Goal: Transaction & Acquisition: Purchase product/service

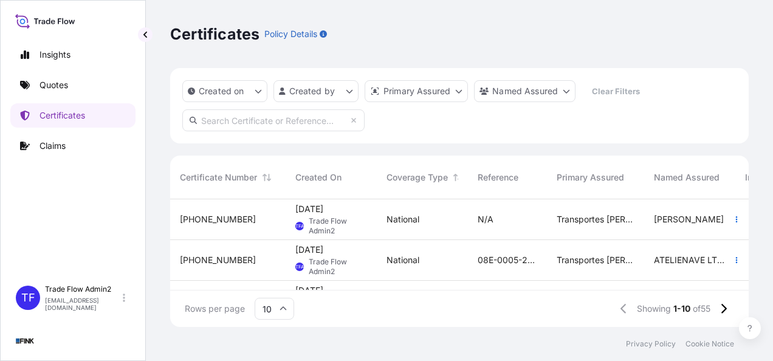
scroll to position [125, 569]
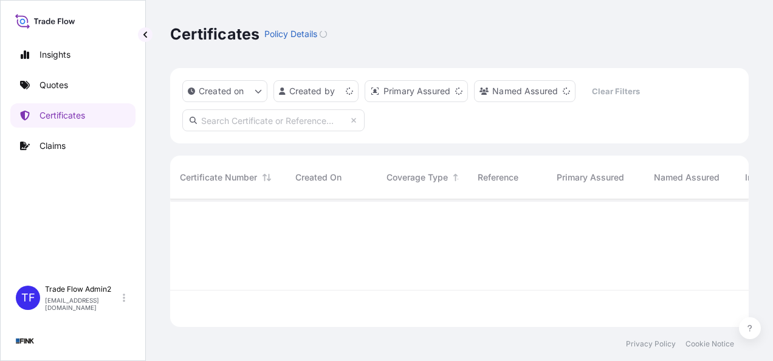
scroll to position [125, 569]
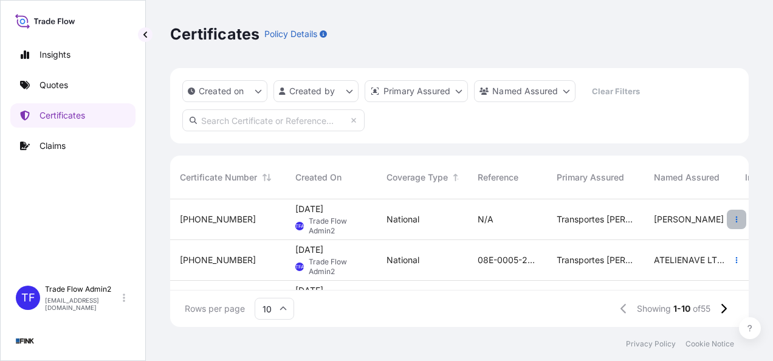
click at [732, 219] on button "button" at bounding box center [736, 219] width 19 height 19
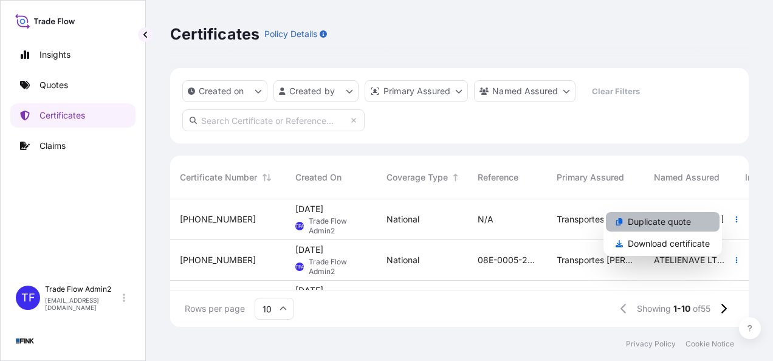
click at [682, 219] on p "Duplicate quote" at bounding box center [659, 222] width 63 height 12
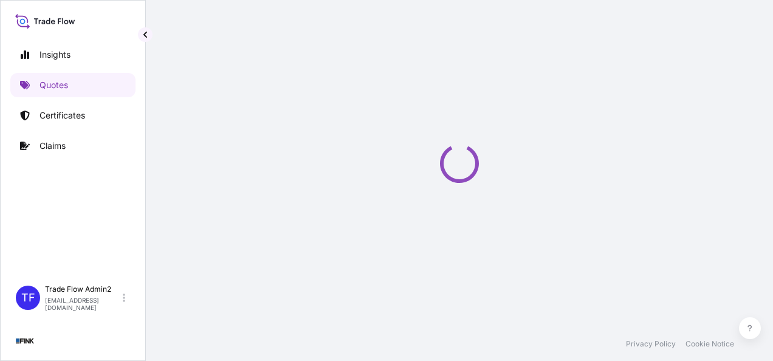
select select "national"
select select "Truck"
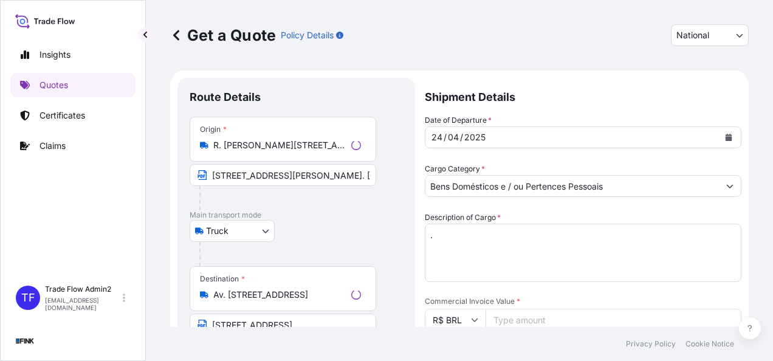
scroll to position [22, 0]
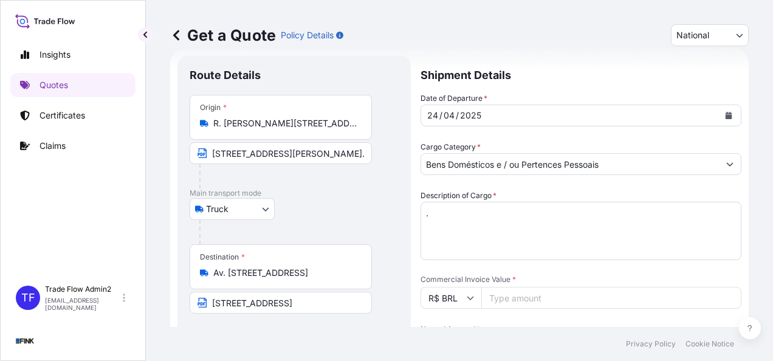
select select "31747"
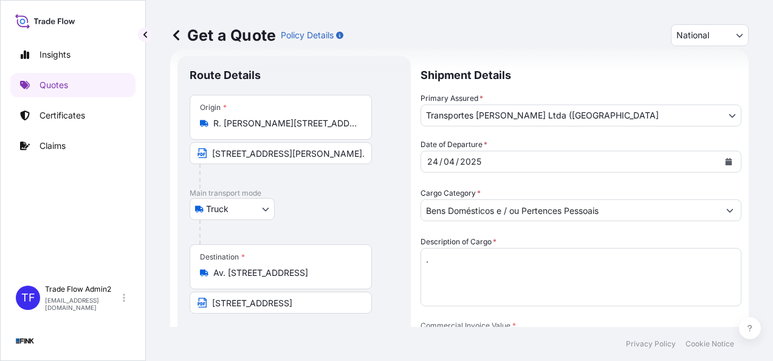
click at [266, 124] on input "R. [PERSON_NAME][STREET_ADDRESS]" at bounding box center [284, 123] width 143 height 12
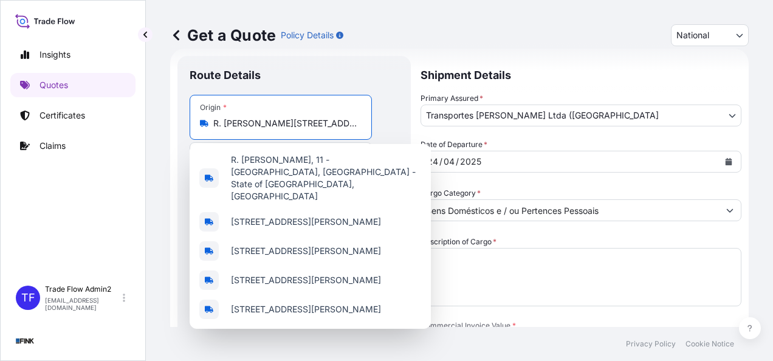
click at [266, 124] on input "R. [PERSON_NAME][STREET_ADDRESS]" at bounding box center [284, 123] width 143 height 12
paste input "ua [PERSON_NAME], 128 – Depósito – São Cristóvão - [GEOGRAPHIC_DATA] – CEP: 209…"
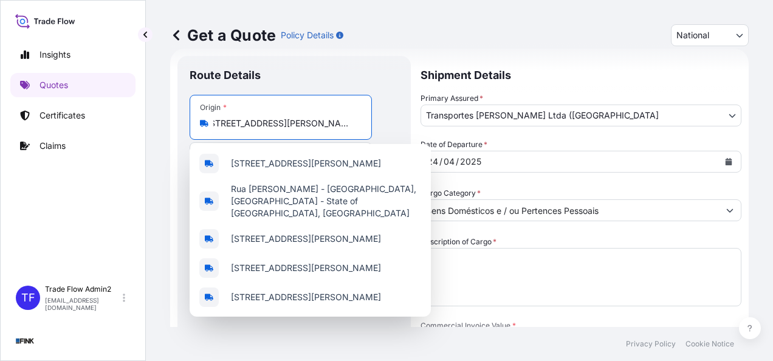
scroll to position [0, 28]
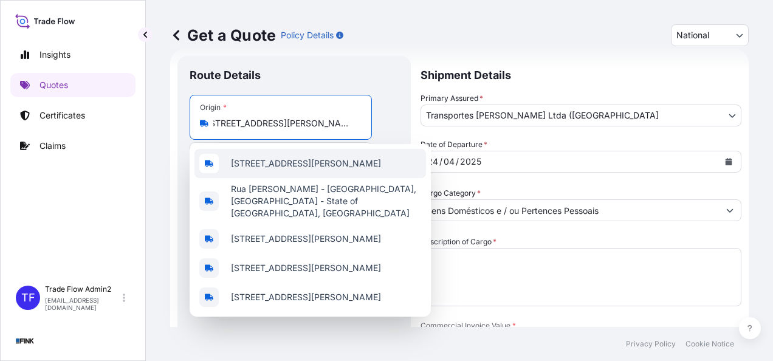
click at [267, 163] on span "[STREET_ADDRESS][PERSON_NAME]" at bounding box center [306, 163] width 150 height 12
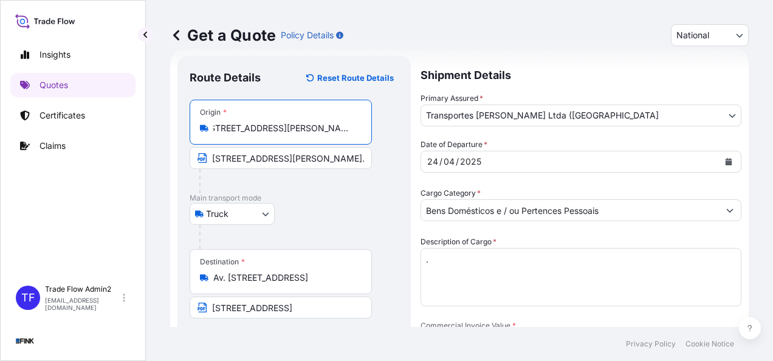
type input "[STREET_ADDRESS][PERSON_NAME]"
click at [268, 156] on input "[STREET_ADDRESS][PERSON_NAME]. [GEOGRAPHIC_DATA] – [GEOGRAPHIC_DATA] - [GEOGRAP…" at bounding box center [281, 158] width 182 height 22
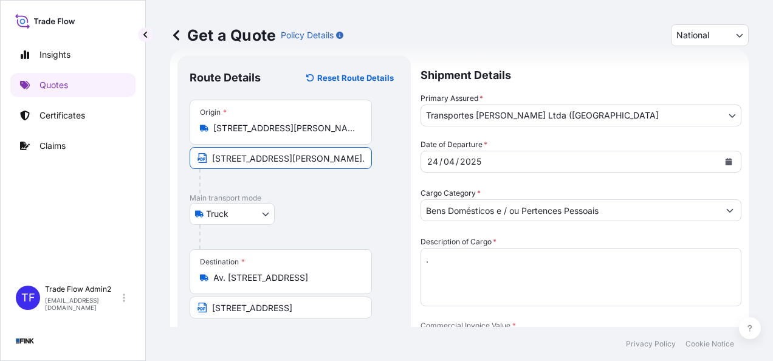
paste input "[PERSON_NAME], 128 – Depósito – São Cristóvão - [GEOGRAPHIC_DATA] – CEP: 20940-…"
type input "[STREET_ADDRESS][PERSON_NAME]"
click at [291, 216] on div "Truck Truck" at bounding box center [294, 214] width 209 height 22
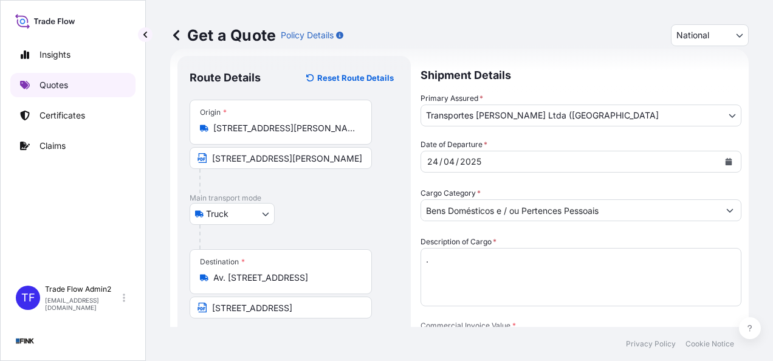
click at [71, 96] on link "Quotes" at bounding box center [72, 85] width 125 height 24
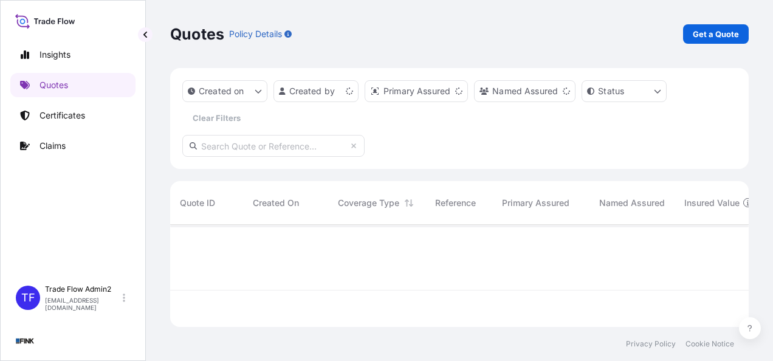
scroll to position [100, 569]
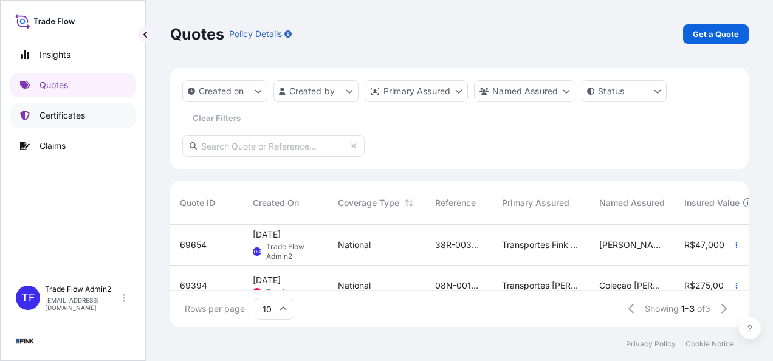
click at [57, 107] on link "Certificates" at bounding box center [72, 115] width 125 height 24
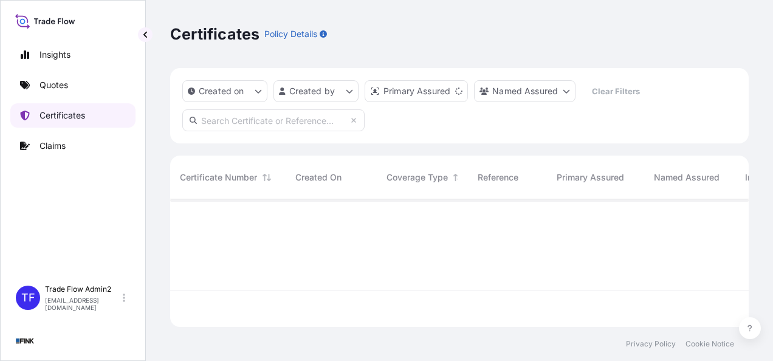
scroll to position [125, 569]
click at [52, 89] on p "Quotes" at bounding box center [54, 85] width 29 height 12
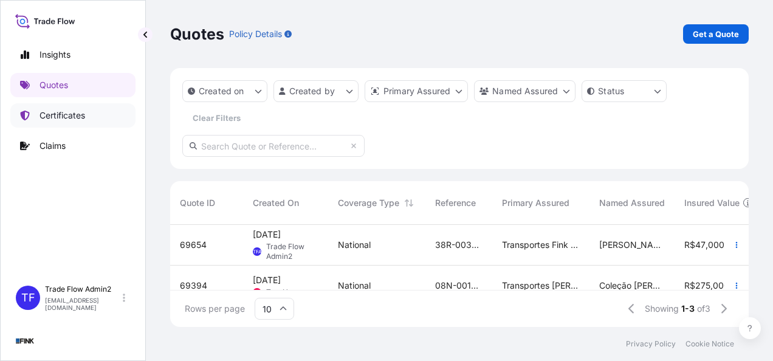
click at [39, 105] on link "Certificates" at bounding box center [72, 115] width 125 height 24
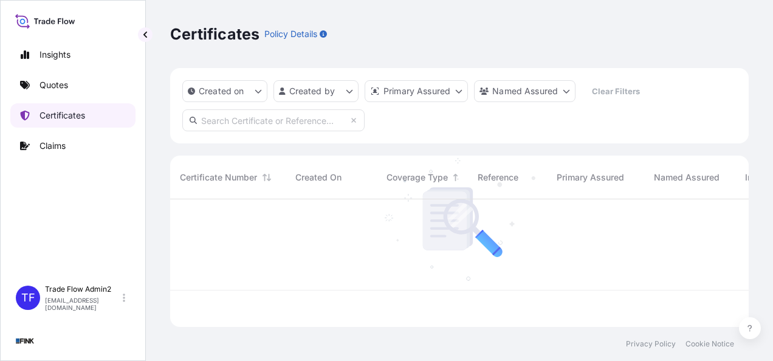
scroll to position [125, 569]
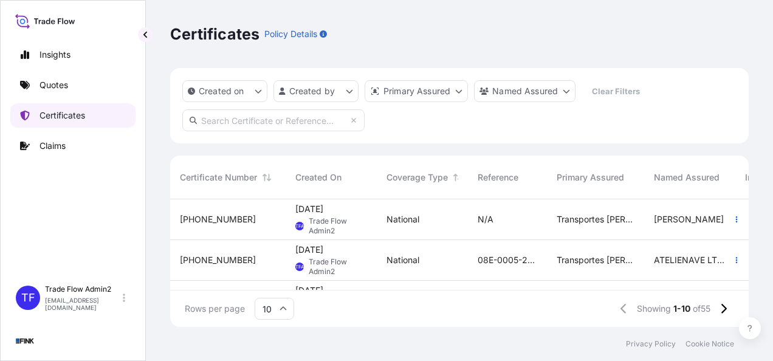
click at [60, 109] on p "Certificates" at bounding box center [63, 115] width 46 height 12
click at [727, 225] on button "button" at bounding box center [736, 219] width 19 height 19
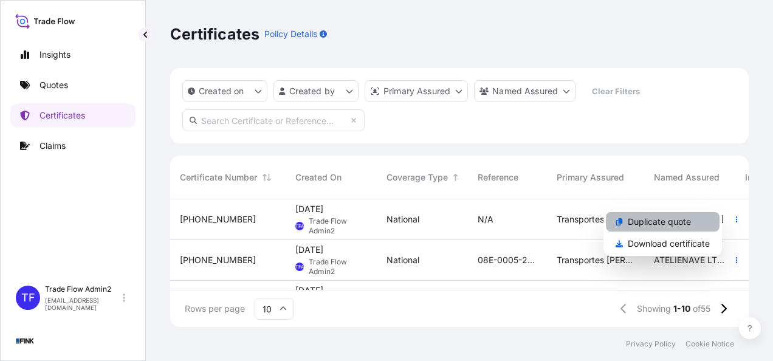
click at [688, 220] on p "Duplicate quote" at bounding box center [659, 222] width 63 height 12
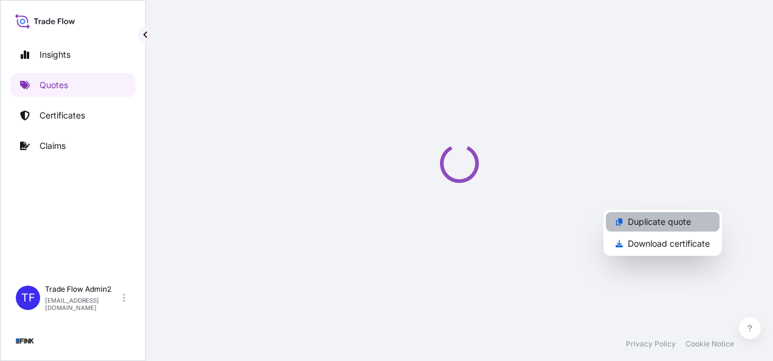
select select "national"
select select "Truck"
select select "31747"
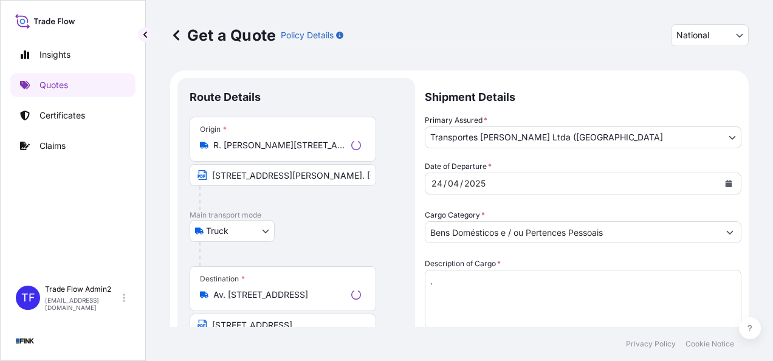
scroll to position [22, 0]
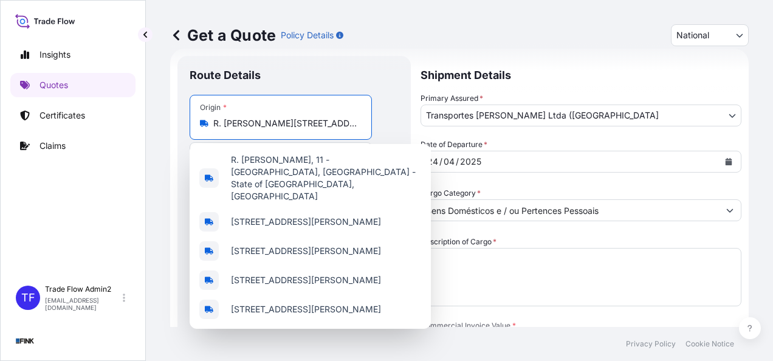
click at [267, 126] on input "R. [PERSON_NAME][STREET_ADDRESS]" at bounding box center [284, 123] width 143 height 12
paste input "ua [PERSON_NAME], 128 – Depósito – São Cristóvão - [GEOGRAPHIC_DATA] – CEP: 209…"
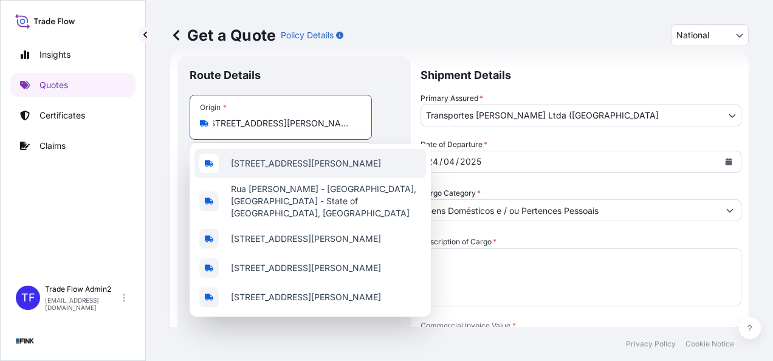
click at [306, 157] on span "[STREET_ADDRESS][PERSON_NAME]" at bounding box center [306, 163] width 150 height 12
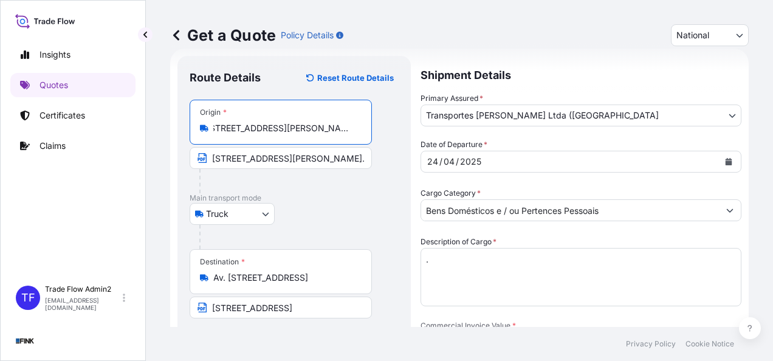
type input "[STREET_ADDRESS][PERSON_NAME]"
click at [279, 160] on input "[STREET_ADDRESS][PERSON_NAME]. [GEOGRAPHIC_DATA] – [GEOGRAPHIC_DATA] - [GEOGRAP…" at bounding box center [281, 158] width 182 height 22
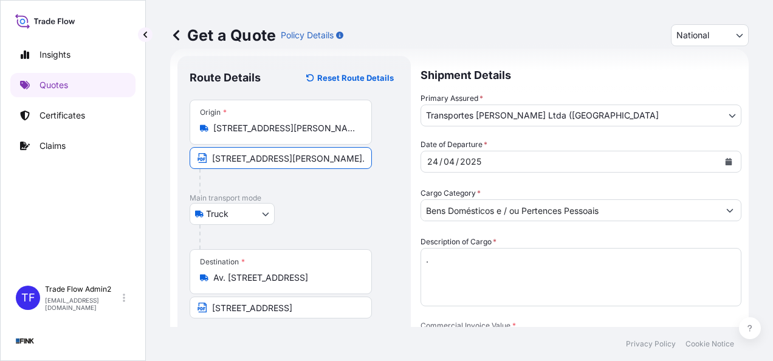
paste input "[PERSON_NAME], 128 – Depósito – São Cristóvão - [GEOGRAPHIC_DATA] – CEP: 20940-…"
type input "[STREET_ADDRESS][PERSON_NAME]"
click at [314, 191] on div at bounding box center [285, 181] width 173 height 24
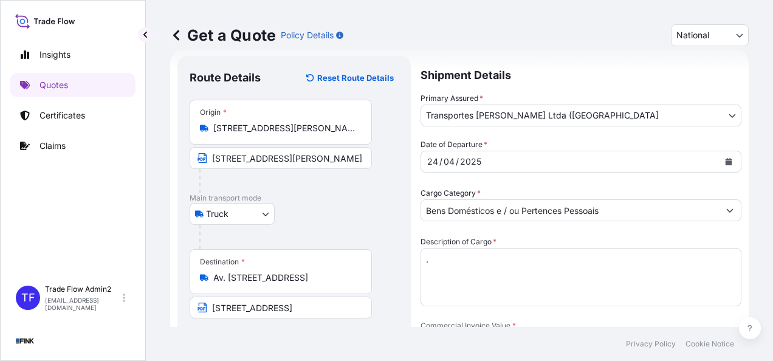
click at [229, 275] on input "Av. [STREET_ADDRESS]" at bounding box center [284, 278] width 143 height 12
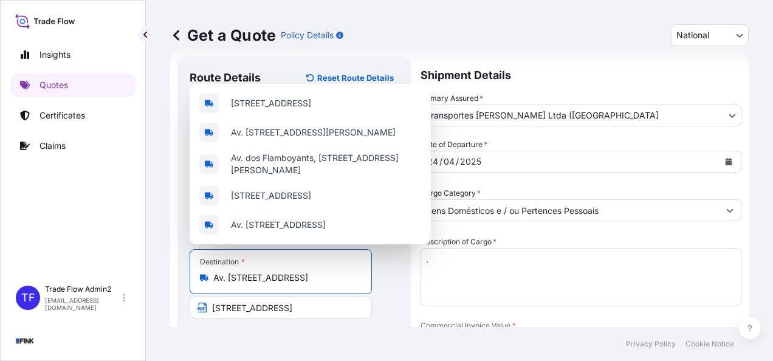
click at [229, 275] on input "Av. [STREET_ADDRESS]" at bounding box center [284, 278] width 143 height 12
paste input "[PERSON_NAME][STREET_ADDRESS] [GEOGRAPHIC_DATA]: [GEOGRAPHIC_DATA]"
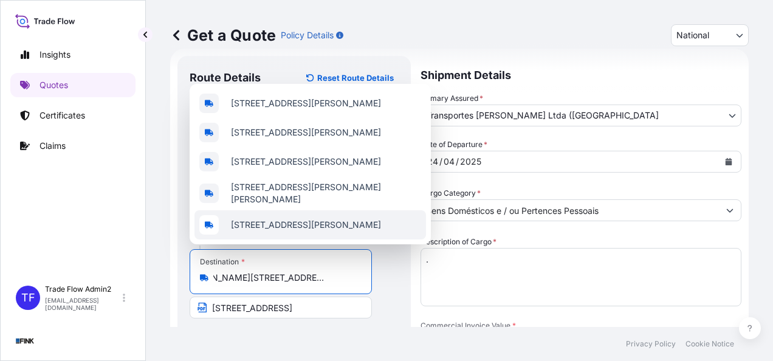
scroll to position [0, 35]
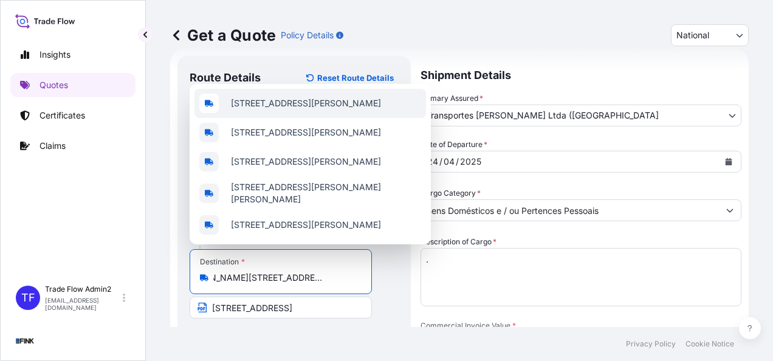
click at [263, 97] on span "[STREET_ADDRESS][PERSON_NAME]" at bounding box center [306, 103] width 150 height 12
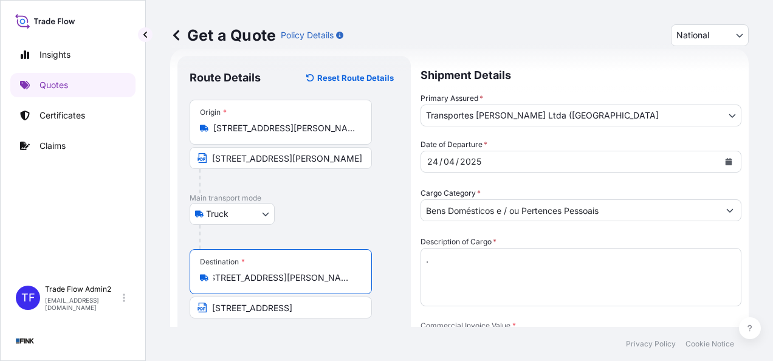
type input "[STREET_ADDRESS][PERSON_NAME]"
click at [269, 304] on input "[STREET_ADDRESS]" at bounding box center [281, 308] width 182 height 22
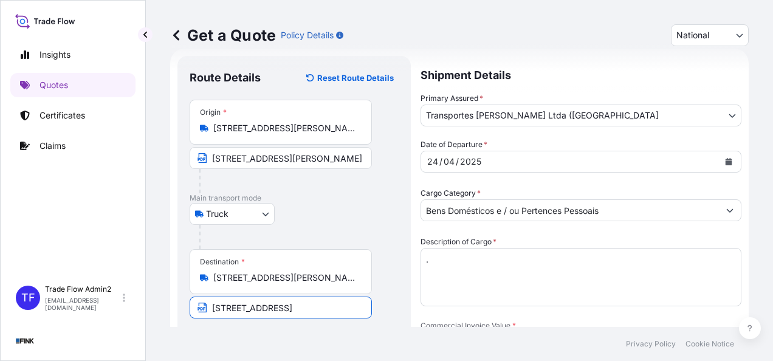
paste input "[PERSON_NAME][STREET_ADDRESS] [GEOGRAPHIC_DATA]: [GEOGRAPHIC_DATA]"
type input "[PERSON_NAME][STREET_ADDRESS] [GEOGRAPHIC_DATA]: [GEOGRAPHIC_DATA]"
click at [297, 342] on footer "Privacy Policy Cookie Notice" at bounding box center [459, 344] width 627 height 34
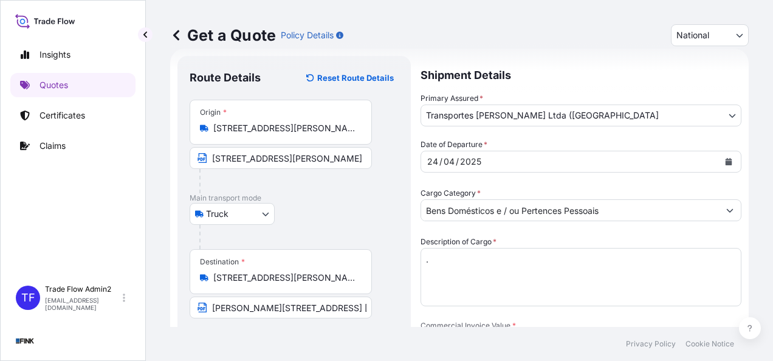
click at [656, 122] on body "Insights Quotes Certificates Claims TF Trade Flow Admin2 [EMAIL_ADDRESS][DOMAIN…" at bounding box center [386, 180] width 773 height 361
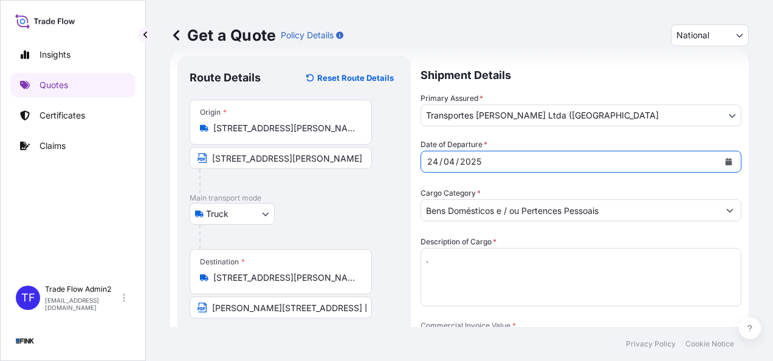
click at [719, 162] on button "Calendar" at bounding box center [728, 161] width 19 height 19
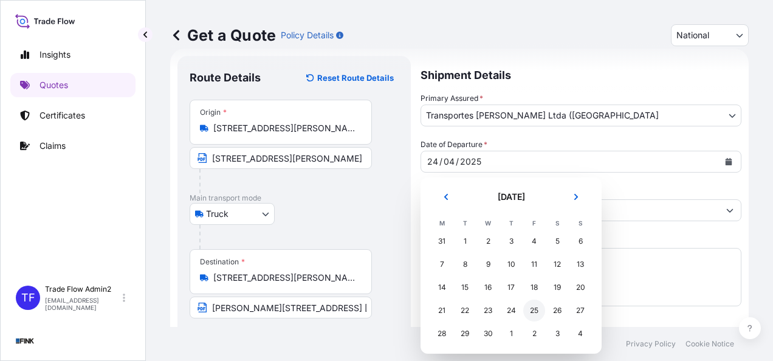
click at [537, 313] on div "25" at bounding box center [534, 311] width 22 height 22
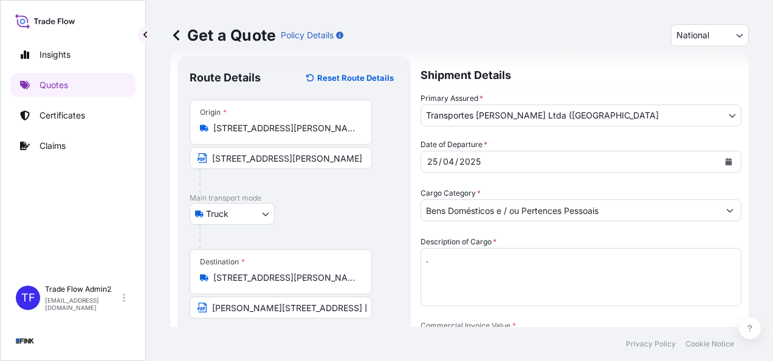
scroll to position [144, 0]
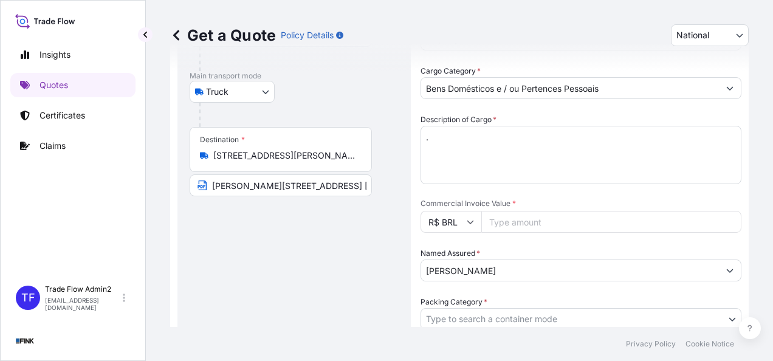
click at [520, 222] on input "Commercial Invoice Value *" at bounding box center [611, 222] width 260 height 22
paste input "140000.00"
type input "140000.00"
click at [497, 267] on input "[PERSON_NAME]" at bounding box center [565, 271] width 289 height 22
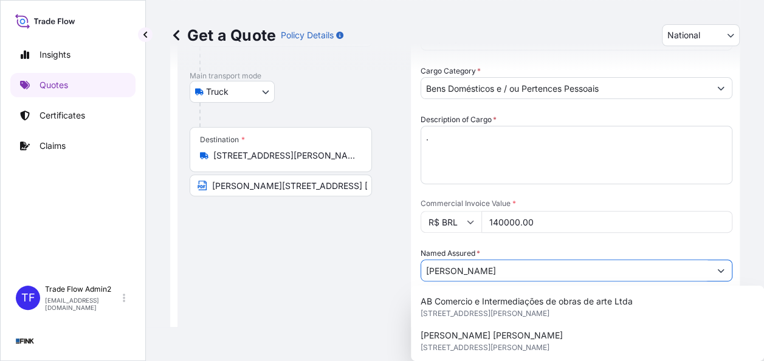
click at [497, 267] on input "[PERSON_NAME]" at bounding box center [565, 271] width 289 height 22
paste input "[PERSON_NAME]"
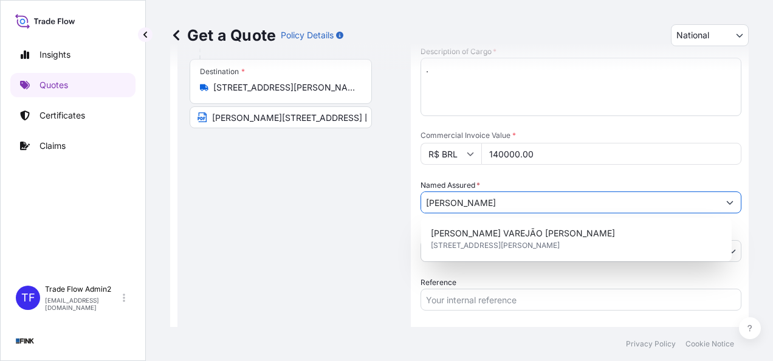
scroll to position [229, 0]
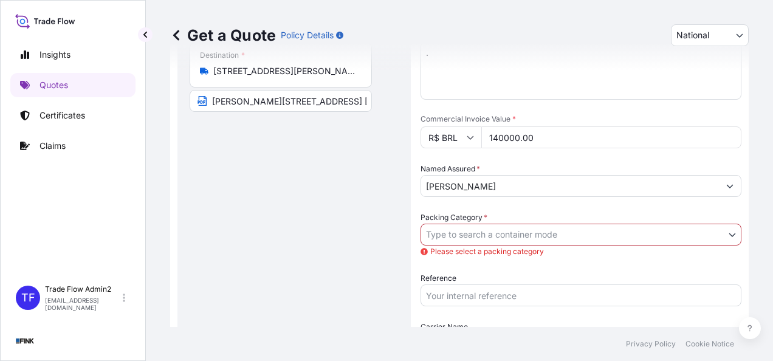
click at [528, 234] on body "1 option available. Insights Quotes Certificates Claims TF Trade Flow Admin2 [E…" at bounding box center [386, 180] width 773 height 361
click at [526, 186] on input "[PERSON_NAME]" at bounding box center [570, 186] width 298 height 22
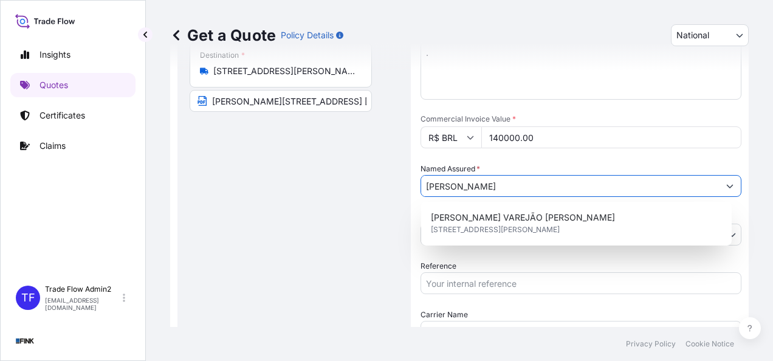
click at [529, 185] on input "[PERSON_NAME]" at bounding box center [570, 186] width 298 height 22
click at [360, 208] on div "Route Details Reset Route Details Place of loading Road / [GEOGRAPHIC_DATA] / I…" at bounding box center [294, 137] width 209 height 552
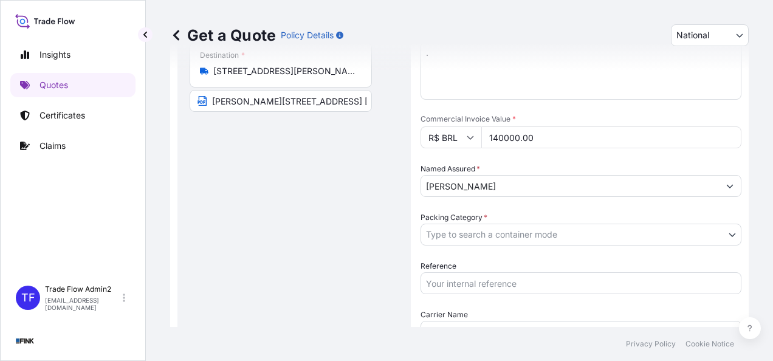
click at [521, 196] on div "[PERSON_NAME]" at bounding box center [581, 186] width 321 height 22
click at [513, 188] on input "[PERSON_NAME]" at bounding box center [570, 186] width 298 height 22
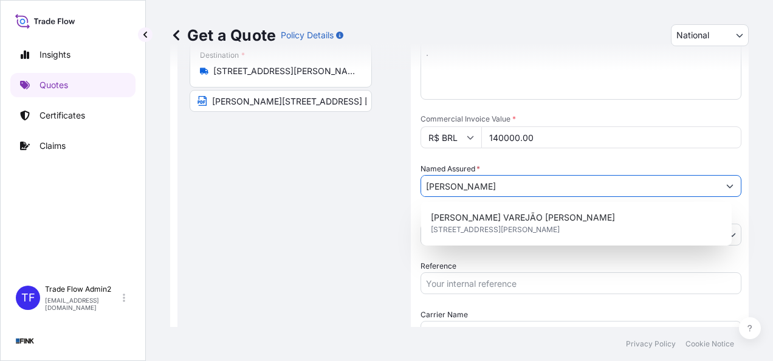
type input "[PERSON_NAME]"
click at [381, 227] on div "Route Details Reset Route Details Place of loading Road / [GEOGRAPHIC_DATA] / I…" at bounding box center [294, 137] width 209 height 552
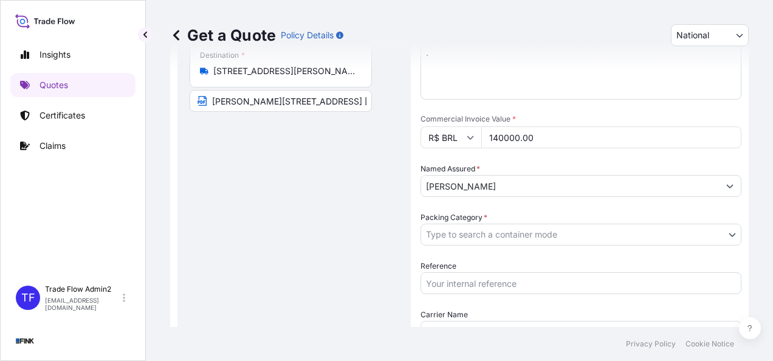
click at [433, 229] on body "1 option available. Insights Quotes Certificates Claims TF Trade Flow Admin2 [E…" at bounding box center [386, 180] width 773 height 361
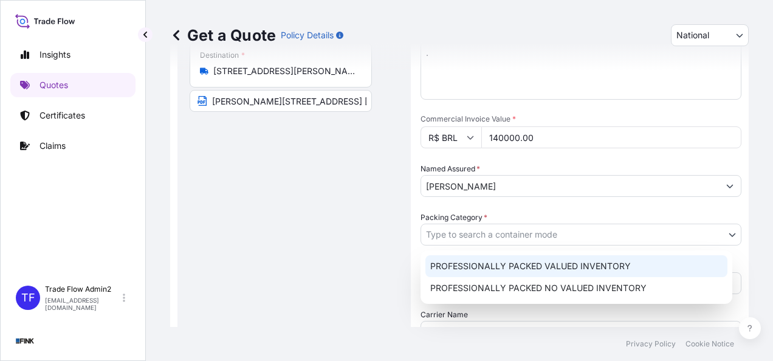
click at [479, 261] on div "PROFESSIONALLY PACKED VALUED INVENTORY" at bounding box center [577, 266] width 302 height 22
select select "11"
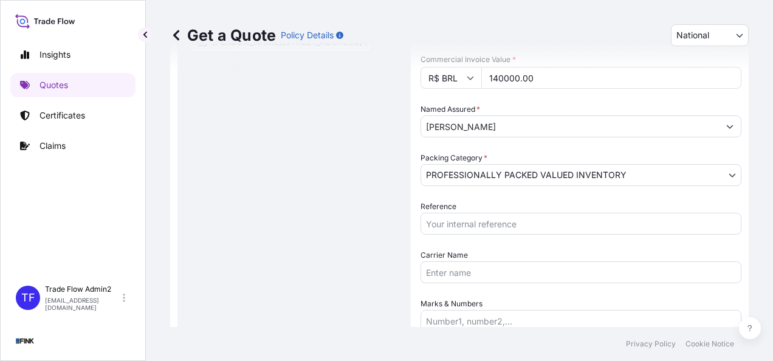
scroll to position [290, 0]
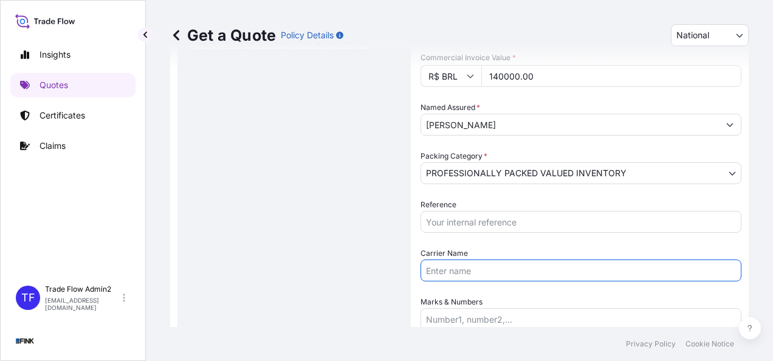
click at [463, 272] on input "Carrier Name" at bounding box center [581, 271] width 321 height 22
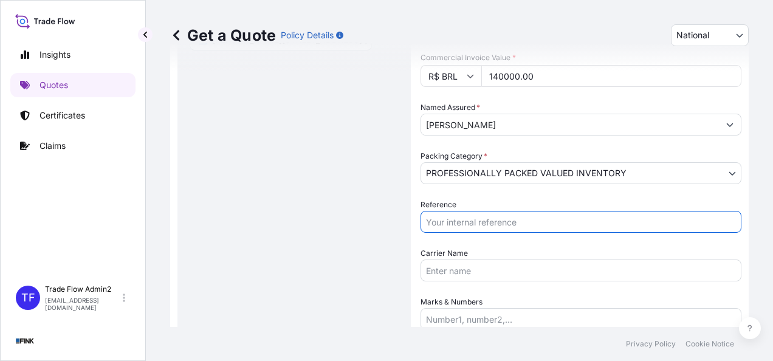
click at [440, 221] on input "Reference" at bounding box center [581, 222] width 321 height 22
paste input "N/A"
type input "N/A"
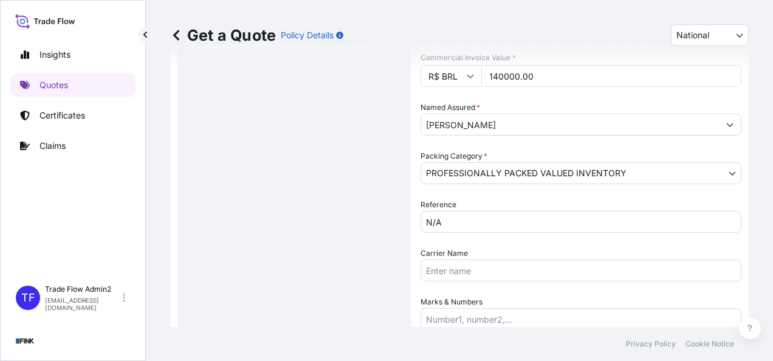
click at [246, 208] on div "Route Details Reset Route Details Place of loading Road / [GEOGRAPHIC_DATA] / I…" at bounding box center [294, 76] width 209 height 552
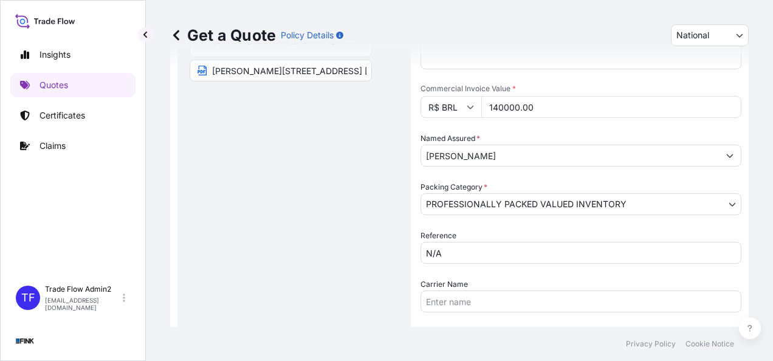
scroll to position [334, 0]
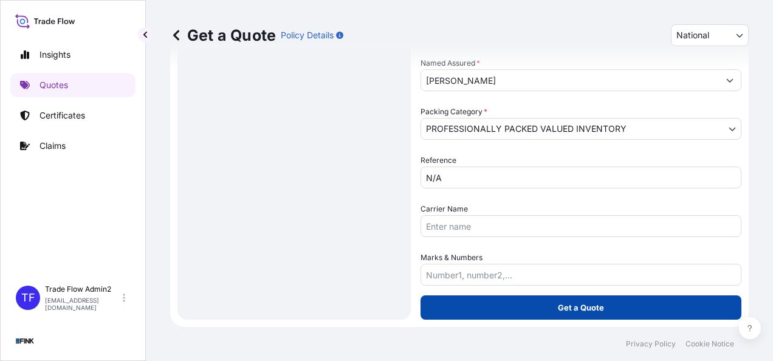
click at [562, 314] on button "Get a Quote" at bounding box center [581, 307] width 321 height 24
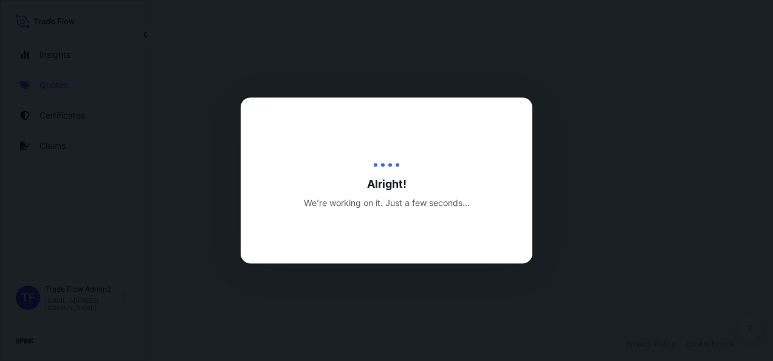
select select "Truck"
select select "31747"
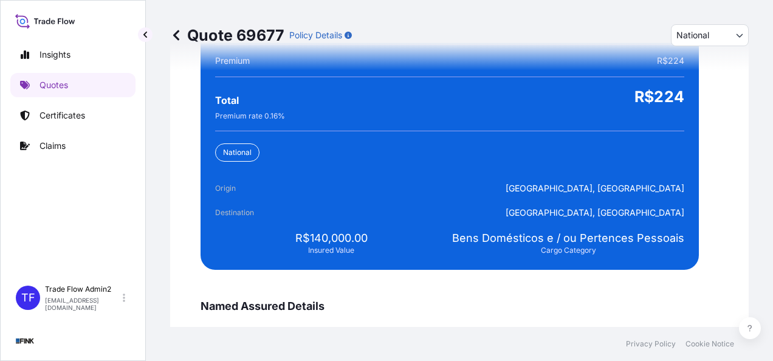
scroll to position [2506, 0]
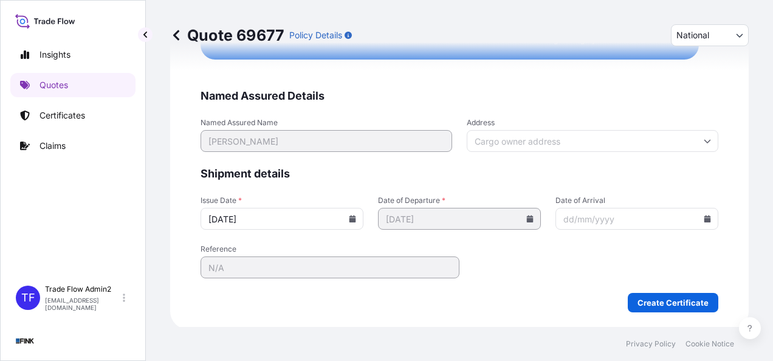
click at [503, 134] on input "Address" at bounding box center [593, 141] width 252 height 22
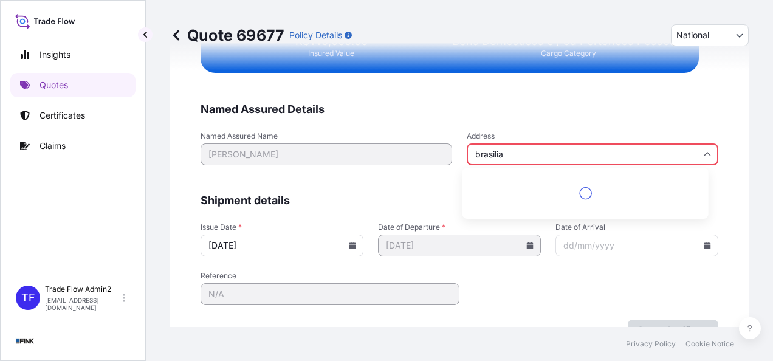
scroll to position [2519, 0]
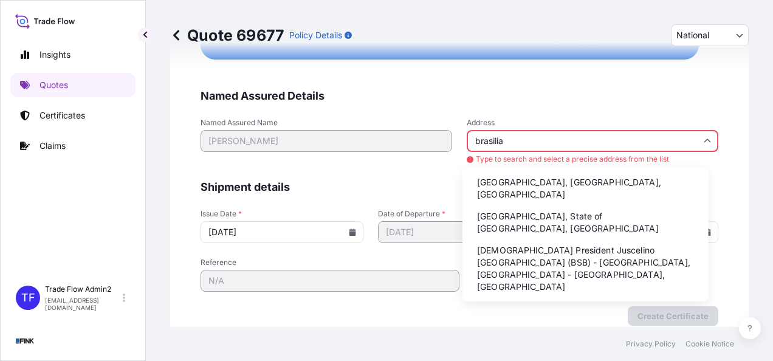
click at [562, 186] on li "[GEOGRAPHIC_DATA], [GEOGRAPHIC_DATA], [GEOGRAPHIC_DATA]" at bounding box center [585, 189] width 236 height 32
type input "[GEOGRAPHIC_DATA], [GEOGRAPHIC_DATA], [GEOGRAPHIC_DATA]"
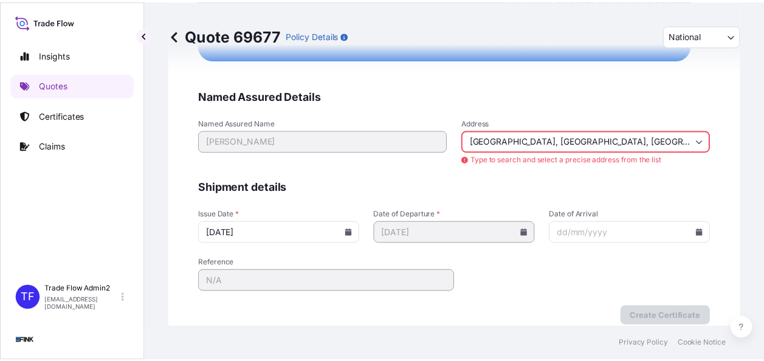
scroll to position [2506, 0]
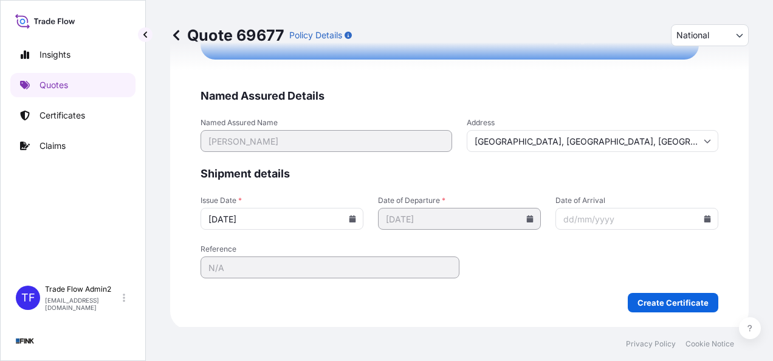
click at [688, 170] on span "Shipment details" at bounding box center [460, 174] width 518 height 15
click at [350, 208] on input "[DATE]" at bounding box center [282, 219] width 163 height 22
click at [350, 215] on icon at bounding box center [353, 218] width 7 height 7
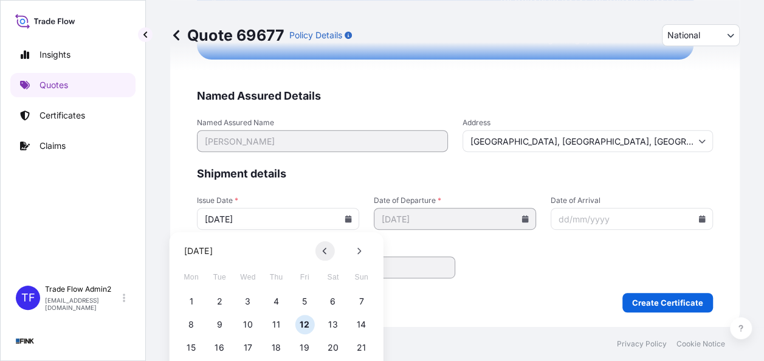
click at [320, 248] on button at bounding box center [324, 250] width 19 height 19
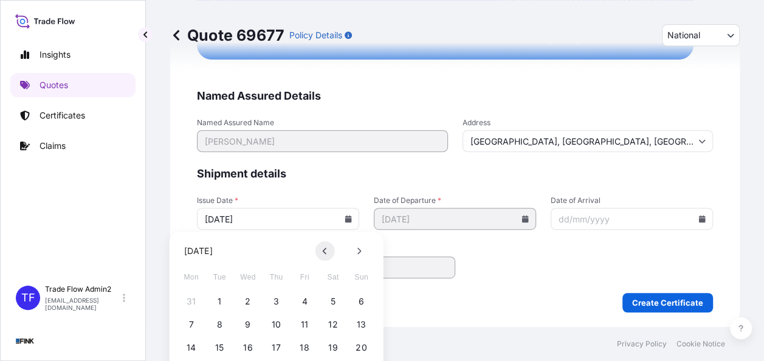
scroll to position [84, 0]
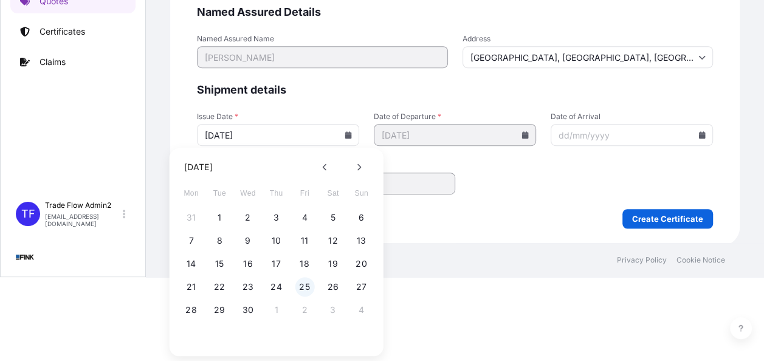
click at [297, 288] on button "25" at bounding box center [304, 286] width 19 height 19
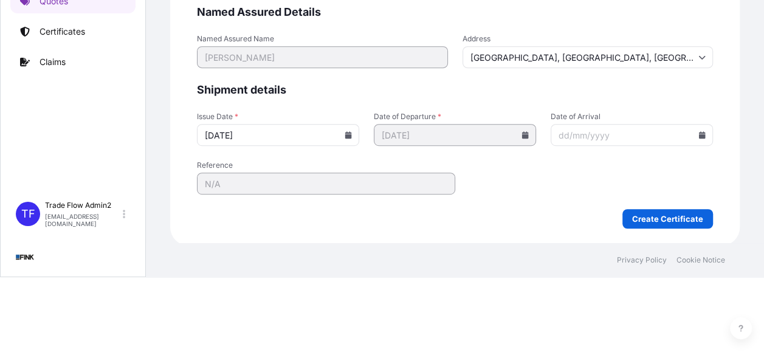
type input "[DATE]"
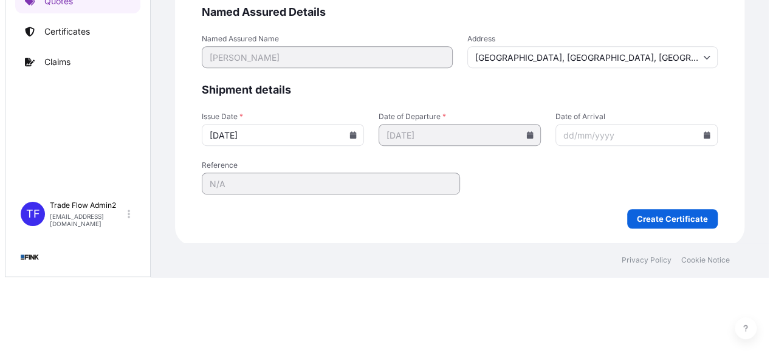
scroll to position [0, 0]
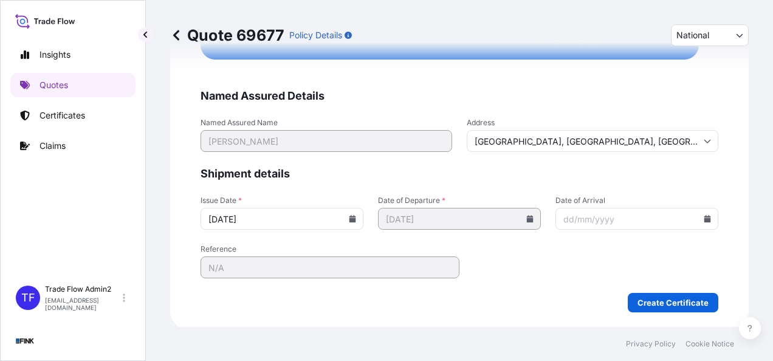
click at [159, 182] on div "Quote 69677 Policy Details National International National Route Details Place …" at bounding box center [459, 163] width 627 height 327
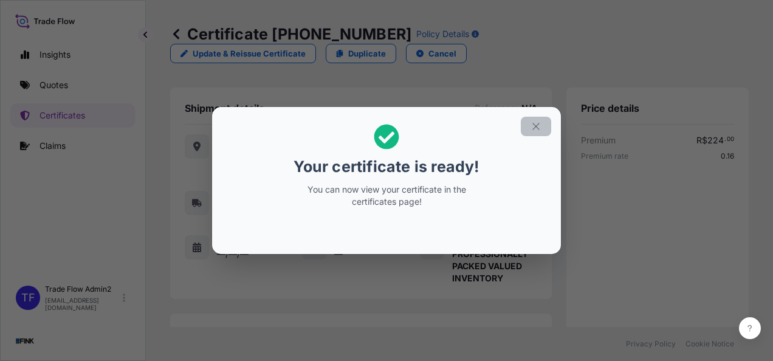
click at [545, 122] on button "button" at bounding box center [536, 126] width 30 height 19
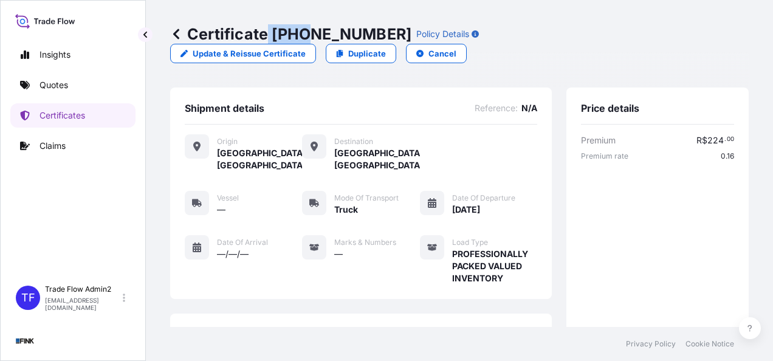
drag, startPoint x: 269, startPoint y: 34, endPoint x: 309, endPoint y: 39, distance: 41.0
click at [309, 39] on p "Certificate [PHONE_NUMBER]" at bounding box center [290, 33] width 241 height 19
drag, startPoint x: 309, startPoint y: 39, endPoint x: 277, endPoint y: 35, distance: 32.5
click at [280, 35] on p "Certificate [PHONE_NUMBER]" at bounding box center [290, 33] width 241 height 19
click at [273, 34] on p "Certificate [PHONE_NUMBER]" at bounding box center [290, 33] width 241 height 19
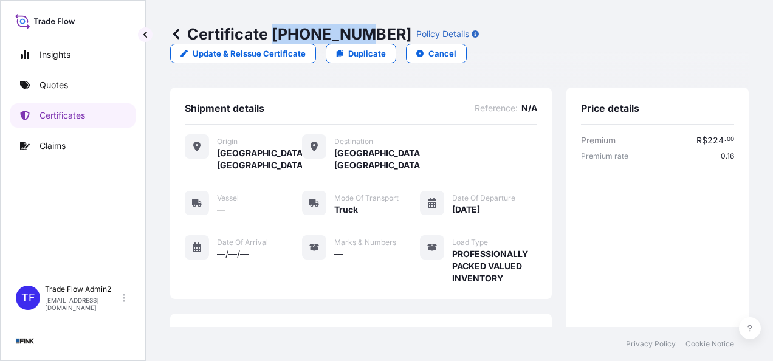
drag, startPoint x: 273, startPoint y: 34, endPoint x: 350, endPoint y: 38, distance: 77.3
click at [350, 38] on p "Certificate [PHONE_NUMBER]" at bounding box center [290, 33] width 241 height 19
click at [64, 110] on p "Certificates" at bounding box center [63, 115] width 46 height 12
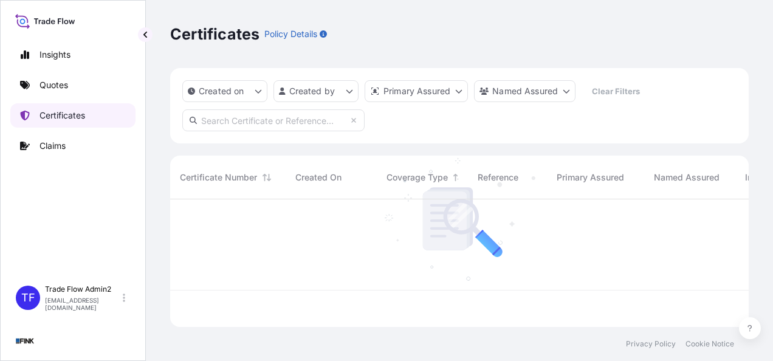
scroll to position [125, 569]
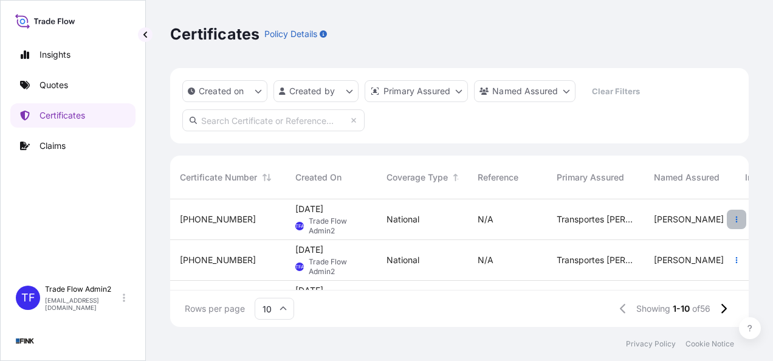
click at [727, 219] on button "button" at bounding box center [736, 219] width 19 height 19
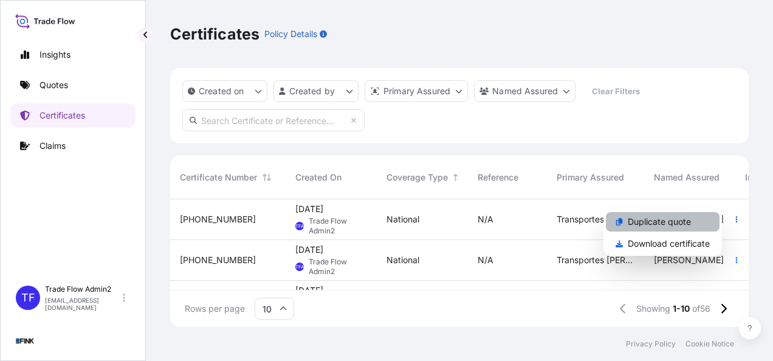
click at [683, 217] on p "Duplicate quote" at bounding box center [659, 222] width 63 height 12
select select "national"
select select "Truck"
select select "31747"
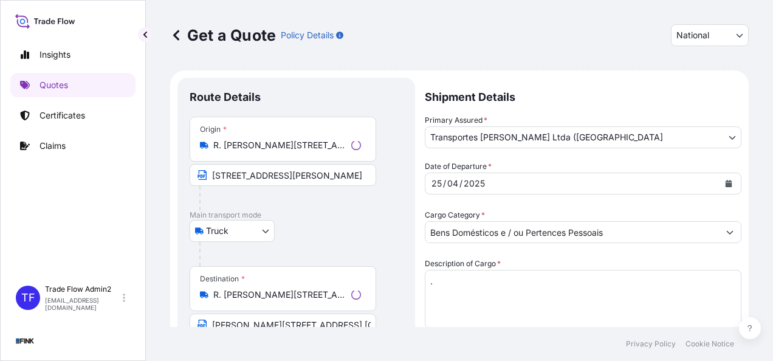
scroll to position [22, 0]
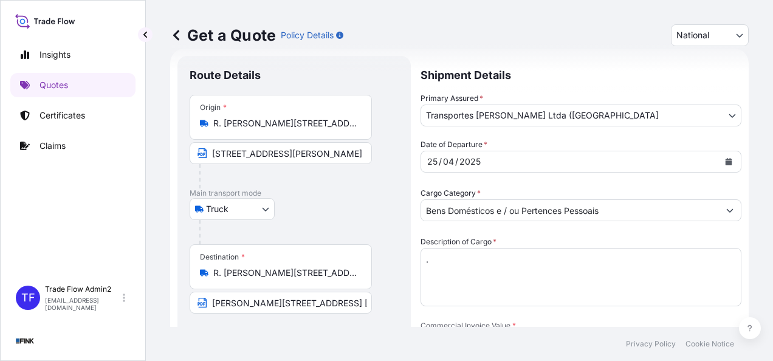
click at [261, 134] on div "Origin * R. [PERSON_NAME][STREET_ADDRESS]" at bounding box center [281, 117] width 182 height 45
click at [261, 129] on input "R. [PERSON_NAME][STREET_ADDRESS]" at bounding box center [284, 123] width 143 height 12
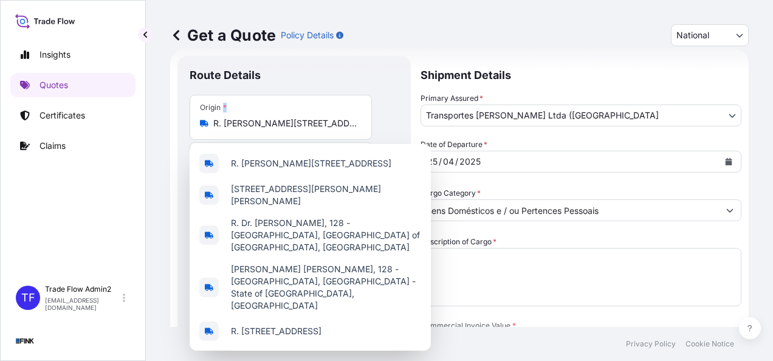
click at [261, 134] on div "Origin * R. [PERSON_NAME][STREET_ADDRESS]" at bounding box center [281, 117] width 182 height 45
click at [261, 129] on input "R. [PERSON_NAME][STREET_ADDRESS]" at bounding box center [284, 123] width 143 height 12
click at [261, 134] on div "Origin * R. [PERSON_NAME][STREET_ADDRESS]" at bounding box center [281, 117] width 182 height 45
click at [261, 129] on input "R. [PERSON_NAME][STREET_ADDRESS]" at bounding box center [284, 123] width 143 height 12
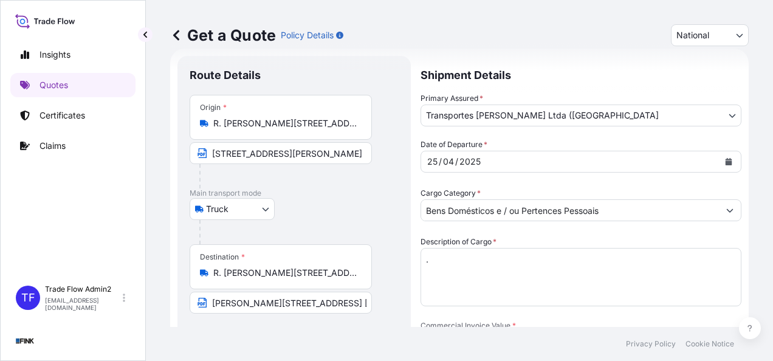
drag, startPoint x: 261, startPoint y: 134, endPoint x: 261, endPoint y: 123, distance: 10.4
click at [261, 123] on input "R. [PERSON_NAME][STREET_ADDRESS]" at bounding box center [284, 123] width 143 height 12
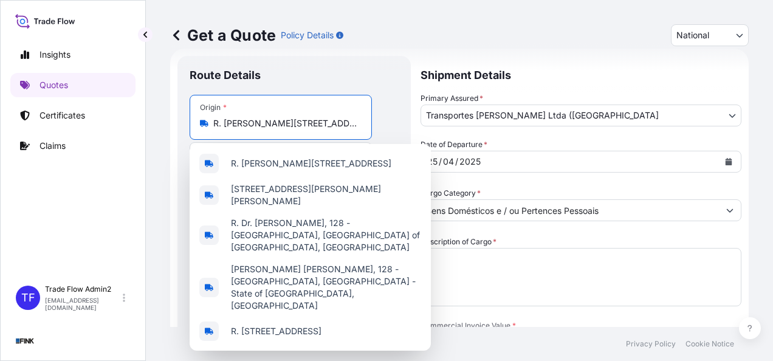
click at [261, 123] on input "R. [PERSON_NAME][STREET_ADDRESS]" at bounding box center [284, 123] width 143 height 12
paste input "ua [STREET_ADDRESS]"
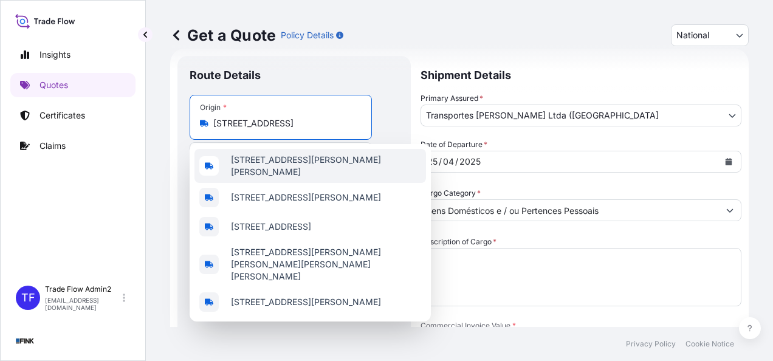
click at [303, 168] on span "[STREET_ADDRESS][PERSON_NAME][PERSON_NAME]" at bounding box center [326, 166] width 190 height 24
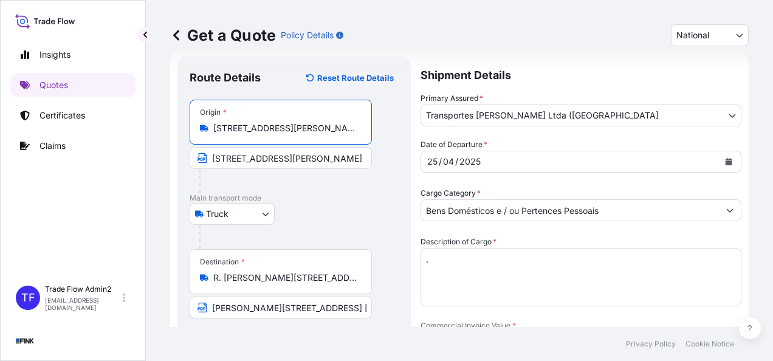
type input "[STREET_ADDRESS][PERSON_NAME][PERSON_NAME]"
click at [272, 165] on input "[STREET_ADDRESS][PERSON_NAME]" at bounding box center [281, 158] width 182 height 22
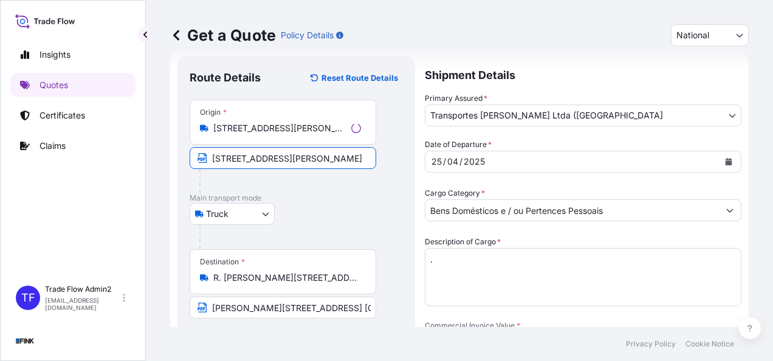
click at [272, 165] on input "[STREET_ADDRESS][PERSON_NAME]" at bounding box center [283, 158] width 187 height 22
click at [272, 165] on input "[STREET_ADDRESS][PERSON_NAME]" at bounding box center [281, 158] width 182 height 22
paste input "[PERSON_NAME][STREET_ADDRESS][PERSON_NAME]"
type input "[STREET_ADDRESS]"
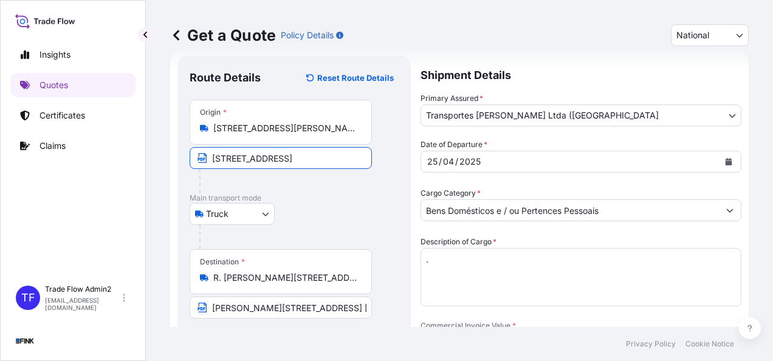
click at [329, 203] on div "Truck Truck" at bounding box center [294, 214] width 209 height 22
click at [323, 267] on div "Destination * [STREET_ADDRESS][PERSON_NAME]" at bounding box center [281, 271] width 182 height 45
click at [323, 272] on input "R. [PERSON_NAME][STREET_ADDRESS]" at bounding box center [284, 278] width 143 height 12
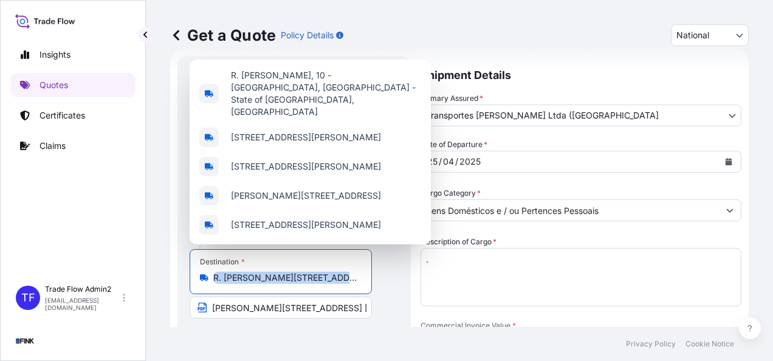
click at [323, 267] on div "Destination * [STREET_ADDRESS][PERSON_NAME]" at bounding box center [281, 271] width 182 height 45
click at [323, 272] on input "R. [PERSON_NAME][STREET_ADDRESS]" at bounding box center [284, 278] width 143 height 12
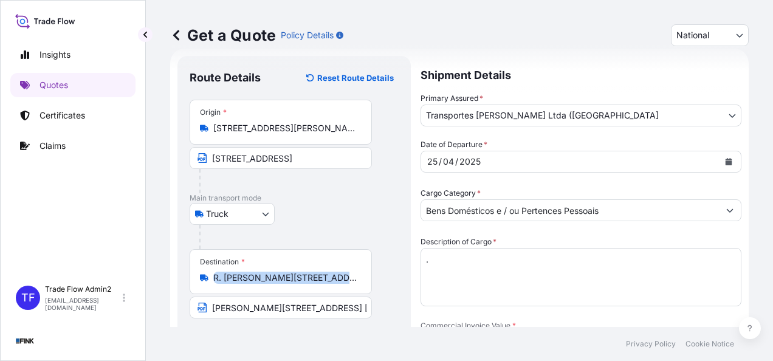
click at [323, 267] on div "Destination * [STREET_ADDRESS][PERSON_NAME]" at bounding box center [281, 271] width 182 height 45
click at [323, 272] on input "R. [PERSON_NAME][STREET_ADDRESS]" at bounding box center [284, 278] width 143 height 12
drag, startPoint x: 323, startPoint y: 267, endPoint x: 324, endPoint y: 274, distance: 7.4
click at [324, 274] on input "R. [PERSON_NAME][STREET_ADDRESS]" at bounding box center [284, 278] width 143 height 12
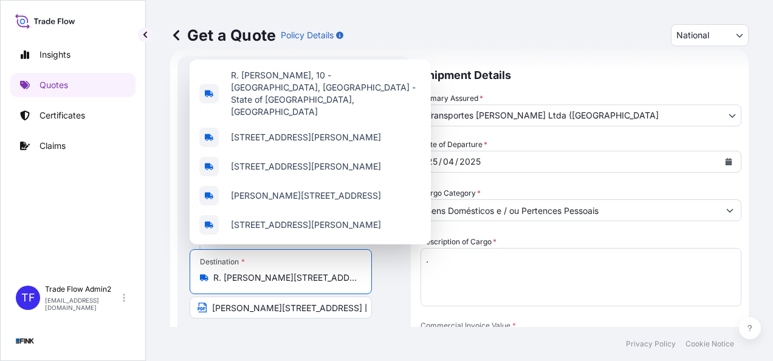
click at [324, 274] on input "R. [PERSON_NAME][STREET_ADDRESS]" at bounding box center [284, 278] width 143 height 12
paste input "[GEOGRAPHIC_DATA] (GIG)"
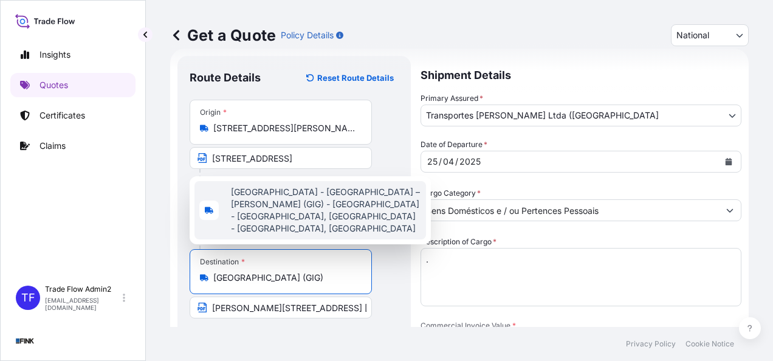
click at [341, 218] on span "[GEOGRAPHIC_DATA] - [GEOGRAPHIC_DATA] – [PERSON_NAME] (GIG) - [GEOGRAPHIC_DATA]…" at bounding box center [326, 210] width 190 height 49
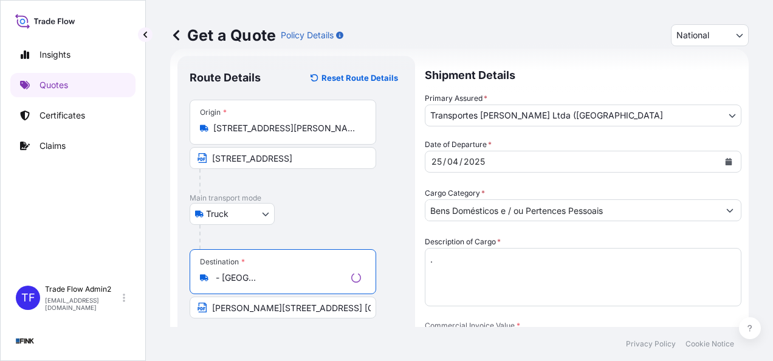
type input "[GEOGRAPHIC_DATA] - [GEOGRAPHIC_DATA] – [PERSON_NAME] (GIG) - [GEOGRAPHIC_DATA]…"
click at [314, 300] on input "[PERSON_NAME][STREET_ADDRESS] [GEOGRAPHIC_DATA]: [GEOGRAPHIC_DATA]" at bounding box center [283, 308] width 187 height 22
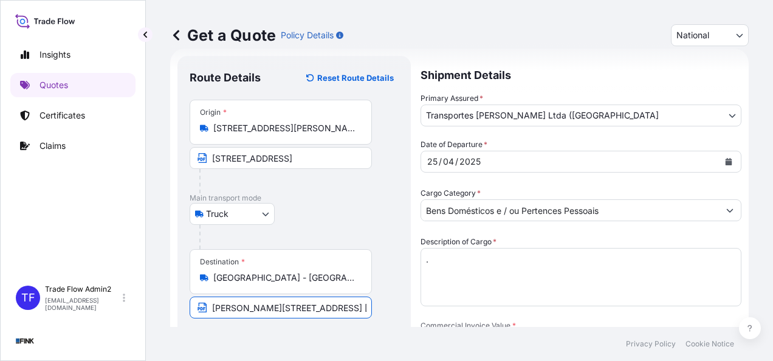
click at [314, 304] on input "[PERSON_NAME][STREET_ADDRESS] [GEOGRAPHIC_DATA]: [GEOGRAPHIC_DATA]" at bounding box center [281, 308] width 182 height 22
paste input "[GEOGRAPHIC_DATA] (GIG)"
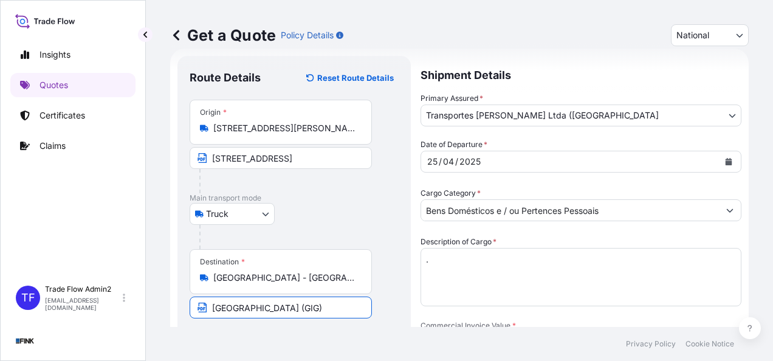
type input "[GEOGRAPHIC_DATA] (GIG)"
click at [326, 333] on footer "Privacy Policy Cookie Notice" at bounding box center [459, 344] width 627 height 34
click at [725, 159] on icon "Calendar" at bounding box center [728, 161] width 7 height 7
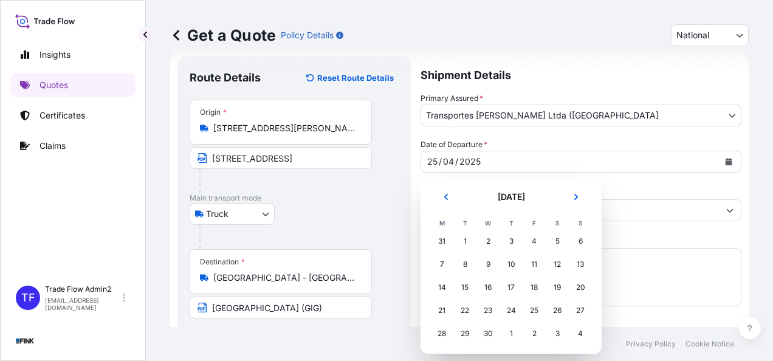
click at [422, 201] on section "[DATE] [DATE] M T W T F S S 31 1 2 3 4 5 6 7 8 9 10 11 12 13 14 15 16 17 18 19 …" at bounding box center [511, 265] width 181 height 176
click at [443, 336] on div "28" at bounding box center [442, 334] width 22 height 22
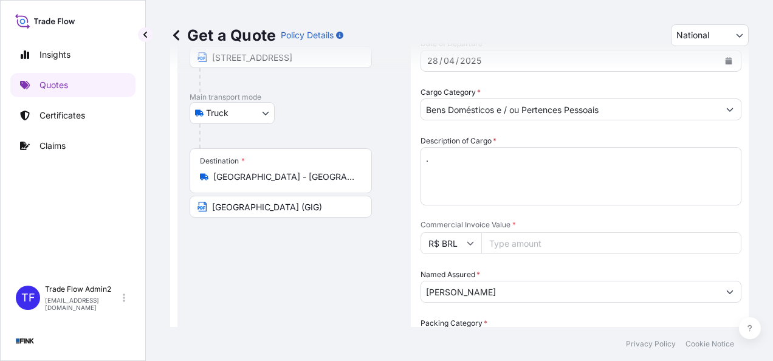
scroll to position [122, 0]
click at [518, 249] on input "Commercial Invoice Value *" at bounding box center [611, 244] width 260 height 22
paste input "3687580.00"
type input "3687580.00"
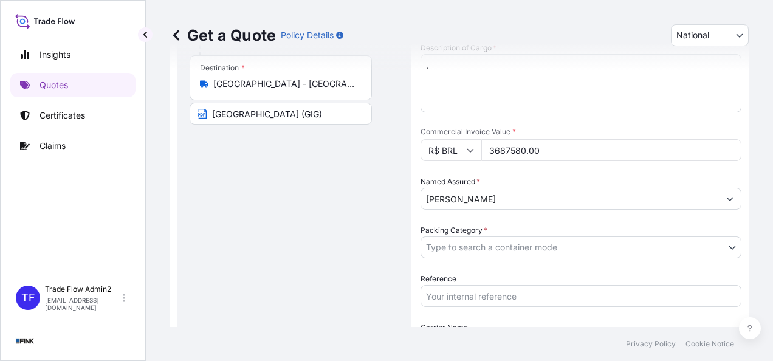
scroll to position [239, 0]
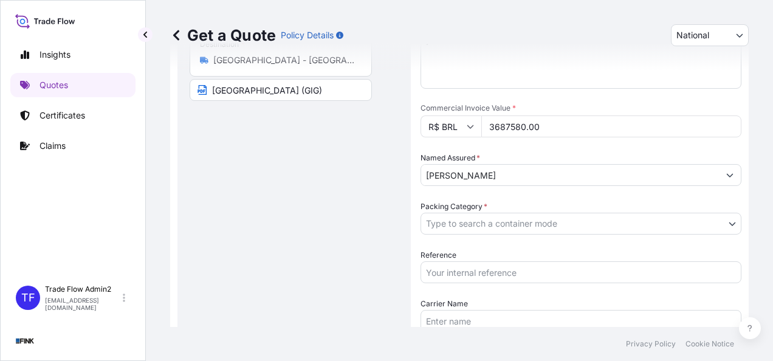
click at [512, 178] on input "[PERSON_NAME]" at bounding box center [570, 175] width 298 height 22
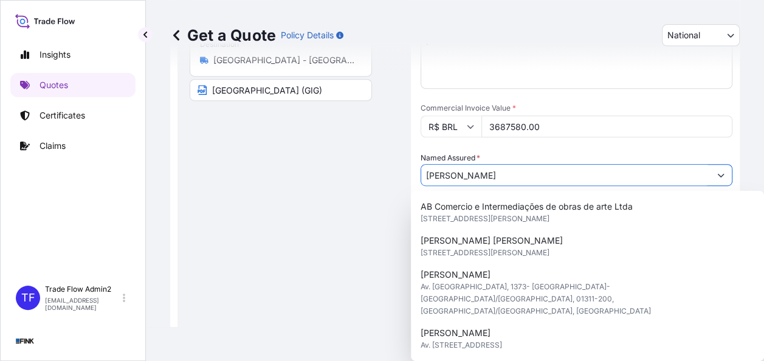
click at [512, 178] on input "[PERSON_NAME]" at bounding box center [565, 175] width 289 height 22
paste input "Jones [PERSON_NAME]"
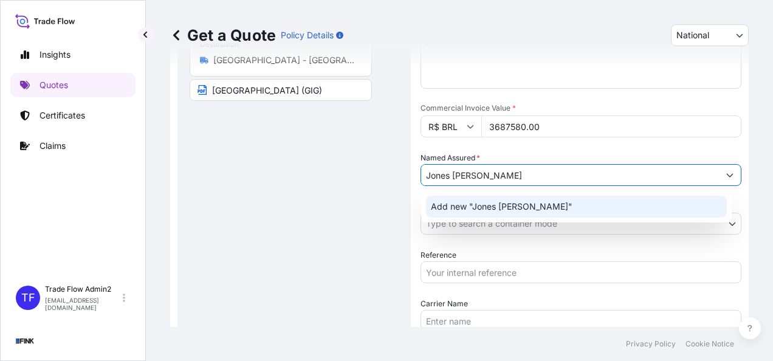
click at [522, 202] on span "Add new "Jones [PERSON_NAME]"" at bounding box center [502, 207] width 142 height 12
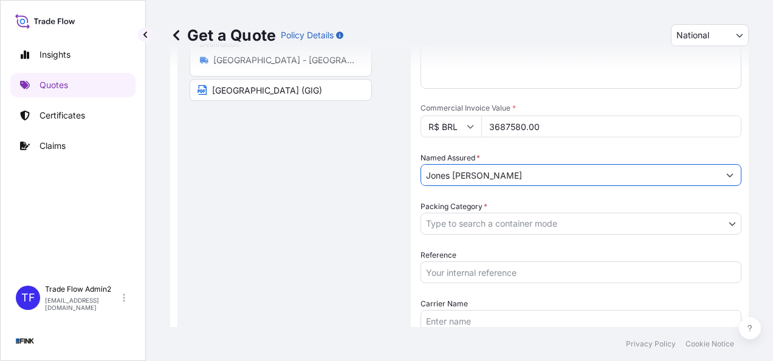
type input "Jones [PERSON_NAME]"
click at [402, 213] on div "Route Details Reset Route Details Place of loading Road / [GEOGRAPHIC_DATA] / I…" at bounding box center [293, 126] width 233 height 576
click at [503, 222] on body "Insights Quotes Certificates Claims TF Trade Flow Admin2 [EMAIL_ADDRESS][DOMAIN…" at bounding box center [386, 180] width 773 height 361
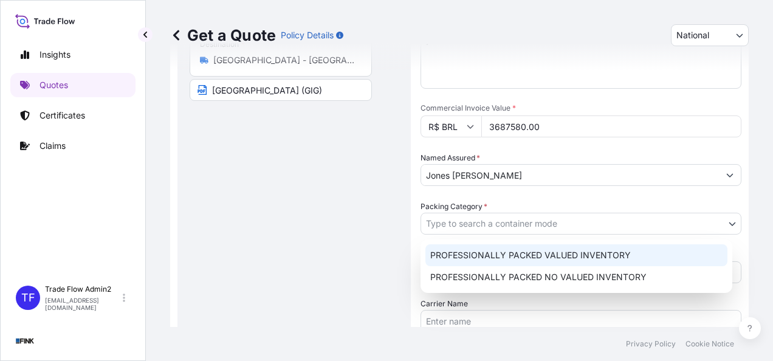
click at [515, 254] on div "PROFESSIONALLY PACKED VALUED INVENTORY" at bounding box center [577, 255] width 302 height 22
select select "11"
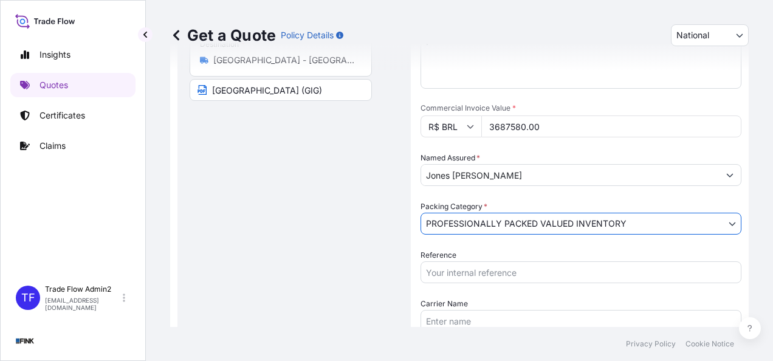
click at [378, 237] on div "Route Details Reset Route Details Place of loading Road / [GEOGRAPHIC_DATA] / I…" at bounding box center [294, 126] width 209 height 552
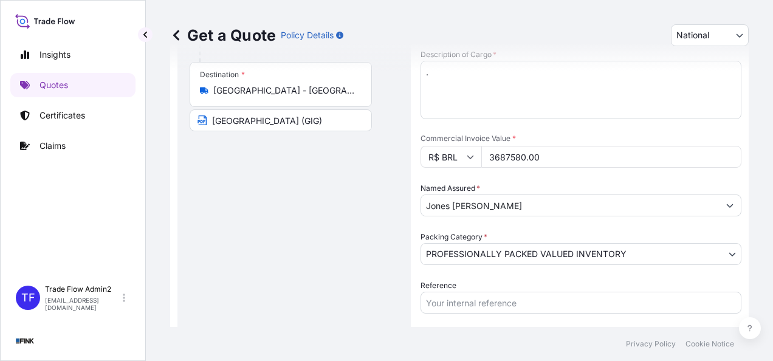
scroll to position [246, 0]
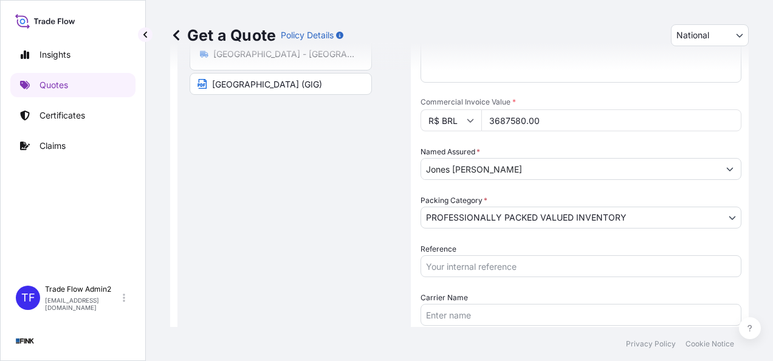
click at [467, 266] on input "Reference" at bounding box center [581, 266] width 321 height 22
paste input "08E-0008/25 OA DDR"
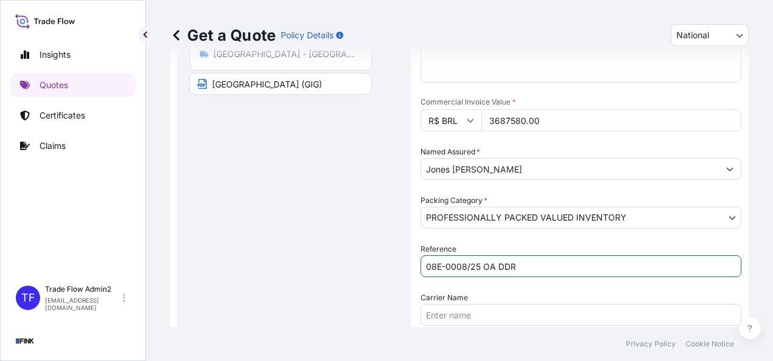
type input "08E-0008/25 OA DDR"
click at [331, 266] on div "Route Details Reset Route Details Place of loading Road / [GEOGRAPHIC_DATA] / I…" at bounding box center [294, 120] width 209 height 552
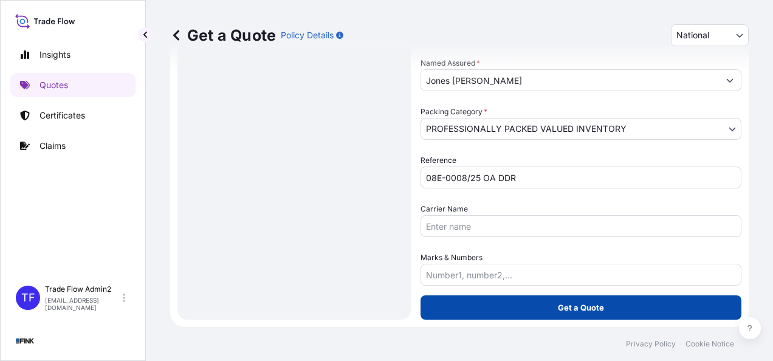
click at [477, 311] on button "Get a Quote" at bounding box center [581, 307] width 321 height 24
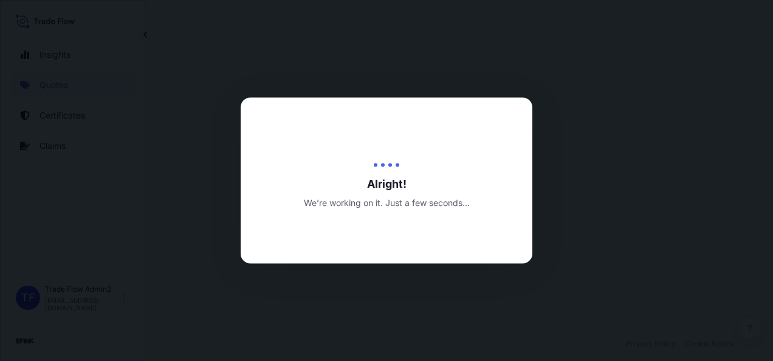
select select "Truck"
select select "31747"
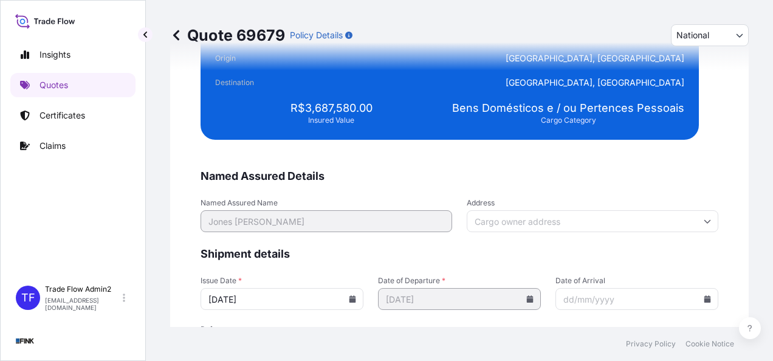
scroll to position [2506, 0]
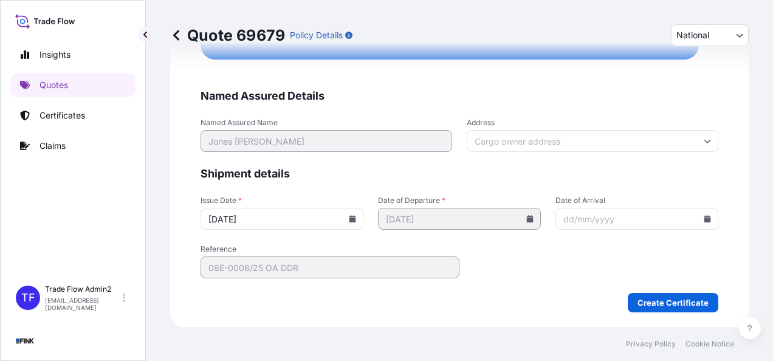
click at [518, 140] on input "Address" at bounding box center [593, 141] width 252 height 22
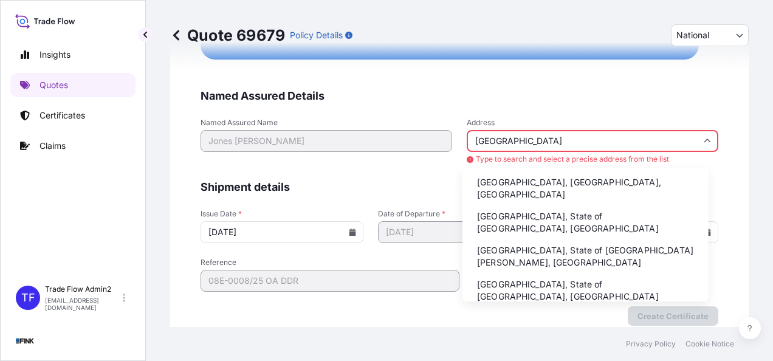
click at [537, 188] on li "[GEOGRAPHIC_DATA], [GEOGRAPHIC_DATA], [GEOGRAPHIC_DATA]" at bounding box center [585, 189] width 236 height 32
type input "[GEOGRAPHIC_DATA], [GEOGRAPHIC_DATA], [GEOGRAPHIC_DATA]"
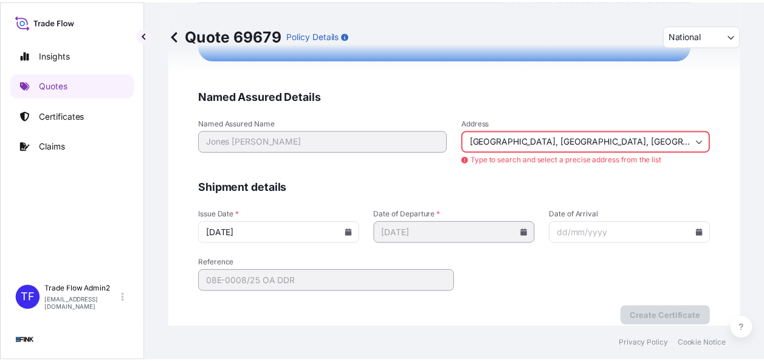
scroll to position [2506, 0]
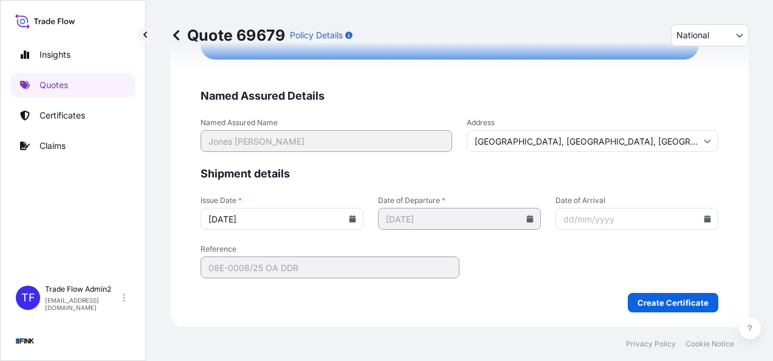
click at [350, 218] on icon at bounding box center [353, 218] width 7 height 7
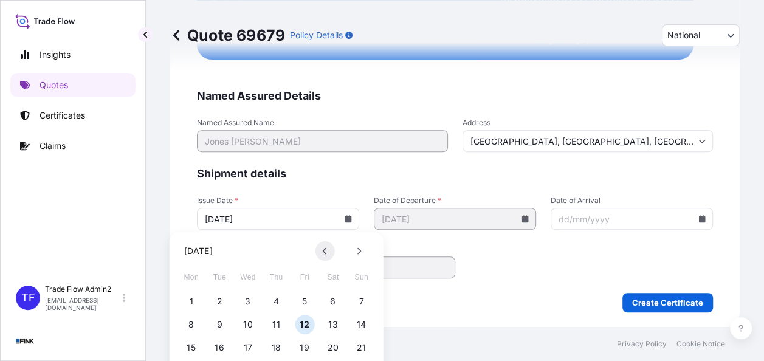
click at [333, 247] on button at bounding box center [324, 250] width 19 height 19
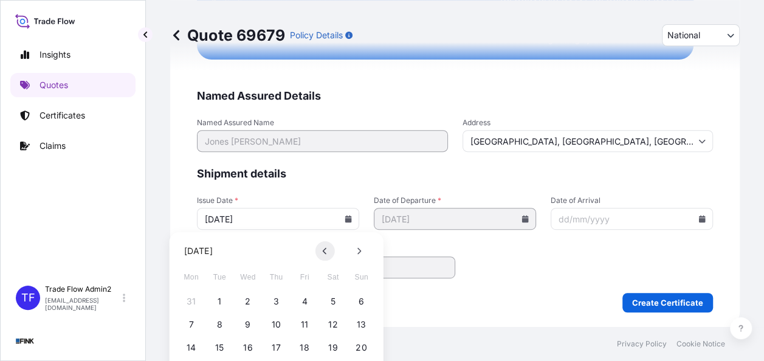
scroll to position [84, 0]
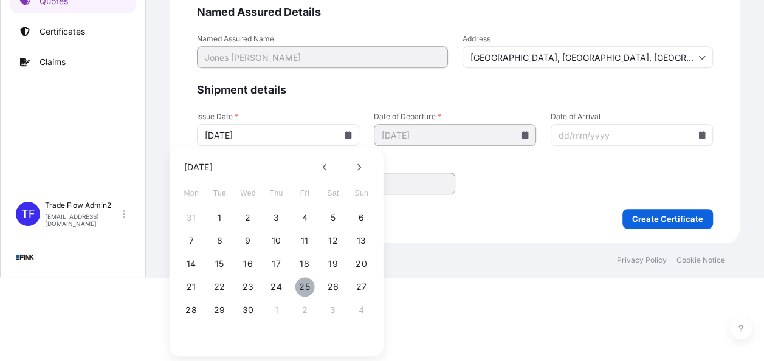
click at [308, 289] on button "25" at bounding box center [304, 286] width 19 height 19
type input "[DATE]"
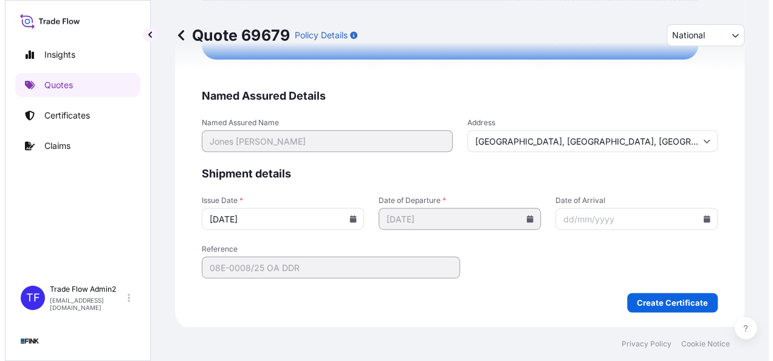
scroll to position [0, 0]
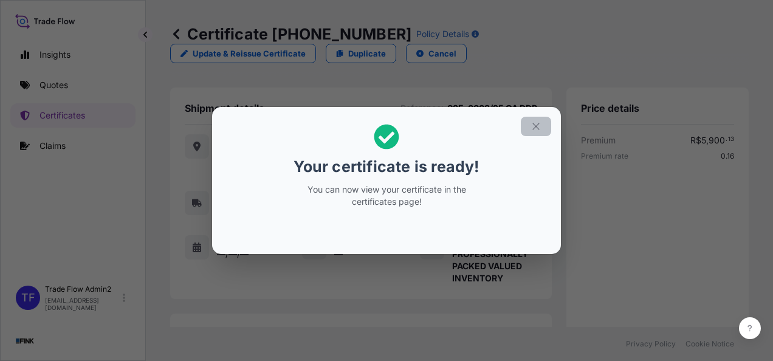
click at [546, 117] on button "button" at bounding box center [536, 126] width 30 height 19
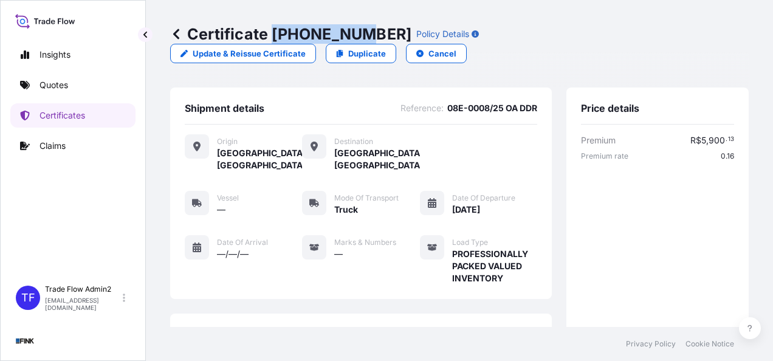
drag, startPoint x: 272, startPoint y: 35, endPoint x: 356, endPoint y: 40, distance: 84.0
click at [356, 40] on p "Certificate [PHONE_NUMBER]" at bounding box center [290, 33] width 241 height 19
copy p "[PHONE_NUMBER]"
click at [277, 63] on div "Certificate [PHONE_NUMBER] Policy Details Update & Reissue Certificate Duplicat…" at bounding box center [459, 44] width 579 height 88
click at [63, 111] on p "Certificates" at bounding box center [63, 115] width 46 height 12
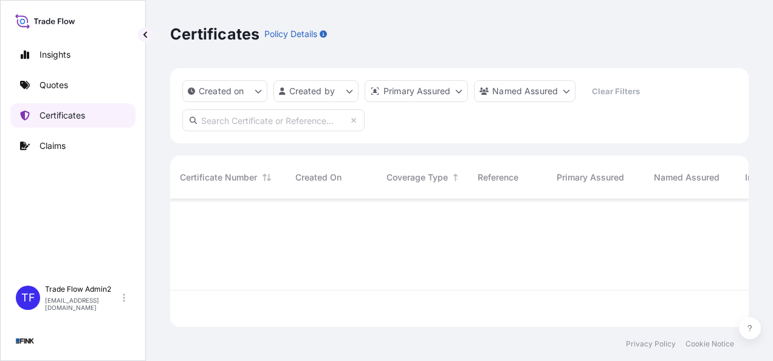
scroll to position [125, 569]
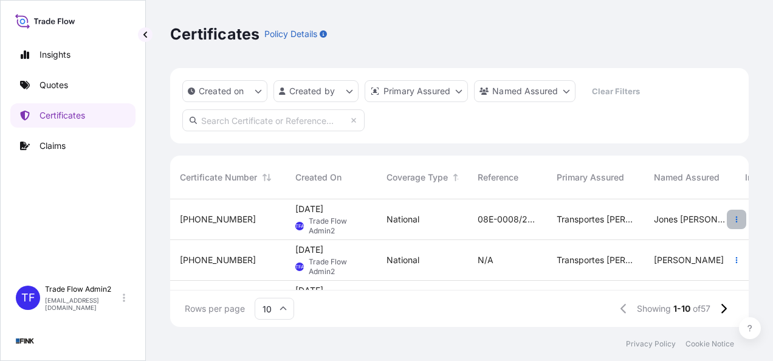
click at [733, 219] on icon "button" at bounding box center [736, 219] width 7 height 7
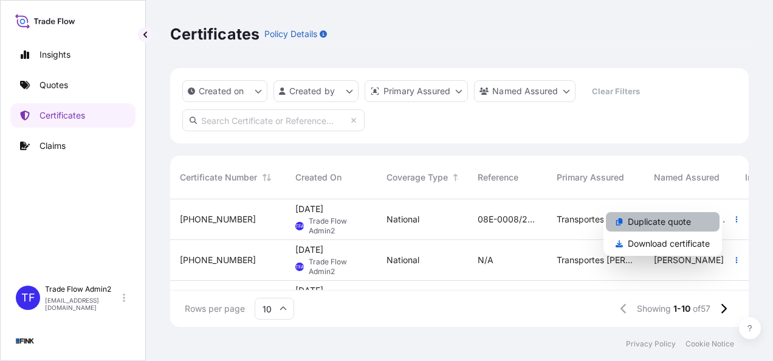
click at [666, 224] on p "Duplicate quote" at bounding box center [659, 222] width 63 height 12
select select "national"
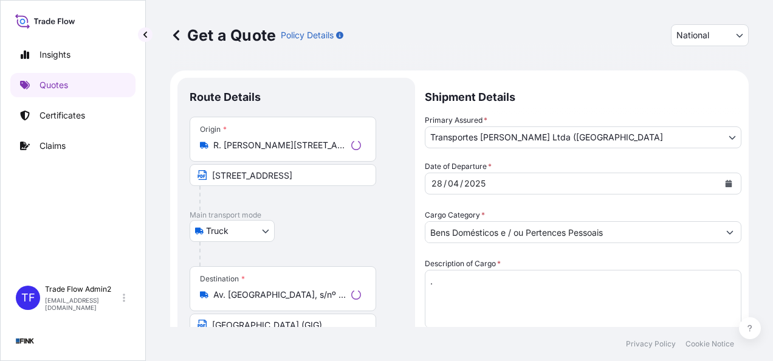
scroll to position [22, 0]
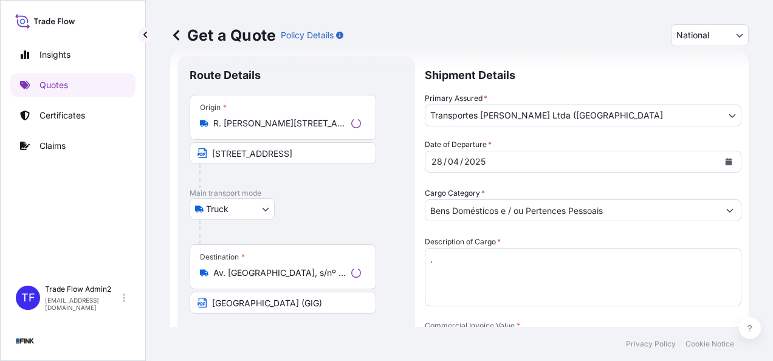
select select "Truck"
select select "31747"
click at [247, 128] on input "R. [PERSON_NAME][STREET_ADDRESS]" at bounding box center [284, 123] width 143 height 12
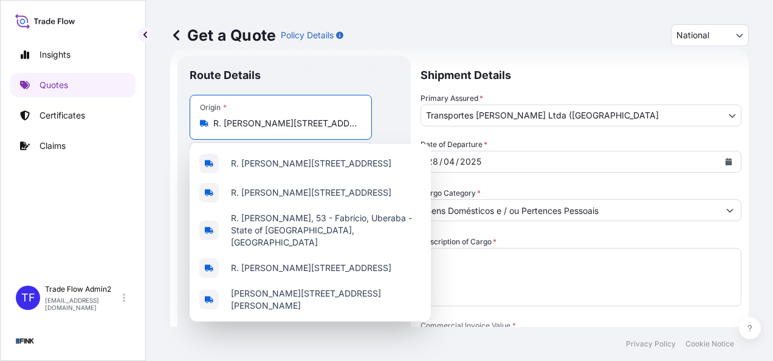
click at [247, 128] on input "R. [PERSON_NAME][STREET_ADDRESS]" at bounding box center [284, 123] width 143 height 12
paste input "Av. Eng. [PERSON_NAME] [PERSON_NAME], s/n - [PERSON_NAME] - SP"
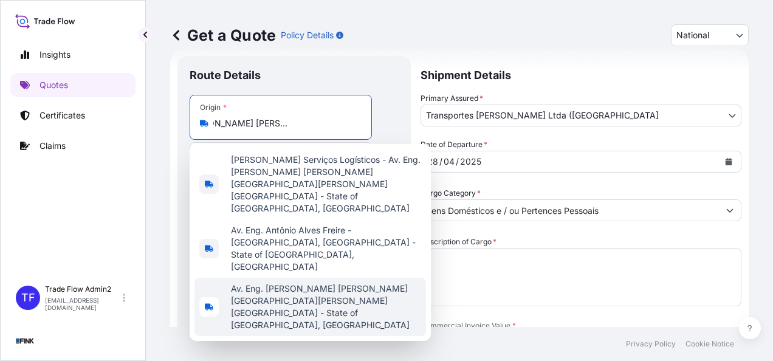
scroll to position [0, 75]
click at [300, 283] on span "Av. Eng. [PERSON_NAME] [PERSON_NAME][GEOGRAPHIC_DATA][PERSON_NAME][GEOGRAPHIC_D…" at bounding box center [326, 307] width 190 height 49
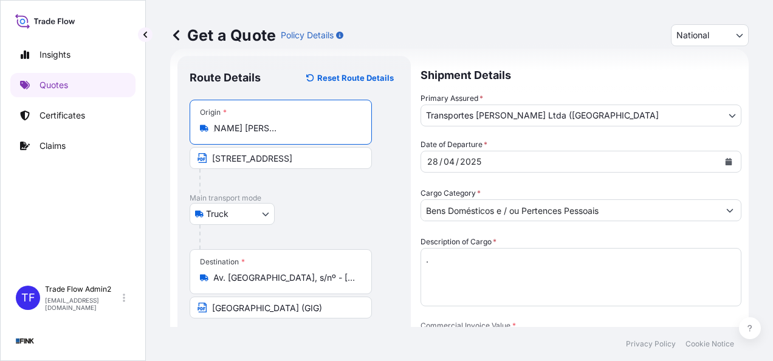
type input "Av. Eng. [PERSON_NAME] [PERSON_NAME][GEOGRAPHIC_DATA][PERSON_NAME][GEOGRAPHIC_D…"
click at [272, 162] on input "[STREET_ADDRESS]" at bounding box center [281, 158] width 182 height 22
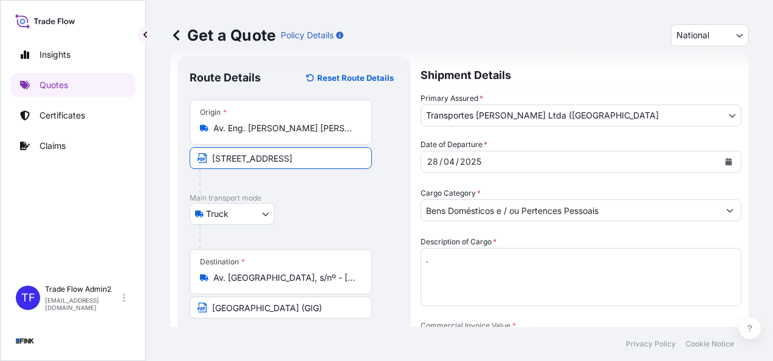
click at [272, 162] on input "[STREET_ADDRESS]" at bounding box center [281, 158] width 182 height 22
paste input "Av. Eng. [PERSON_NAME] [PERSON_NAME], s/n - [PERSON_NAME] - SP"
type input "Av. Eng. [PERSON_NAME] [PERSON_NAME], s/n - [PERSON_NAME] - SP"
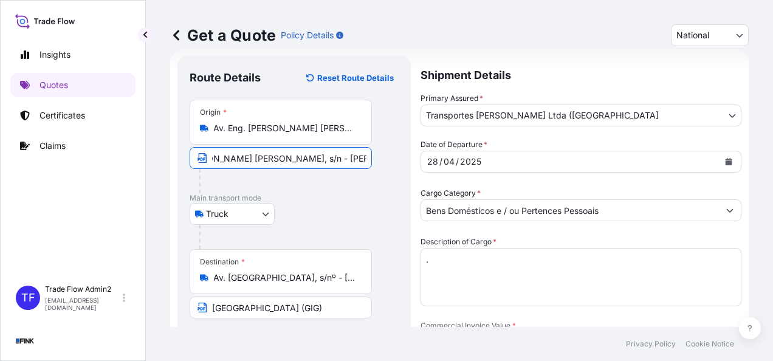
click at [315, 214] on div "Truck Truck" at bounding box center [294, 214] width 209 height 22
click at [235, 286] on div "Destination * Av. [GEOGRAPHIC_DATA], s/nº - [GEOGRAPHIC_DATA], [GEOGRAPHIC_DATA…" at bounding box center [281, 271] width 182 height 45
click at [235, 284] on input "Av. [GEOGRAPHIC_DATA], s/nº - [GEOGRAPHIC_DATA], [GEOGRAPHIC_DATA] - [GEOGRAPHI…" at bounding box center [284, 278] width 143 height 12
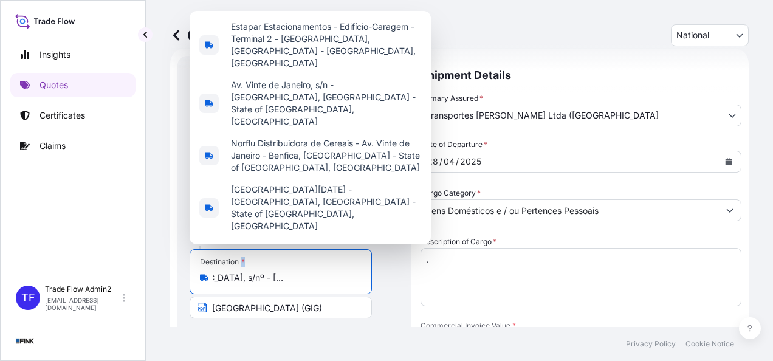
click at [235, 286] on div "Destination * Av. [GEOGRAPHIC_DATA], s/nº - [GEOGRAPHIC_DATA], [GEOGRAPHIC_DATA…" at bounding box center [281, 271] width 182 height 45
click at [235, 284] on input "Av. [GEOGRAPHIC_DATA], s/nº - [GEOGRAPHIC_DATA], [GEOGRAPHIC_DATA] - [GEOGRAPHI…" at bounding box center [284, 278] width 143 height 12
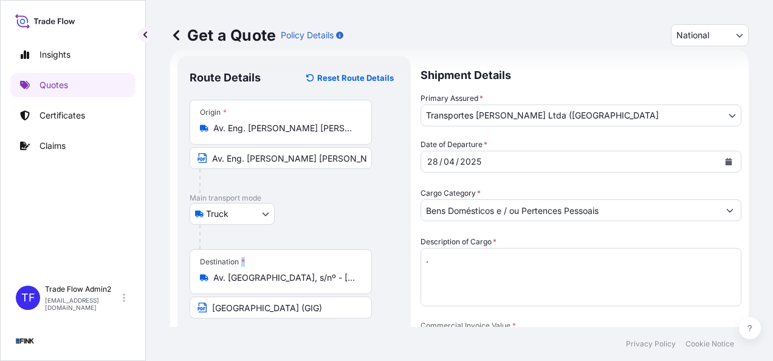
click at [235, 286] on div "Destination * Av. [GEOGRAPHIC_DATA], s/nº - [GEOGRAPHIC_DATA], [GEOGRAPHIC_DATA…" at bounding box center [281, 271] width 182 height 45
click at [235, 284] on input "Av. [GEOGRAPHIC_DATA], s/nº - [GEOGRAPHIC_DATA], [GEOGRAPHIC_DATA] - [GEOGRAPHI…" at bounding box center [284, 278] width 143 height 12
click at [235, 286] on div "Destination * Av. [GEOGRAPHIC_DATA], s/nº - [GEOGRAPHIC_DATA], [GEOGRAPHIC_DATA…" at bounding box center [281, 271] width 182 height 45
click at [235, 284] on input "Av. [GEOGRAPHIC_DATA], s/nº - [GEOGRAPHIC_DATA], [GEOGRAPHIC_DATA] - [GEOGRAPHI…" at bounding box center [284, 278] width 143 height 12
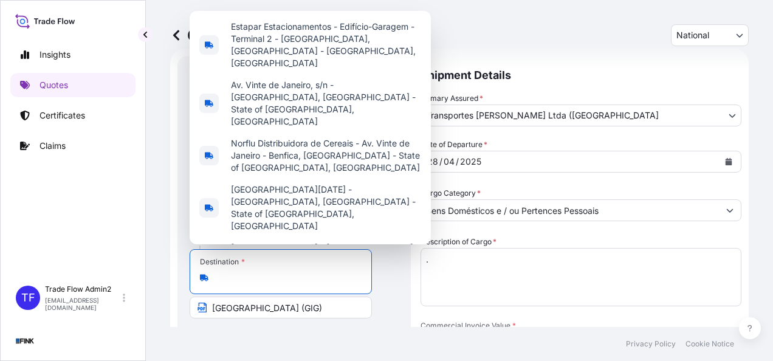
click at [232, 281] on input "Av. [GEOGRAPHIC_DATA], s/nº - [GEOGRAPHIC_DATA], [GEOGRAPHIC_DATA] - [GEOGRAPHI…" at bounding box center [284, 278] width 143 height 12
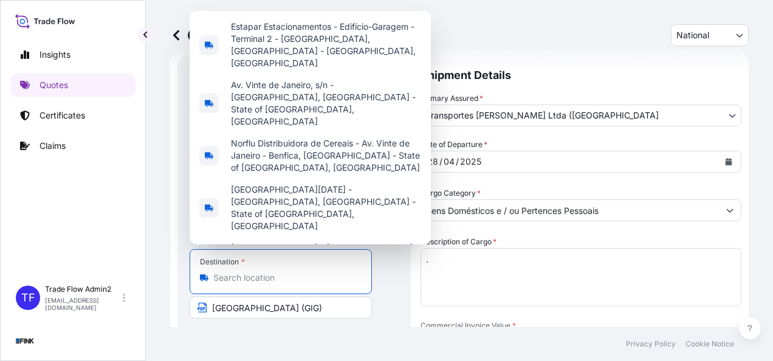
paste input "Av. [PERSON_NAME] [PERSON_NAME][STREET_ADDRESS][PERSON_NAME]"
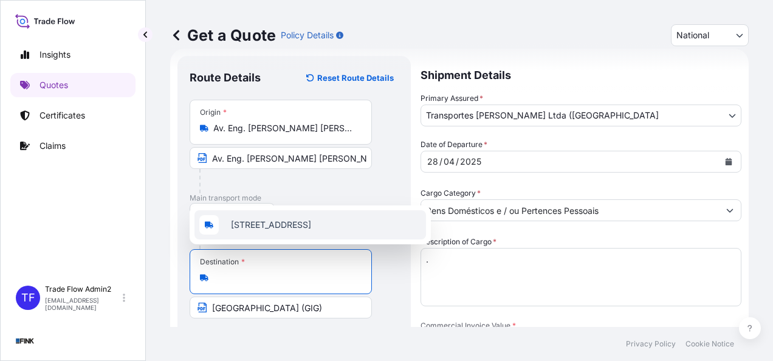
scroll to position [0, 179]
click at [270, 219] on span "[STREET_ADDRESS]" at bounding box center [271, 225] width 80 height 12
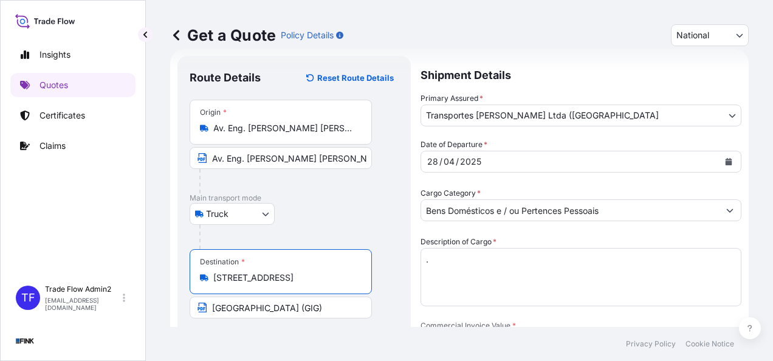
type input "[STREET_ADDRESS]"
click at [270, 306] on input "[GEOGRAPHIC_DATA] (GIG)" at bounding box center [281, 308] width 182 height 22
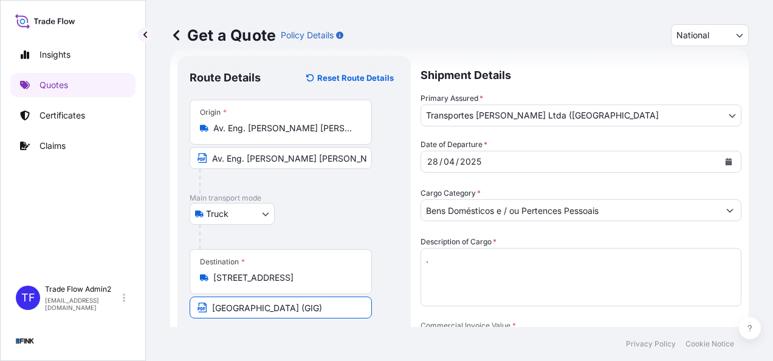
paste input "v. [PERSON_NAME] [PERSON_NAME] 81 - [PERSON_NAME] - 05308-000 - [GEOGRAPHIC_DAT…"
type input "Av. [PERSON_NAME] [PERSON_NAME][STREET_ADDRESS][PERSON_NAME]"
click at [381, 317] on div "Route Details Reset Route Details Place of loading Road / [GEOGRAPHIC_DATA] / I…" at bounding box center [294, 344] width 209 height 552
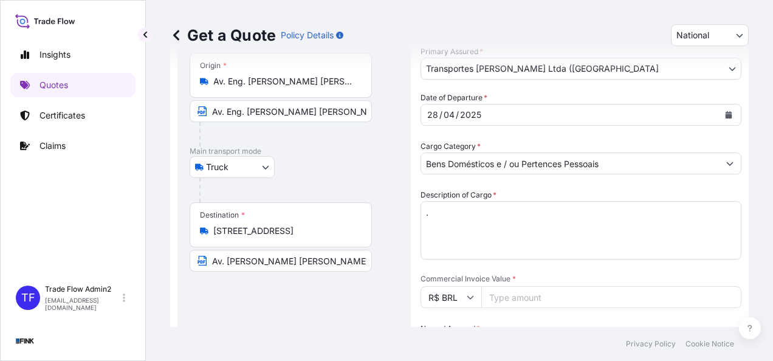
scroll to position [8, 0]
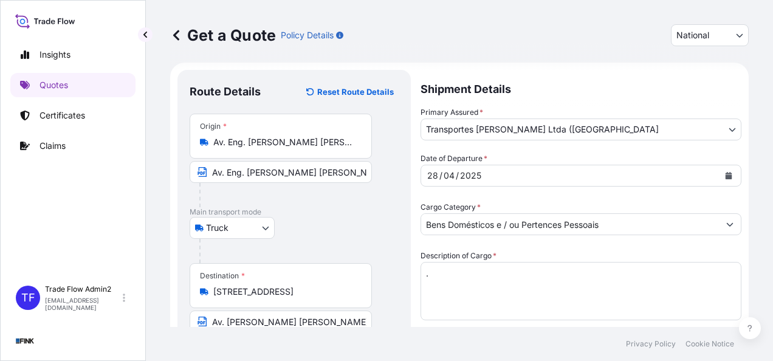
click at [575, 123] on body "Insights Quotes Certificates Claims TF Trade Flow Admin2 [EMAIL_ADDRESS][DOMAIN…" at bounding box center [386, 180] width 773 height 361
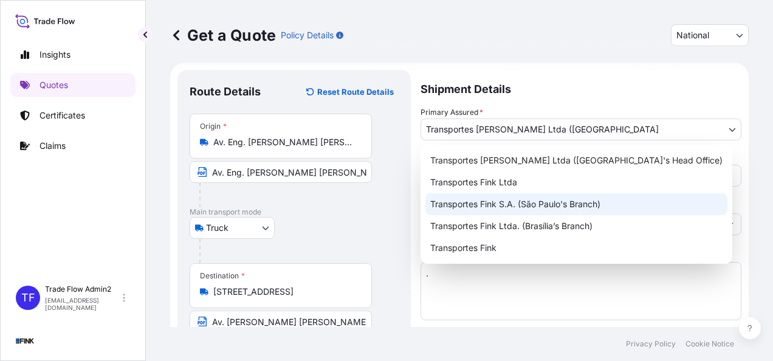
click at [554, 200] on div "Transportes Fink S.A. (São Paulo's Branch)" at bounding box center [577, 204] width 302 height 22
select select "31749"
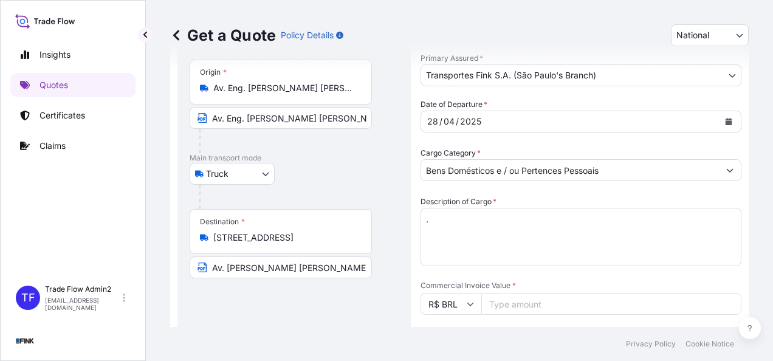
scroll to position [139, 0]
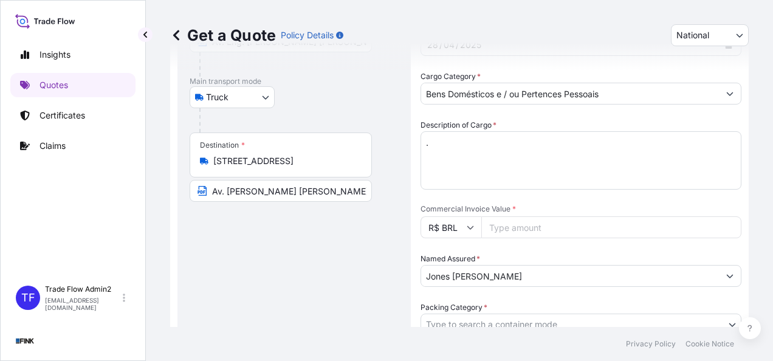
click at [522, 232] on input "Commercial Invoice Value *" at bounding box center [611, 227] width 260 height 22
paste input "7350.00"
type input "7350.00"
click at [551, 276] on input "Jones [PERSON_NAME]" at bounding box center [570, 276] width 298 height 22
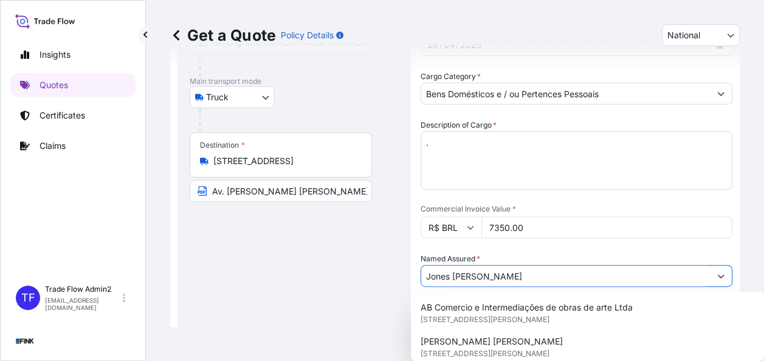
click at [551, 276] on input "Jones [PERSON_NAME]" at bounding box center [565, 276] width 289 height 22
paste input "[PERSON_NAME]"
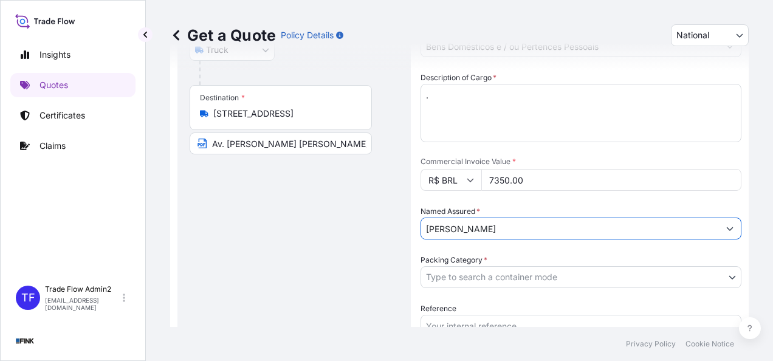
scroll to position [238, 0]
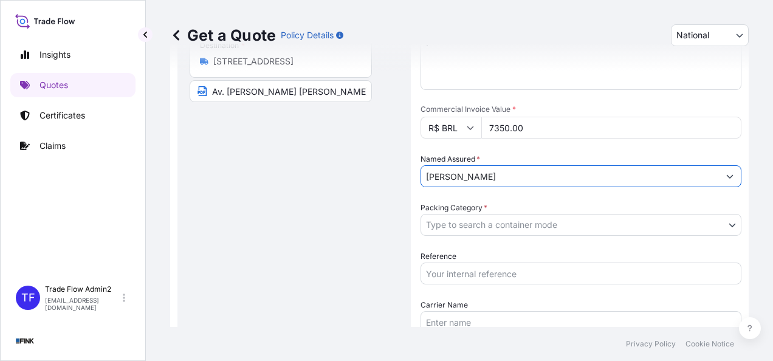
type input "[PERSON_NAME]"
click at [556, 207] on div "Packing Category * Type to search a container mode" at bounding box center [581, 219] width 321 height 34
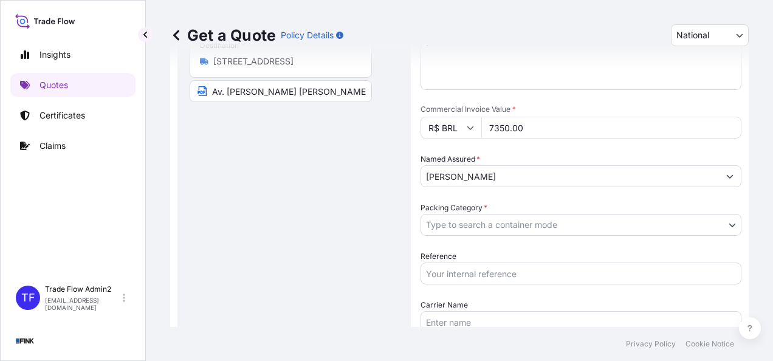
click at [547, 179] on input "[PERSON_NAME]" at bounding box center [570, 176] width 298 height 22
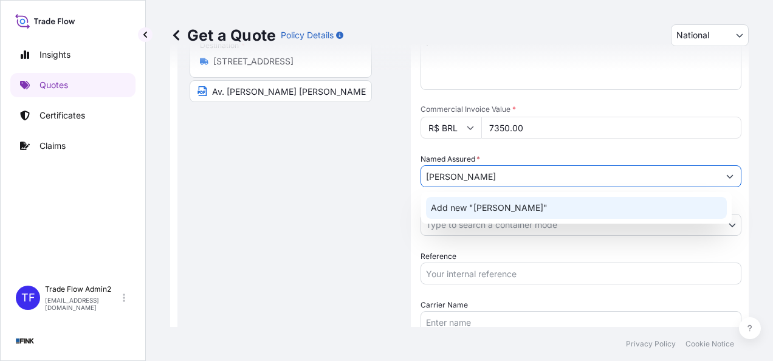
click at [541, 209] on span "Add new "[PERSON_NAME]"" at bounding box center [489, 208] width 117 height 12
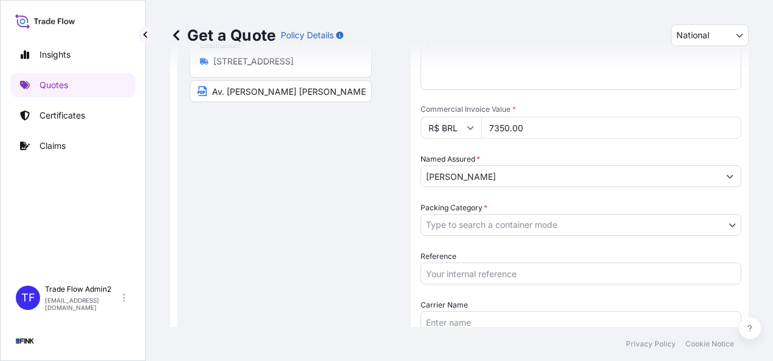
click at [548, 222] on body "Insights Quotes Certificates Claims TF Trade Flow Admin2 [EMAIL_ADDRESS][DOMAIN…" at bounding box center [386, 180] width 773 height 361
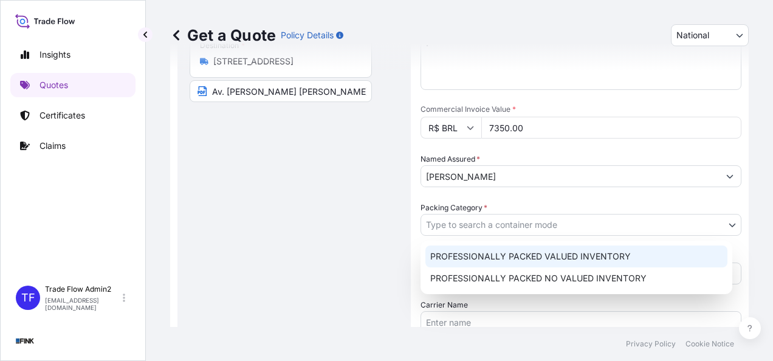
click at [531, 257] on div "PROFESSIONALLY PACKED VALUED INVENTORY" at bounding box center [577, 257] width 302 height 22
select select "11"
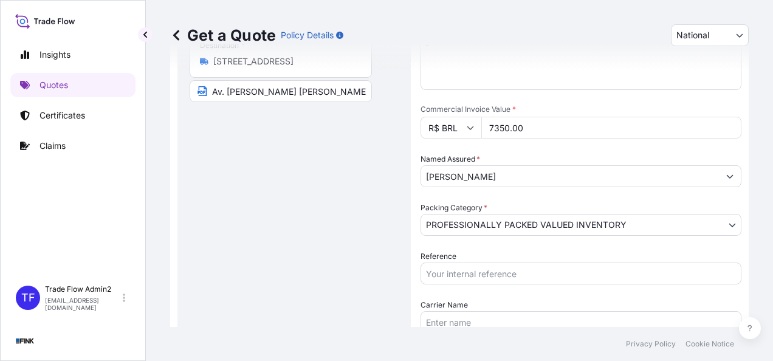
click at [281, 207] on div "Route Details Reset Route Details Place of loading Road / [GEOGRAPHIC_DATA] / I…" at bounding box center [294, 128] width 209 height 552
click at [551, 270] on input "Reference" at bounding box center [581, 274] width 321 height 22
paste input "24I-0025/25"
type input "24I-0025/25"
click at [405, 263] on div "Route Details Reset Route Details Place of loading Road / [GEOGRAPHIC_DATA] / I…" at bounding box center [293, 128] width 233 height 576
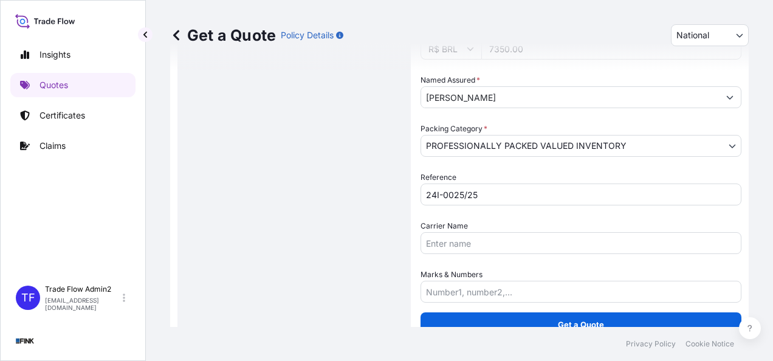
scroll to position [334, 0]
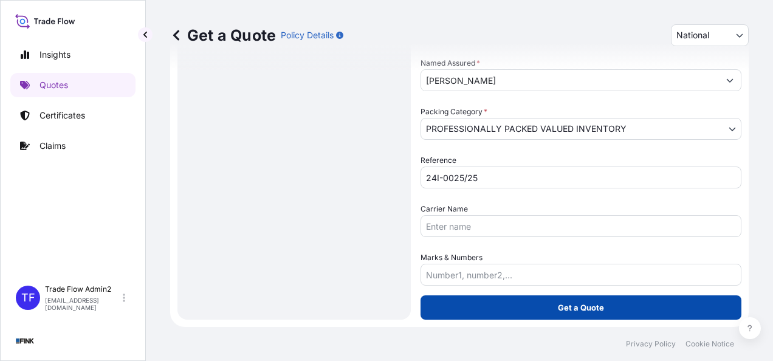
click at [473, 304] on button "Get a Quote" at bounding box center [581, 307] width 321 height 24
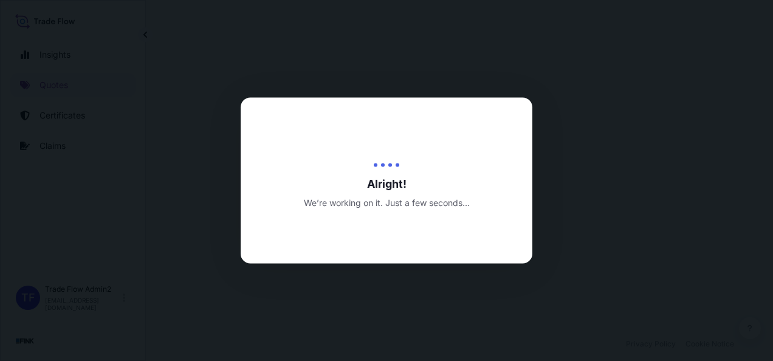
select select "Truck"
select select "31749"
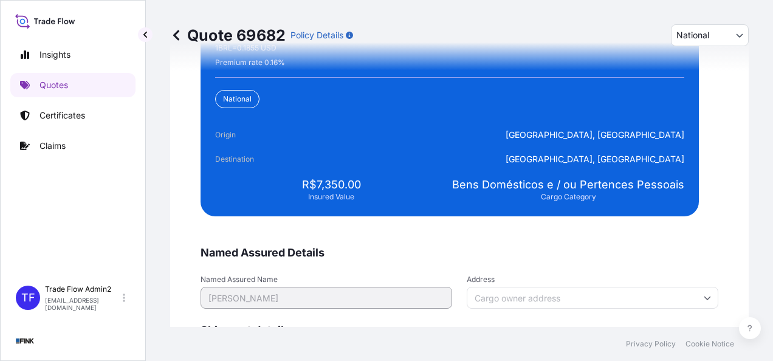
scroll to position [2467, 0]
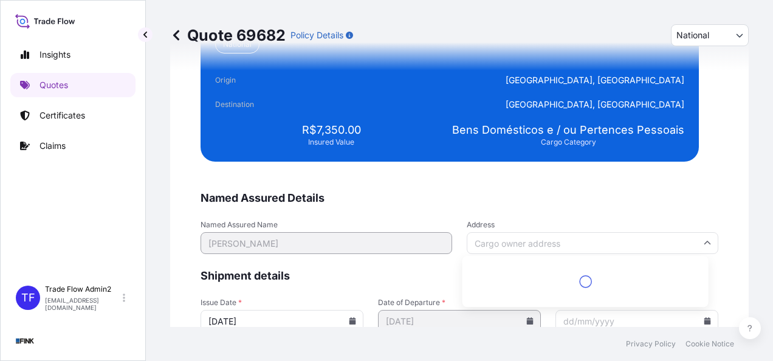
click at [514, 232] on input "Address" at bounding box center [593, 243] width 252 height 22
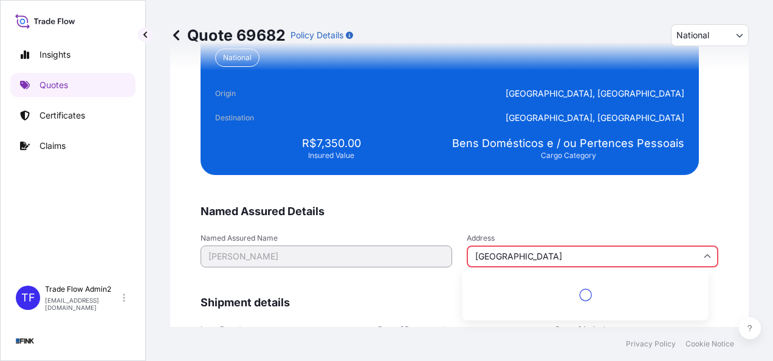
scroll to position [2481, 0]
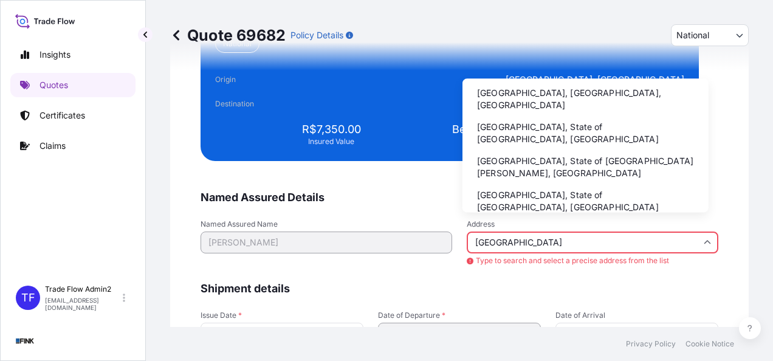
click at [517, 95] on li "[GEOGRAPHIC_DATA], [GEOGRAPHIC_DATA], [GEOGRAPHIC_DATA]" at bounding box center [585, 99] width 236 height 32
type input "[GEOGRAPHIC_DATA], [GEOGRAPHIC_DATA], [GEOGRAPHIC_DATA]"
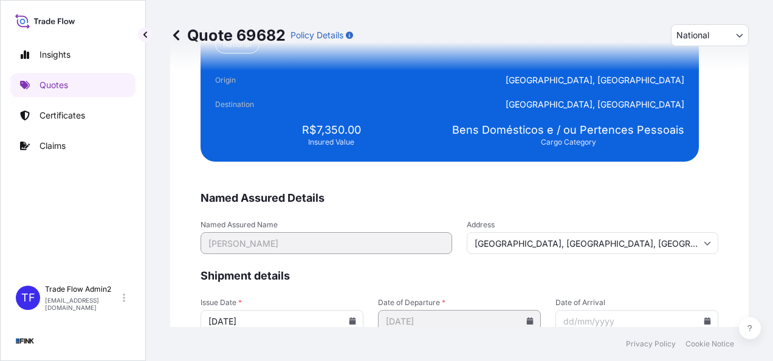
scroll to position [2554, 0]
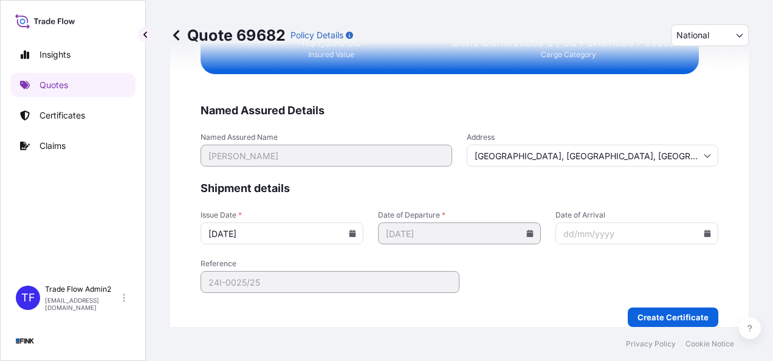
click at [353, 235] on input "[DATE]" at bounding box center [282, 233] width 163 height 22
click at [351, 232] on icon at bounding box center [353, 233] width 7 height 7
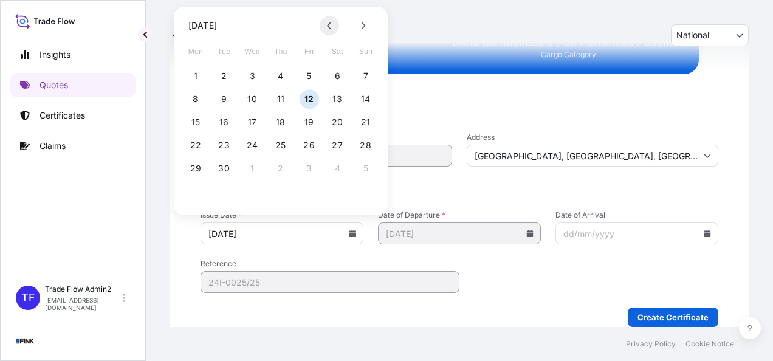
click at [326, 25] on button at bounding box center [329, 25] width 19 height 19
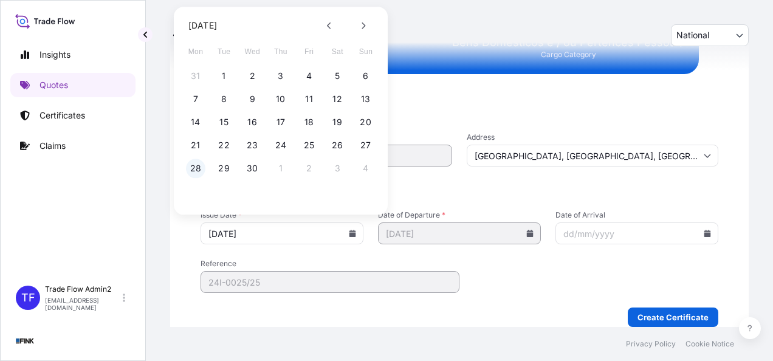
click at [198, 173] on button "28" at bounding box center [195, 168] width 19 height 19
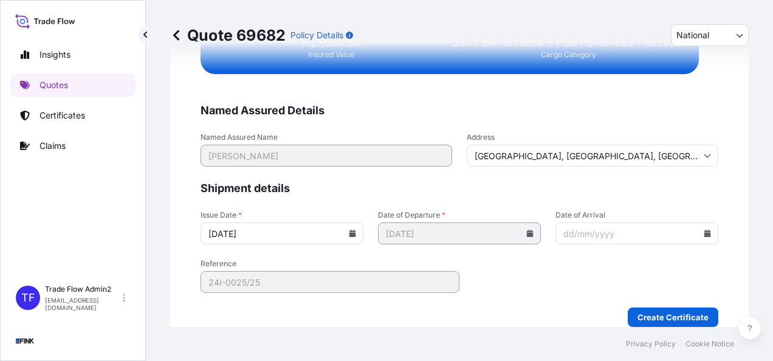
type input "[DATE]"
click at [182, 220] on div "We just need a few more details before we issue the certificate Named Assured D…" at bounding box center [459, 29] width 579 height 629
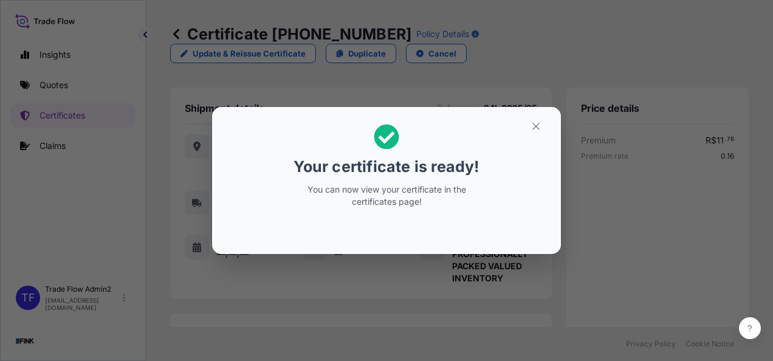
click at [520, 128] on h2 "Your certificate is ready! You can now view your certificate in the certificate…" at bounding box center [386, 166] width 329 height 98
click at [531, 124] on icon "button" at bounding box center [536, 126] width 11 height 11
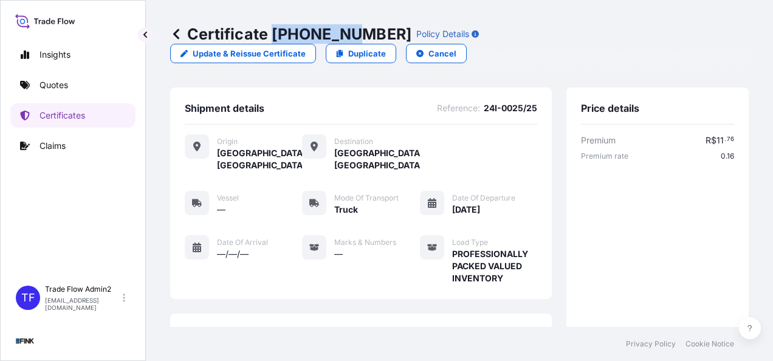
drag, startPoint x: 271, startPoint y: 36, endPoint x: 346, endPoint y: 36, distance: 75.4
click at [346, 36] on p "Certificate [PHONE_NUMBER]" at bounding box center [290, 33] width 241 height 19
copy p "[PHONE_NUMBER]"
click at [165, 92] on div "Certificate [PHONE_NUMBER] Policy Details Update & Reissue Certificate Duplicat…" at bounding box center [459, 163] width 627 height 327
click at [52, 122] on link "Certificates" at bounding box center [72, 115] width 125 height 24
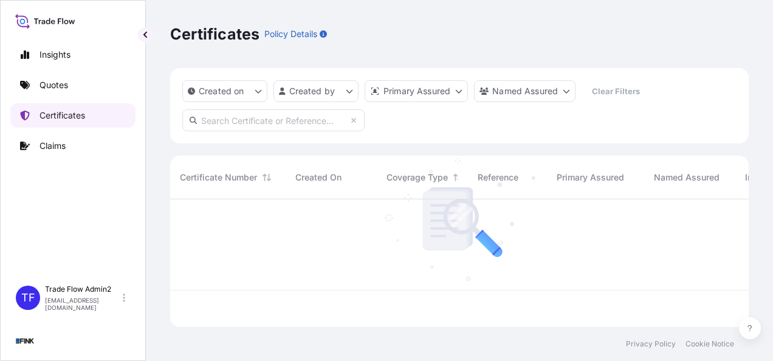
scroll to position [125, 569]
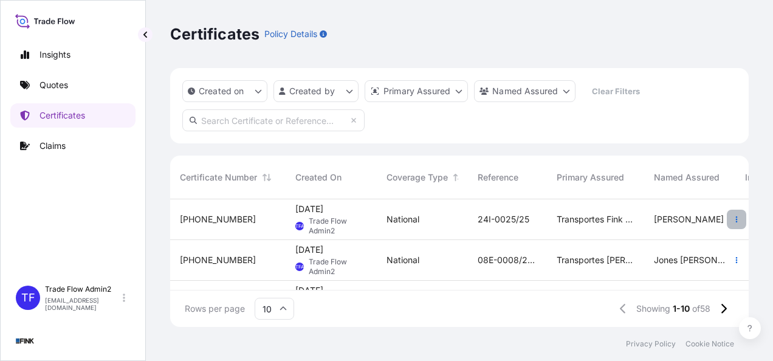
click at [727, 213] on button "button" at bounding box center [736, 219] width 19 height 19
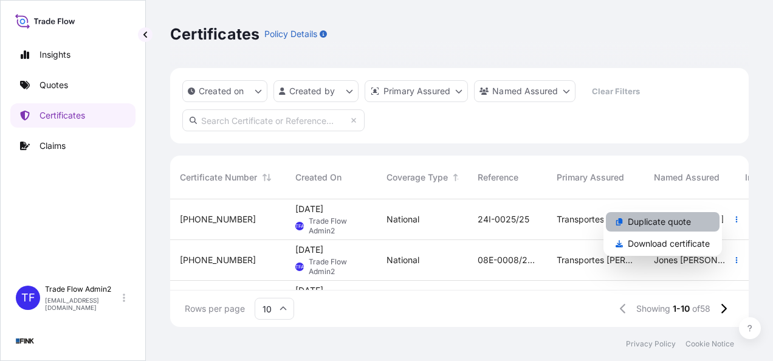
click at [681, 221] on p "Duplicate quote" at bounding box center [659, 222] width 63 height 12
select select "national"
select select "Truck"
select select "31749"
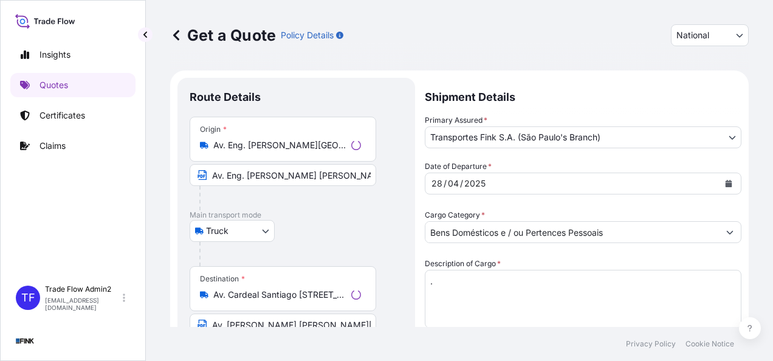
scroll to position [22, 0]
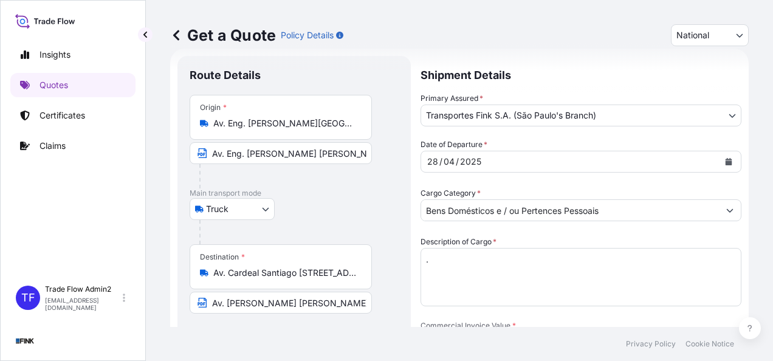
click at [212, 118] on div "Av. Eng. [PERSON_NAME][GEOGRAPHIC_DATA], [GEOGRAPHIC_DATA] - [GEOGRAPHIC_DATA],…" at bounding box center [281, 123] width 162 height 12
click at [213, 118] on input "Av. Eng. [PERSON_NAME][GEOGRAPHIC_DATA], [GEOGRAPHIC_DATA] - [GEOGRAPHIC_DATA],…" at bounding box center [284, 123] width 143 height 12
click at [212, 118] on div "Av. Eng. [PERSON_NAME][GEOGRAPHIC_DATA], [GEOGRAPHIC_DATA] - [GEOGRAPHIC_DATA],…" at bounding box center [281, 123] width 162 height 12
click at [213, 118] on input "Av. Eng. [PERSON_NAME][GEOGRAPHIC_DATA], [GEOGRAPHIC_DATA] - [GEOGRAPHIC_DATA],…" at bounding box center [284, 123] width 143 height 12
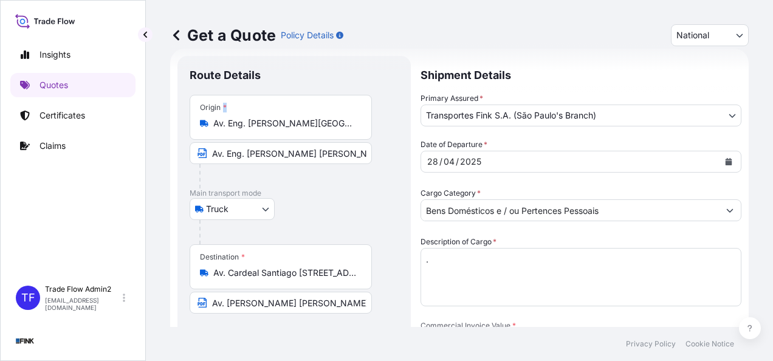
click at [212, 118] on div "Av. Eng. [PERSON_NAME][GEOGRAPHIC_DATA], [GEOGRAPHIC_DATA] - [GEOGRAPHIC_DATA],…" at bounding box center [281, 123] width 162 height 12
click at [213, 118] on input "Av. Eng. [PERSON_NAME][GEOGRAPHIC_DATA], [GEOGRAPHIC_DATA] - [GEOGRAPHIC_DATA],…" at bounding box center [284, 123] width 143 height 12
click at [217, 120] on input "Av. Eng. [PERSON_NAME][GEOGRAPHIC_DATA], [GEOGRAPHIC_DATA] - [GEOGRAPHIC_DATA],…" at bounding box center [284, 123] width 143 height 12
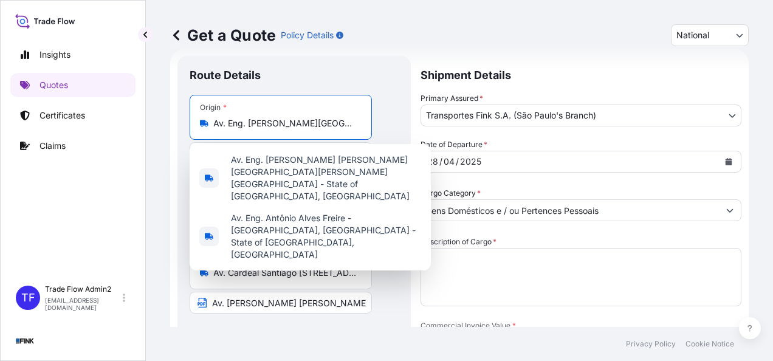
click at [217, 120] on input "Av. Eng. [PERSON_NAME][GEOGRAPHIC_DATA], [GEOGRAPHIC_DATA] - [GEOGRAPHIC_DATA],…" at bounding box center [284, 123] width 143 height 12
paste input "STRC Trecho 1 Conjunto A Lote 7 - Guará - [GEOGRAPHIC_DATA] - CEP: 71225-511"
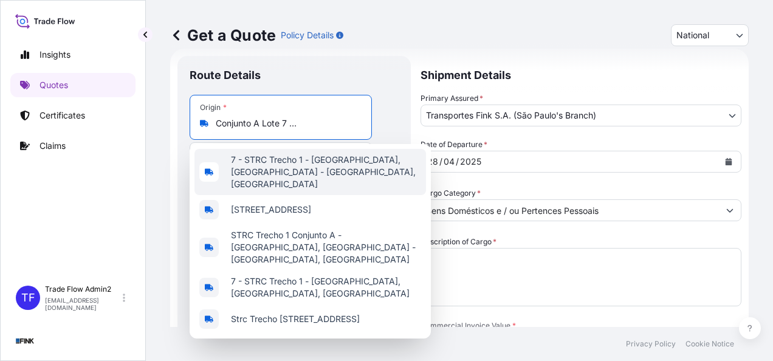
scroll to position [0, 129]
click at [286, 160] on span "7 - STRC Trecho 1 - [GEOGRAPHIC_DATA], [GEOGRAPHIC_DATA] - [GEOGRAPHIC_DATA], […" at bounding box center [326, 172] width 190 height 36
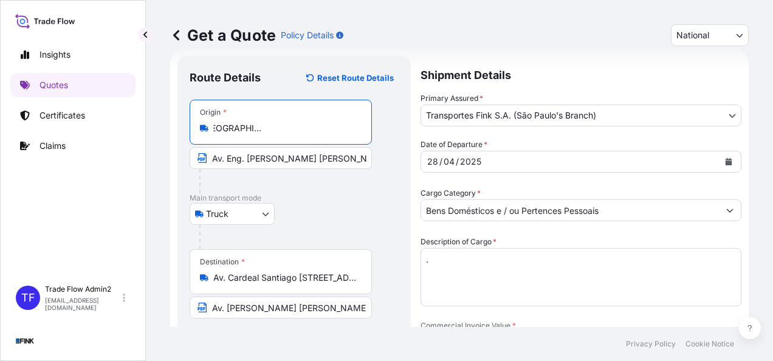
type input "7 - STRC Trecho 1 - [GEOGRAPHIC_DATA], [GEOGRAPHIC_DATA] - [GEOGRAPHIC_DATA], […"
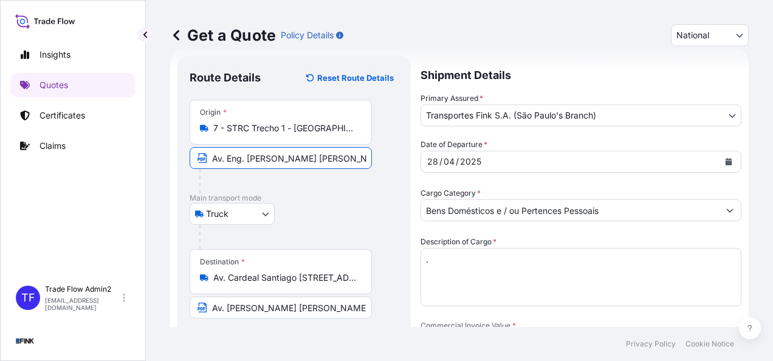
click at [262, 157] on input "Av. Eng. [PERSON_NAME] [PERSON_NAME], s/n - [PERSON_NAME] - SP" at bounding box center [281, 158] width 182 height 22
paste input "STRC Trecho 1 Conjunto A Lote 7 - Guará - [GEOGRAPHIC_DATA] - CEP: 71225-511"
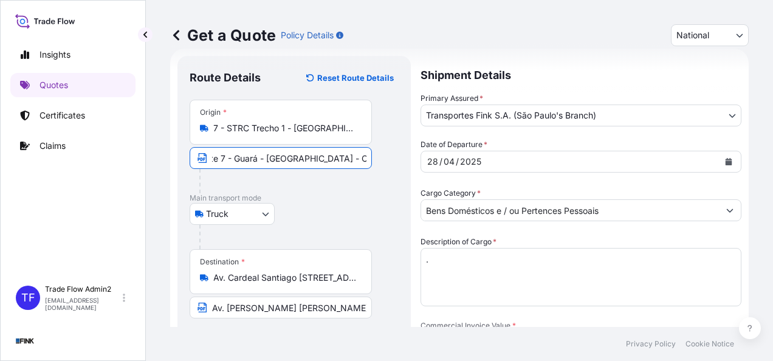
type input "STRC Trecho 1 Conjunto A Lote 7 - Guará - [GEOGRAPHIC_DATA] - CEP: 71225-511"
click at [347, 230] on div at bounding box center [298, 237] width 199 height 24
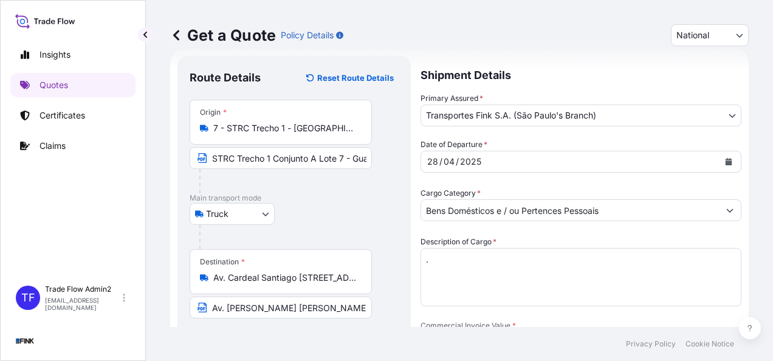
click at [303, 281] on input "Av. Cardeal Santiago [STREET_ADDRESS]" at bounding box center [284, 278] width 143 height 12
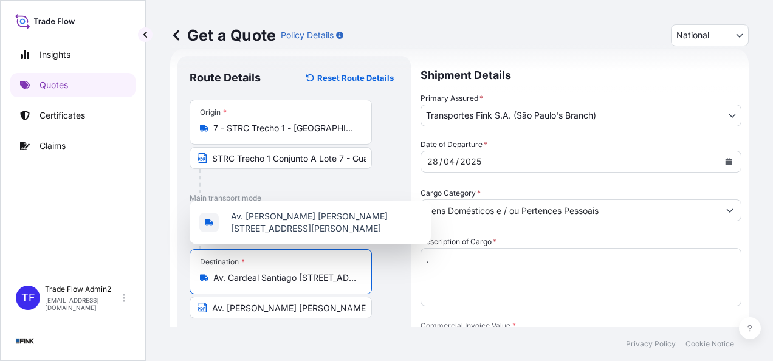
click at [303, 281] on input "Av. Cardeal Santiago [STREET_ADDRESS]" at bounding box center [284, 278] width 143 height 12
paste input "SHIS QI 09 Conjunto 06 Casa 23 – [GEOGRAPHIC_DATA] - [GEOGRAPHIC_DATA] - CEP: 7…"
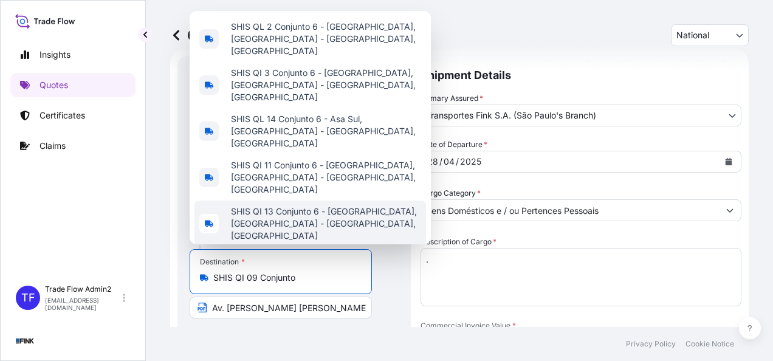
type input "SHIS QI 09 Conjunto"
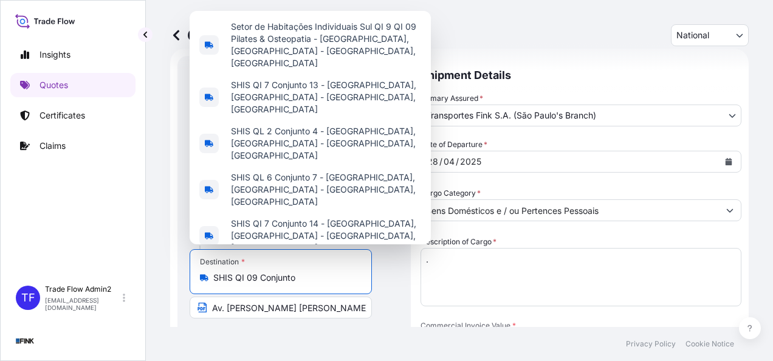
click at [320, 278] on input "SHIS QI 09 Conjunto" at bounding box center [284, 278] width 143 height 12
click at [320, 278] on input "Destination *" at bounding box center [284, 278] width 143 height 12
paste input "SHIS QI 09 Conjunto 06 Casa 23 – [GEOGRAPHIC_DATA] - [GEOGRAPHIC_DATA] - CEP: 7…"
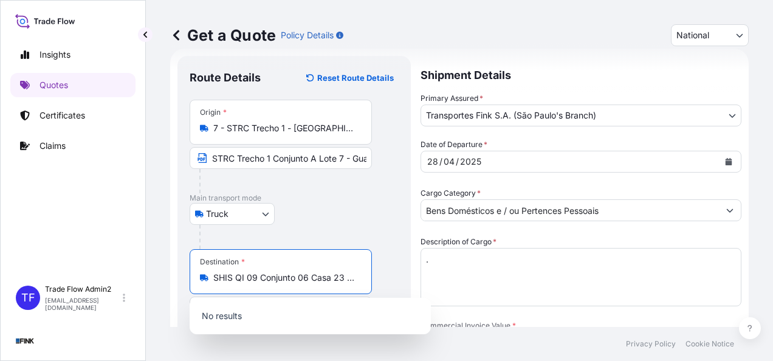
scroll to position [0, 142]
drag, startPoint x: 283, startPoint y: 278, endPoint x: 389, endPoint y: 285, distance: 106.6
click at [389, 285] on div "Destination * SHIS QI 09 Conjunto 06 Casa 23 – [GEOGRAPHIC_DATA] - [GEOGRAPHIC_…" at bounding box center [294, 283] width 209 height 69
click at [233, 275] on input "SHIS QI 09 Conjunto 06 Casa 23 – [GEOGRAPHIC_DATA] - [GEOGRAPHIC_DATA]" at bounding box center [284, 278] width 143 height 12
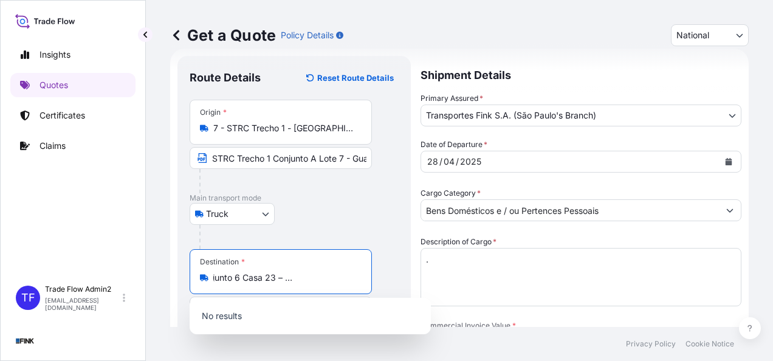
scroll to position [0, 0]
click at [255, 276] on input "SHIS QI 09 Conjunto 6 Casa 23 – [GEOGRAPHIC_DATA] - [GEOGRAPHIC_DATA]" at bounding box center [284, 278] width 143 height 12
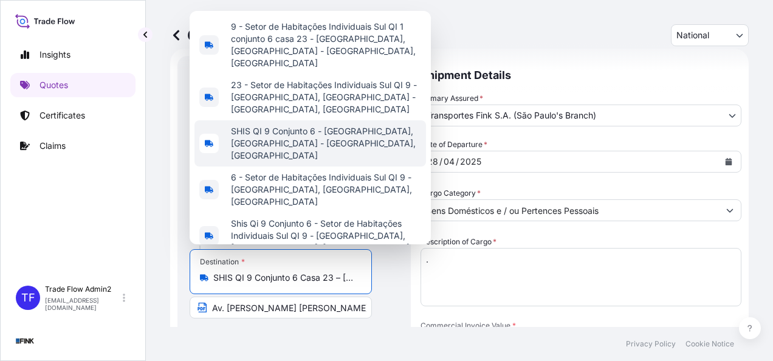
click at [279, 142] on span "SHIS QI 9 Conjunto 6 - [GEOGRAPHIC_DATA], [GEOGRAPHIC_DATA] - [GEOGRAPHIC_DATA]…" at bounding box center [326, 143] width 190 height 36
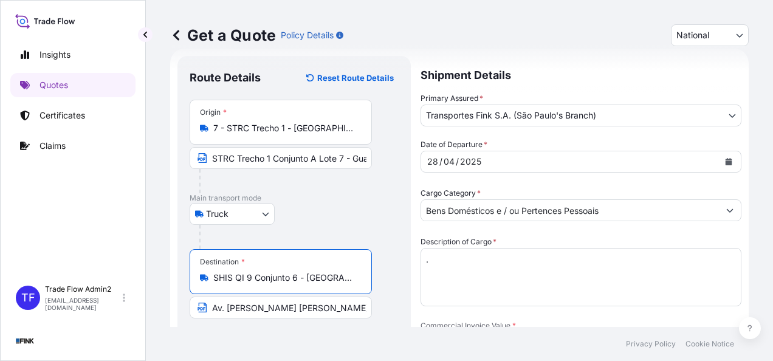
type input "SHIS QI 9 Conjunto 6 - [GEOGRAPHIC_DATA], [GEOGRAPHIC_DATA] - [GEOGRAPHIC_DATA]…"
click at [250, 309] on input "Av. [PERSON_NAME] [PERSON_NAME][STREET_ADDRESS][PERSON_NAME]" at bounding box center [281, 308] width 182 height 22
paste input "SHIS QI 09 Conjunto 06 Casa 23 – [GEOGRAPHIC_DATA] - [GEOGRAPHIC_DATA] - CEP: 7…"
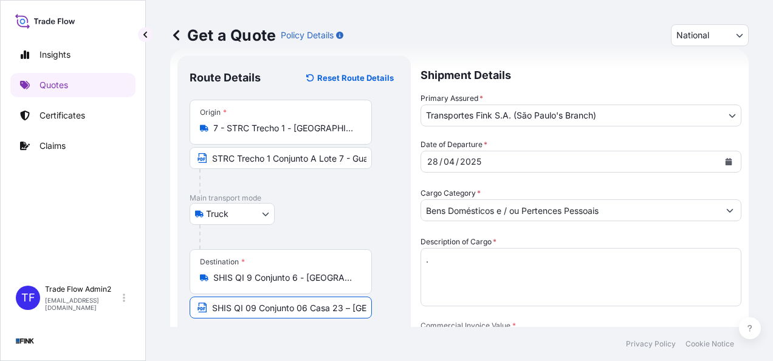
scroll to position [0, 131]
type input "SHIS QI 09 Conjunto 06 Casa 23 – [GEOGRAPHIC_DATA] - [GEOGRAPHIC_DATA] - CEP: 7…"
click at [292, 336] on footer "Privacy Policy Cookie Notice" at bounding box center [459, 344] width 627 height 34
click at [677, 111] on body "Insights Quotes Certificates Claims TF Trade Flow Admin2 [EMAIL_ADDRESS][DOMAIN…" at bounding box center [386, 180] width 773 height 361
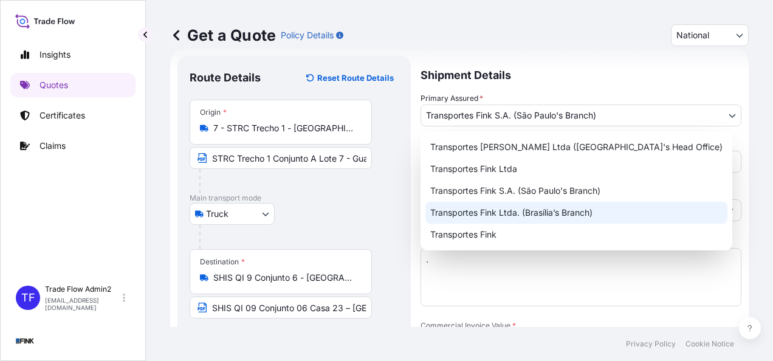
click at [580, 218] on div "Transportes Fink Ltda. (Brasília’s Branch)" at bounding box center [577, 213] width 302 height 22
select select "32184"
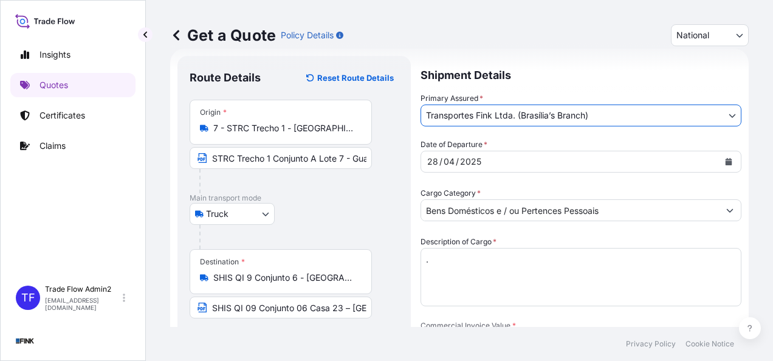
click at [612, 143] on div "Date of Departure * [DATE]" at bounding box center [581, 156] width 321 height 34
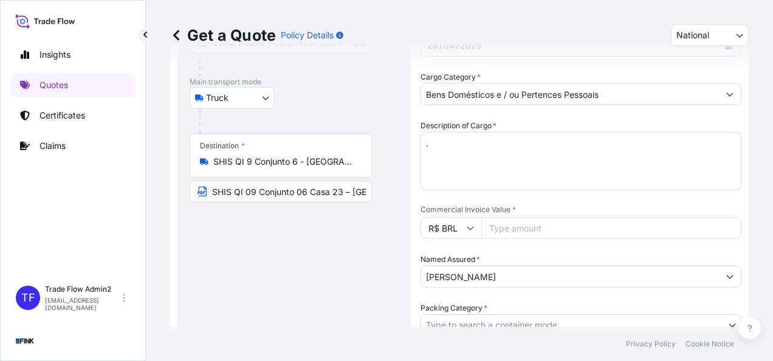
click at [499, 237] on input "Commercial Invoice Value *" at bounding box center [611, 228] width 260 height 22
paste input "100000.00"
type input "100000.00"
click at [553, 265] on div "Named Assured * [PERSON_NAME]" at bounding box center [581, 270] width 321 height 34
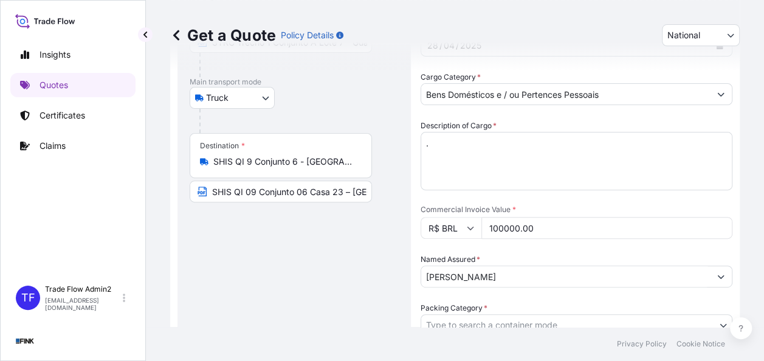
click at [554, 267] on input "[PERSON_NAME]" at bounding box center [565, 277] width 289 height 22
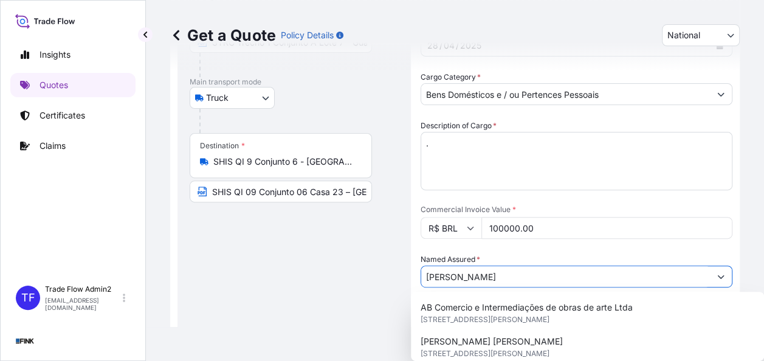
click at [553, 269] on input "[PERSON_NAME]" at bounding box center [565, 277] width 289 height 22
paste input "[PERSON_NAME] [PERSON_NAME] [PERSON_NAME]"
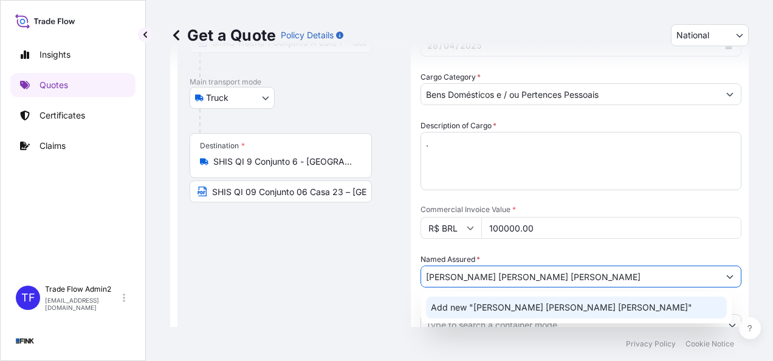
click at [542, 299] on div "Add new "[PERSON_NAME] [PERSON_NAME] [PERSON_NAME]"" at bounding box center [576, 308] width 301 height 22
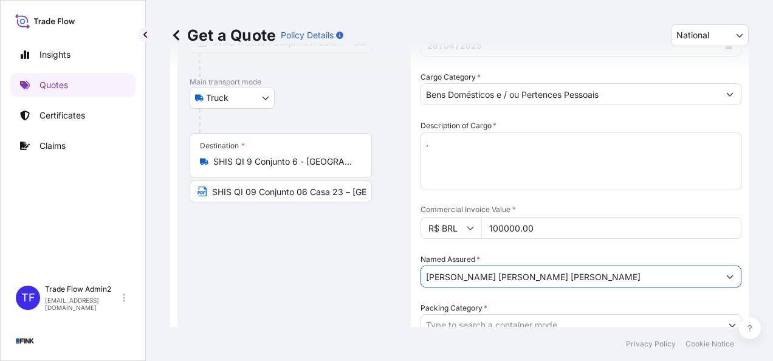
type input "[PERSON_NAME] [PERSON_NAME] [PERSON_NAME]"
click at [393, 279] on div "Route Details Reset Route Details Place of loading Road / [GEOGRAPHIC_DATA] / I…" at bounding box center [294, 228] width 209 height 552
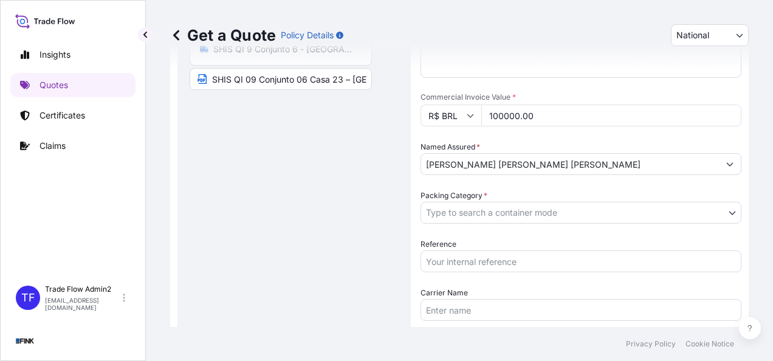
scroll to position [251, 0]
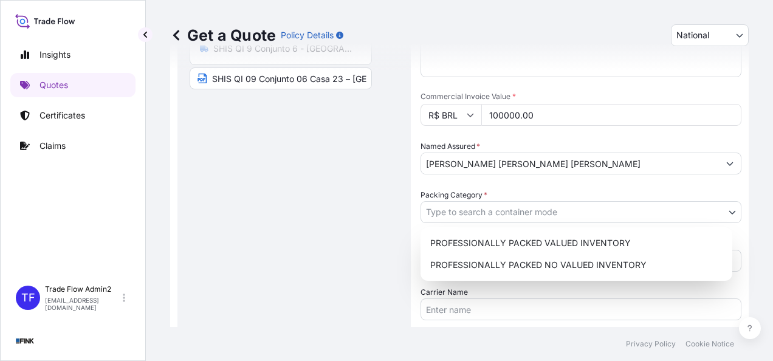
click at [582, 205] on body "Insights Quotes Certificates Claims TF Trade Flow Admin2 [EMAIL_ADDRESS][DOMAIN…" at bounding box center [386, 180] width 773 height 361
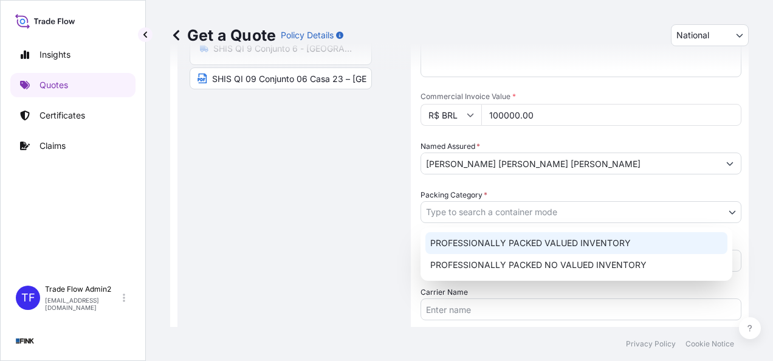
click at [580, 232] on div "PROFESSIONALLY PACKED VALUED INVENTORY" at bounding box center [577, 243] width 302 height 22
select select "11"
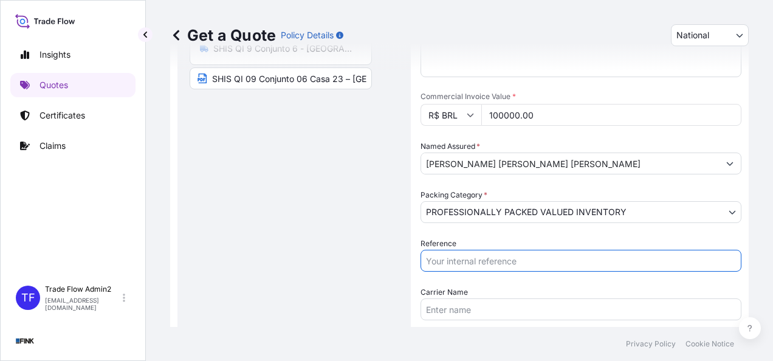
click at [497, 257] on input "Reference" at bounding box center [581, 261] width 321 height 22
paste input "38R-0010/25"
type input "38R-0010/25"
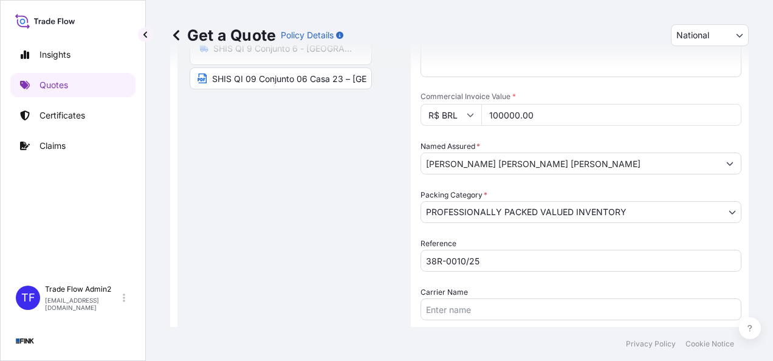
click at [367, 261] on div "Route Details Reset Route Details Place of loading Road / [GEOGRAPHIC_DATA] / I…" at bounding box center [294, 115] width 209 height 552
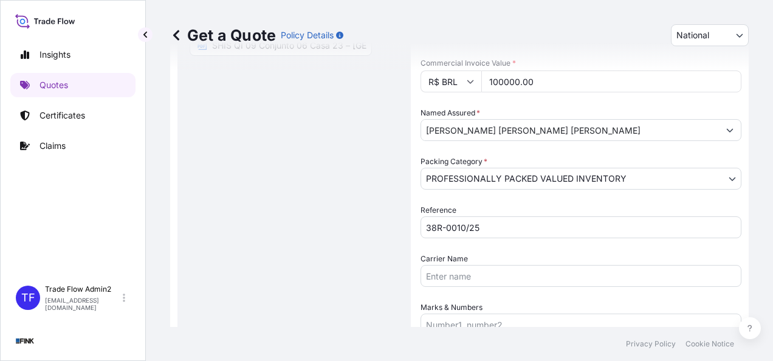
scroll to position [334, 0]
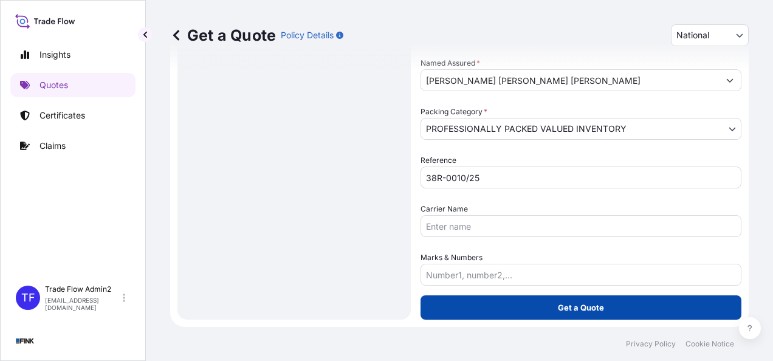
click at [571, 303] on p "Get a Quote" at bounding box center [581, 308] width 46 height 12
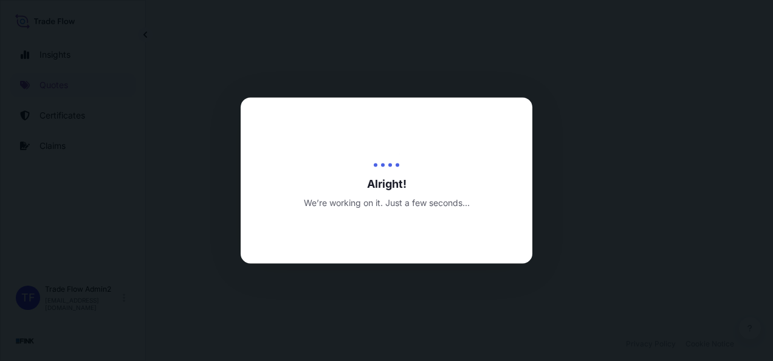
select select "Truck"
select select "32184"
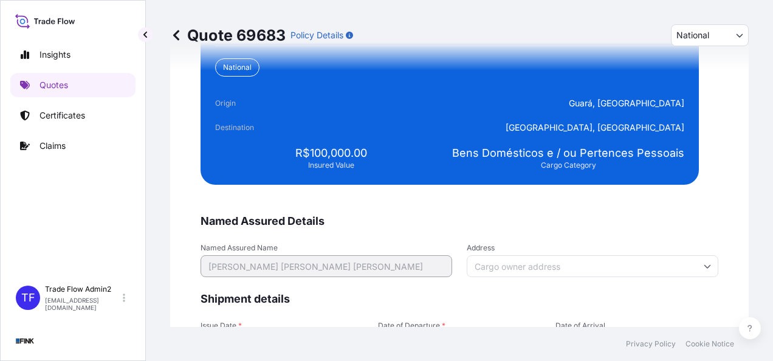
scroll to position [2391, 0]
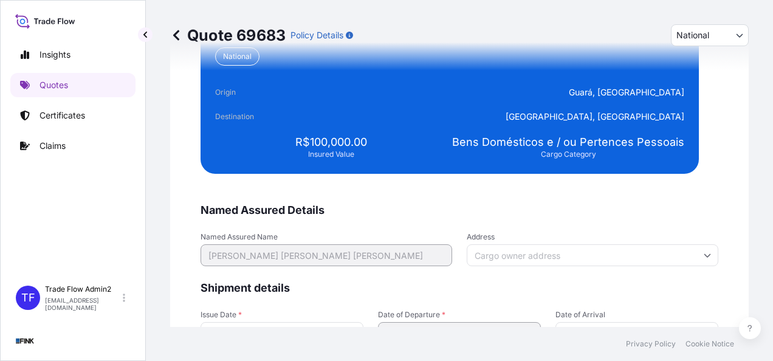
click at [542, 246] on input "Address" at bounding box center [593, 255] width 252 height 22
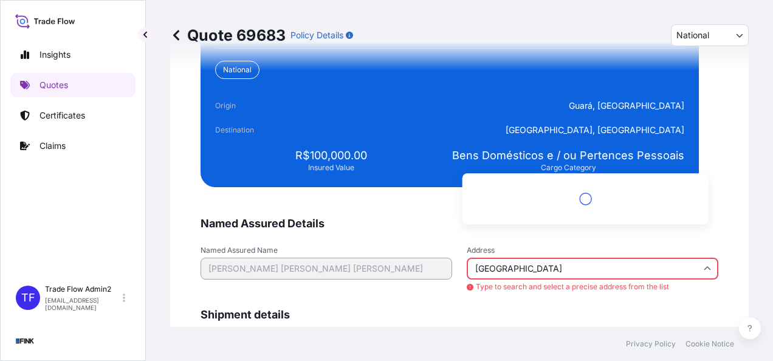
scroll to position [2405, 0]
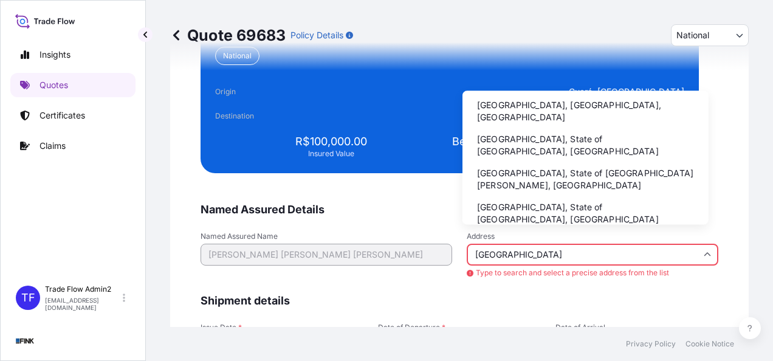
click at [522, 112] on li "[GEOGRAPHIC_DATA], [GEOGRAPHIC_DATA], [GEOGRAPHIC_DATA]" at bounding box center [585, 111] width 236 height 32
type input "[GEOGRAPHIC_DATA], [GEOGRAPHIC_DATA], [GEOGRAPHIC_DATA]"
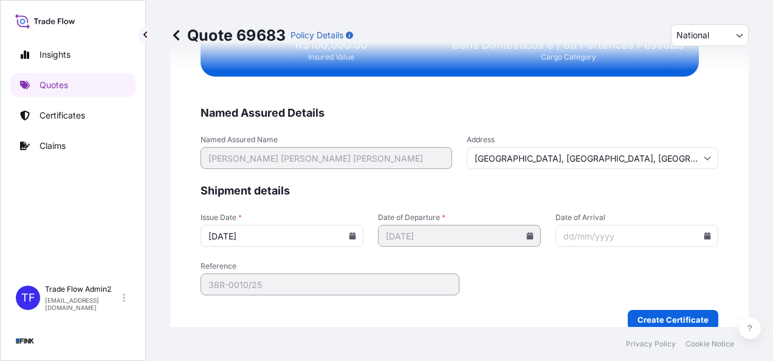
scroll to position [2490, 0]
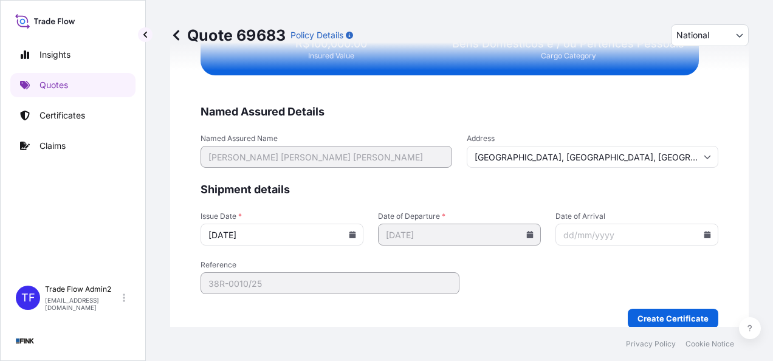
click at [349, 231] on icon at bounding box center [352, 234] width 7 height 7
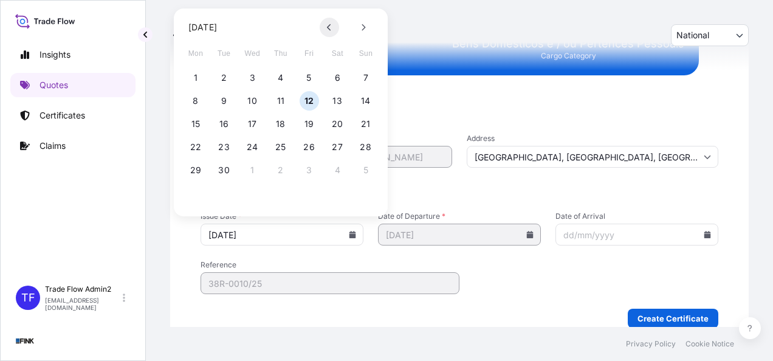
click at [328, 36] on button at bounding box center [329, 27] width 19 height 19
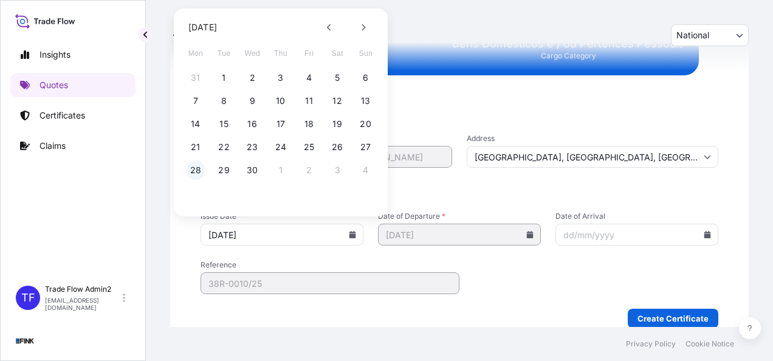
click at [197, 170] on button "28" at bounding box center [195, 169] width 19 height 19
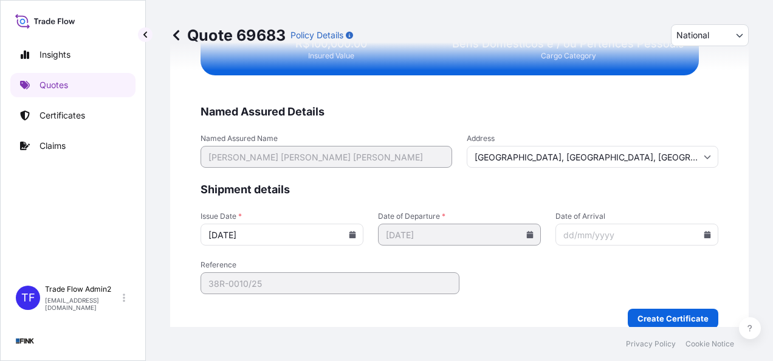
type input "[DATE]"
click at [170, 226] on div "We just need a few more details before we issue the certificate Named Assured D…" at bounding box center [459, 47] width 579 height 598
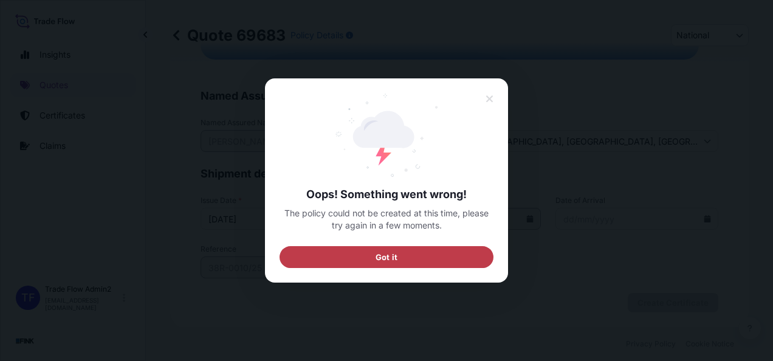
click at [430, 257] on button "Got it" at bounding box center [387, 257] width 214 height 22
click at [367, 252] on button "Got it" at bounding box center [387, 257] width 214 height 22
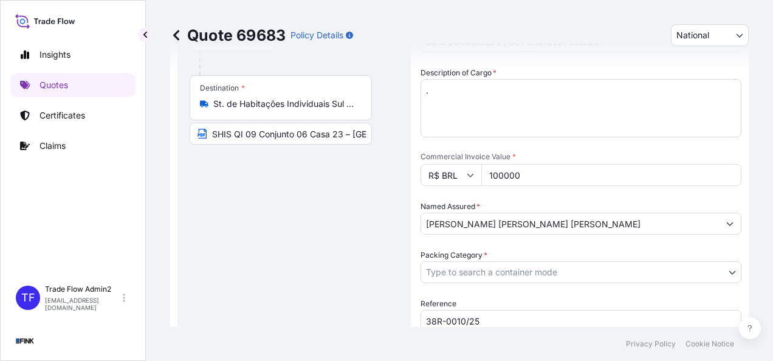
scroll to position [192, 0]
click at [469, 272] on body "Insights Quotes Certificates Claims TF Trade Flow Admin2 [EMAIL_ADDRESS][DOMAIN…" at bounding box center [386, 180] width 773 height 361
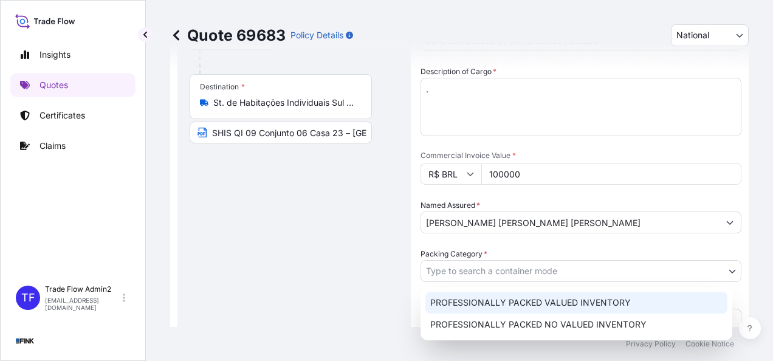
click at [477, 294] on div "PROFESSIONALLY PACKED VALUED INVENTORY" at bounding box center [577, 303] width 302 height 22
select select "11"
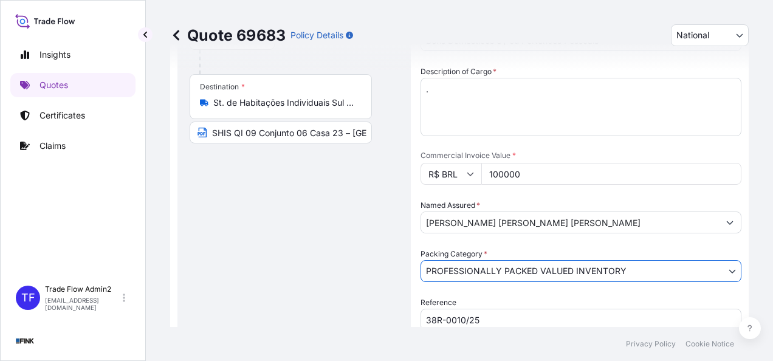
click at [247, 259] on div "Route Details Place of loading Road / [GEOGRAPHIC_DATA] / Inland Origin * 7 - S…" at bounding box center [294, 174] width 209 height 552
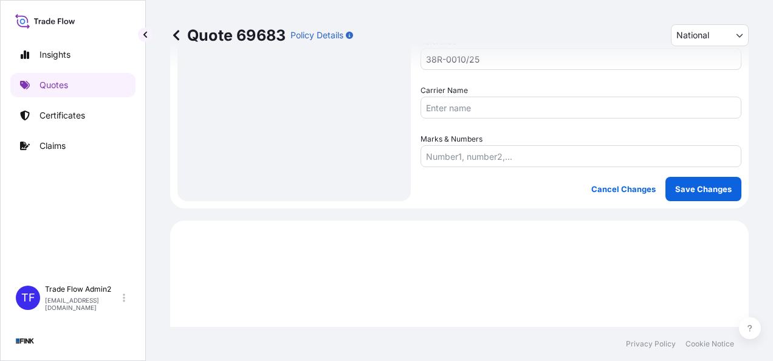
scroll to position [452, 0]
click at [710, 177] on button "Save Changes" at bounding box center [704, 189] width 76 height 24
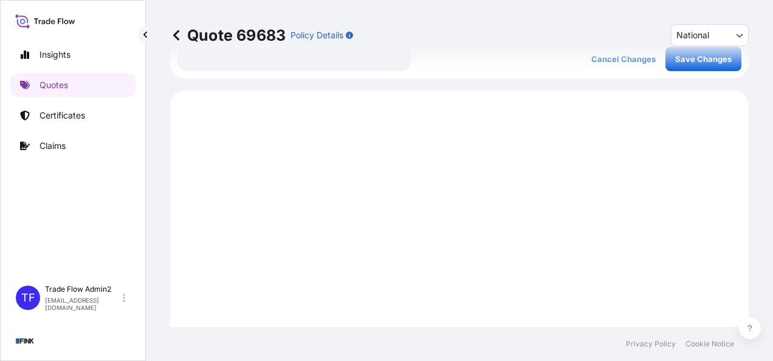
scroll to position [613, 0]
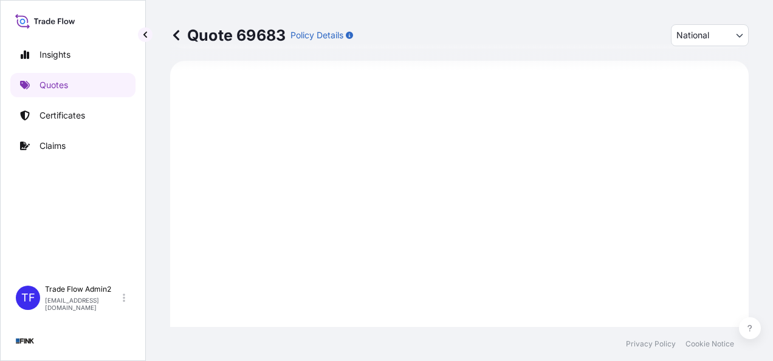
select select "Truck"
select select "32184"
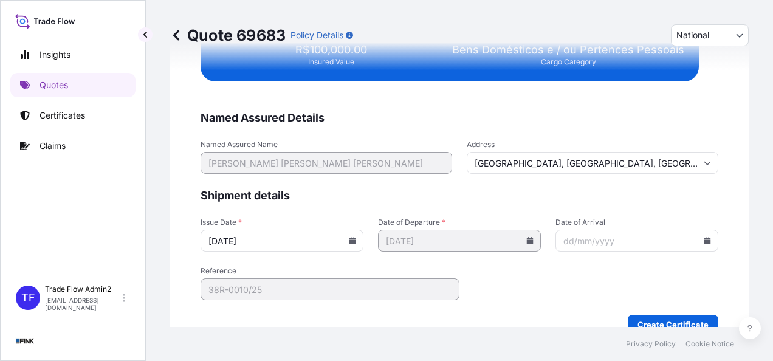
scroll to position [2490, 0]
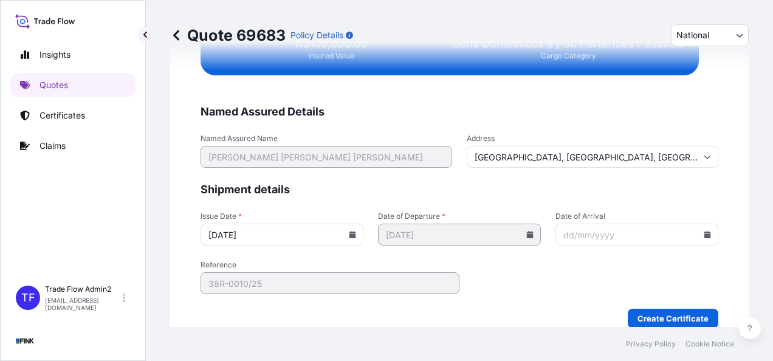
click at [344, 232] on input "[DATE]" at bounding box center [282, 235] width 163 height 22
click at [349, 233] on icon at bounding box center [352, 234] width 7 height 7
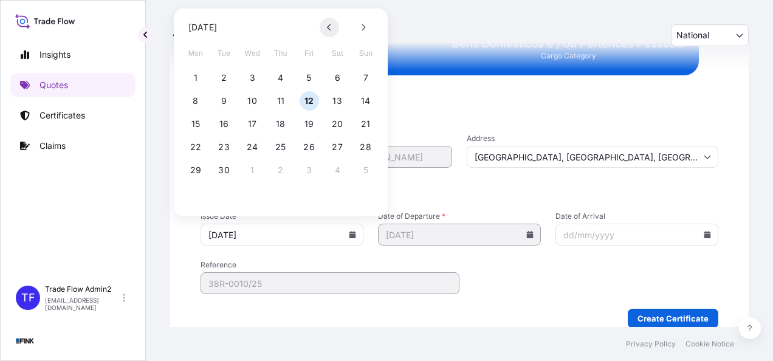
click at [324, 35] on button at bounding box center [329, 27] width 19 height 19
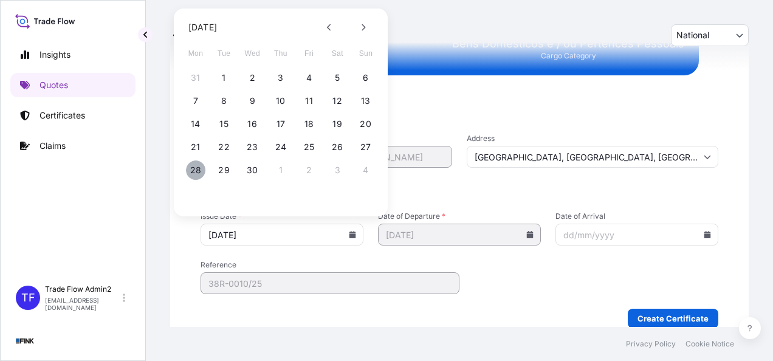
click at [186, 171] on button "28" at bounding box center [195, 169] width 19 height 19
type input "[DATE]"
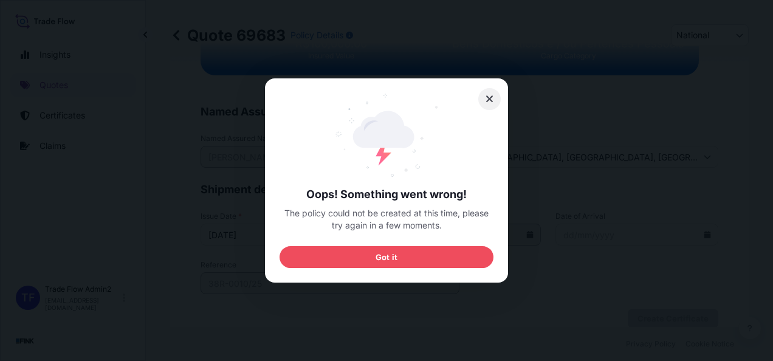
click at [496, 94] on button at bounding box center [489, 99] width 23 height 22
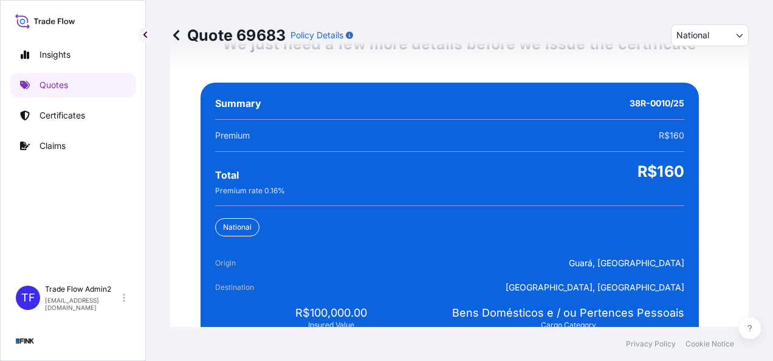
scroll to position [2187, 0]
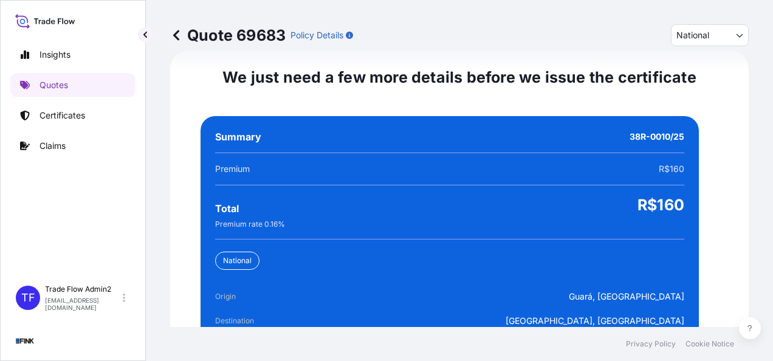
click at [234, 33] on p "Quote 69683" at bounding box center [227, 35] width 115 height 19
drag, startPoint x: 240, startPoint y: 33, endPoint x: 284, endPoint y: 35, distance: 43.8
click at [284, 35] on p "Quote 69683" at bounding box center [227, 35] width 115 height 19
copy p "69683"
click at [44, 89] on p "Quotes" at bounding box center [54, 85] width 29 height 12
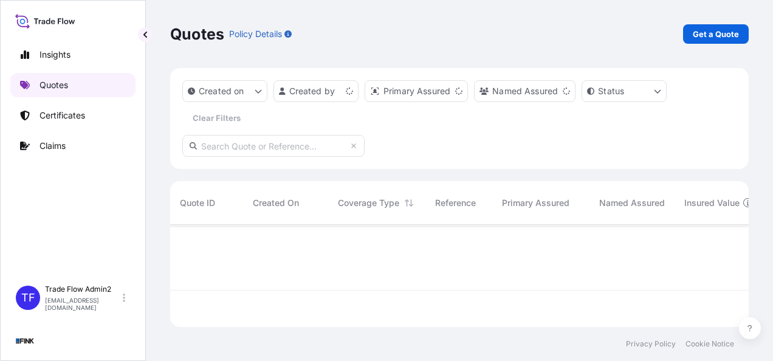
scroll to position [100, 569]
click at [104, 123] on link "Certificates" at bounding box center [72, 115] width 125 height 24
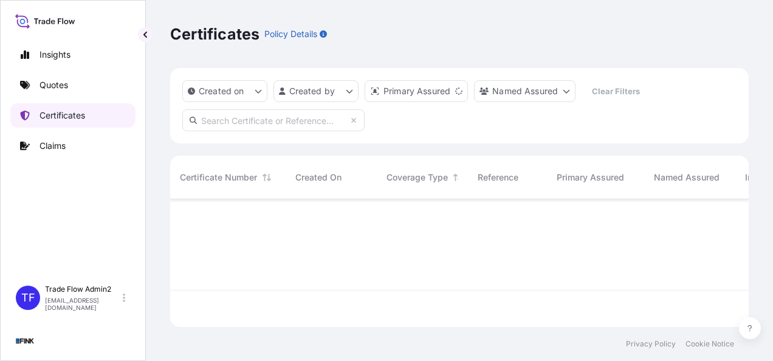
scroll to position [125, 569]
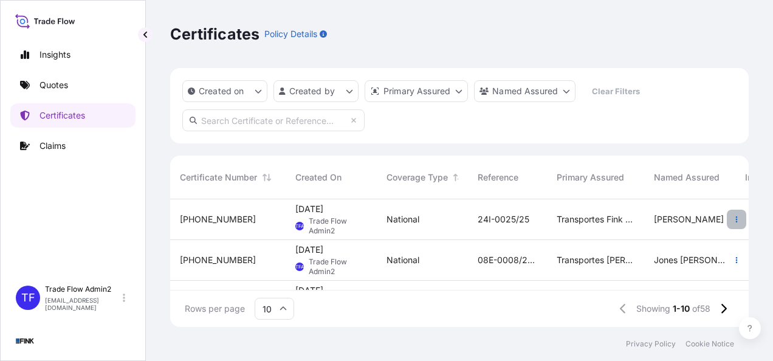
click at [727, 221] on button "button" at bounding box center [736, 219] width 19 height 19
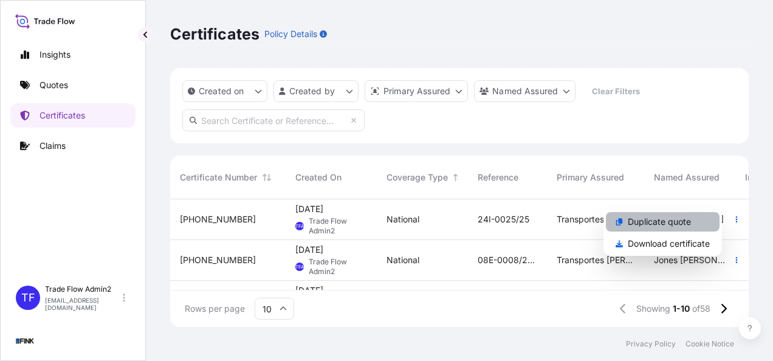
click at [671, 224] on p "Duplicate quote" at bounding box center [659, 222] width 63 height 12
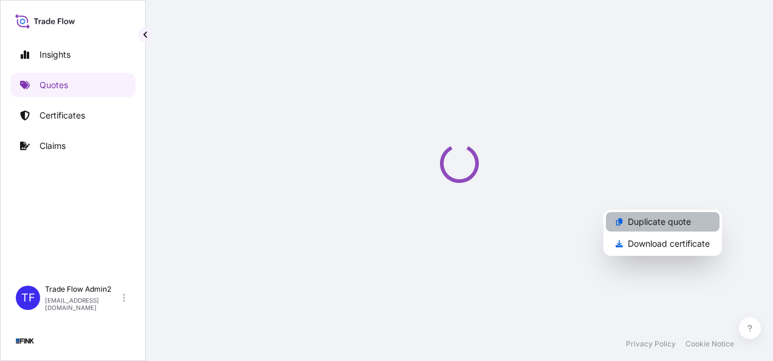
select select "national"
select select "Truck"
select select "31749"
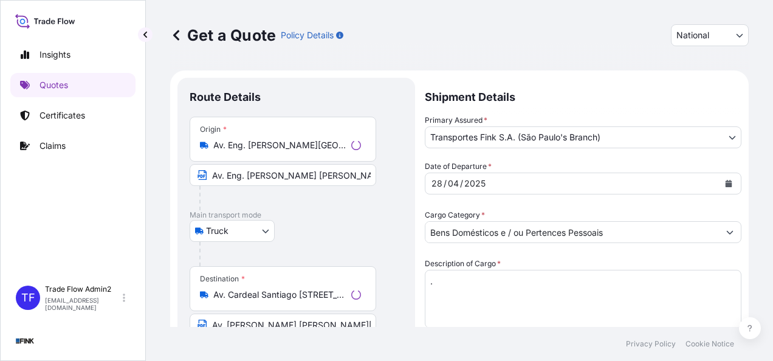
scroll to position [22, 0]
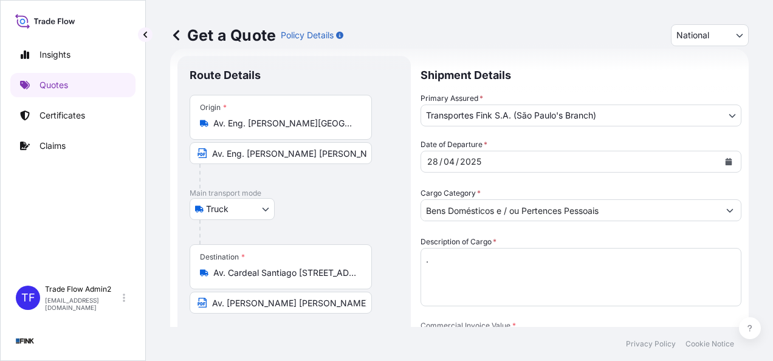
click at [304, 123] on input "Av. Eng. [PERSON_NAME][GEOGRAPHIC_DATA], [GEOGRAPHIC_DATA] - [GEOGRAPHIC_DATA],…" at bounding box center [284, 123] width 143 height 12
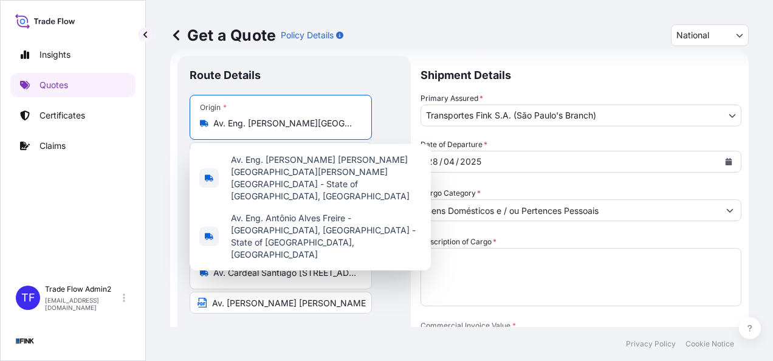
click at [304, 123] on input "Av. Eng. [PERSON_NAME][GEOGRAPHIC_DATA], [GEOGRAPHIC_DATA] - [GEOGRAPHIC_DATA],…" at bounding box center [284, 123] width 143 height 12
paste input "[PERSON_NAME][STREET_ADDRESS]"
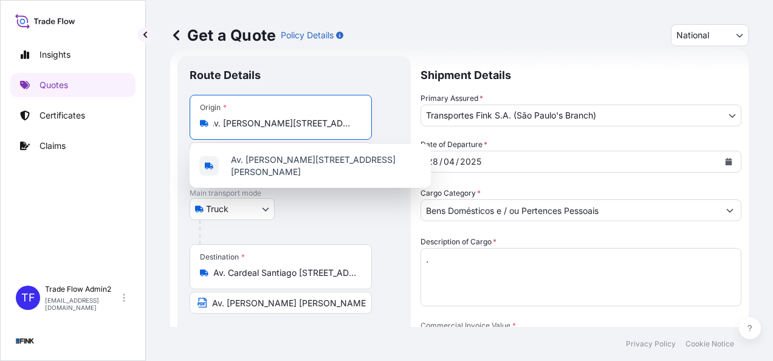
scroll to position [0, 0]
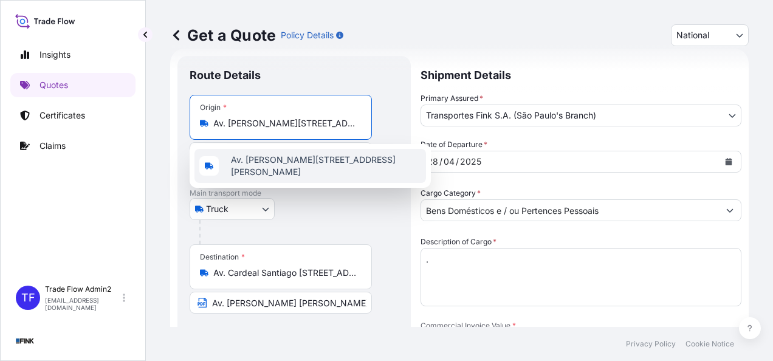
click at [303, 170] on span "Av. [PERSON_NAME][STREET_ADDRESS][PERSON_NAME]" at bounding box center [326, 166] width 190 height 24
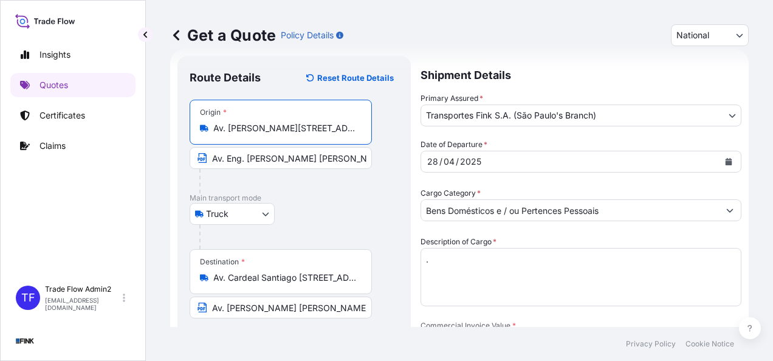
type input "Av. [PERSON_NAME][STREET_ADDRESS][PERSON_NAME]"
click at [278, 160] on input "Av. Eng. [PERSON_NAME] [PERSON_NAME], s/n - [PERSON_NAME] - SP" at bounding box center [281, 158] width 182 height 22
paste input "[PERSON_NAME][STREET_ADDRESS]"
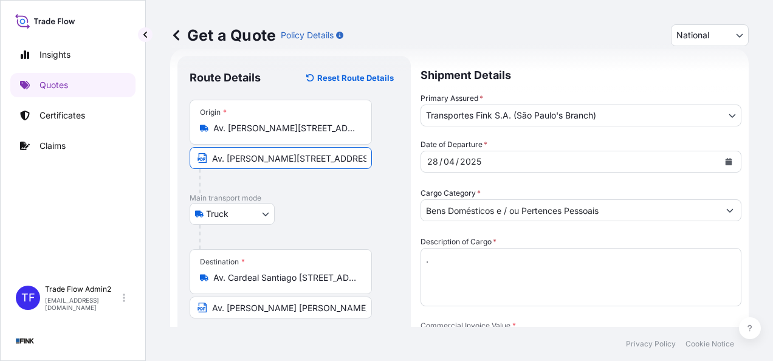
scroll to position [0, 150]
type input "Av. [PERSON_NAME][STREET_ADDRESS]"
click at [317, 206] on div "Truck Truck" at bounding box center [294, 214] width 209 height 22
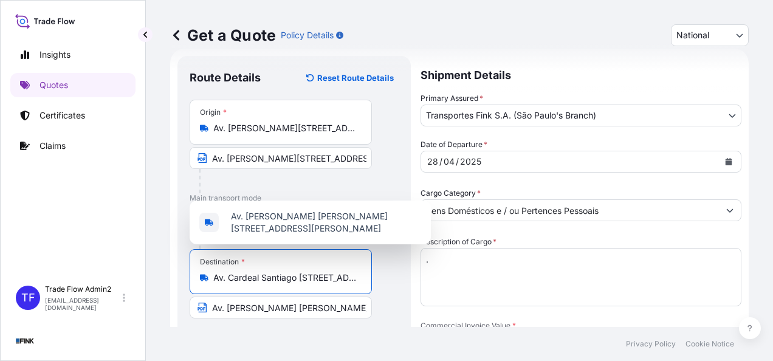
click at [288, 276] on input "Av. Cardeal Santiago [STREET_ADDRESS]" at bounding box center [284, 278] width 143 height 12
paste input "[PERSON_NAME][STREET_ADDRESS]"
click at [298, 221] on span "[PERSON_NAME][STREET_ADDRESS]" at bounding box center [306, 225] width 150 height 12
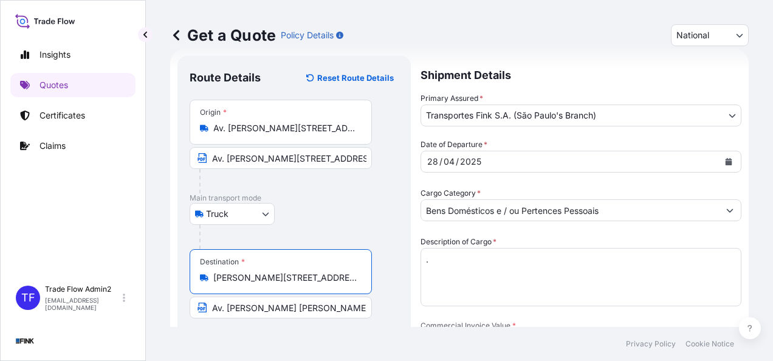
type input "[PERSON_NAME][STREET_ADDRESS]"
click at [274, 306] on input "Av. [PERSON_NAME] [PERSON_NAME][STREET_ADDRESS][PERSON_NAME]" at bounding box center [281, 308] width 182 height 22
paste input "[PERSON_NAME][STREET_ADDRESS]"
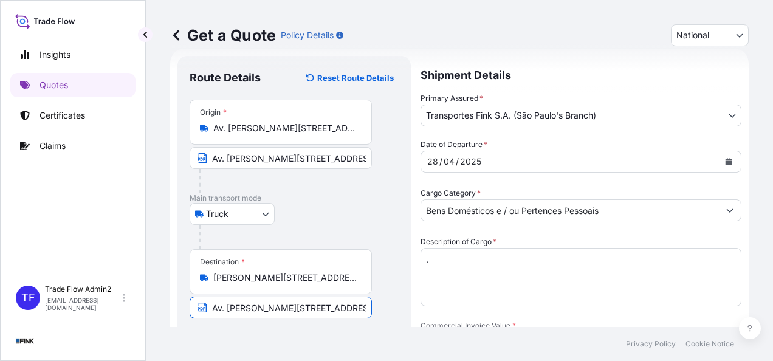
scroll to position [0, 193]
type input "Av. [PERSON_NAME][STREET_ADDRESS]"
click at [406, 300] on div "Route Details Reset Route Details Place of loading Road / [GEOGRAPHIC_DATA] / I…" at bounding box center [293, 344] width 233 height 576
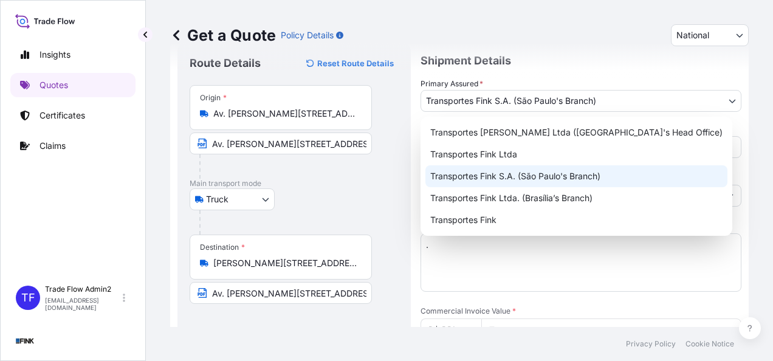
click at [674, 100] on body "Insights Quotes Certificates Claims TF Trade Flow Admin2 [EMAIL_ADDRESS][DOMAIN…" at bounding box center [386, 180] width 773 height 361
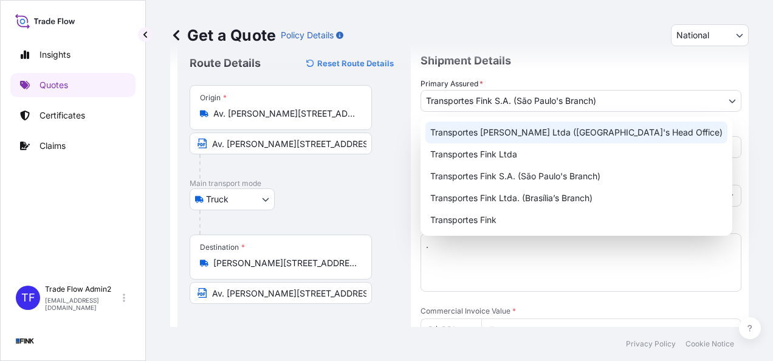
click at [636, 136] on div "Transportes [PERSON_NAME] Ltda ([GEOGRAPHIC_DATA]'s Head Office)" at bounding box center [577, 133] width 302 height 22
select select "31747"
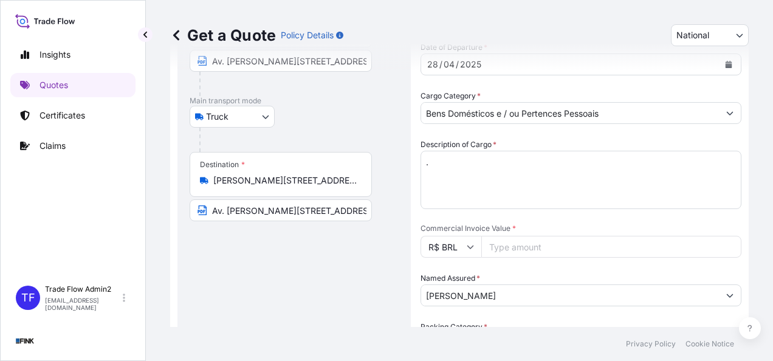
scroll to position [126, 0]
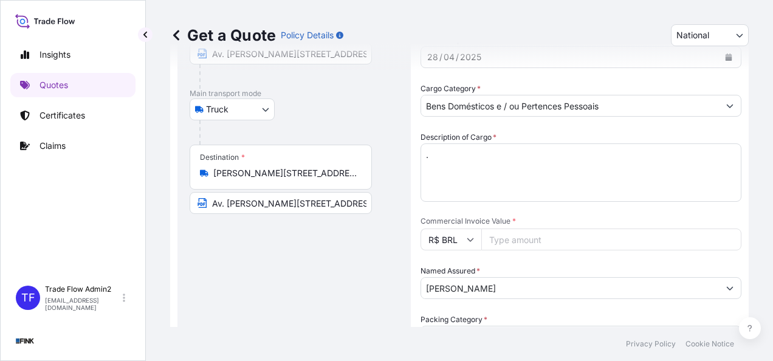
click at [540, 231] on input "Commercial Invoice Value *" at bounding box center [611, 240] width 260 height 22
paste input "75392.00"
type input "75392.00"
click at [474, 293] on input "[PERSON_NAME]" at bounding box center [570, 288] width 298 height 22
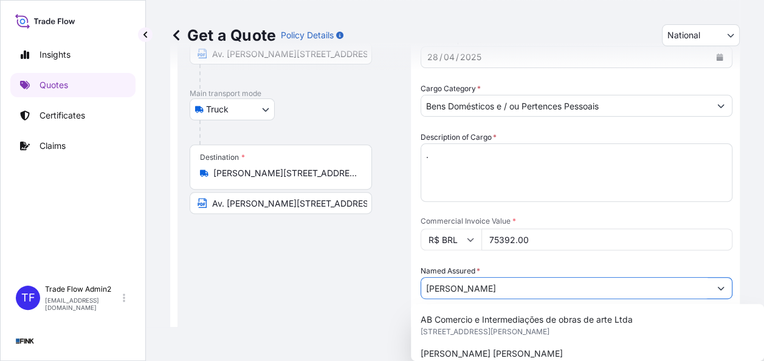
click at [474, 293] on input "[PERSON_NAME]" at bounding box center [565, 288] width 289 height 22
paste input "[PERSON_NAME]"
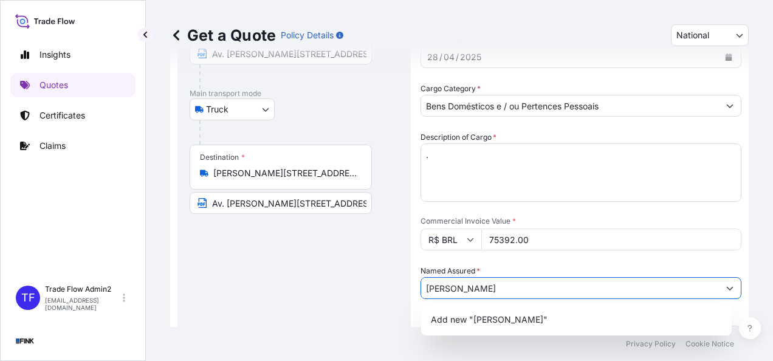
scroll to position [159, 0]
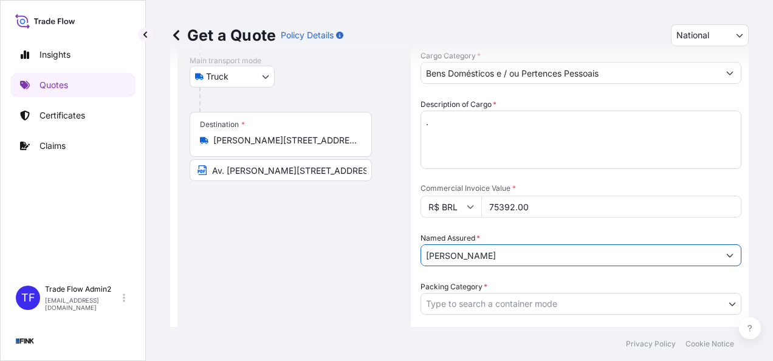
click at [511, 253] on input "[PERSON_NAME]" at bounding box center [570, 255] width 298 height 22
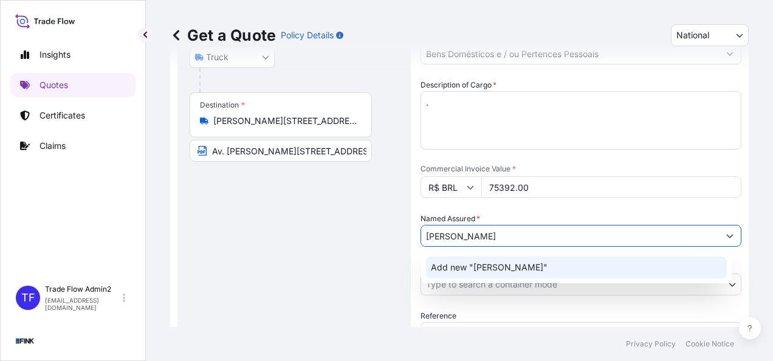
type input "[PERSON_NAME]"
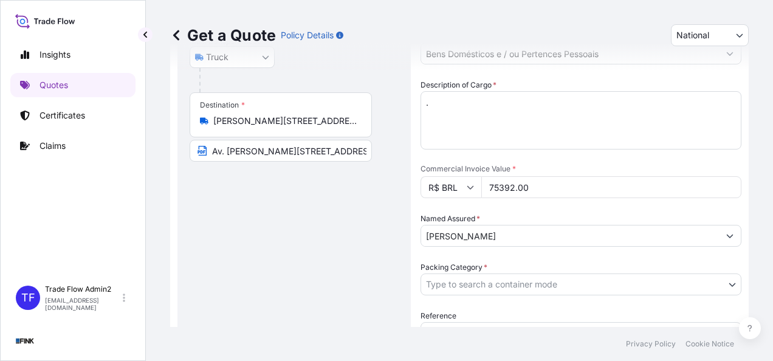
drag, startPoint x: 512, startPoint y: 263, endPoint x: 411, endPoint y: 263, distance: 101.5
click at [411, 263] on form "Route Details Reset Route Details Place of loading Road / [GEOGRAPHIC_DATA] / I…" at bounding box center [459, 187] width 579 height 591
click at [501, 280] on body "Insights Quotes Certificates Claims TF Trade Flow Admin2 [EMAIL_ADDRESS][DOMAIN…" at bounding box center [386, 180] width 773 height 361
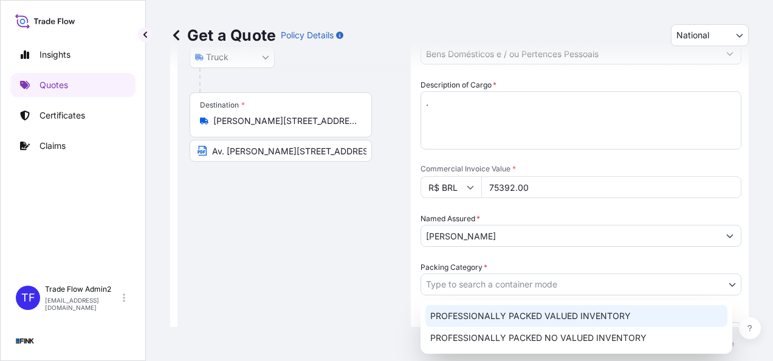
click at [525, 320] on div "PROFESSIONALLY PACKED VALUED INVENTORY" at bounding box center [577, 316] width 302 height 22
select select "11"
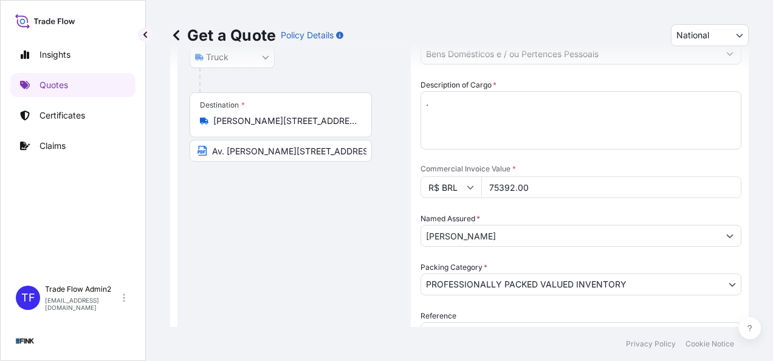
click at [337, 310] on div "Route Details Reset Route Details Place of loading Road / [GEOGRAPHIC_DATA] / I…" at bounding box center [294, 187] width 209 height 552
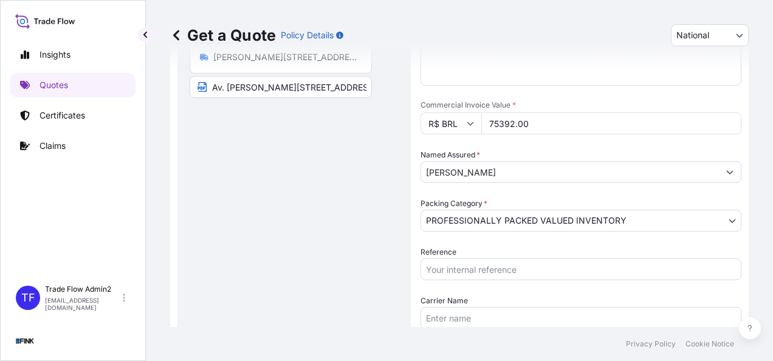
click at [498, 265] on input "Reference" at bounding box center [581, 269] width 321 height 22
paste input "14R-0082/25"
type input "14R-0082/25"
click at [371, 297] on div "Route Details Reset Route Details Place of loading Road / [GEOGRAPHIC_DATA] / I…" at bounding box center [294, 123] width 209 height 552
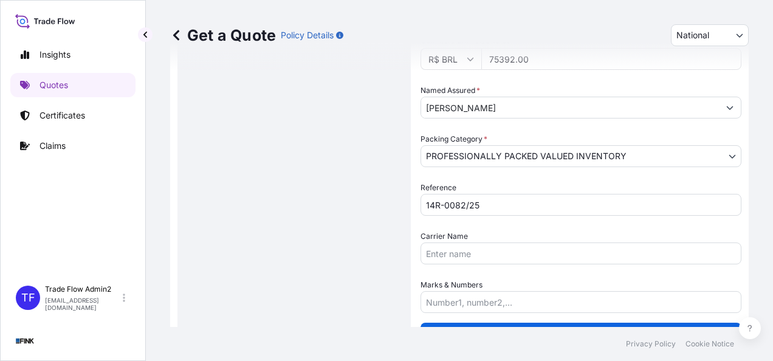
scroll to position [334, 0]
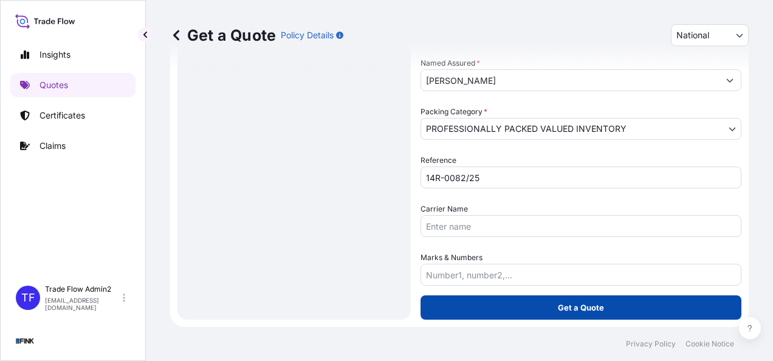
click at [515, 303] on button "Get a Quote" at bounding box center [581, 307] width 321 height 24
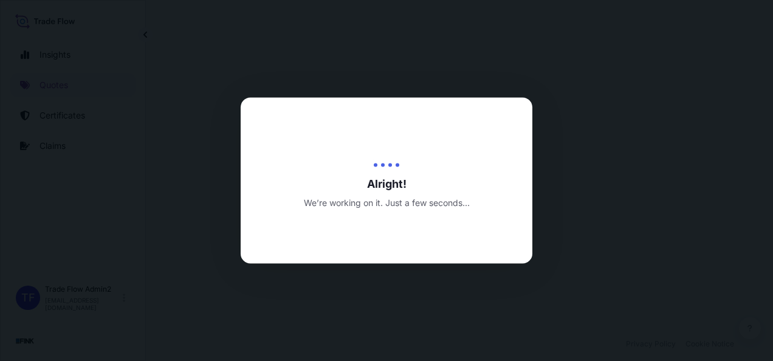
select select "Truck"
select select "31747"
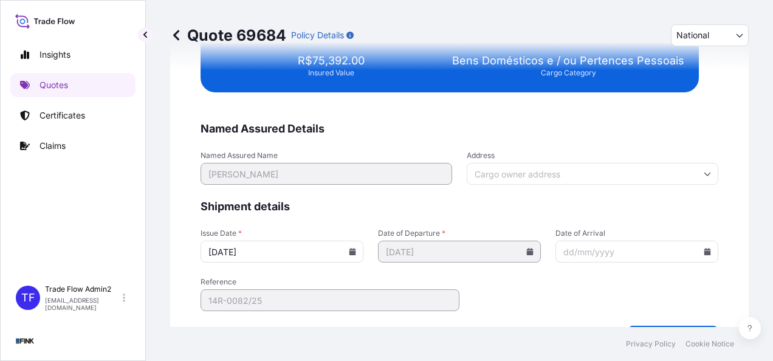
scroll to position [2479, 0]
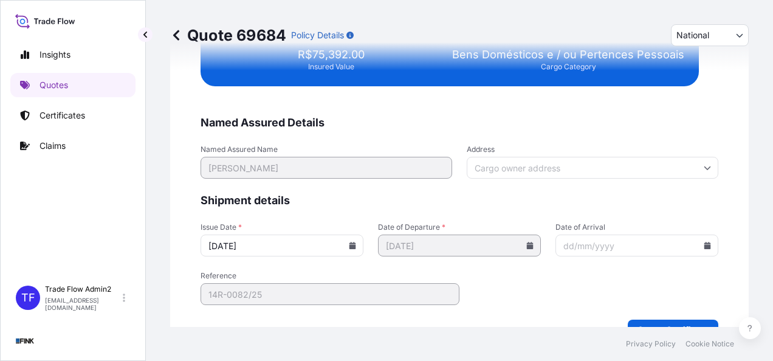
click at [568, 169] on input "Address" at bounding box center [593, 168] width 252 height 22
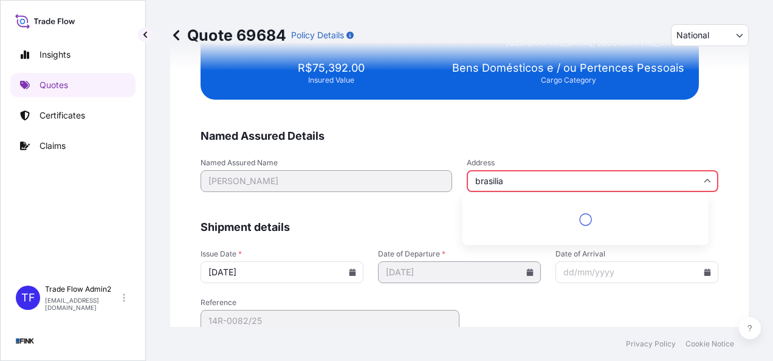
scroll to position [2493, 0]
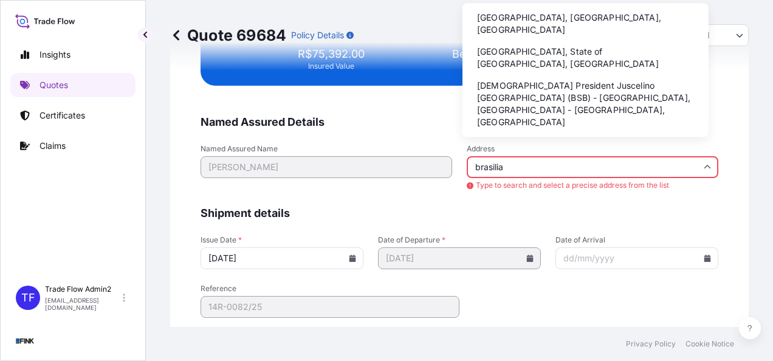
click at [565, 27] on li "[GEOGRAPHIC_DATA], [GEOGRAPHIC_DATA], [GEOGRAPHIC_DATA]" at bounding box center [585, 24] width 236 height 32
type input "[GEOGRAPHIC_DATA], [GEOGRAPHIC_DATA], [GEOGRAPHIC_DATA]"
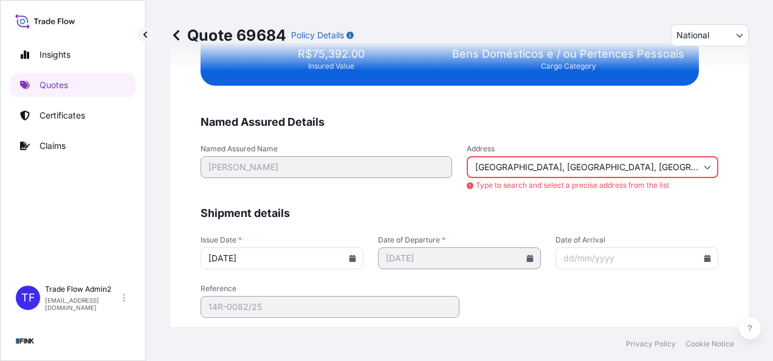
scroll to position [2479, 0]
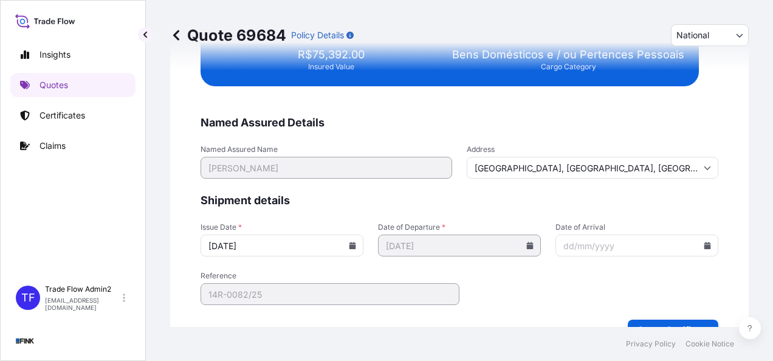
click at [348, 246] on input "[DATE]" at bounding box center [282, 246] width 163 height 22
click at [350, 243] on icon at bounding box center [353, 245] width 7 height 7
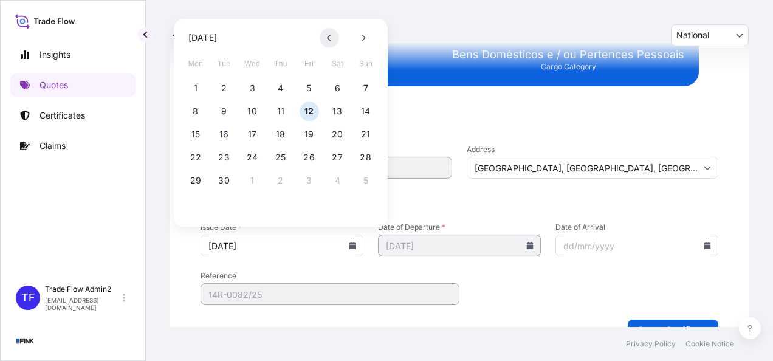
click at [325, 42] on button at bounding box center [329, 37] width 19 height 19
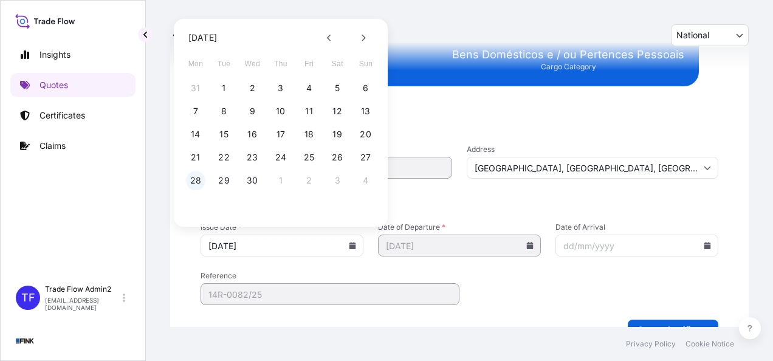
click at [195, 181] on button "28" at bounding box center [195, 180] width 19 height 19
type input "[DATE]"
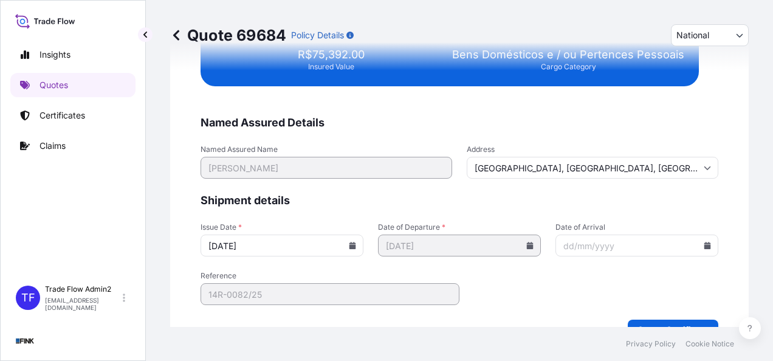
click at [173, 219] on div "We just need a few more details before we issue the certificate Named Assured D…" at bounding box center [459, 58] width 579 height 598
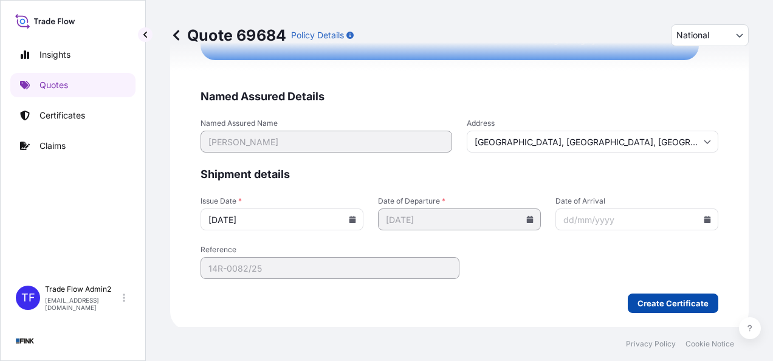
scroll to position [2506, 0]
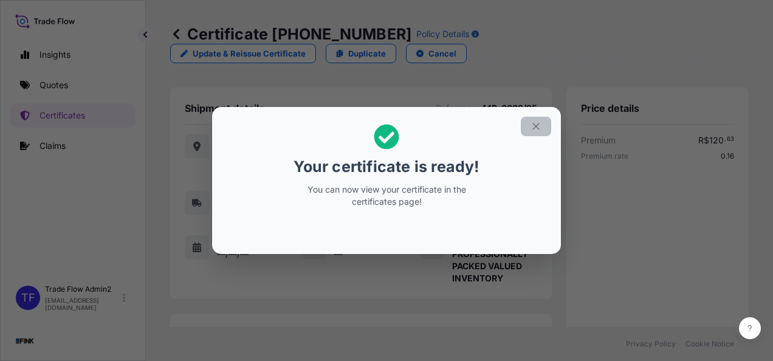
click at [535, 131] on icon "button" at bounding box center [536, 126] width 11 height 11
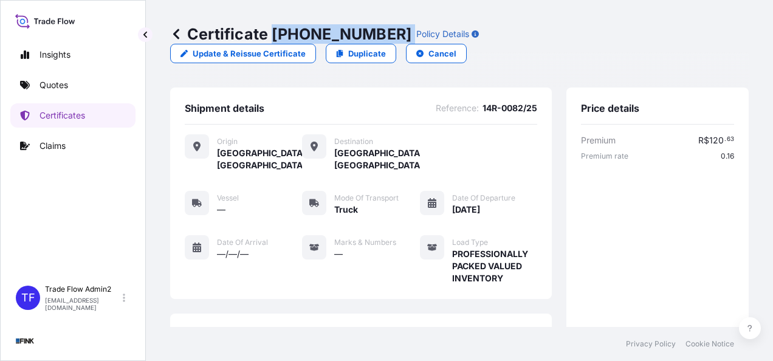
drag, startPoint x: 271, startPoint y: 34, endPoint x: 359, endPoint y: 35, distance: 87.5
click at [359, 35] on div "Certificate [PHONE_NUMBER] Policy Details" at bounding box center [324, 33] width 309 height 19
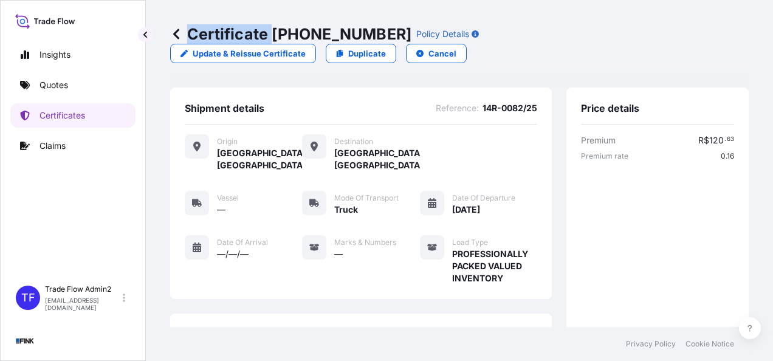
copy p "Certificate"
click at [317, 55] on div "Certificate [PHONE_NUMBER] Policy Details Update & Reissue Certificate Duplicat…" at bounding box center [459, 44] width 579 height 88
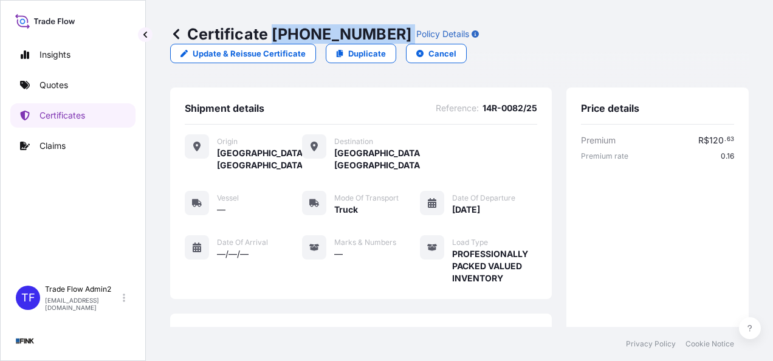
drag, startPoint x: 274, startPoint y: 33, endPoint x: 359, endPoint y: 35, distance: 85.7
click at [359, 35] on div "Certificate [PHONE_NUMBER] Policy Details" at bounding box center [324, 33] width 309 height 19
copy p "[PHONE_NUMBER]"
click at [314, 102] on div "Shipment details Reference : 14R-0082/25" at bounding box center [361, 113] width 353 height 22
click at [69, 123] on link "Certificates" at bounding box center [72, 115] width 125 height 24
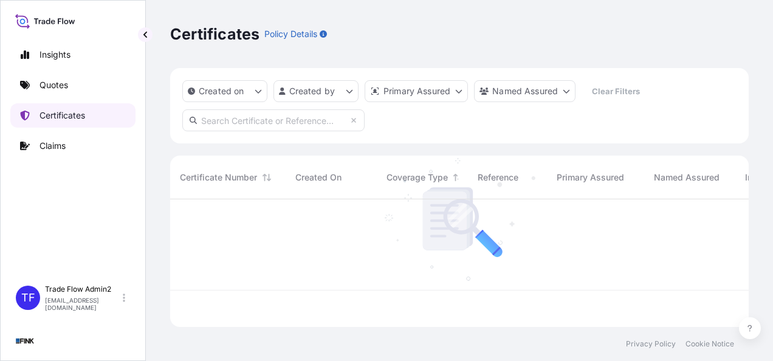
scroll to position [125, 569]
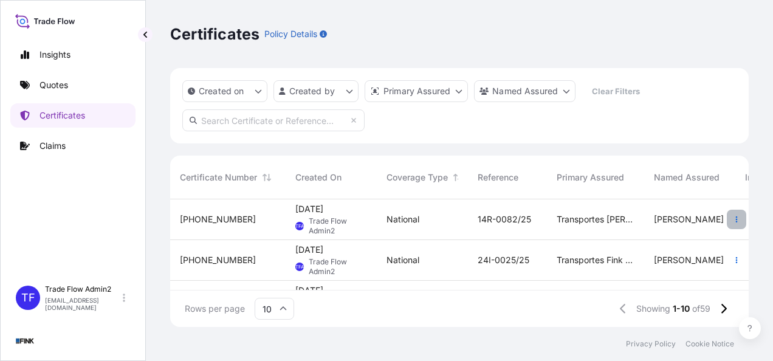
click at [733, 219] on icon "button" at bounding box center [736, 219] width 7 height 7
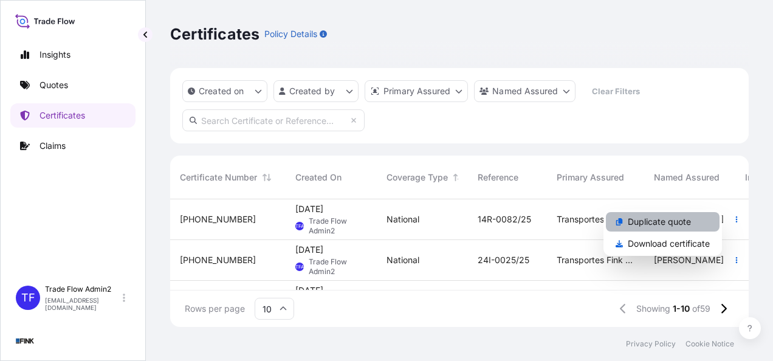
click at [681, 220] on p "Duplicate quote" at bounding box center [659, 222] width 63 height 12
select select "national"
select select "Truck"
select select "31747"
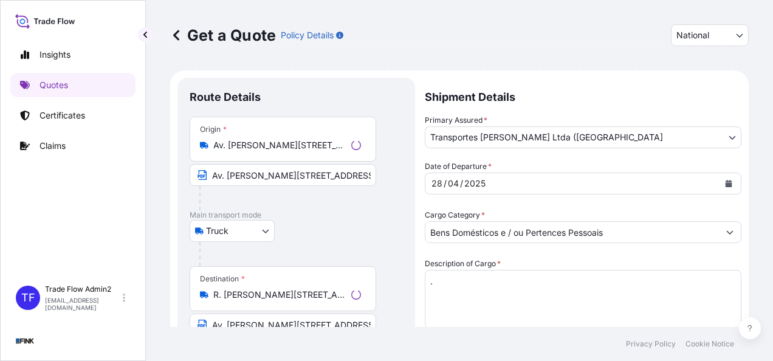
scroll to position [22, 0]
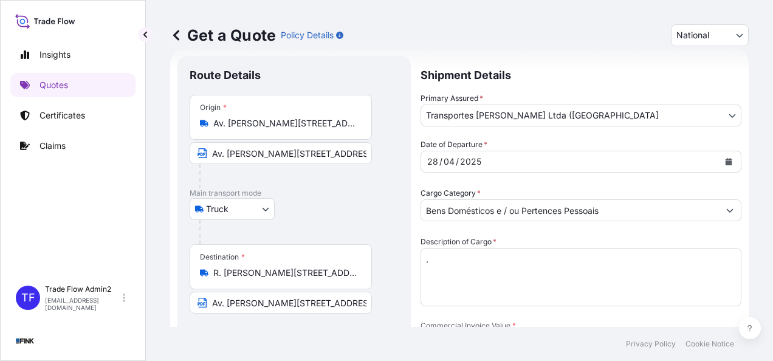
click at [221, 118] on input "Av. [PERSON_NAME][STREET_ADDRESS]" at bounding box center [284, 123] width 143 height 12
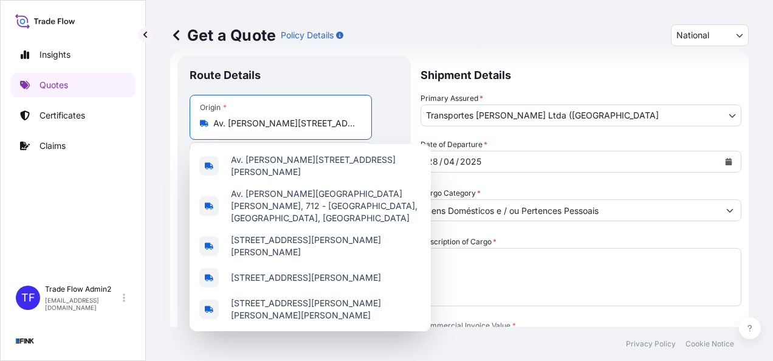
click at [221, 118] on input "Av. [PERSON_NAME][STREET_ADDRESS]" at bounding box center [284, 123] width 143 height 12
paste input "[STREET_ADDRESS][PERSON_NAME][PERSON_NAME]"
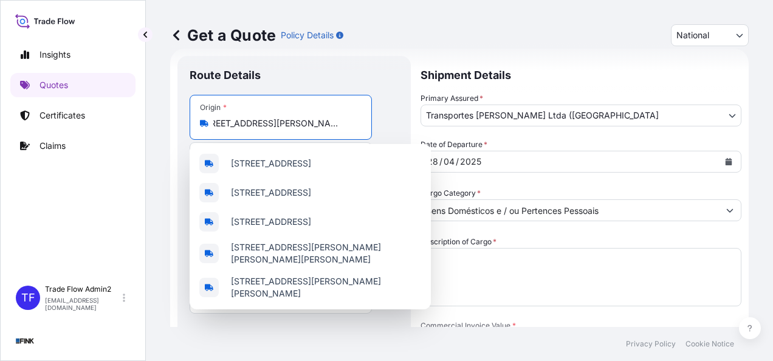
scroll to position [0, 0]
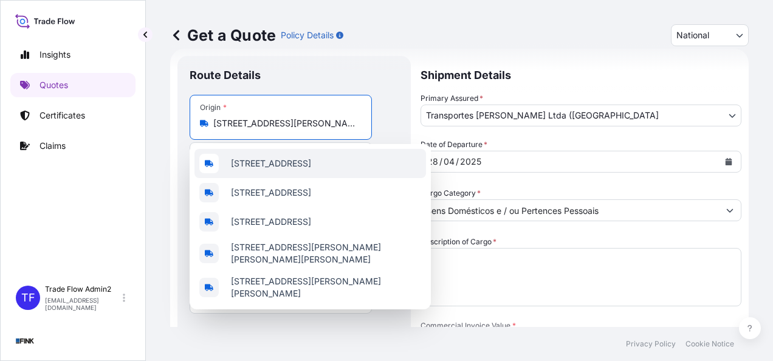
click at [311, 164] on span "[STREET_ADDRESS]" at bounding box center [271, 163] width 80 height 12
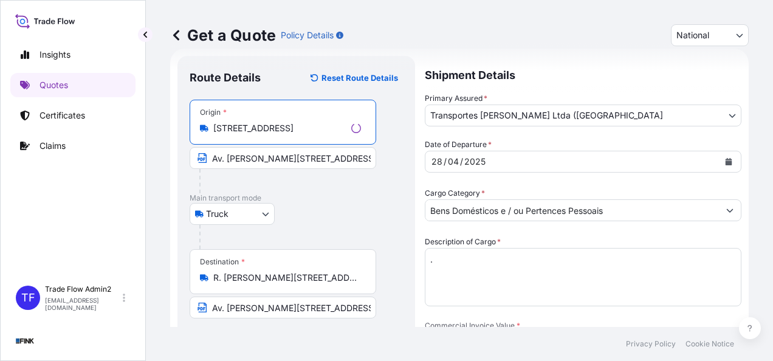
type input "[STREET_ADDRESS]"
click at [283, 160] on input "Av. [PERSON_NAME][STREET_ADDRESS]" at bounding box center [283, 158] width 187 height 22
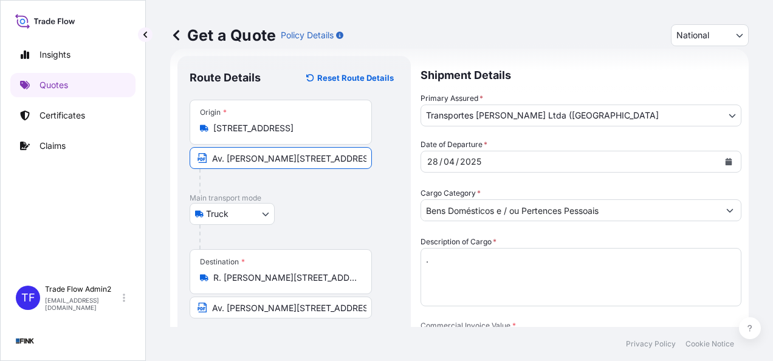
click at [283, 160] on input "Av. [PERSON_NAME][STREET_ADDRESS]" at bounding box center [281, 158] width 182 height 22
paste input "[STREET_ADDRESS][PERSON_NAME][PERSON_NAME]"
type input "[STREET_ADDRESS][PERSON_NAME][PERSON_NAME]"
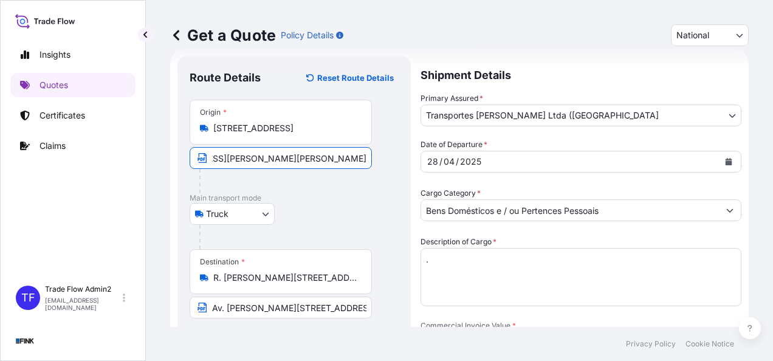
click at [339, 203] on div "Truck Truck" at bounding box center [294, 214] width 209 height 22
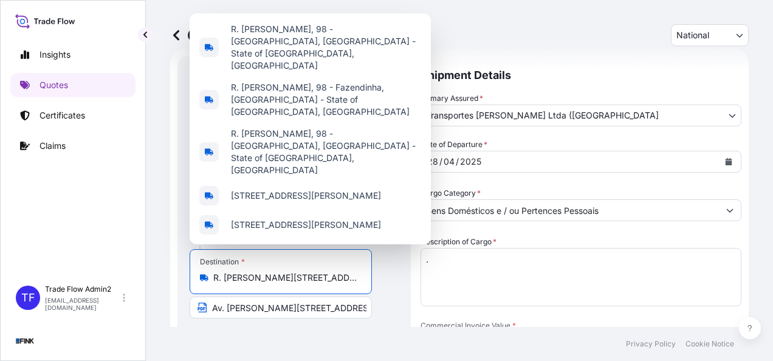
click at [294, 275] on input "R. [PERSON_NAME][STREET_ADDRESS]" at bounding box center [284, 278] width 143 height 12
paste input "[PERSON_NAME] do Galeão, s/no - [GEOGRAPHIC_DATA] - CEP 21941-570"
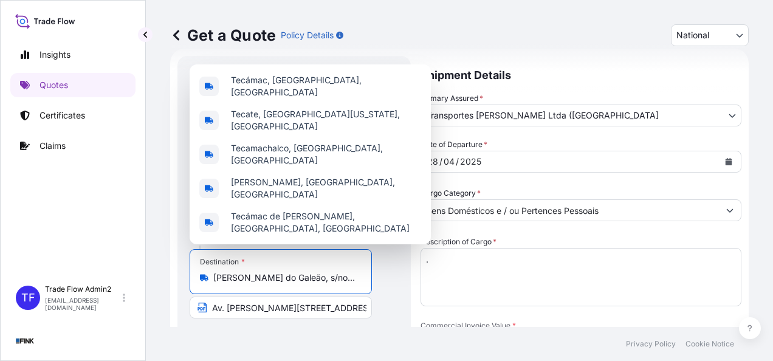
click at [246, 278] on input "[PERSON_NAME] do Galeão, s/no - [GEOGRAPHIC_DATA]" at bounding box center [284, 278] width 143 height 12
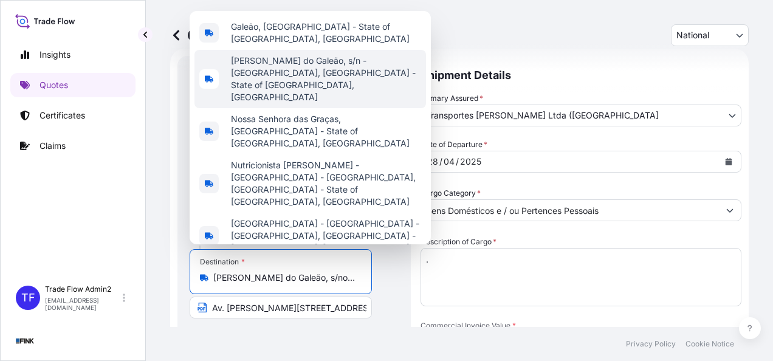
click at [294, 103] on span "[PERSON_NAME] do Galeão, s/n - [GEOGRAPHIC_DATA], [GEOGRAPHIC_DATA] - State of …" at bounding box center [326, 79] width 190 height 49
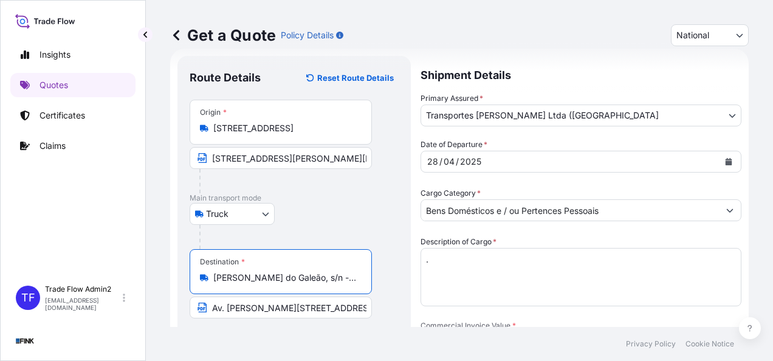
type input "[PERSON_NAME] do Galeão, s/n - [GEOGRAPHIC_DATA], [GEOGRAPHIC_DATA] - State of …"
click at [275, 306] on input "Av. [PERSON_NAME][STREET_ADDRESS]" at bounding box center [281, 308] width 182 height 22
paste input "[PERSON_NAME] do Galeão, s/no - [GEOGRAPHIC_DATA] - CEP 21941-570"
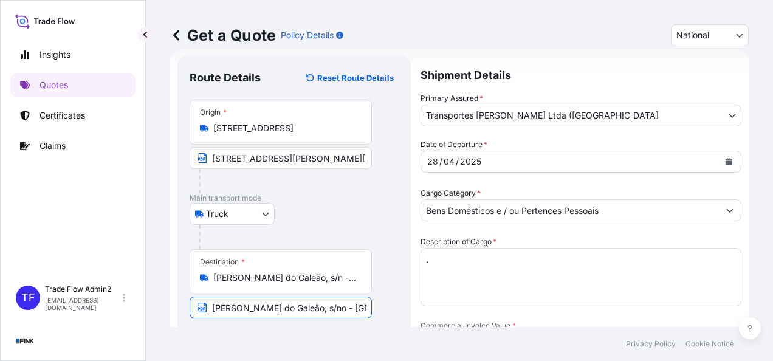
scroll to position [0, 108]
type input "[PERSON_NAME] do Galeão, s/no - [GEOGRAPHIC_DATA] - CEP 21941-570"
click at [283, 339] on footer "Privacy Policy Cookie Notice" at bounding box center [459, 344] width 627 height 34
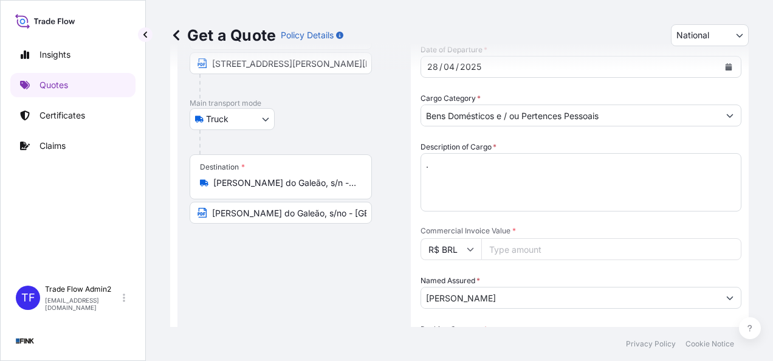
click at [591, 249] on input "Commercial Invoice Value *" at bounding box center [611, 249] width 260 height 22
paste input "5000000.00"
type input "5000000.00"
click at [491, 299] on input "[PERSON_NAME]" at bounding box center [570, 298] width 298 height 22
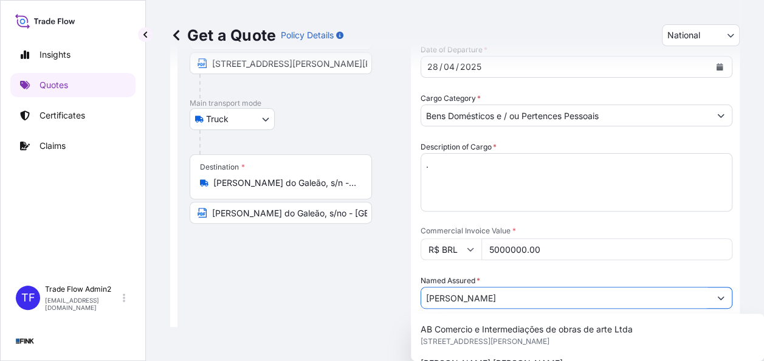
click at [491, 299] on input "[PERSON_NAME]" at bounding box center [565, 298] width 289 height 22
paste input "[PERSON_NAME]"
type input "[PERSON_NAME]"
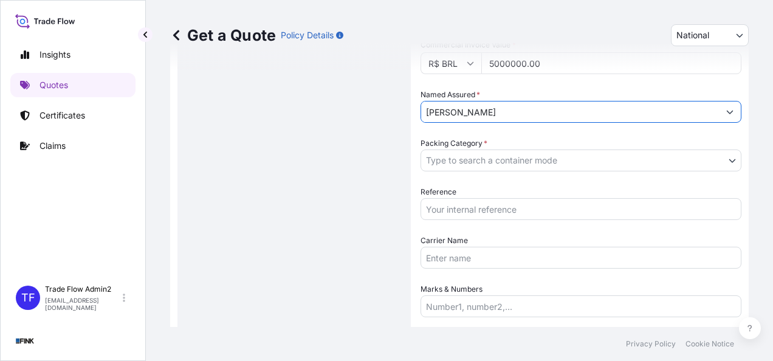
scroll to position [306, 0]
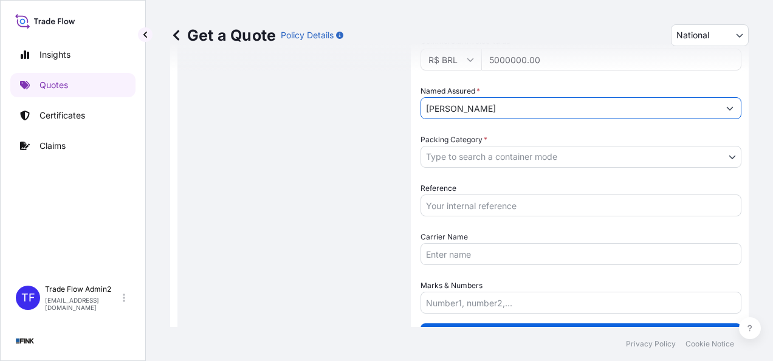
click at [448, 102] on input "[PERSON_NAME]" at bounding box center [570, 108] width 298 height 22
paste input "text"
click at [492, 106] on input "[PERSON_NAME]" at bounding box center [570, 108] width 298 height 22
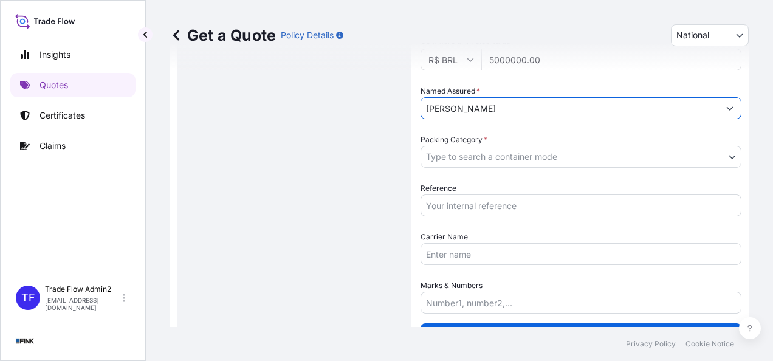
click at [492, 106] on input "[PERSON_NAME]" at bounding box center [570, 108] width 298 height 22
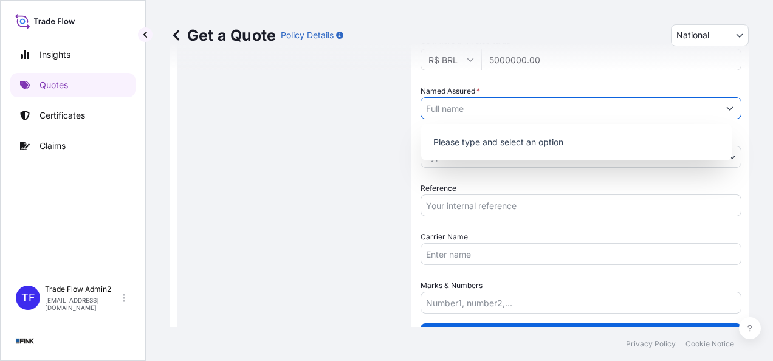
paste input "[PERSON_NAME]"
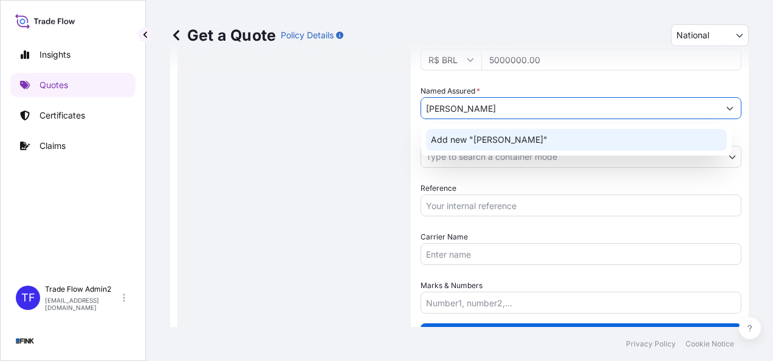
click at [486, 142] on span "Add new "[PERSON_NAME]"" at bounding box center [489, 140] width 117 height 12
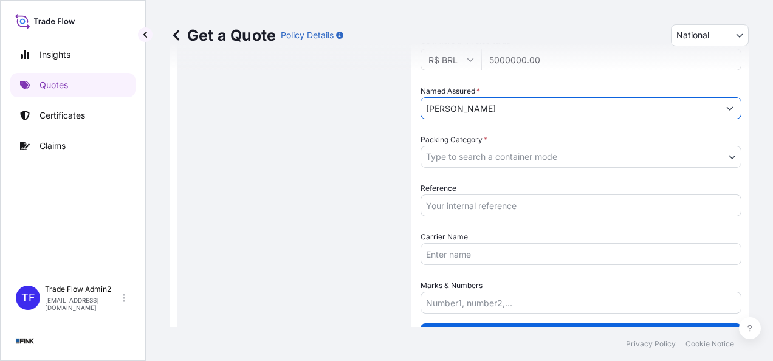
type input "[PERSON_NAME]"
click at [402, 151] on div "Route Details Reset Route Details Place of loading Road / [GEOGRAPHIC_DATA] / I…" at bounding box center [293, 59] width 233 height 576
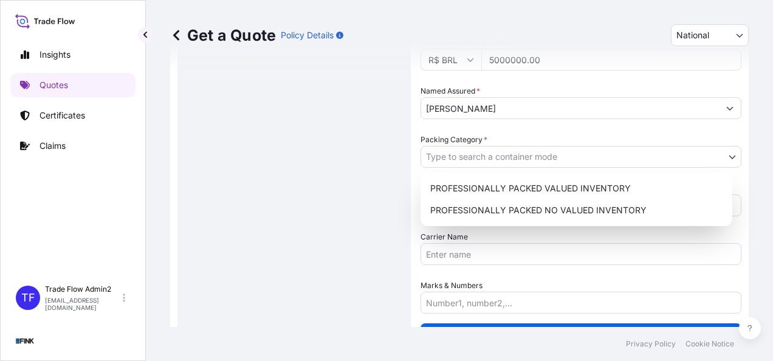
click at [507, 158] on body "0 options available. 1 option available. Insights Quotes Certificates Claims TF…" at bounding box center [386, 180] width 773 height 361
click at [511, 182] on div "PROFESSIONALLY PACKED VALUED INVENTORY" at bounding box center [577, 188] width 302 height 22
select select "11"
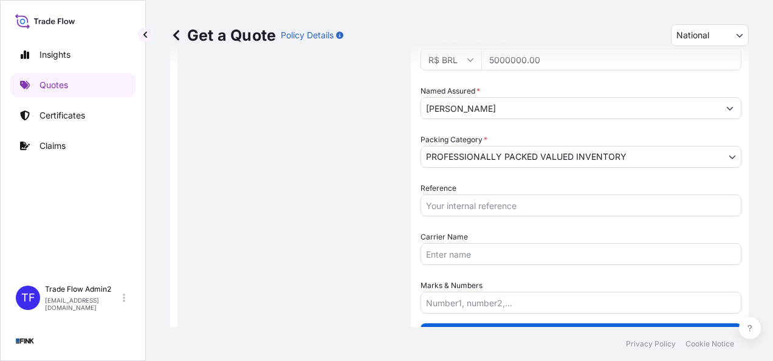
click at [484, 206] on input "Reference" at bounding box center [581, 206] width 321 height 22
paste input "08E-0010/25 - OA DDR"
type input "08E-0010/25 - OA DDR"
click at [382, 242] on div "Route Details Reset Route Details Place of loading Road / [GEOGRAPHIC_DATA] / I…" at bounding box center [294, 60] width 209 height 552
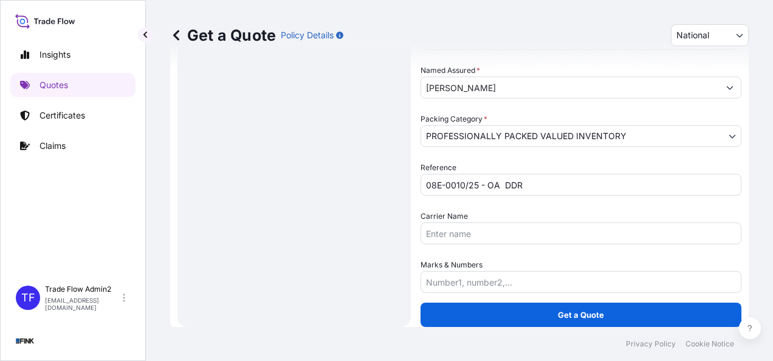
scroll to position [334, 0]
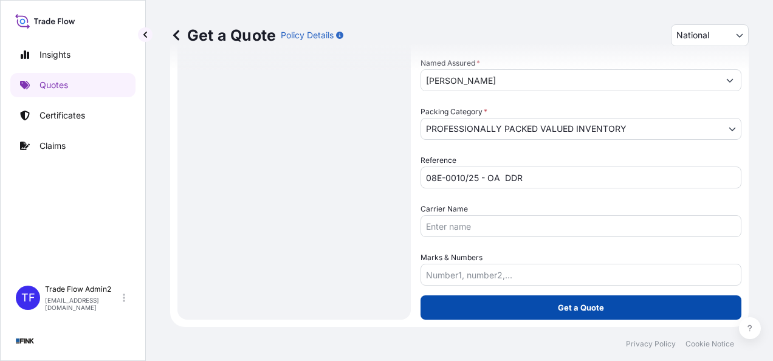
click at [517, 308] on button "Get a Quote" at bounding box center [581, 307] width 321 height 24
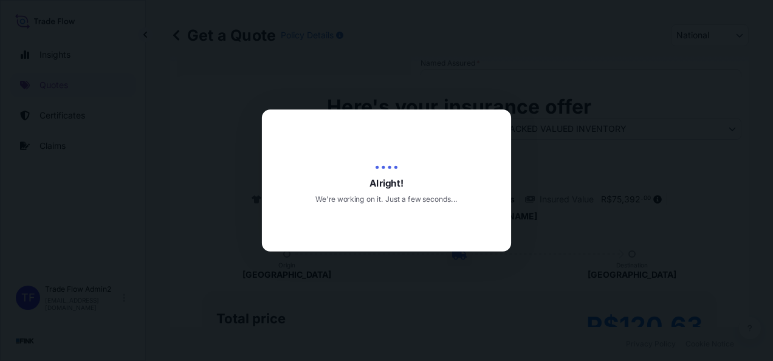
type input "[DATE]"
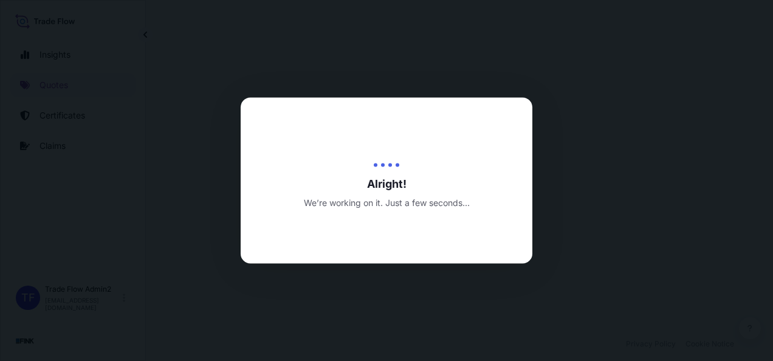
select select "Truck"
select select "31747"
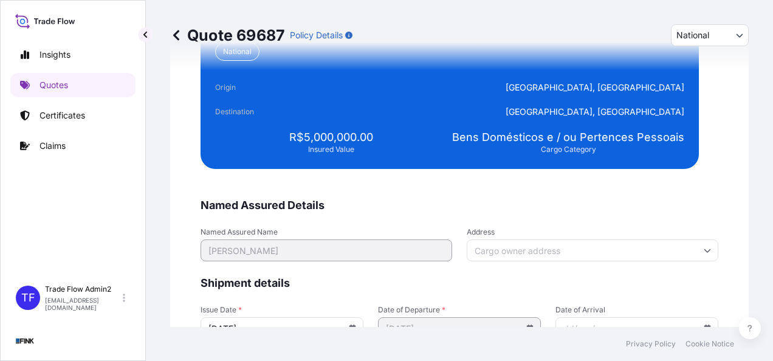
scroll to position [2397, 0]
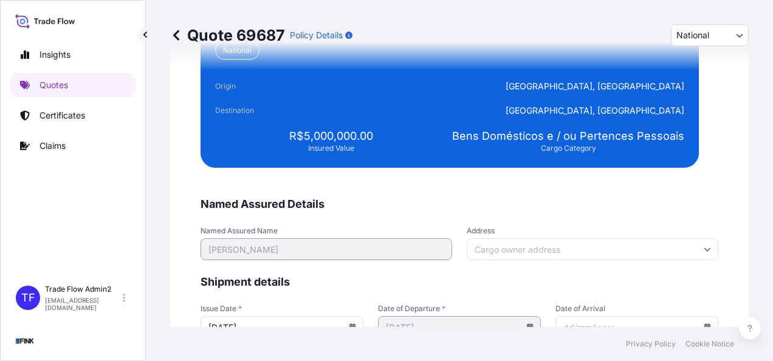
click at [560, 242] on input "Address" at bounding box center [593, 249] width 252 height 22
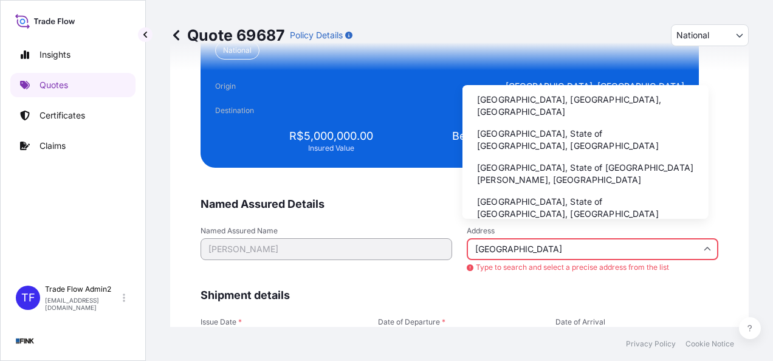
click at [572, 100] on li "[GEOGRAPHIC_DATA], [GEOGRAPHIC_DATA], [GEOGRAPHIC_DATA]" at bounding box center [585, 106] width 236 height 32
type input "[GEOGRAPHIC_DATA], [GEOGRAPHIC_DATA], [GEOGRAPHIC_DATA]"
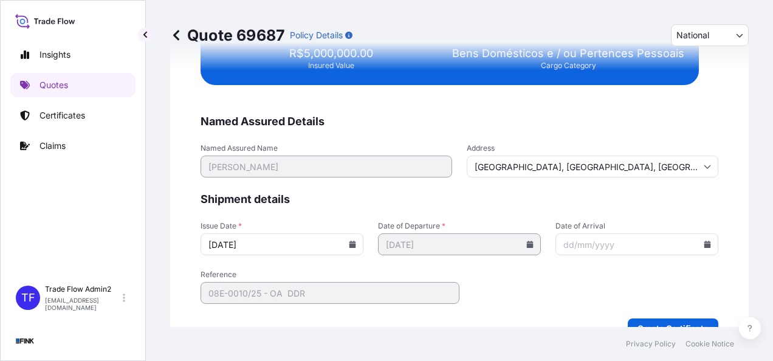
scroll to position [2481, 0]
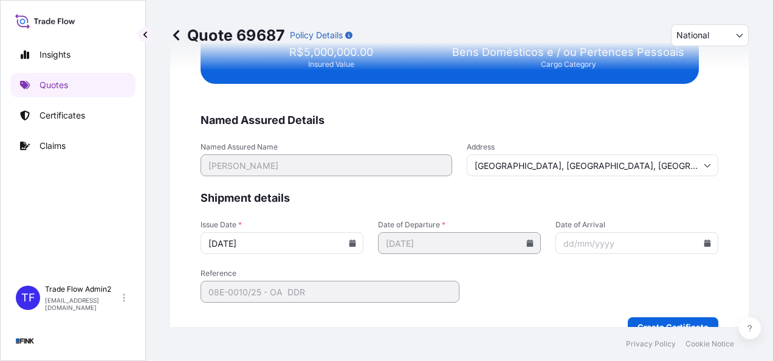
click at [349, 243] on icon at bounding box center [352, 242] width 7 height 7
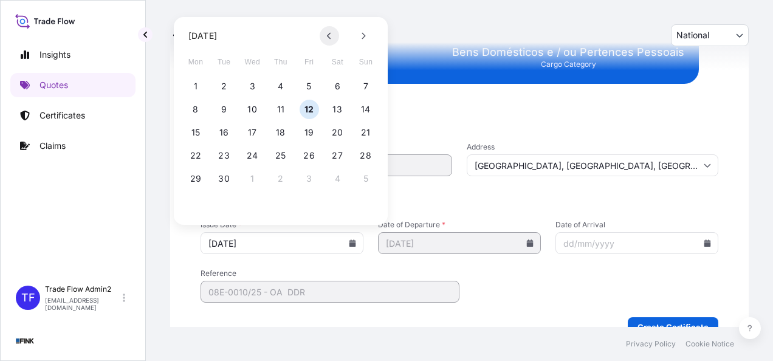
click at [328, 42] on button at bounding box center [329, 35] width 19 height 19
click at [329, 42] on button at bounding box center [329, 35] width 19 height 19
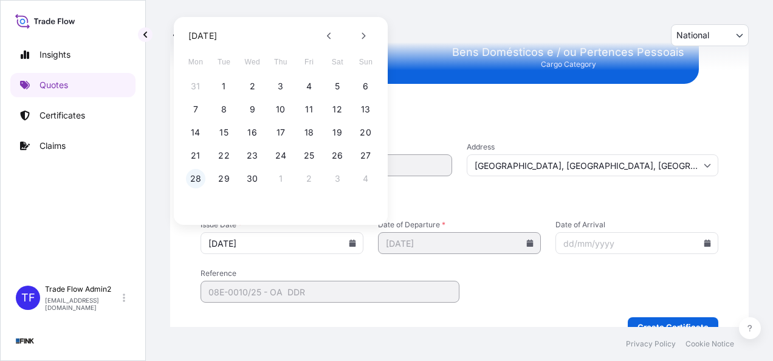
click at [193, 177] on button "28" at bounding box center [195, 178] width 19 height 19
type input "[DATE]"
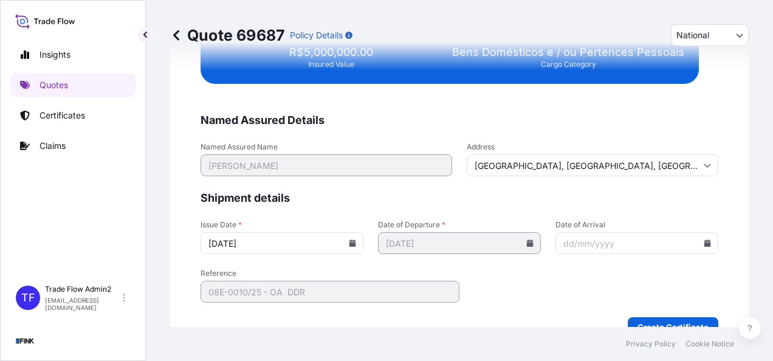
click at [165, 226] on div "Quote 69687 Policy Details National International National Route Details Place …" at bounding box center [459, 163] width 627 height 327
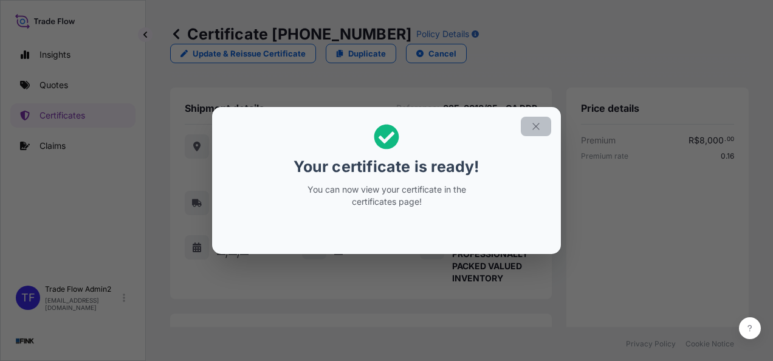
click at [531, 125] on icon "button" at bounding box center [536, 126] width 11 height 11
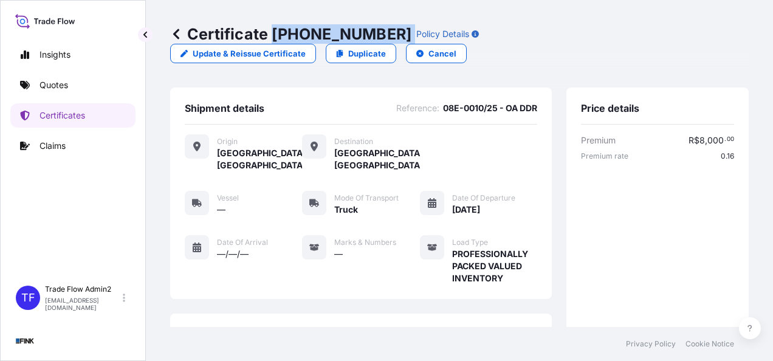
drag, startPoint x: 272, startPoint y: 33, endPoint x: 355, endPoint y: 40, distance: 83.6
click at [355, 40] on div "Certificate [PHONE_NUMBER] Policy Details" at bounding box center [324, 33] width 309 height 19
copy p "[PHONE_NUMBER]"
click at [48, 120] on p "Certificates" at bounding box center [63, 115] width 46 height 12
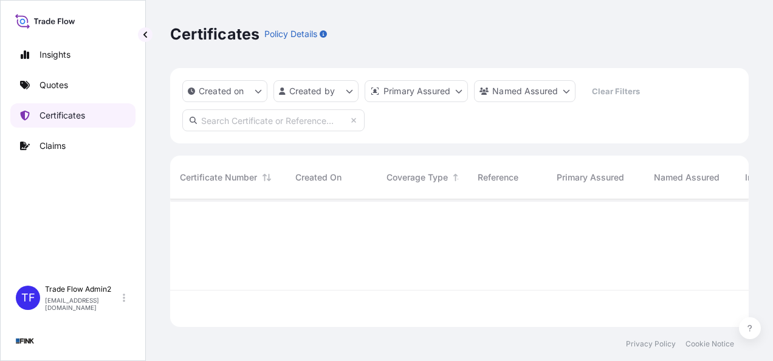
scroll to position [125, 569]
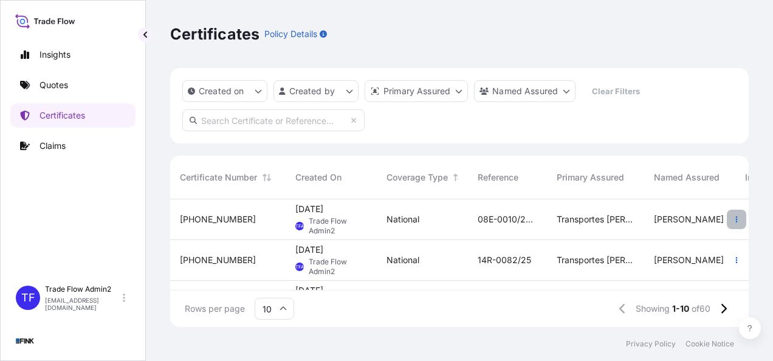
click at [733, 218] on icon "button" at bounding box center [736, 219] width 7 height 7
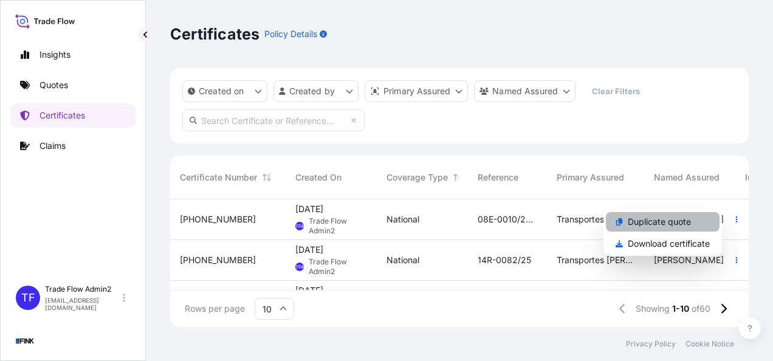
click at [681, 224] on p "Duplicate quote" at bounding box center [659, 222] width 63 height 12
select select "national"
select select "Truck"
select select "31747"
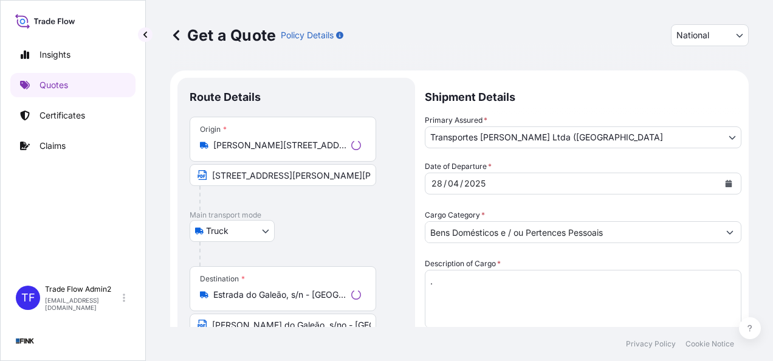
scroll to position [22, 0]
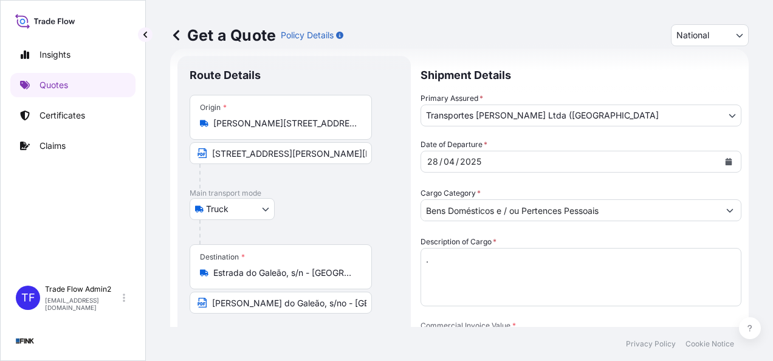
click at [326, 125] on input "[PERSON_NAME][STREET_ADDRESS][PERSON_NAME]" at bounding box center [284, 123] width 143 height 12
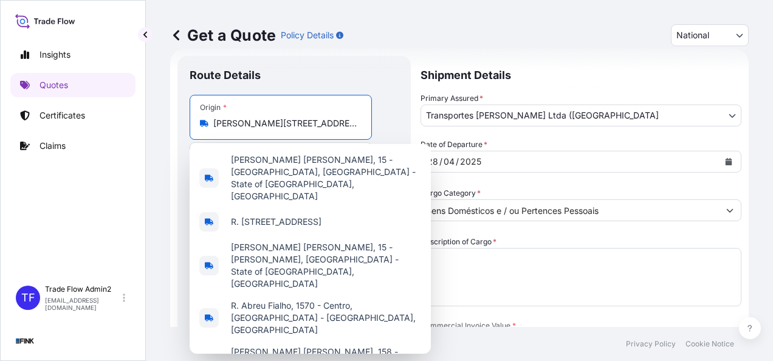
click at [326, 125] on input "[PERSON_NAME][STREET_ADDRESS][PERSON_NAME]" at bounding box center [284, 123] width 143 height 12
paste input "[PERSON_NAME][STREET_ADDRESS]"
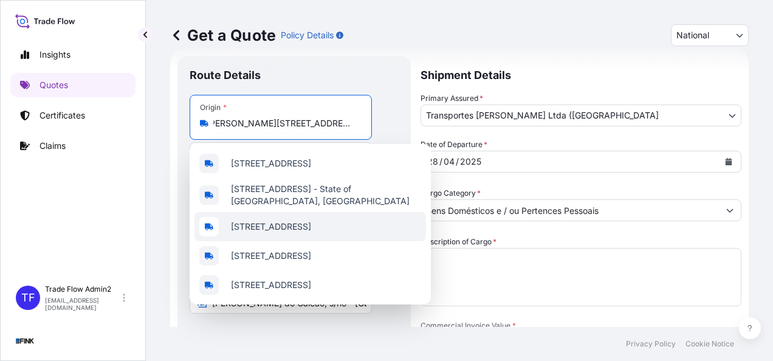
scroll to position [0, 159]
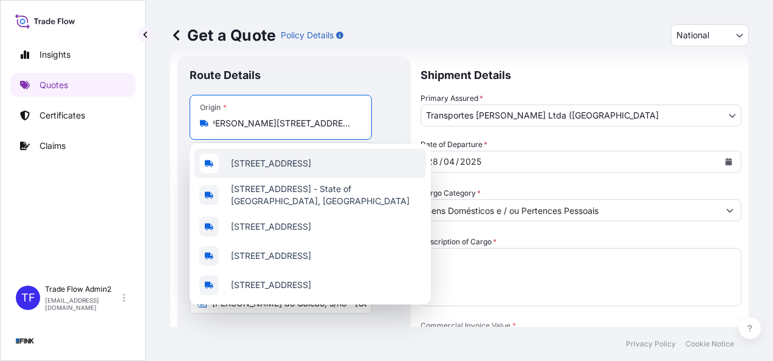
click at [311, 165] on span "[STREET_ADDRESS]" at bounding box center [271, 163] width 80 height 12
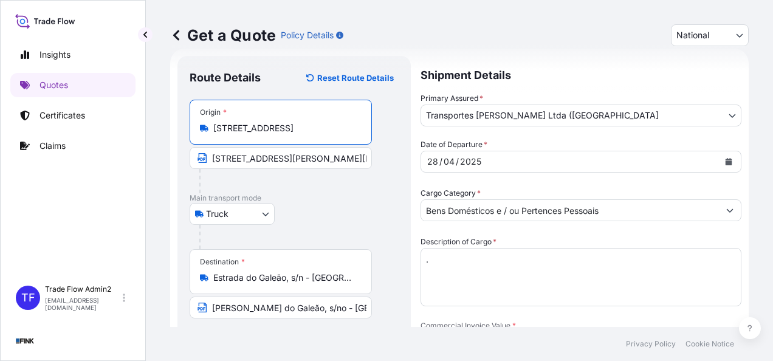
type input "[STREET_ADDRESS]"
click at [292, 157] on input "[STREET_ADDRESS][PERSON_NAME][PERSON_NAME]" at bounding box center [281, 158] width 182 height 22
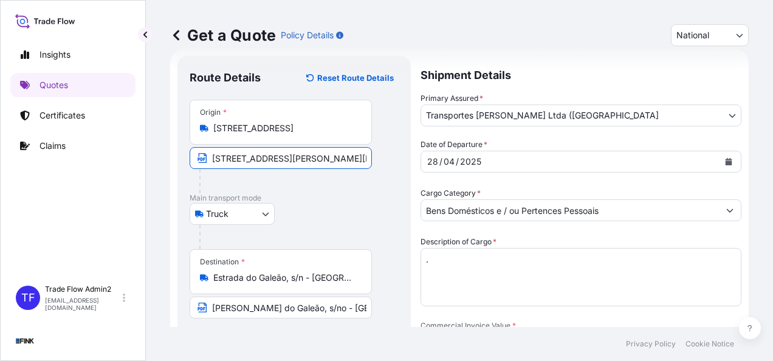
paste input "[PERSON_NAME][STREET_ADDRESS]"
type input "[PERSON_NAME][STREET_ADDRESS]"
click at [338, 222] on div "Truck Truck" at bounding box center [294, 214] width 209 height 22
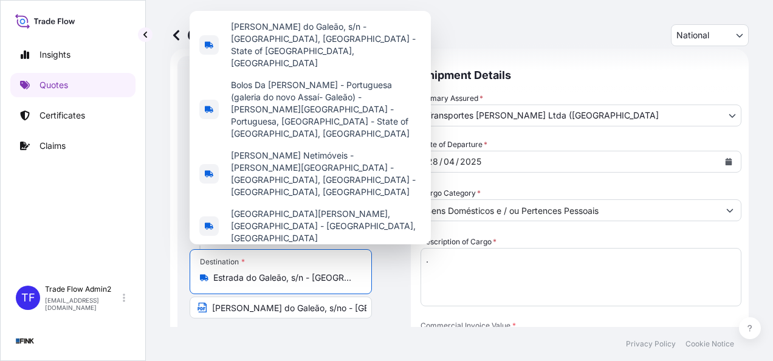
click at [298, 276] on input "Estrada do Galeão, s/n - [GEOGRAPHIC_DATA], [GEOGRAPHIC_DATA] - [GEOGRAPHIC_DAT…" at bounding box center [284, 278] width 143 height 12
paste input "Av. Atlantica, 1910 - [GEOGRAPHIC_DATA] - CEP 22775-110"
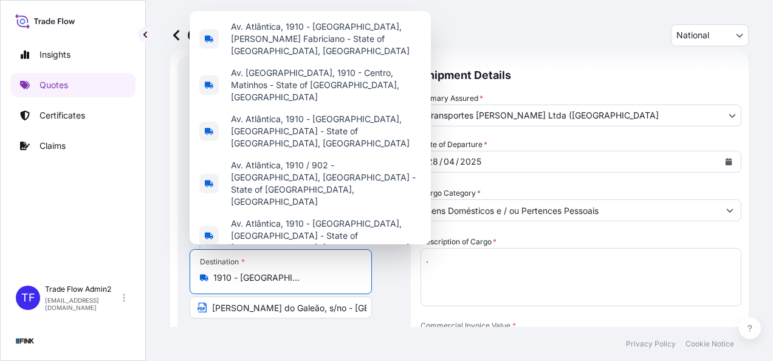
scroll to position [0, 63]
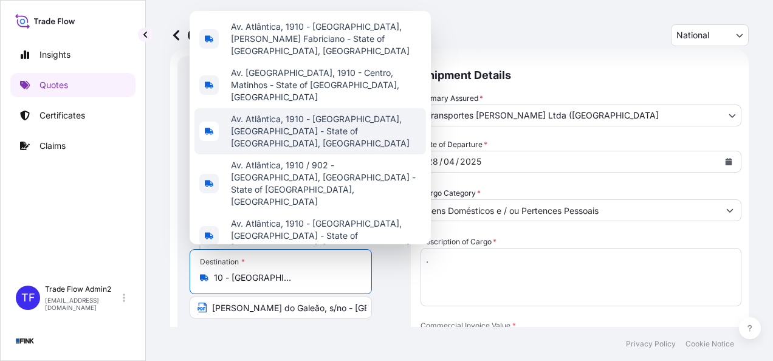
click at [348, 150] on span "Av. Atlântica, 1910 - [GEOGRAPHIC_DATA], [GEOGRAPHIC_DATA] - State of [GEOGRAPH…" at bounding box center [326, 131] width 190 height 36
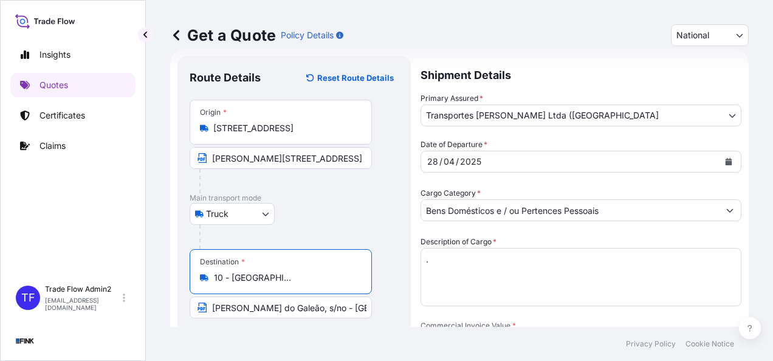
type input "Av. Atlântica, 1910 - [GEOGRAPHIC_DATA], [GEOGRAPHIC_DATA] - State of [GEOGRAPH…"
click at [269, 305] on input "[PERSON_NAME] do Galeão, s/no - [GEOGRAPHIC_DATA] - CEP 21941-570" at bounding box center [281, 308] width 182 height 22
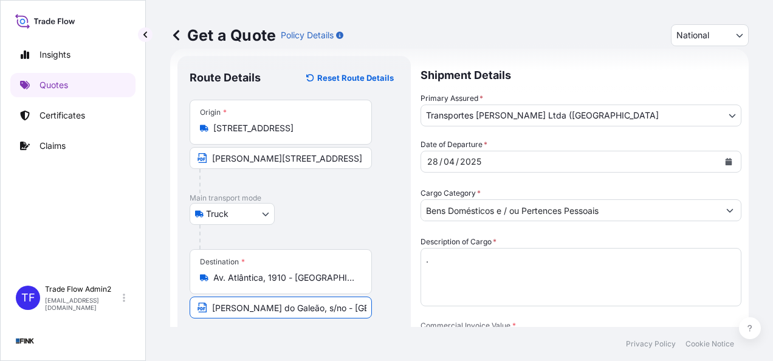
click at [269, 305] on input "[PERSON_NAME] do Galeão, s/no - [GEOGRAPHIC_DATA] - CEP 21941-570" at bounding box center [281, 308] width 182 height 22
paste input "Av. Atlantica, 1910 - [GEOGRAPHIC_DATA] - CEP 22775-11"
type input "Av. Atlantica, 1910 - [GEOGRAPHIC_DATA] - CEP 22775-110"
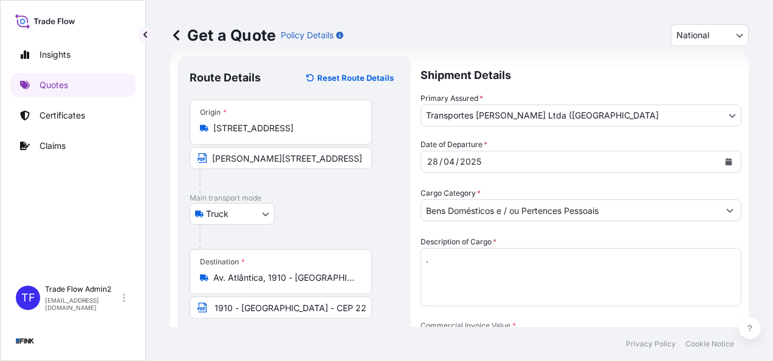
click at [297, 345] on footer "Privacy Policy Cookie Notice" at bounding box center [459, 344] width 627 height 34
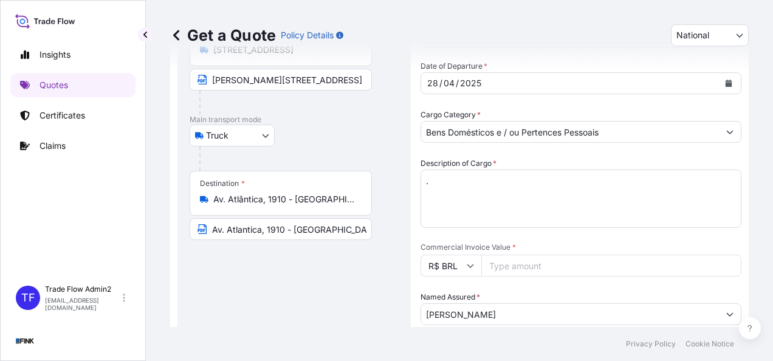
click at [502, 260] on input "Commercial Invoice Value *" at bounding box center [611, 266] width 260 height 22
paste input "50000.00"
type input "50000.00"
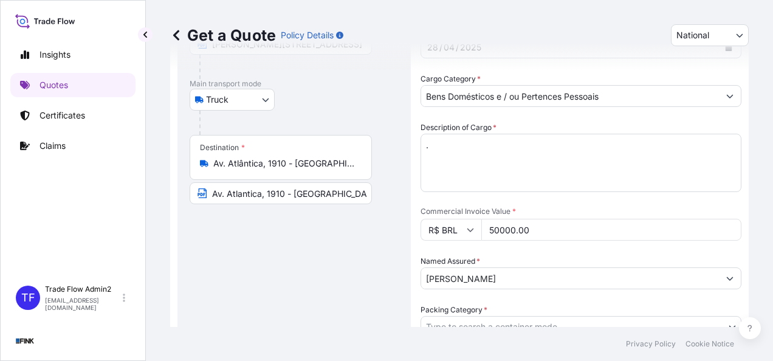
scroll to position [137, 0]
click at [483, 278] on input "[PERSON_NAME]" at bounding box center [565, 278] width 289 height 22
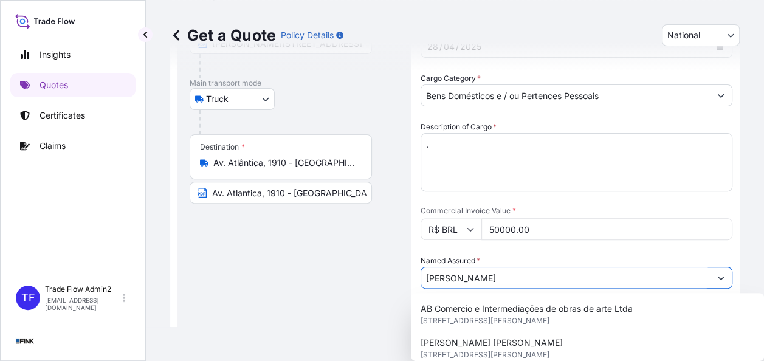
click at [483, 278] on input "[PERSON_NAME]" at bounding box center [565, 278] width 289 height 22
paste input "nk"
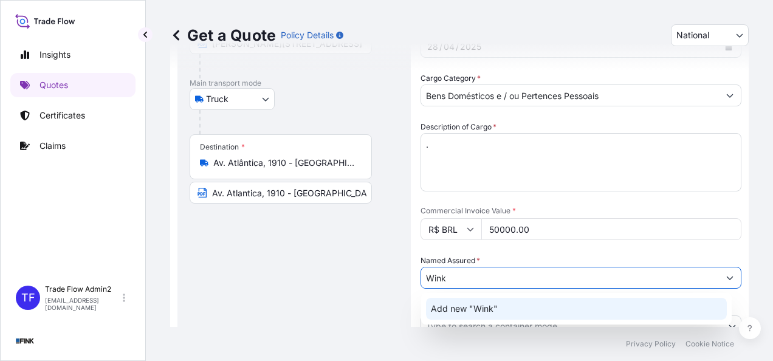
click at [482, 305] on span "Add new "Wink"" at bounding box center [464, 309] width 67 height 12
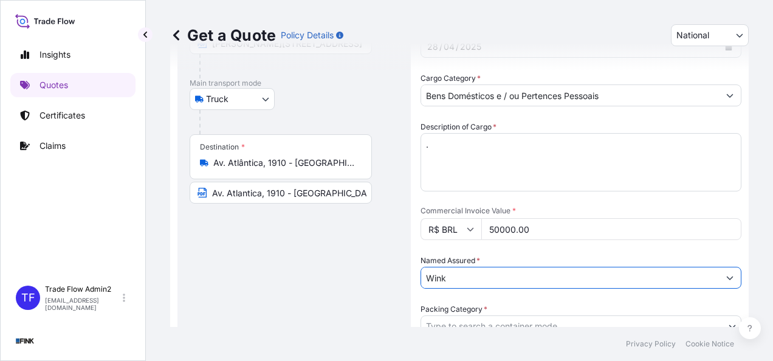
type input "Wink"
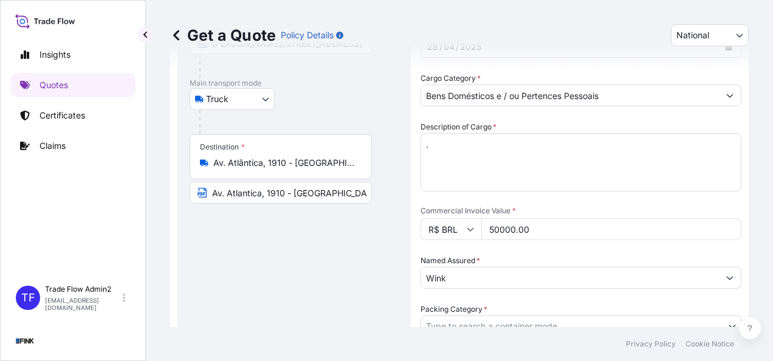
click at [393, 301] on div "Route Details Reset Route Details Place of loading Road / [GEOGRAPHIC_DATA] / I…" at bounding box center [294, 229] width 209 height 552
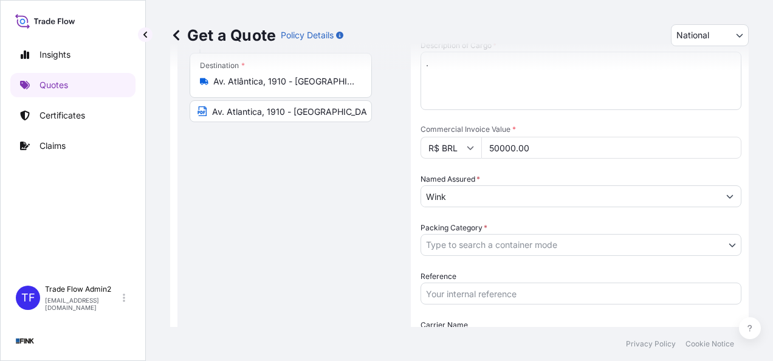
scroll to position [219, 0]
click at [536, 259] on div "Date of Departure * [DATE] Cargo Category * Bens Domésticos e / ou Pertences Pe…" at bounding box center [581, 172] width 321 height 460
click at [532, 243] on body "12 options available. 0 options available. 1 option available. Insights Quotes …" at bounding box center [386, 180] width 773 height 361
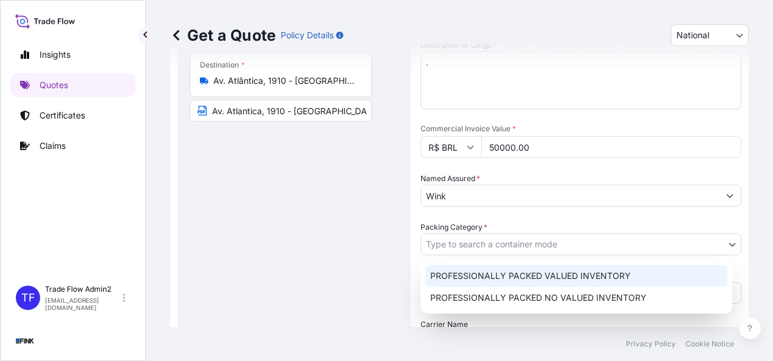
click at [536, 273] on div "PROFESSIONALLY PACKED VALUED INVENTORY" at bounding box center [577, 276] width 302 height 22
select select "11"
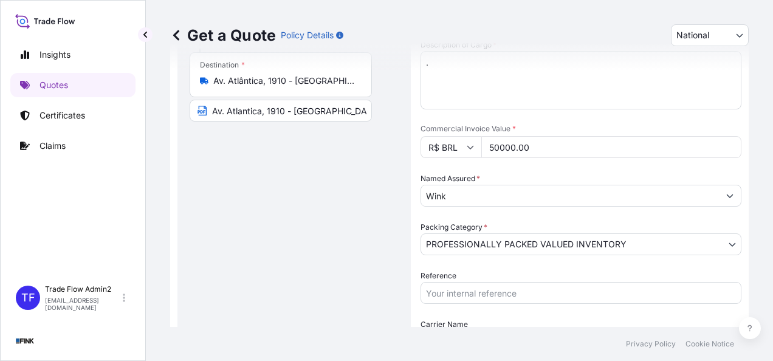
click at [491, 294] on input "Reference" at bounding box center [581, 293] width 321 height 22
paste input "08N-0013/25 - AO"
type input "08N-0013/25 - AO"
click at [390, 289] on div "Route Details Reset Route Details Place of loading Road / [GEOGRAPHIC_DATA] / I…" at bounding box center [294, 147] width 209 height 552
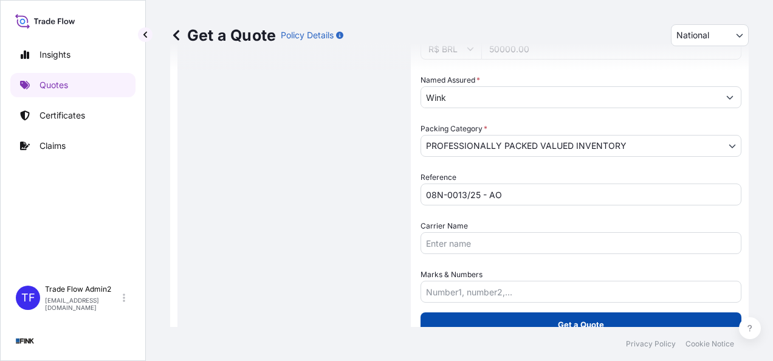
click at [496, 323] on button "Get a Quote" at bounding box center [581, 324] width 321 height 24
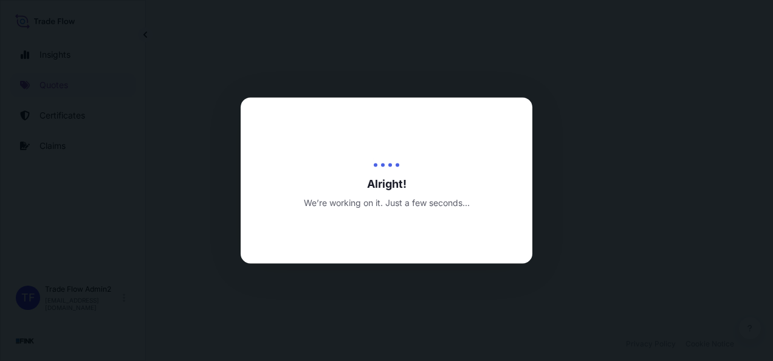
select select "Truck"
select select "31747"
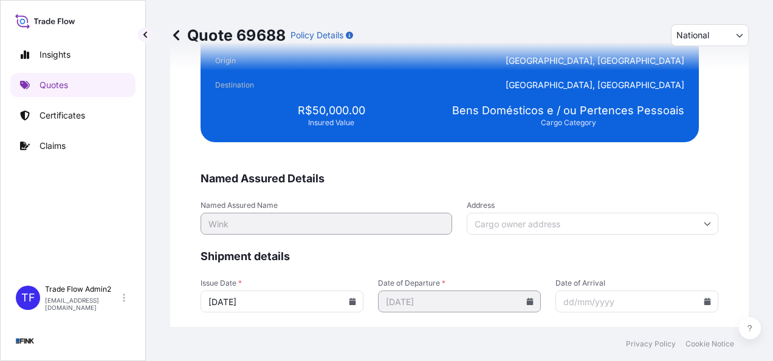
scroll to position [2412, 0]
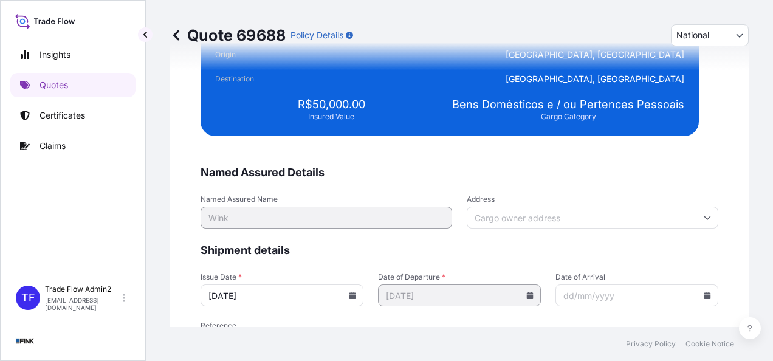
click at [551, 210] on input "Address" at bounding box center [593, 218] width 252 height 22
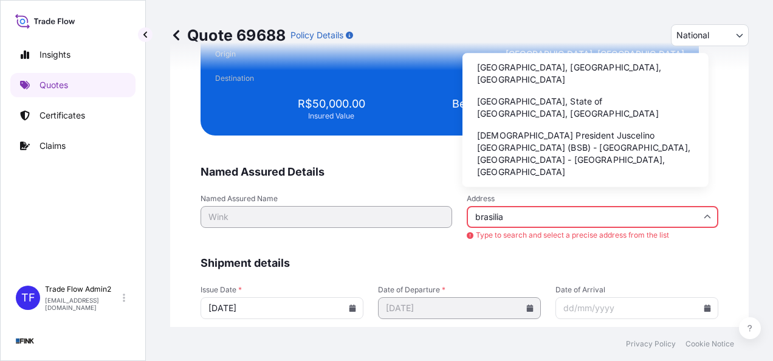
click at [517, 74] on li "[GEOGRAPHIC_DATA], [GEOGRAPHIC_DATA], [GEOGRAPHIC_DATA]" at bounding box center [585, 74] width 236 height 32
type input "[GEOGRAPHIC_DATA], [GEOGRAPHIC_DATA], [GEOGRAPHIC_DATA]"
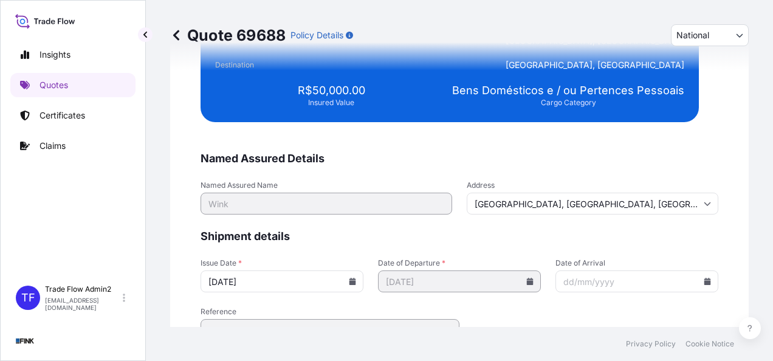
scroll to position [2412, 0]
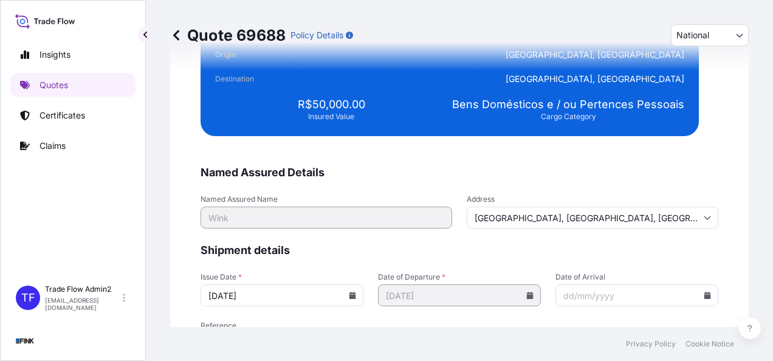
click at [695, 237] on form "Named Assured Details Named Assured Name Wink Address [GEOGRAPHIC_DATA] Shipmen…" at bounding box center [460, 277] width 518 height 224
click at [350, 295] on icon at bounding box center [353, 295] width 7 height 7
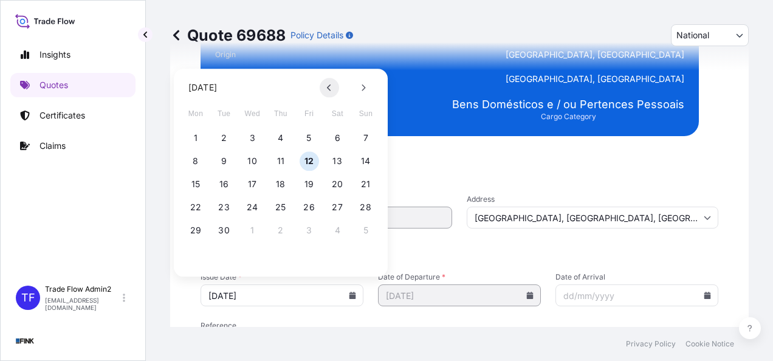
click at [333, 83] on button at bounding box center [329, 87] width 19 height 19
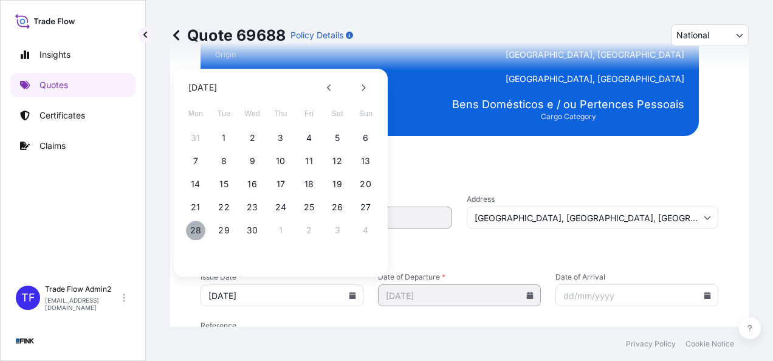
click at [202, 236] on button "28" at bounding box center [195, 230] width 19 height 19
type input "[DATE]"
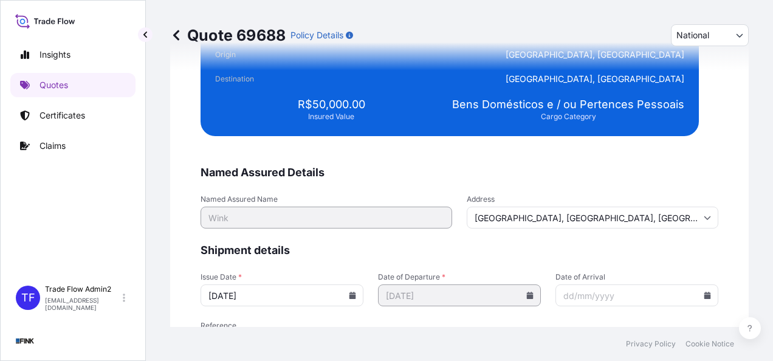
click at [179, 270] on div "We just need a few more details before we issue the certificate Named Assured D…" at bounding box center [459, 108] width 579 height 598
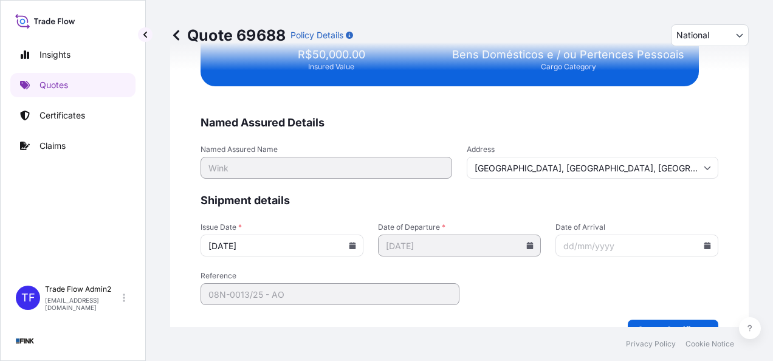
scroll to position [2489, 0]
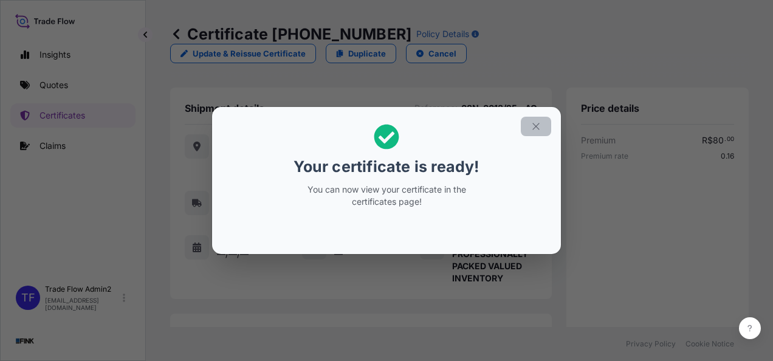
click at [527, 124] on button "button" at bounding box center [536, 126] width 30 height 19
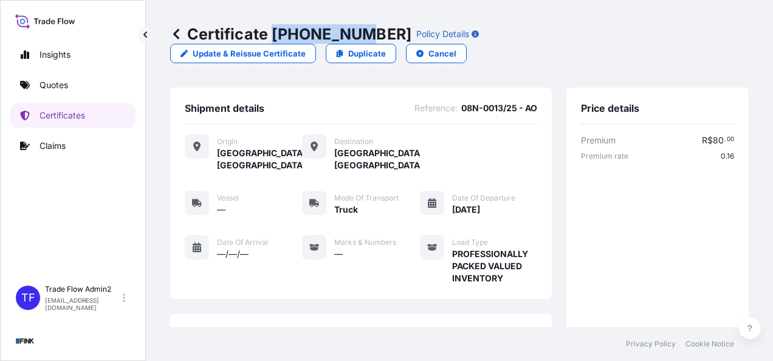
drag, startPoint x: 272, startPoint y: 32, endPoint x: 355, endPoint y: 34, distance: 82.7
click at [355, 34] on p "Certificate [PHONE_NUMBER]" at bounding box center [290, 33] width 241 height 19
copy p "[PHONE_NUMBER]"
click at [77, 120] on p "Certificates" at bounding box center [63, 115] width 46 height 12
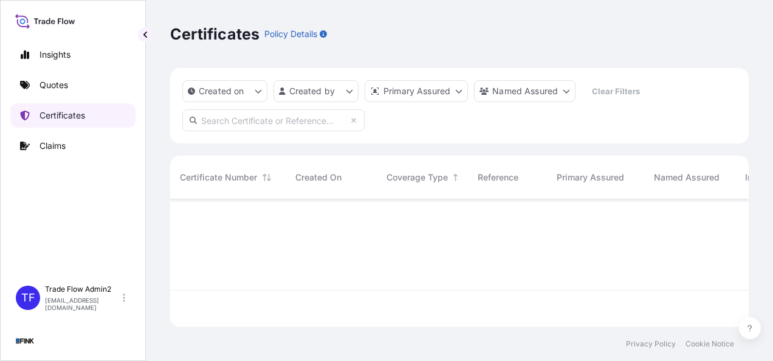
scroll to position [125, 569]
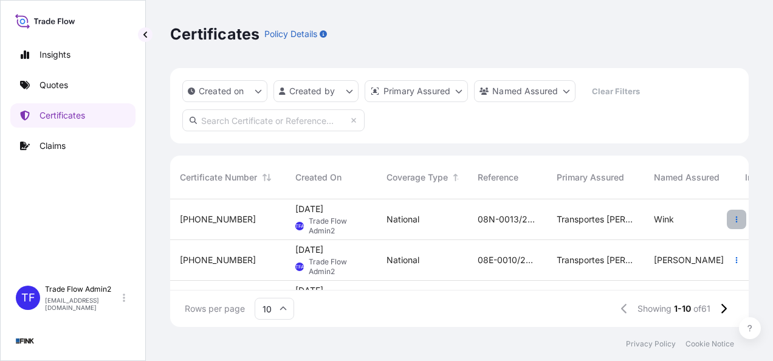
click at [733, 218] on icon "button" at bounding box center [736, 219] width 7 height 7
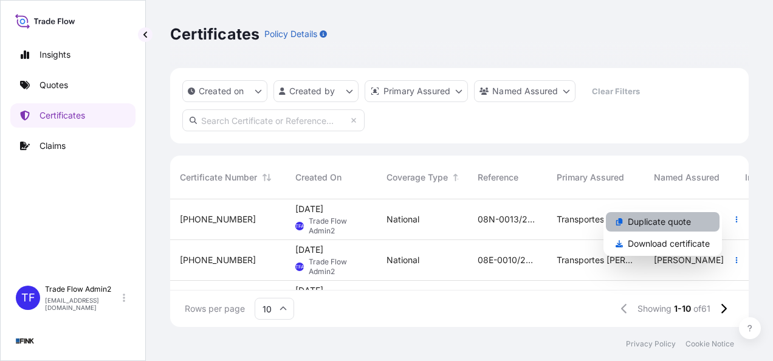
click at [665, 219] on p "Duplicate quote" at bounding box center [659, 222] width 63 height 12
select select "national"
select select "Truck"
select select "31747"
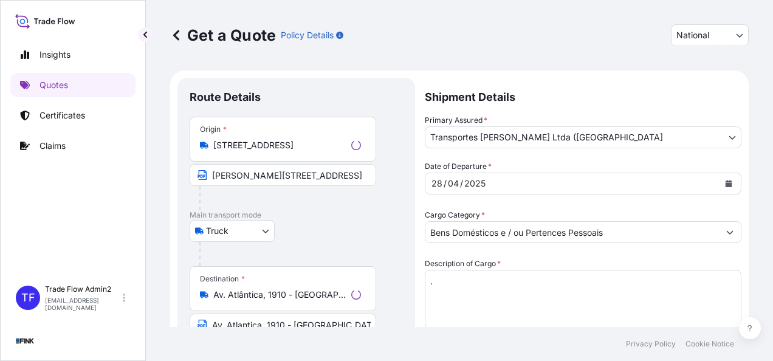
scroll to position [22, 0]
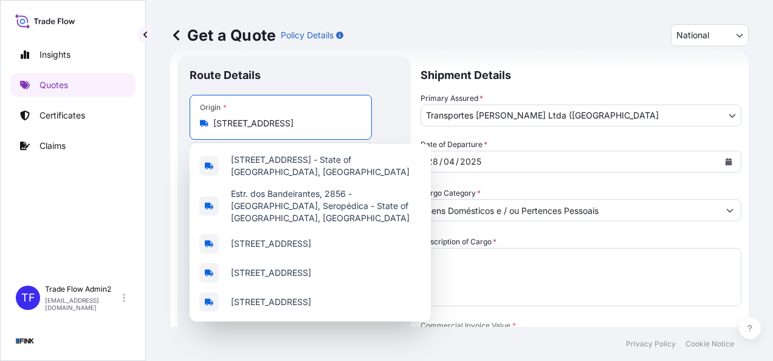
click at [227, 124] on input "[STREET_ADDRESS]" at bounding box center [284, 123] width 143 height 12
paste input "TAMARES TERMINAIS MARITIMOS ESPECIALIZADOS LTDA – CAIS DO [PERSON_NAME], CEP 11…"
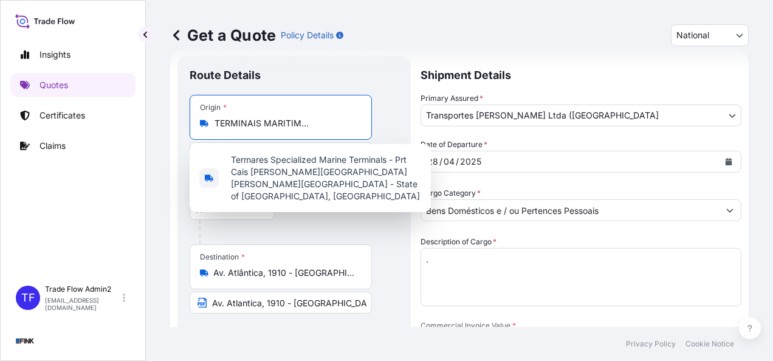
scroll to position [0, 0]
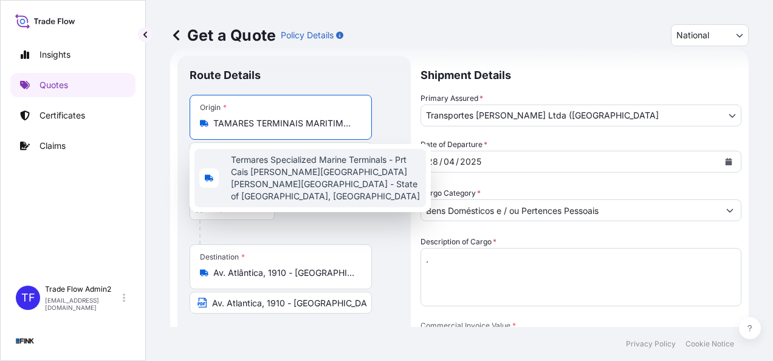
click at [306, 176] on span "Termares Specialized Marine Terminals - Prt Cais [PERSON_NAME][GEOGRAPHIC_DATA]…" at bounding box center [326, 178] width 190 height 49
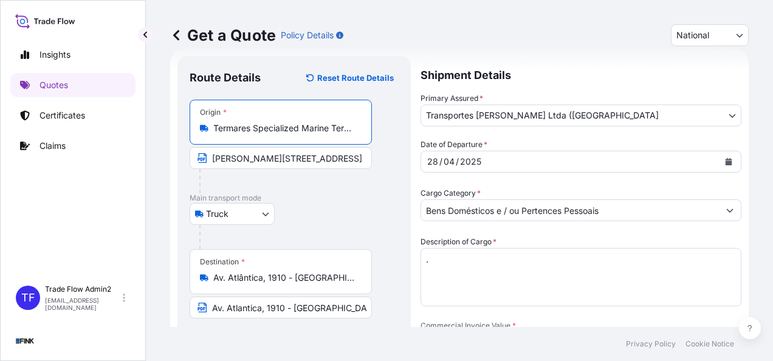
type input "Termares Specialized Marine Terminals - Prt Cais [PERSON_NAME][GEOGRAPHIC_DATA]…"
click at [284, 158] on input "[PERSON_NAME][STREET_ADDRESS]" at bounding box center [281, 158] width 182 height 22
paste input "TAMARES TERMINAIS MARITIMOS ESPECIALIZADOS LTDA – CAIS DO [PERSON_NAME], CEP 11…"
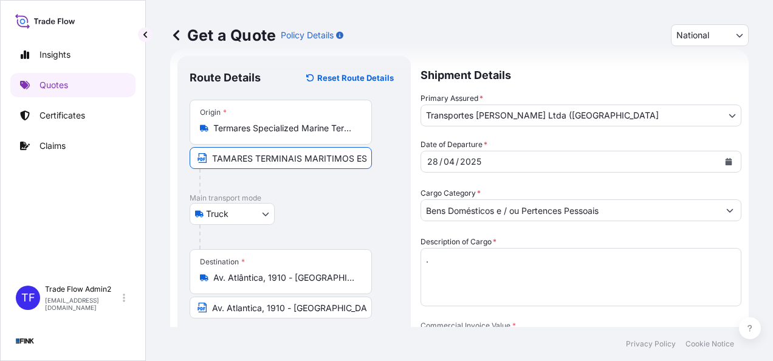
scroll to position [0, 263]
type input "TAMARES TERMINAIS MARITIMOS ESPECIALIZADOS LTDA – CAIS DO [PERSON_NAME], CEP 11…"
click at [314, 203] on div "Truck Truck" at bounding box center [294, 214] width 209 height 22
click at [320, 281] on input "Av. Atlântica, 1910 - [GEOGRAPHIC_DATA], [GEOGRAPHIC_DATA] - [GEOGRAPHIC_DATA],…" at bounding box center [284, 278] width 143 height 12
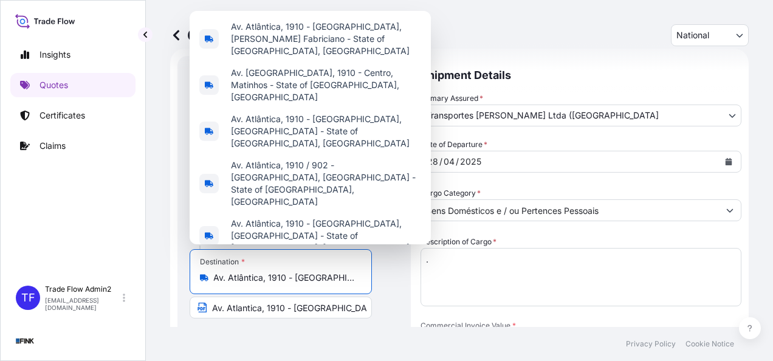
click at [320, 281] on input "Av. Atlântica, 1910 - [GEOGRAPHIC_DATA], [GEOGRAPHIC_DATA] - [GEOGRAPHIC_DATA],…" at bounding box center [284, 278] width 143 height 12
paste input "STRC Trecho 1, conj. A, Lote 7 - SIA - 71225-511 - [GEOGRAPHIC_DATA]"
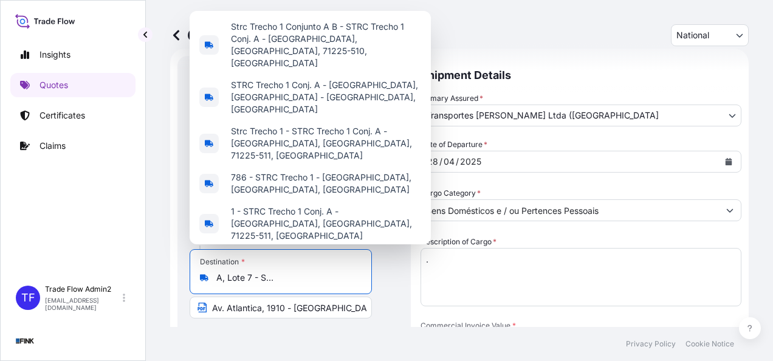
scroll to position [0, 88]
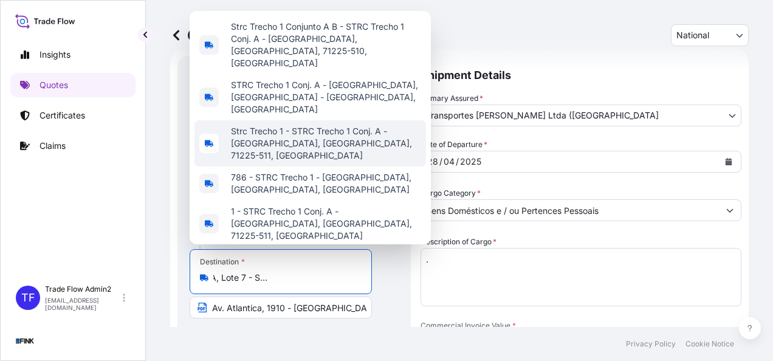
click at [280, 162] on span "Strc Trecho 1 - STRC Trecho 1 Conj. A - [GEOGRAPHIC_DATA], [GEOGRAPHIC_DATA], 7…" at bounding box center [326, 143] width 190 height 36
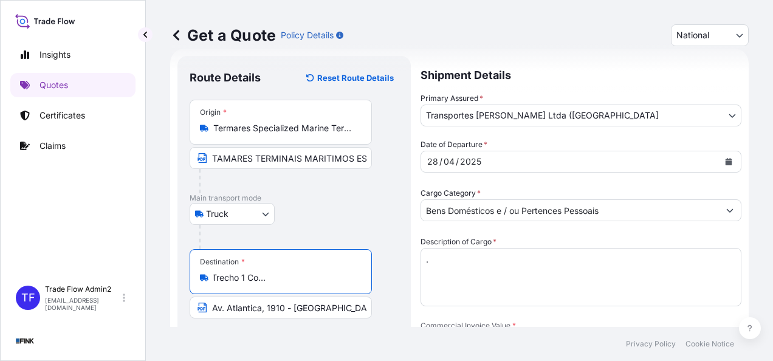
type input "Strc Trecho 1 - STRC Trecho 1 Conj. A - [GEOGRAPHIC_DATA], [GEOGRAPHIC_DATA], 7…"
click at [251, 305] on input "Av. Atlantica, 1910 - [GEOGRAPHIC_DATA] - CEP 22775-110" at bounding box center [281, 308] width 182 height 22
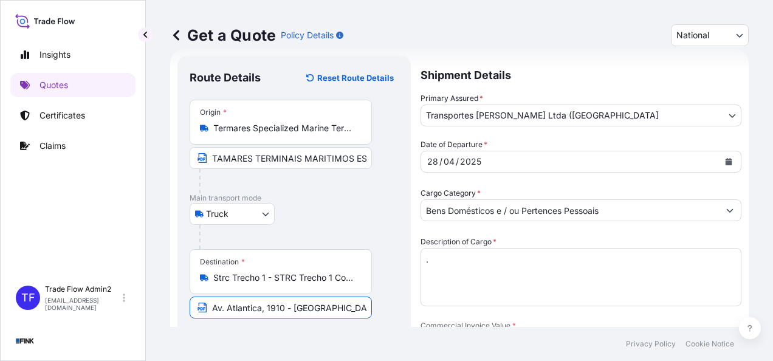
click at [251, 305] on input "Av. Atlantica, 1910 - [GEOGRAPHIC_DATA] - CEP 22775-110" at bounding box center [281, 308] width 182 height 22
paste input "STRC Trecho 1, conj. A, Lote 7 - SIA - 71225-511 - [GEOGRAPHIC_DATA]"
type input "STRC Trecho 1, conj. A, Lote 7 - SIA - 71225-511 - [GEOGRAPHIC_DATA]"
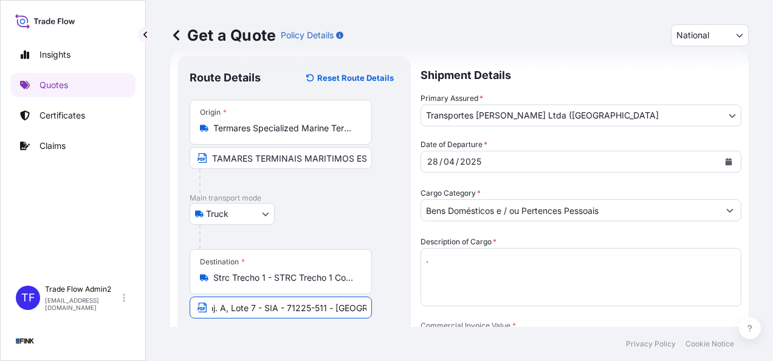
click at [244, 338] on footer "Privacy Policy Cookie Notice" at bounding box center [459, 344] width 627 height 34
click at [528, 109] on body "Insights Quotes Certificates Claims TF Trade Flow Admin2 [EMAIL_ADDRESS][DOMAIN…" at bounding box center [386, 180] width 773 height 361
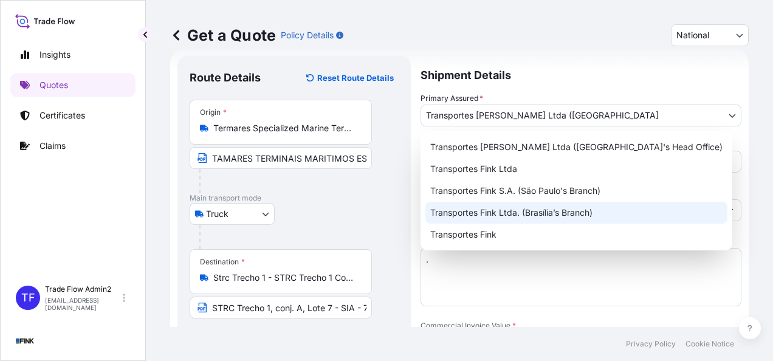
click at [545, 210] on div "Transportes Fink Ltda. (Brasília’s Branch)" at bounding box center [577, 213] width 302 height 22
select select "32184"
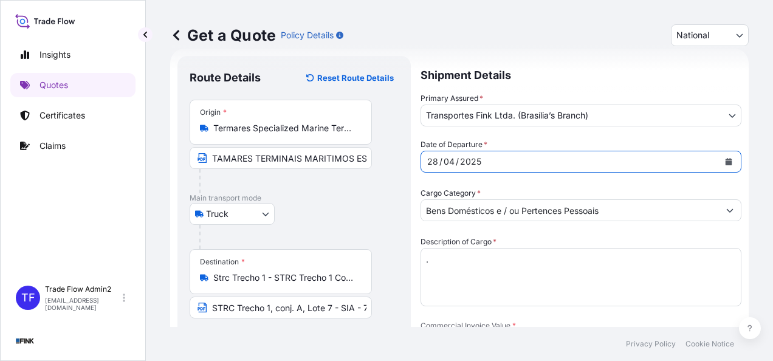
click at [612, 142] on div "Date of Departure * [DATE]" at bounding box center [581, 156] width 321 height 34
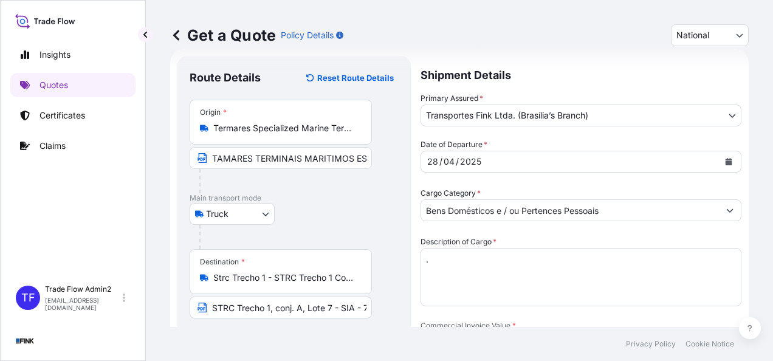
click at [728, 157] on button "Calendar" at bounding box center [728, 161] width 19 height 19
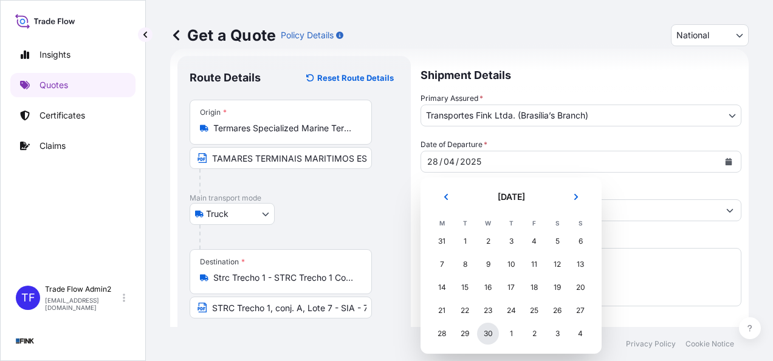
click at [484, 334] on div "30" at bounding box center [488, 334] width 22 height 22
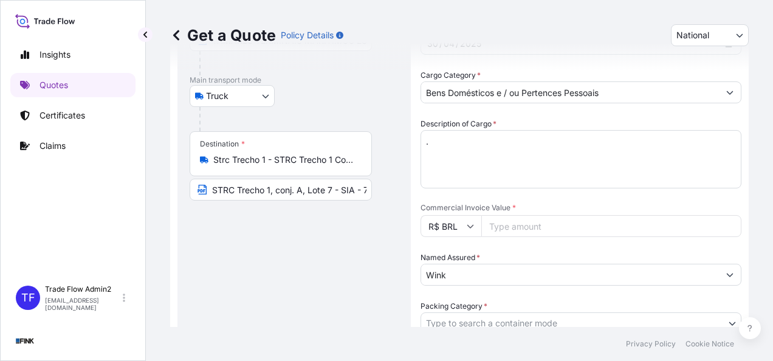
scroll to position [140, 0]
click at [515, 222] on input "Commercial Invoice Value *" at bounding box center [611, 226] width 260 height 22
paste input "4035.53"
type input "4035.53"
click at [478, 274] on input "Wink" at bounding box center [570, 274] width 298 height 22
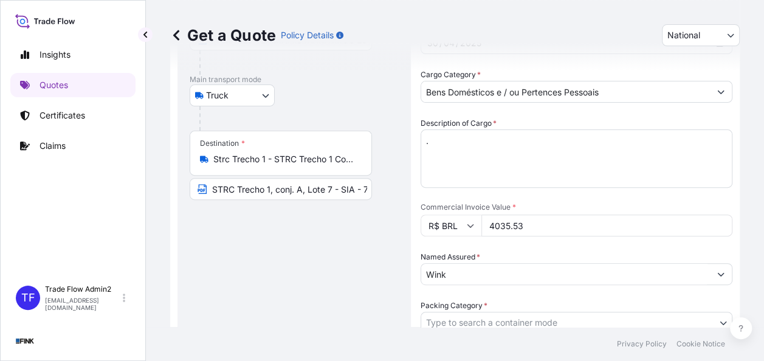
click at [478, 274] on input "Wink" at bounding box center [565, 274] width 289 height 22
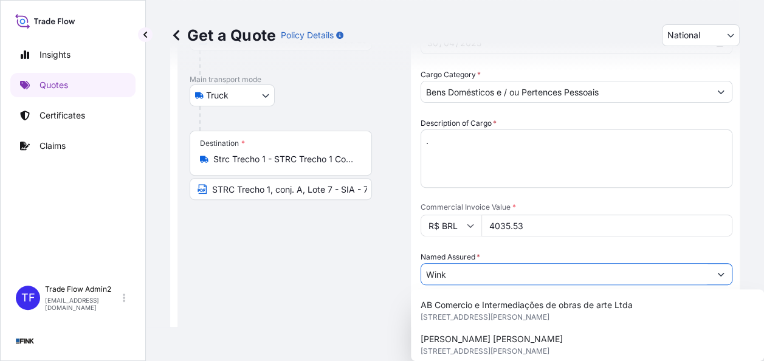
click at [478, 274] on input "Wink" at bounding box center [565, 274] width 289 height 22
paste input "[PERSON_NAME]"
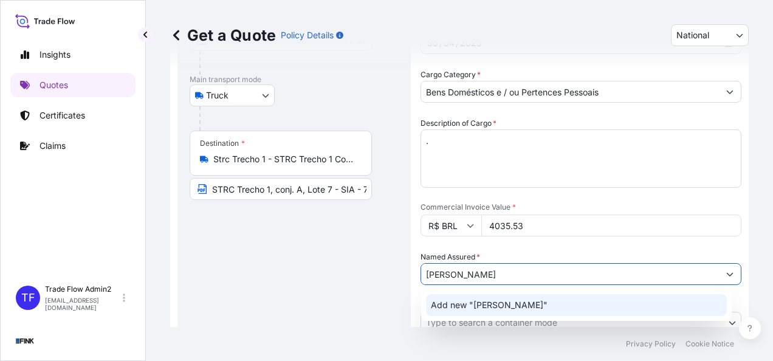
click at [497, 305] on span "Add new "[PERSON_NAME]"" at bounding box center [489, 305] width 117 height 12
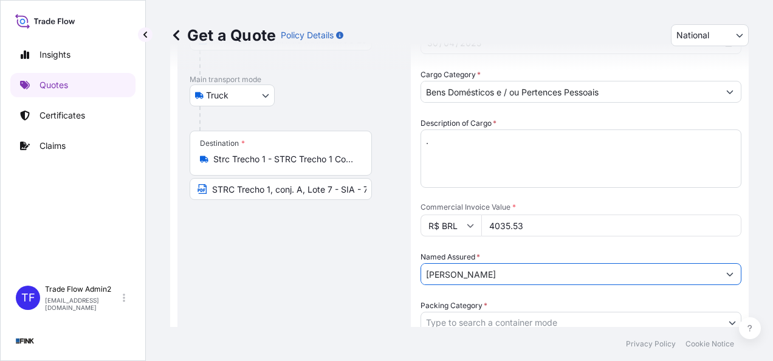
type input "[PERSON_NAME]"
click at [393, 295] on div "Route Details Reset Route Details Place of loading Road / [GEOGRAPHIC_DATA] / I…" at bounding box center [294, 226] width 209 height 552
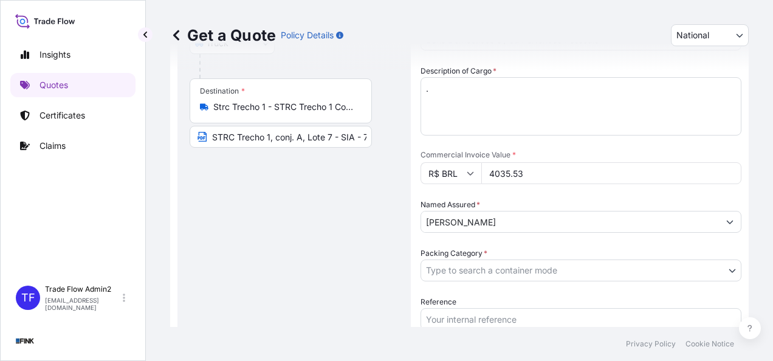
scroll to position [194, 0]
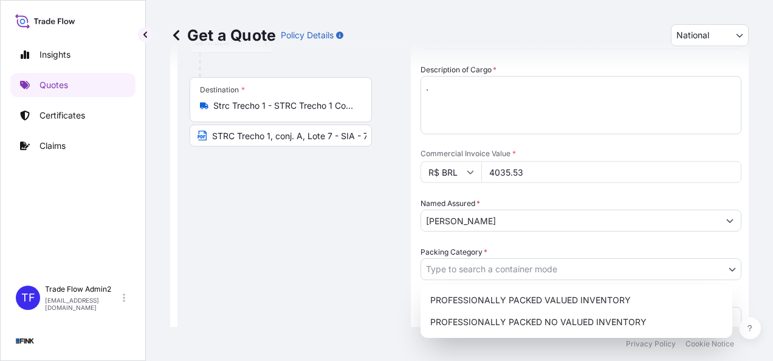
click at [497, 270] on body "Insights Quotes Certificates Claims TF Trade Flow Admin2 [EMAIL_ADDRESS][DOMAIN…" at bounding box center [386, 180] width 773 height 361
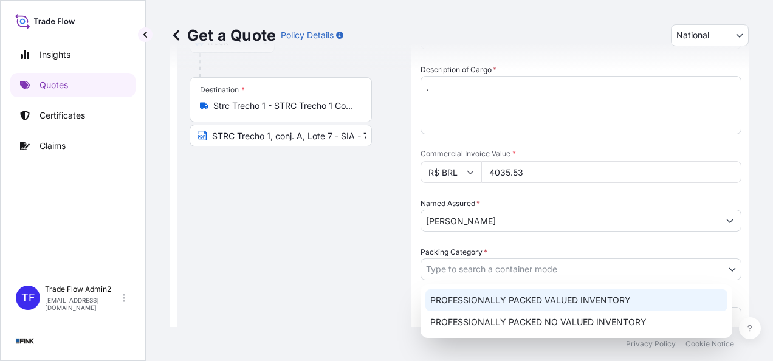
click at [517, 306] on div "PROFESSIONALLY PACKED VALUED INVENTORY" at bounding box center [577, 300] width 302 height 22
select select "11"
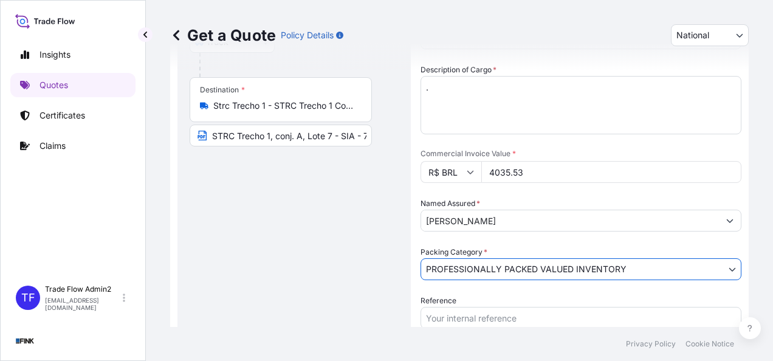
click at [426, 281] on div "Date of Departure * [DATE] Cargo Category * Bens Domésticos e / ou Pertences Pe…" at bounding box center [581, 197] width 321 height 460
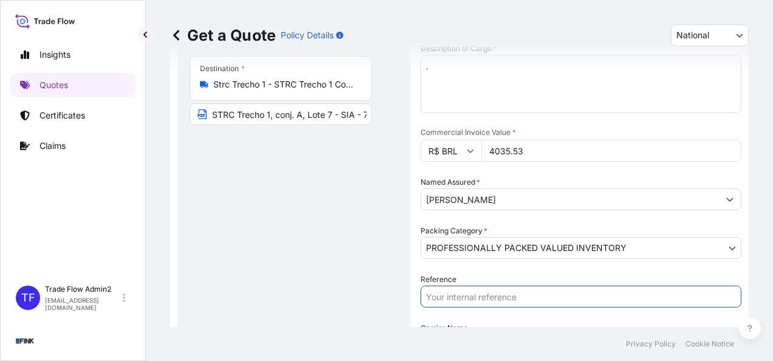
click at [462, 303] on input "Reference" at bounding box center [581, 297] width 321 height 22
paste input "38I-0015/25"
type input "38I-0015/25"
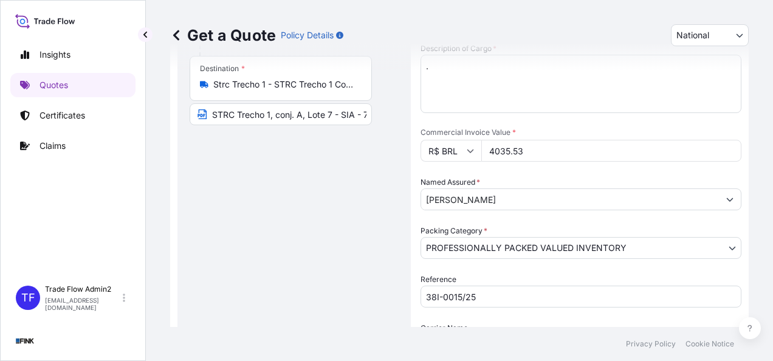
click at [396, 292] on div "Route Details Reset Route Details Place of loading Road / [GEOGRAPHIC_DATA] / I…" at bounding box center [294, 151] width 209 height 552
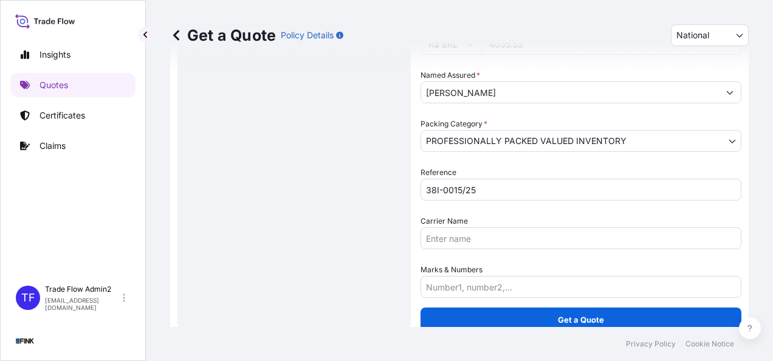
scroll to position [334, 0]
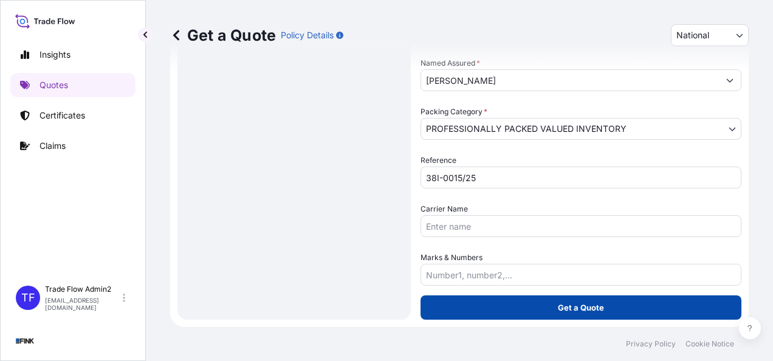
click at [485, 308] on button "Get a Quote" at bounding box center [581, 307] width 321 height 24
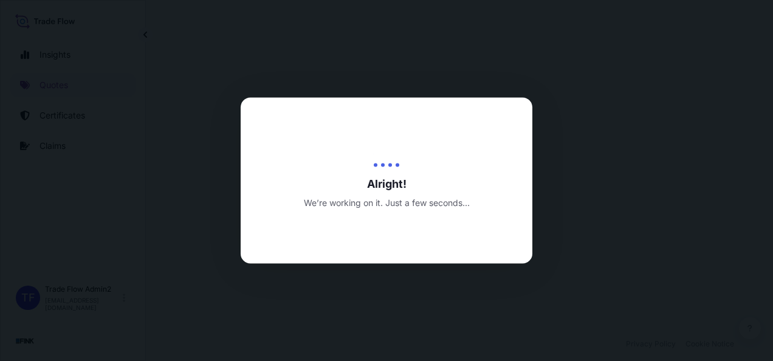
select select "Truck"
select select "32184"
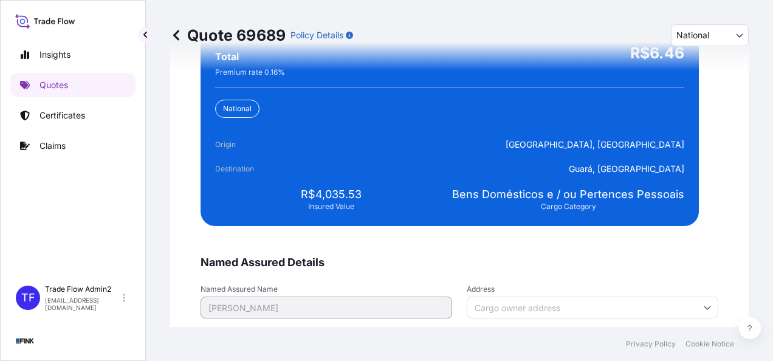
scroll to position [2341, 0]
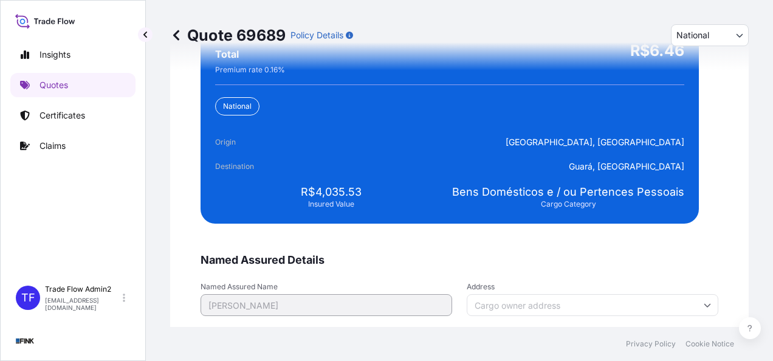
click at [523, 306] on input "Address" at bounding box center [593, 305] width 252 height 22
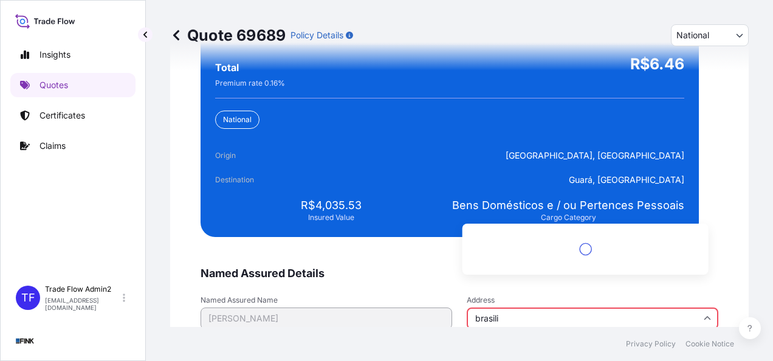
scroll to position [2355, 0]
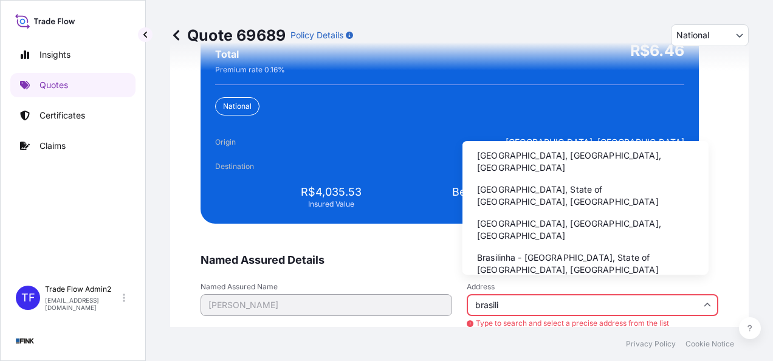
click at [501, 164] on li "[GEOGRAPHIC_DATA], [GEOGRAPHIC_DATA], [GEOGRAPHIC_DATA]" at bounding box center [585, 162] width 236 height 32
type input "[GEOGRAPHIC_DATA], [GEOGRAPHIC_DATA], [GEOGRAPHIC_DATA]"
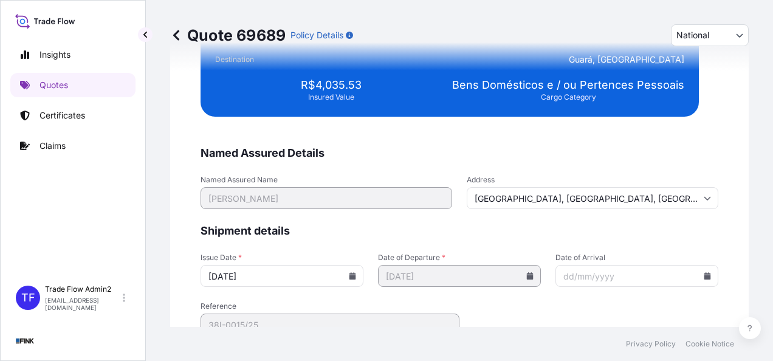
scroll to position [2448, 0]
click at [350, 275] on icon at bounding box center [353, 275] width 7 height 7
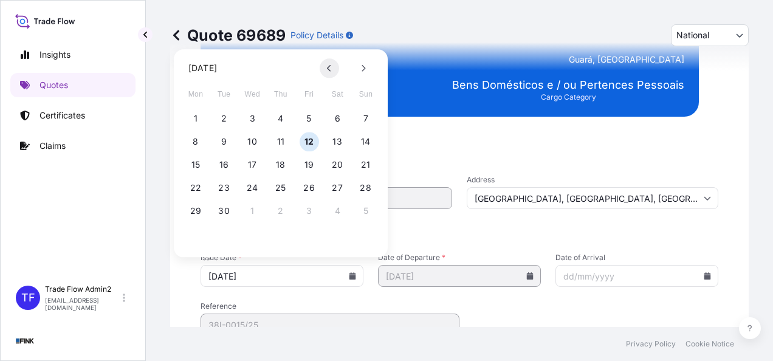
click at [332, 67] on button at bounding box center [329, 67] width 19 height 19
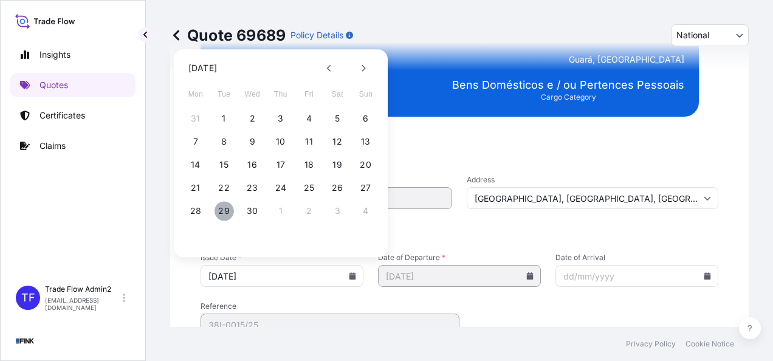
click at [222, 213] on button "29" at bounding box center [224, 210] width 19 height 19
type input "[DATE]"
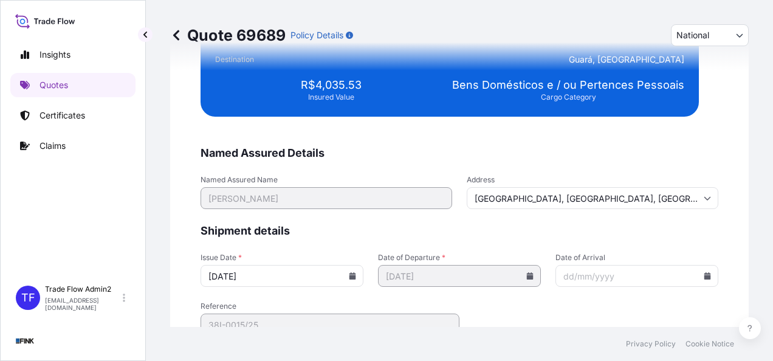
scroll to position [2506, 0]
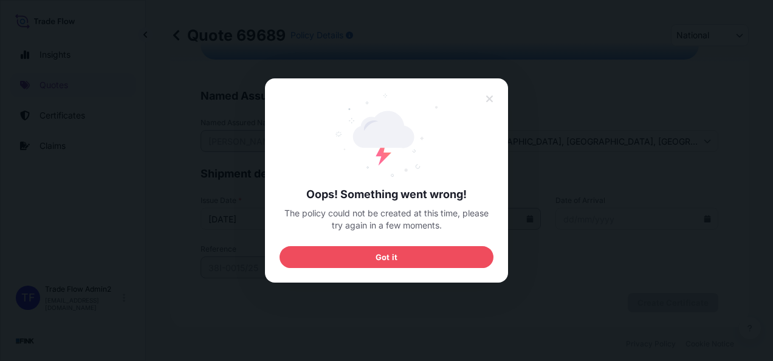
click at [492, 114] on div "Oops! Something went wrong! The policy could not be created at this time, pleas…" at bounding box center [387, 180] width 214 height 175
click at [487, 105] on icon at bounding box center [490, 99] width 9 height 11
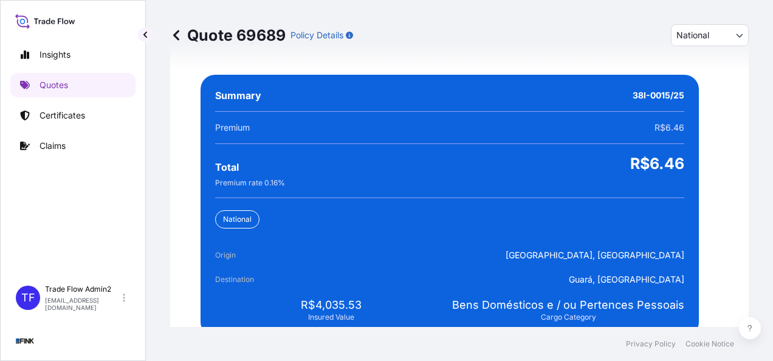
scroll to position [2187, 0]
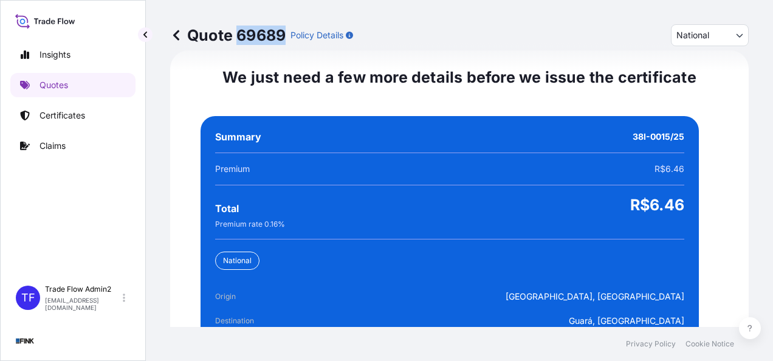
drag, startPoint x: 239, startPoint y: 33, endPoint x: 284, endPoint y: 40, distance: 45.6
click at [284, 40] on p "Quote 69689" at bounding box center [227, 35] width 115 height 19
copy p "69689"
click at [63, 120] on p "Certificates" at bounding box center [63, 115] width 46 height 12
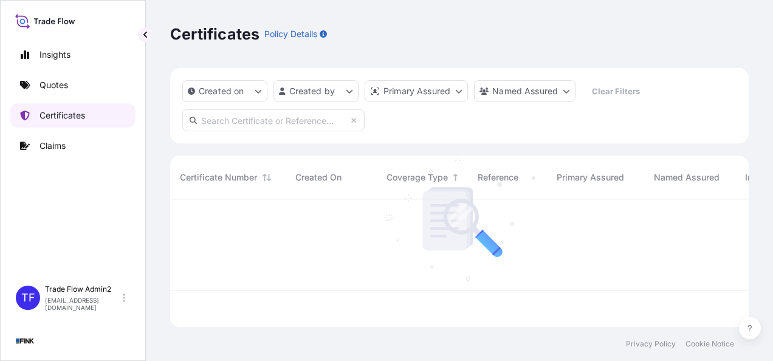
scroll to position [125, 569]
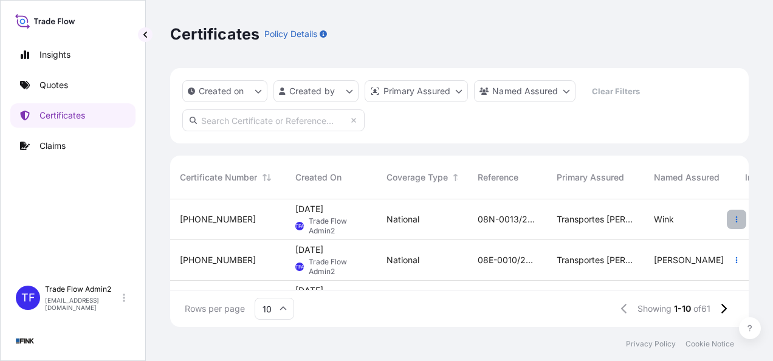
click at [727, 224] on button "button" at bounding box center [736, 219] width 19 height 19
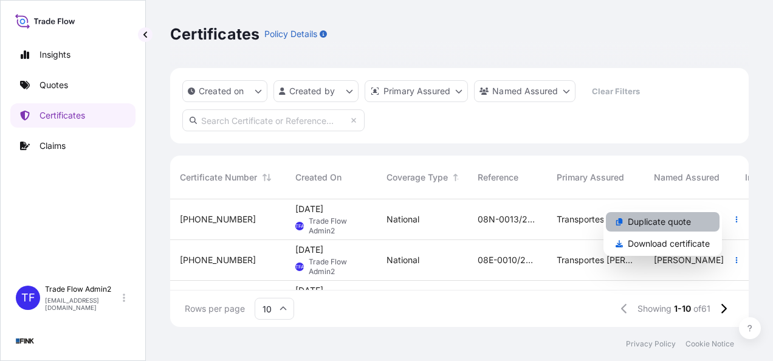
click at [677, 221] on p "Duplicate quote" at bounding box center [659, 222] width 63 height 12
select select "national"
select select "Truck"
select select "31747"
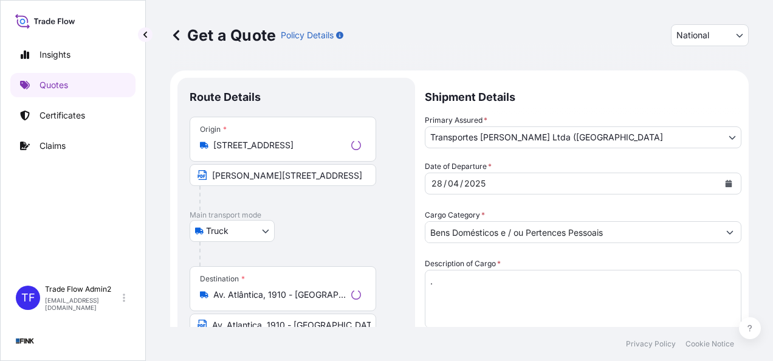
scroll to position [22, 0]
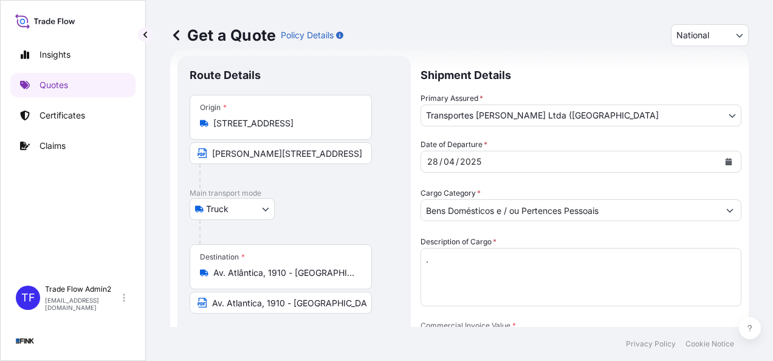
click at [316, 119] on input "[STREET_ADDRESS]" at bounding box center [284, 123] width 143 height 12
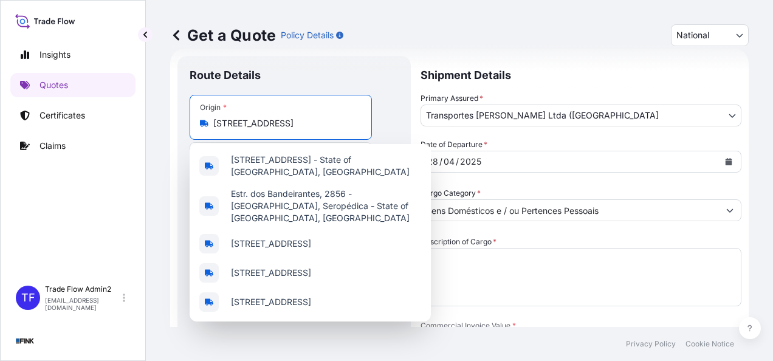
click at [316, 119] on input "[STREET_ADDRESS]" at bounding box center [284, 123] width 143 height 12
paste input "[STREET_ADDRESS]"
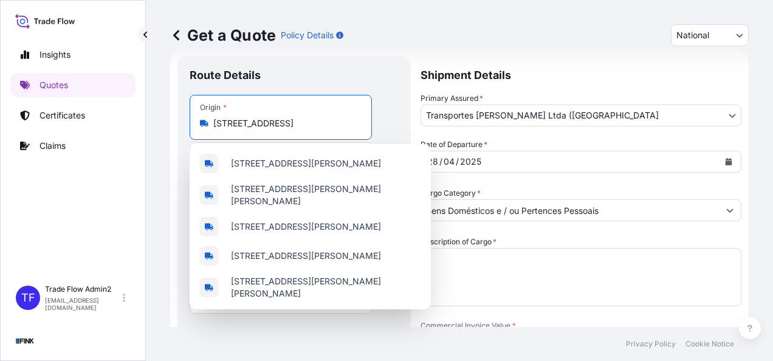
scroll to position [0, 0]
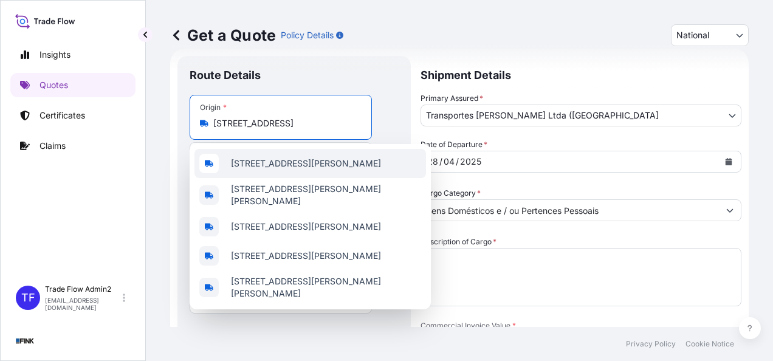
click at [377, 169] on span "[STREET_ADDRESS][PERSON_NAME]" at bounding box center [306, 163] width 150 height 12
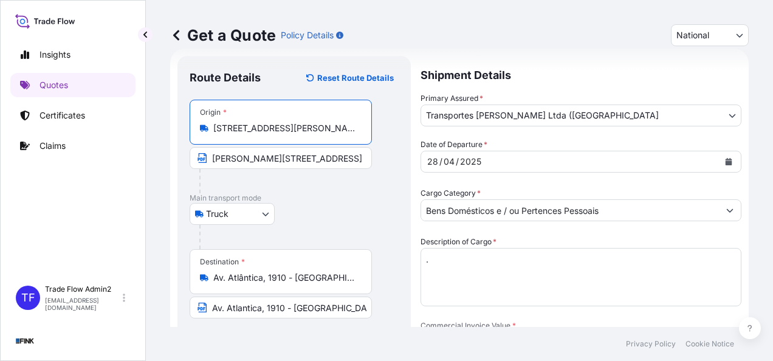
type input "[STREET_ADDRESS][PERSON_NAME]"
click at [301, 158] on input "[PERSON_NAME][STREET_ADDRESS]" at bounding box center [281, 158] width 182 height 22
paste input "[STREET_ADDRESS]"
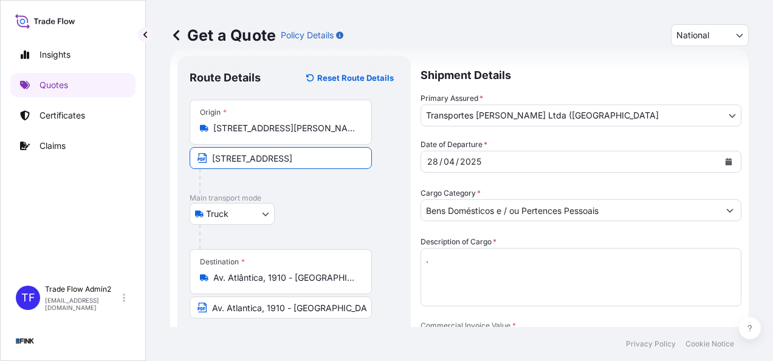
scroll to position [0, 95]
type input "[STREET_ADDRESS]"
click at [325, 246] on div at bounding box center [298, 237] width 199 height 24
click at [249, 272] on input "Av. Atlântica, 1910 - [GEOGRAPHIC_DATA], [GEOGRAPHIC_DATA] - [GEOGRAPHIC_DATA],…" at bounding box center [284, 278] width 143 height 12
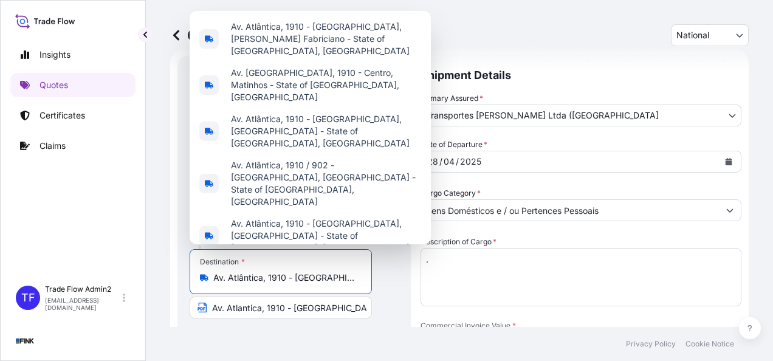
click at [249, 272] on input "Av. Atlântica, 1910 - [GEOGRAPHIC_DATA], [GEOGRAPHIC_DATA] - [GEOGRAPHIC_DATA],…" at bounding box center [284, 278] width 143 height 12
paste input "STRC Trecho 1, conj. A, Lote 7 - SIA - 71225-511 - [GEOGRAPHIC_DATA]"
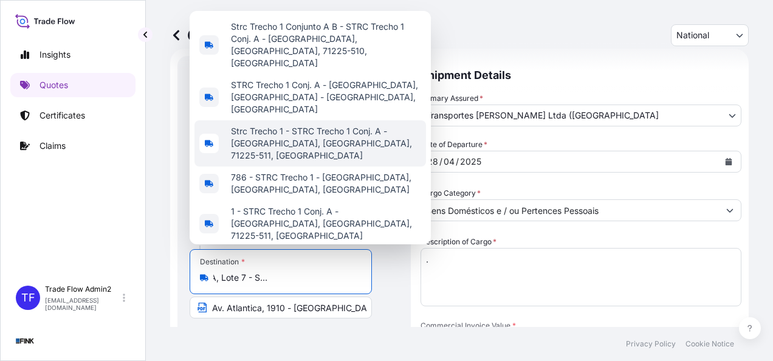
click at [340, 159] on span "Strc Trecho 1 - STRC Trecho 1 Conj. A - [GEOGRAPHIC_DATA], [GEOGRAPHIC_DATA], 7…" at bounding box center [326, 143] width 190 height 36
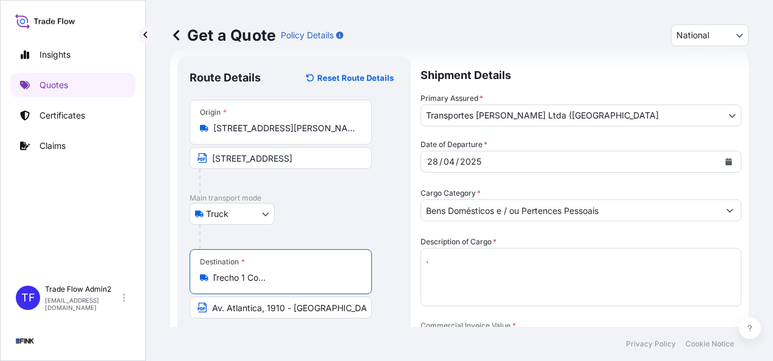
click at [309, 273] on input "Strc Trecho 1 - STRC Trecho 1 Conj. A - [GEOGRAPHIC_DATA], [GEOGRAPHIC_DATA], 7…" at bounding box center [284, 278] width 143 height 12
paste input "TRC Trecho 1, conj. A, Lote 7 - SIA - 71225-511 - [GEOGRAPHIC_DATA]"
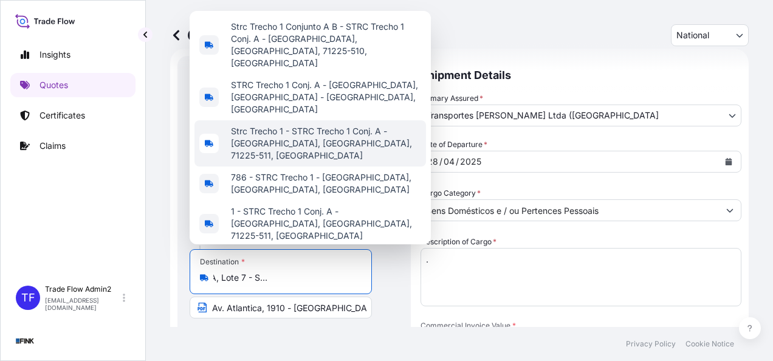
click at [373, 162] on span "Strc Trecho 1 - STRC Trecho 1 Conj. A - [GEOGRAPHIC_DATA], [GEOGRAPHIC_DATA], 7…" at bounding box center [326, 143] width 190 height 36
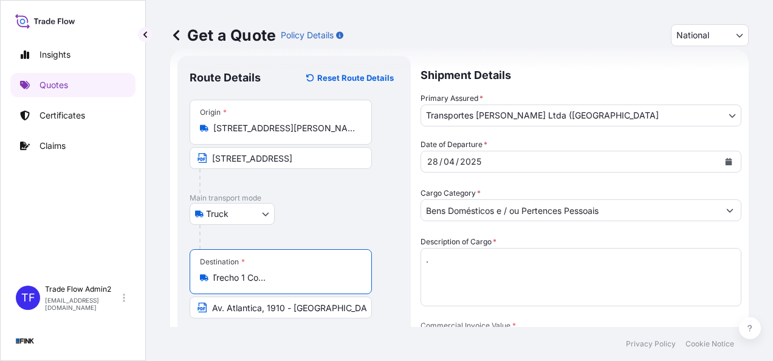
type input "Strc Trecho 1 - STRC Trecho 1 Conj. A - [GEOGRAPHIC_DATA], [GEOGRAPHIC_DATA], 7…"
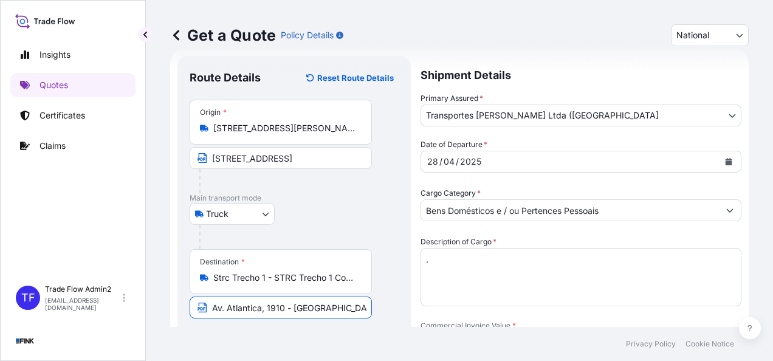
click at [281, 305] on input "Av. Atlantica, 1910 - [GEOGRAPHIC_DATA] - CEP 22775-110" at bounding box center [281, 308] width 182 height 22
paste input "STRC Trecho 1, conj. A, Lote 7 - SIA - 71225-511 - [GEOGRAPHIC_DATA]"
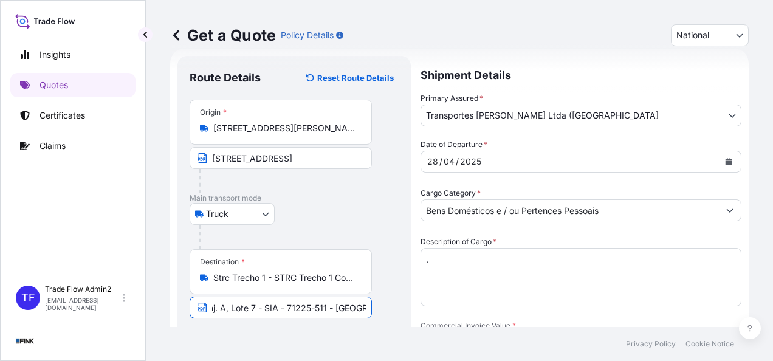
type input "STRC Trecho 1, conj. A, Lote 7 - SIA - 71225-511 - [GEOGRAPHIC_DATA]"
click at [350, 341] on footer "Privacy Policy Cookie Notice" at bounding box center [459, 344] width 627 height 34
click at [633, 119] on body "Insights Quotes Certificates Claims TF Trade Flow Admin2 [EMAIL_ADDRESS][DOMAIN…" at bounding box center [386, 180] width 773 height 361
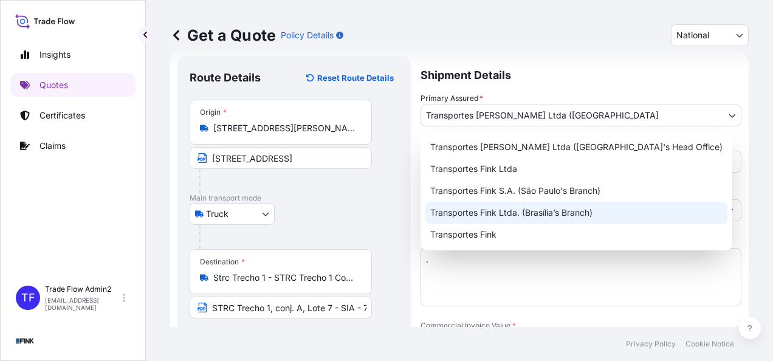
click at [568, 214] on div "Transportes Fink Ltda. (Brasília’s Branch)" at bounding box center [577, 213] width 302 height 22
select select "32184"
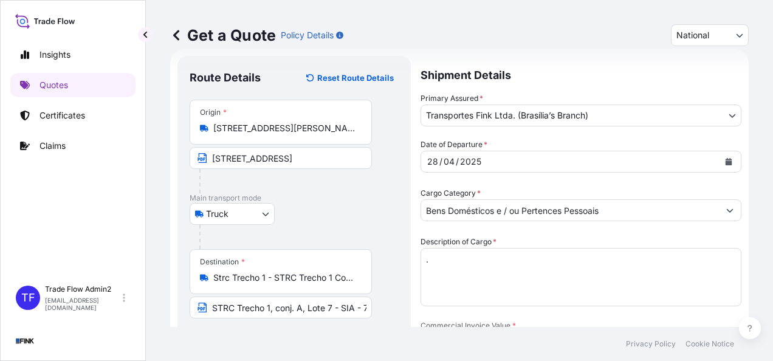
click at [725, 158] on icon "Calendar" at bounding box center [728, 161] width 7 height 7
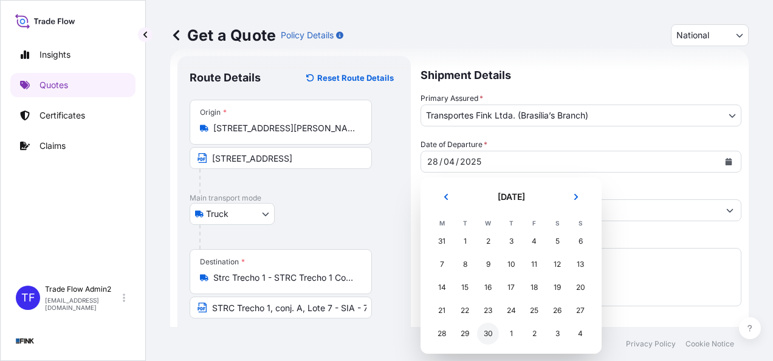
click at [484, 333] on div "30" at bounding box center [488, 334] width 22 height 22
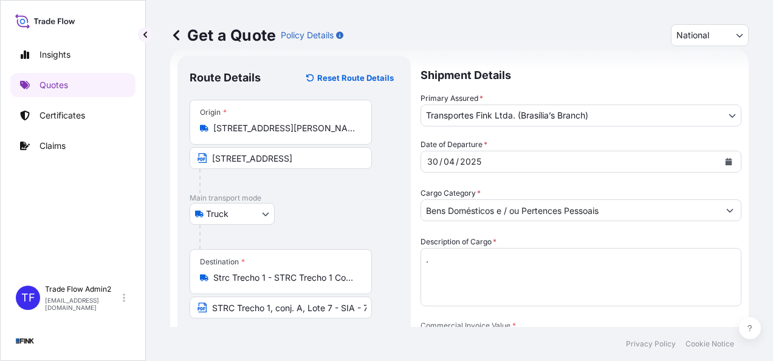
click at [390, 196] on p "Main transport mode" at bounding box center [294, 198] width 209 height 10
click at [539, 339] on footer "Privacy Policy Cookie Notice" at bounding box center [459, 344] width 627 height 34
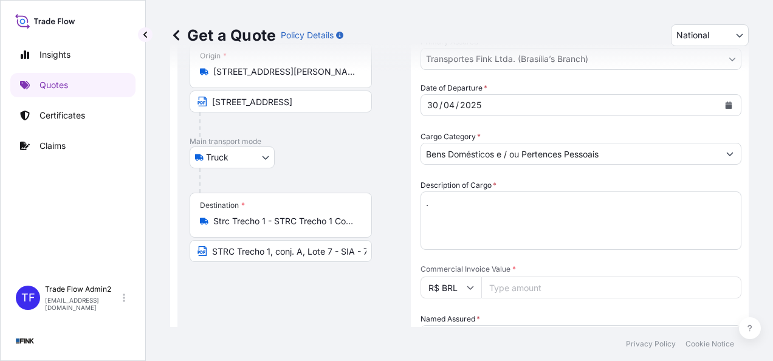
scroll to position [79, 0]
click at [695, 281] on input "Commercial Invoice Value *" at bounding box center [611, 287] width 260 height 22
paste input "28731.80"
type input "28731.80"
click at [720, 260] on div "Date of Departure * [DATE] Cargo Category * Bens Domésticos e / ou Pertences Pe…" at bounding box center [581, 311] width 321 height 460
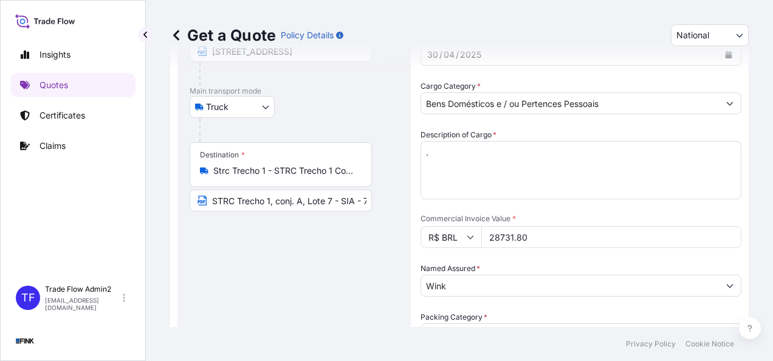
scroll to position [130, 0]
click at [453, 286] on input "Wink" at bounding box center [570, 285] width 298 height 22
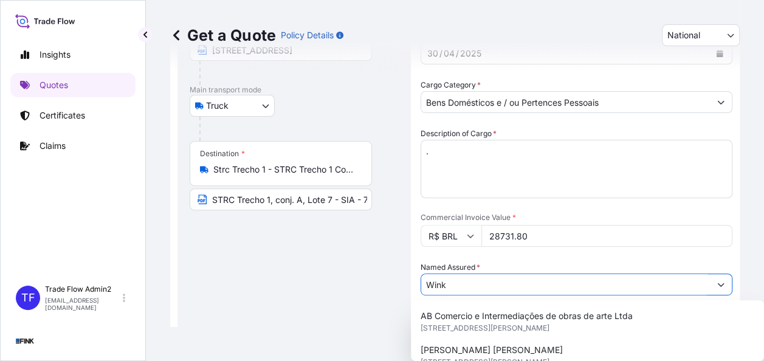
click at [453, 286] on input "Wink" at bounding box center [565, 285] width 289 height 22
paste input "[PERSON_NAME]"
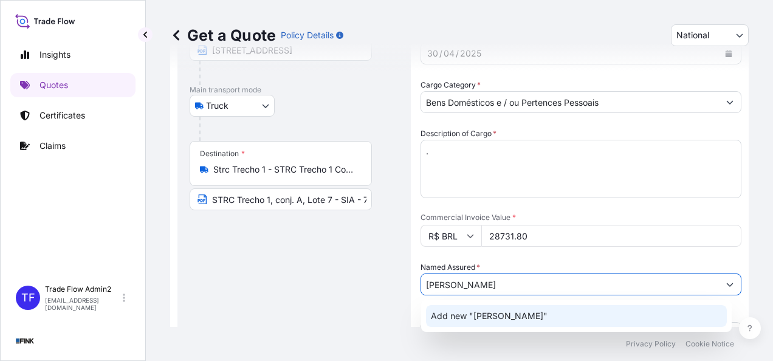
click at [475, 306] on div "Add new "[PERSON_NAME]"" at bounding box center [576, 316] width 301 height 22
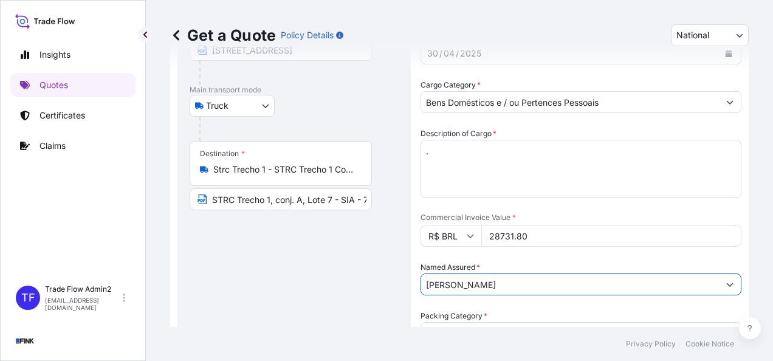
type input "[PERSON_NAME]"
click at [386, 284] on div "Route Details Reset Route Details Place of loading Road / [GEOGRAPHIC_DATA] / I…" at bounding box center [294, 236] width 209 height 552
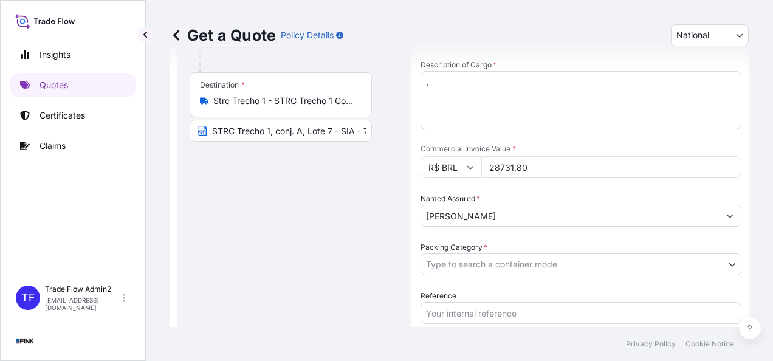
scroll to position [199, 0]
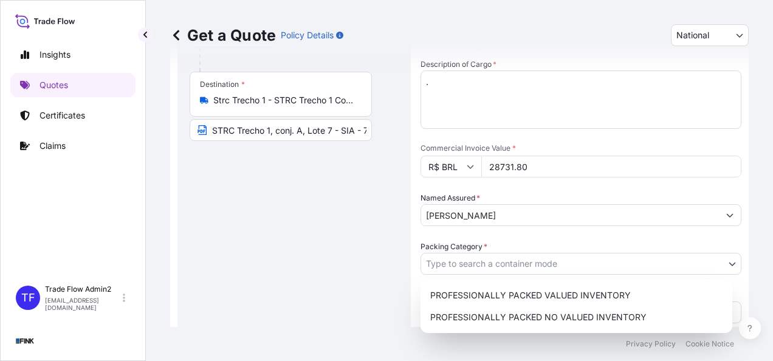
click at [475, 263] on body "12 options available. 0 options available. 1 option available. Insights Quotes …" at bounding box center [386, 180] width 773 height 361
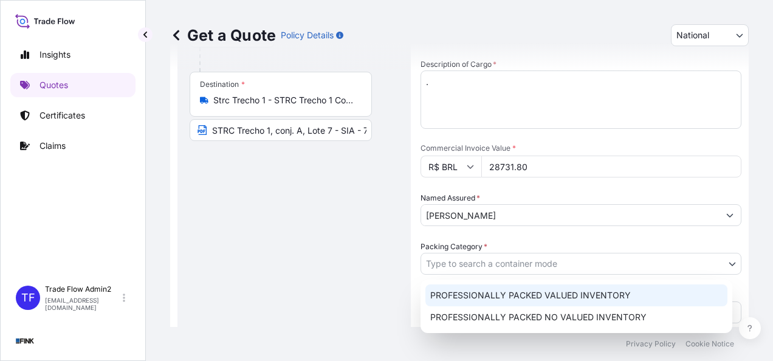
click at [539, 295] on div "PROFESSIONALLY PACKED VALUED INVENTORY" at bounding box center [577, 295] width 302 height 22
select select "11"
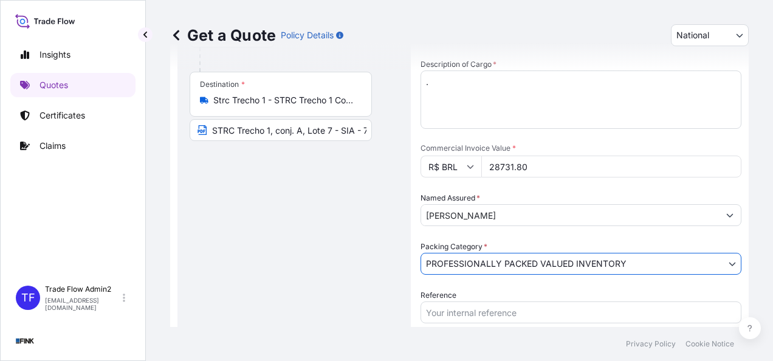
scroll to position [236, 0]
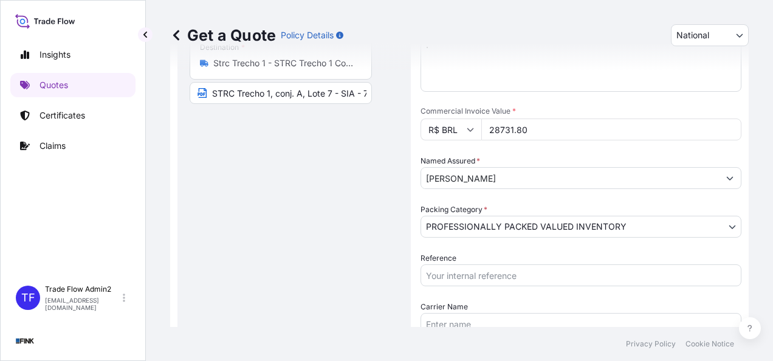
click at [465, 282] on input "Reference" at bounding box center [581, 275] width 321 height 22
paste input "38I-0007/25"
type input "38I-0007/25"
click at [363, 301] on div "Route Details Reset Route Details Place of loading Road / [GEOGRAPHIC_DATA] / I…" at bounding box center [294, 130] width 209 height 552
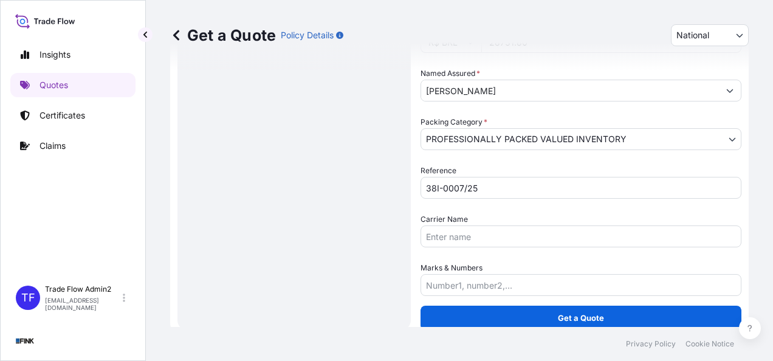
scroll to position [328, 0]
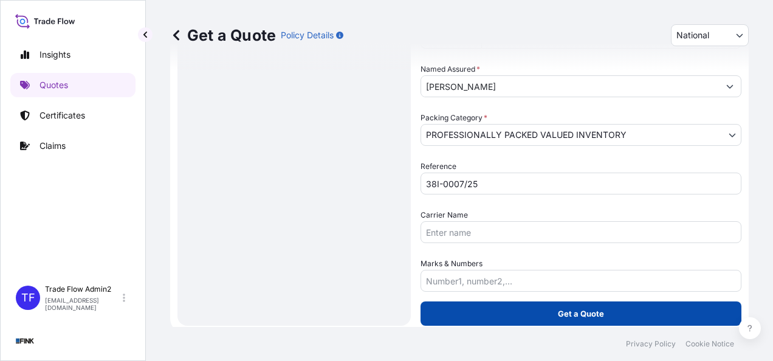
click at [636, 320] on button "Get a Quote" at bounding box center [581, 314] width 321 height 24
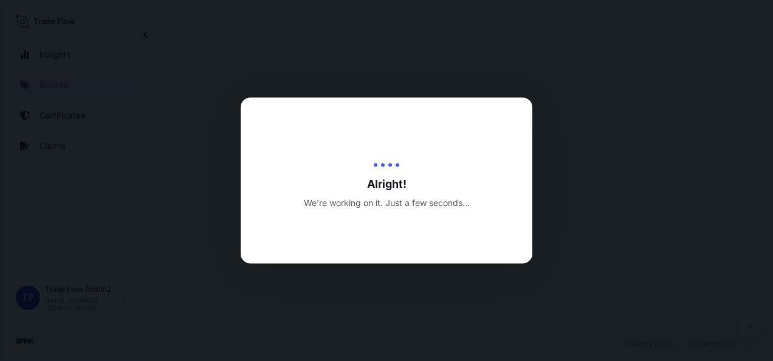
select select "Truck"
select select "32184"
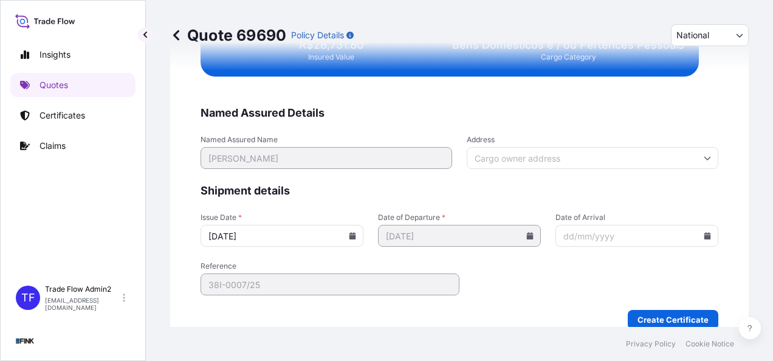
scroll to position [2492, 0]
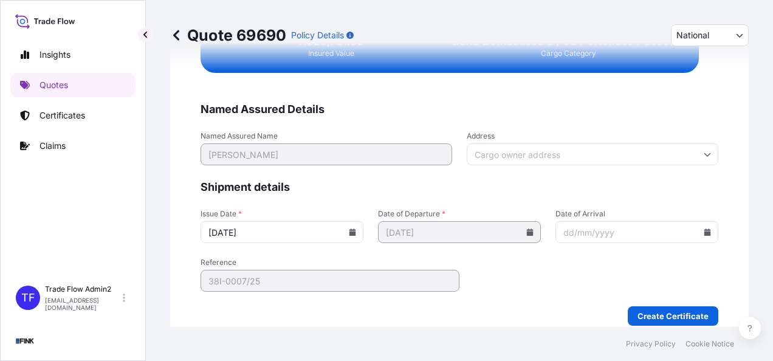
click at [505, 159] on input "Address" at bounding box center [593, 154] width 252 height 22
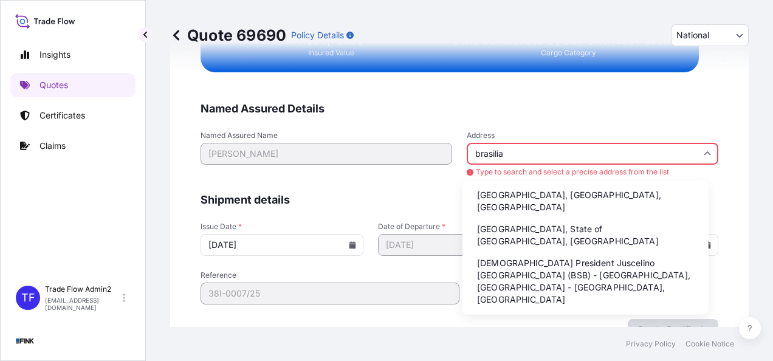
click at [519, 190] on li "[GEOGRAPHIC_DATA], [GEOGRAPHIC_DATA], [GEOGRAPHIC_DATA]" at bounding box center [585, 201] width 236 height 32
type input "[GEOGRAPHIC_DATA], [GEOGRAPHIC_DATA], [GEOGRAPHIC_DATA]"
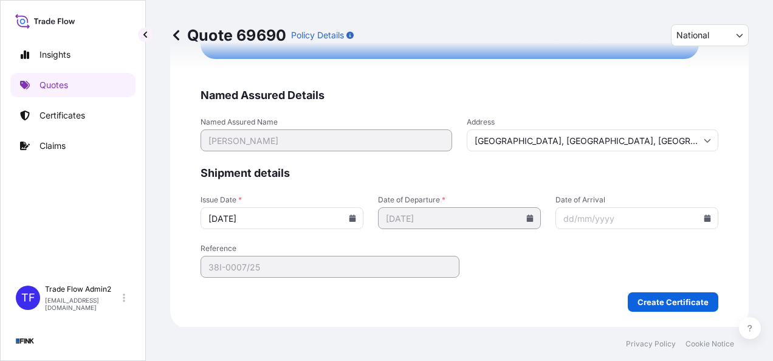
scroll to position [2492, 0]
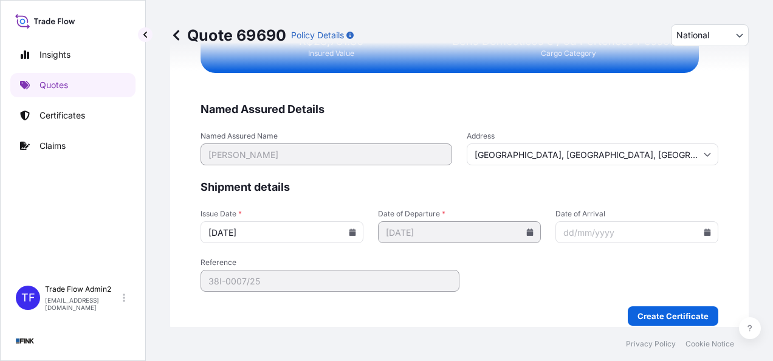
click at [353, 229] on icon at bounding box center [352, 232] width 7 height 7
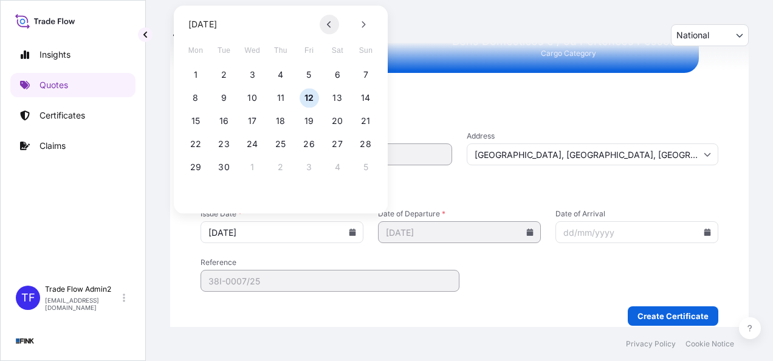
click at [337, 27] on button at bounding box center [329, 24] width 19 height 19
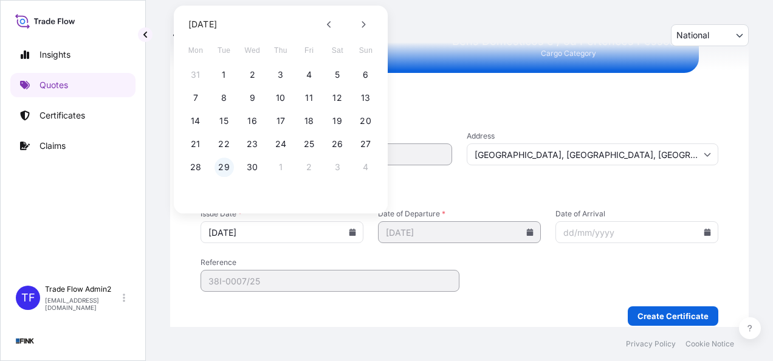
click at [225, 168] on button "29" at bounding box center [224, 166] width 19 height 19
type input "[DATE]"
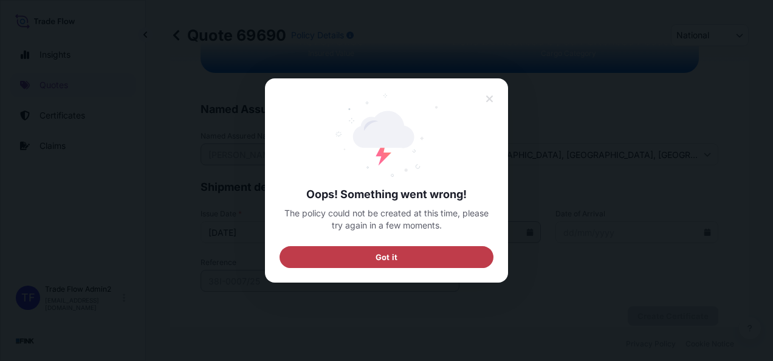
click at [455, 250] on button "Got it" at bounding box center [387, 257] width 214 height 22
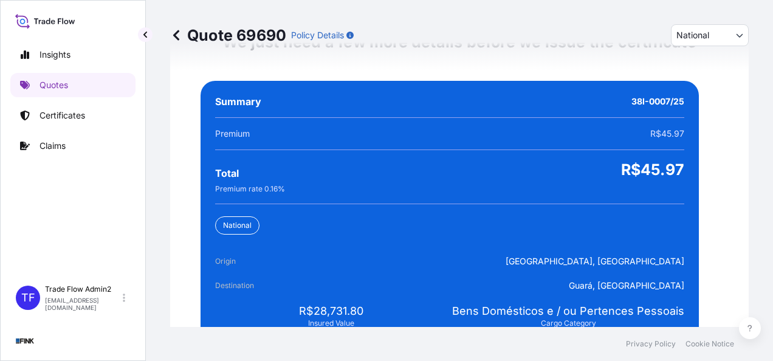
scroll to position [2187, 0]
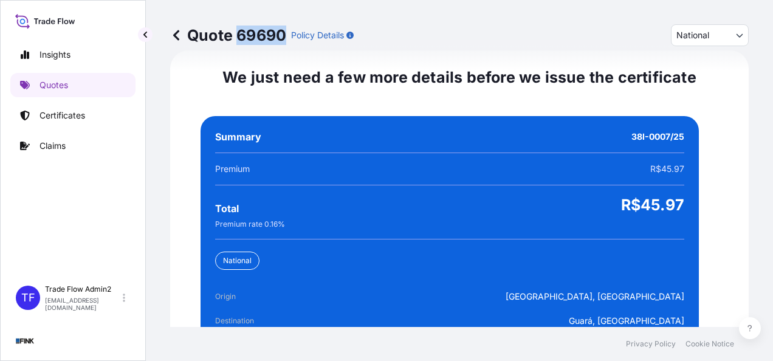
drag, startPoint x: 237, startPoint y: 34, endPoint x: 284, endPoint y: 38, distance: 47.6
click at [284, 38] on p "Quote 69690" at bounding box center [228, 35] width 116 height 19
copy p "69690"
click at [88, 107] on link "Certificates" at bounding box center [72, 115] width 125 height 24
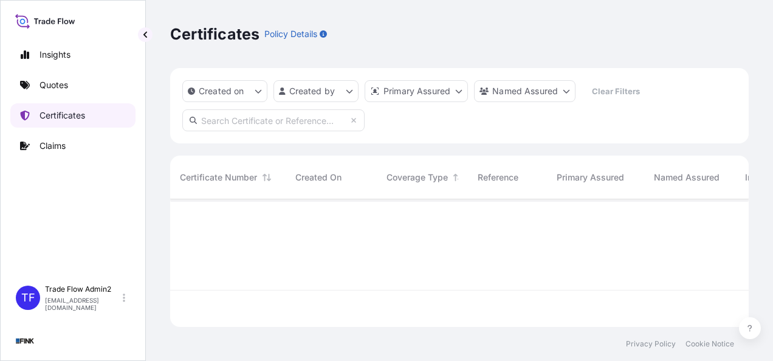
scroll to position [125, 569]
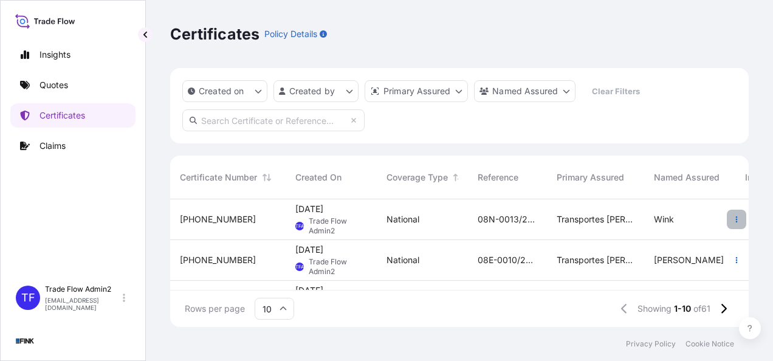
click at [727, 222] on button "button" at bounding box center [736, 219] width 19 height 19
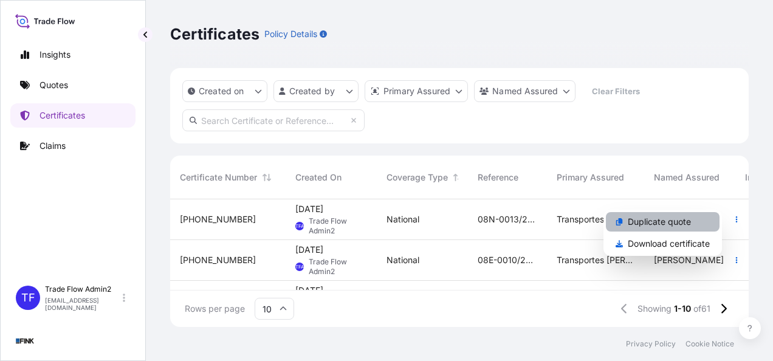
click at [675, 222] on p "Duplicate quote" at bounding box center [659, 222] width 63 height 12
select select "national"
select select "Truck"
select select "31747"
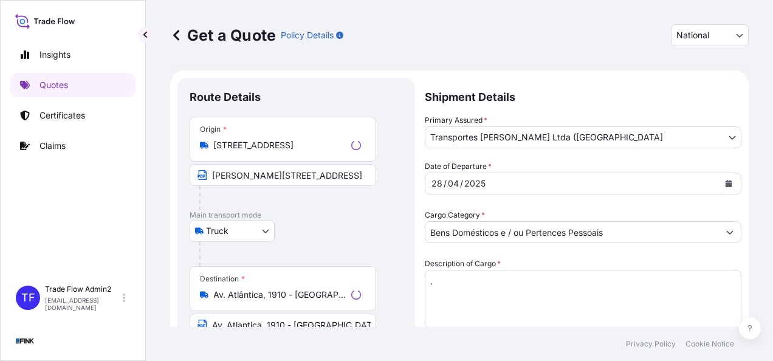
scroll to position [22, 0]
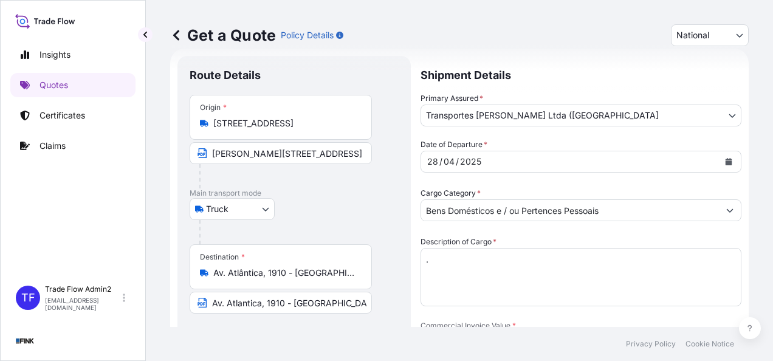
click at [320, 125] on input "[STREET_ADDRESS]" at bounding box center [284, 123] width 143 height 12
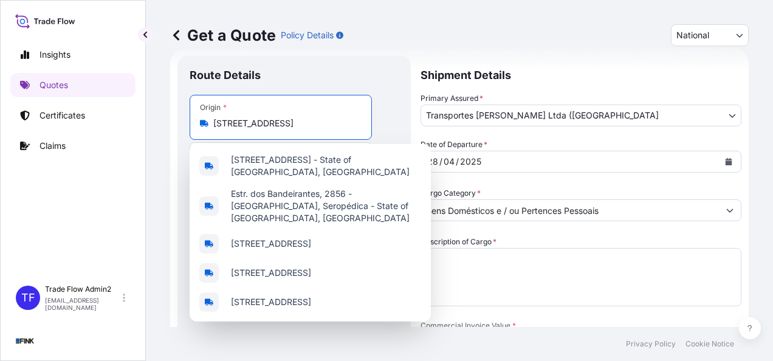
click at [320, 125] on input "[STREET_ADDRESS]" at bounding box center [284, 123] width 143 height 12
paste input "ada dos Bandeirantes 2856 - [GEOGRAPHIC_DATA] - 22775-110 - [GEOGRAPHIC_DATA]"
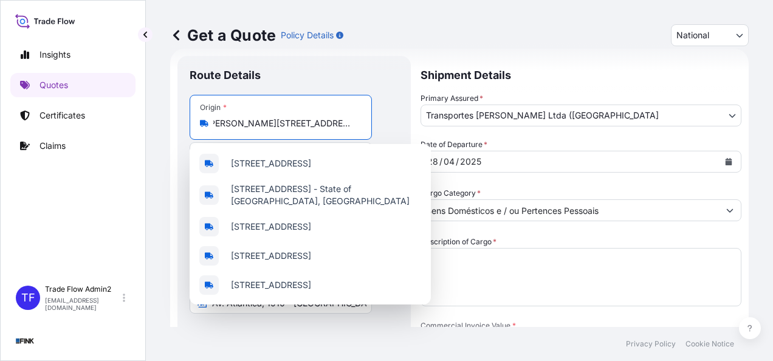
scroll to position [0, 0]
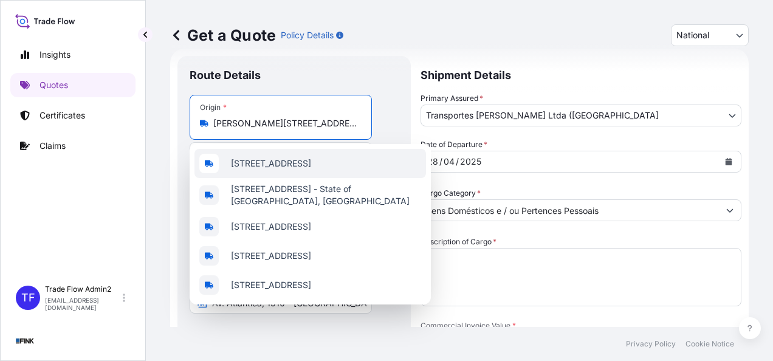
click at [311, 170] on span "[STREET_ADDRESS]" at bounding box center [271, 163] width 80 height 12
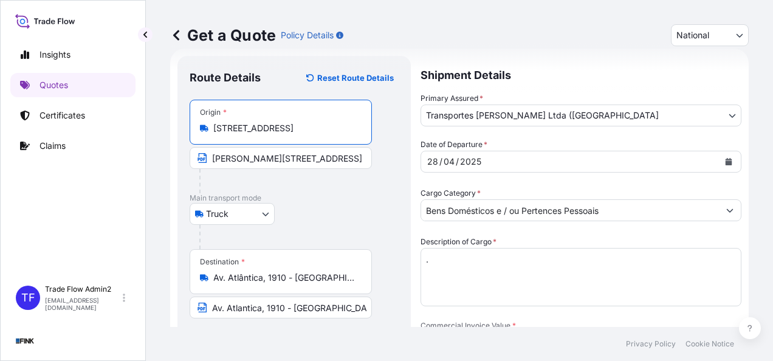
type input "[STREET_ADDRESS]"
click at [305, 156] on input "[PERSON_NAME][STREET_ADDRESS]" at bounding box center [281, 158] width 182 height 22
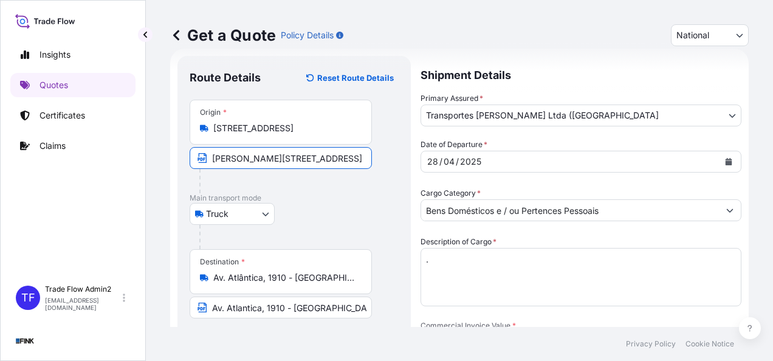
click at [317, 205] on div "Truck Truck" at bounding box center [294, 214] width 209 height 22
click at [227, 285] on div "Destination * Av. Atlântica, 1910 - [GEOGRAPHIC_DATA], [GEOGRAPHIC_DATA] - [GEO…" at bounding box center [281, 271] width 182 height 45
click at [227, 284] on input "Av. Atlântica, 1910 - [GEOGRAPHIC_DATA], [GEOGRAPHIC_DATA] - [GEOGRAPHIC_DATA],…" at bounding box center [284, 278] width 143 height 12
click at [227, 285] on div "Destination * Av. Atlântica, 1910 - [GEOGRAPHIC_DATA], [GEOGRAPHIC_DATA] - [GEO…" at bounding box center [281, 271] width 182 height 45
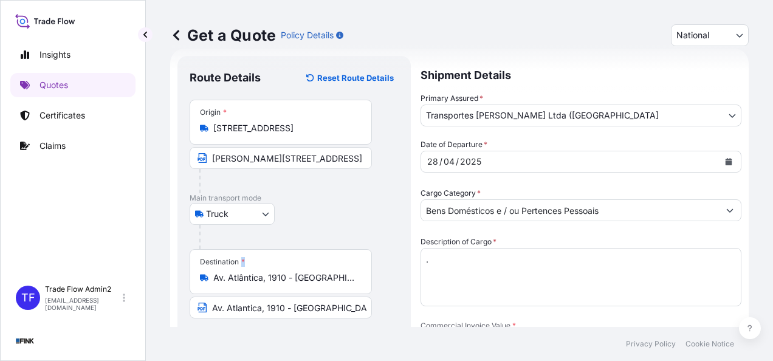
click at [227, 284] on input "Av. Atlântica, 1910 - [GEOGRAPHIC_DATA], [GEOGRAPHIC_DATA] - [GEOGRAPHIC_DATA],…" at bounding box center [284, 278] width 143 height 12
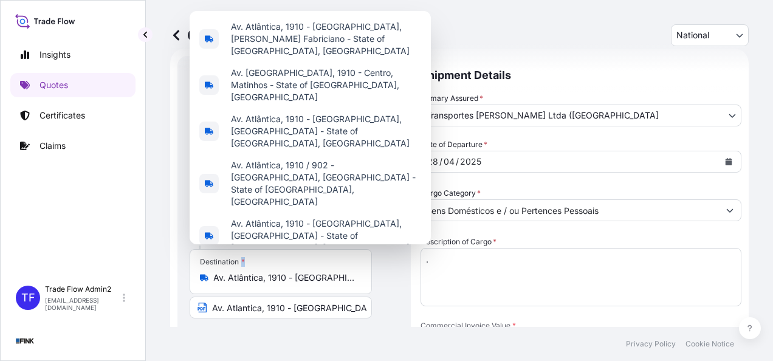
click at [227, 285] on div "Destination * Av. Atlântica, 1910 - [GEOGRAPHIC_DATA], [GEOGRAPHIC_DATA] - [GEO…" at bounding box center [281, 271] width 182 height 45
click at [227, 284] on input "Av. Atlântica, 1910 - [GEOGRAPHIC_DATA], [GEOGRAPHIC_DATA] - [GEOGRAPHIC_DATA],…" at bounding box center [284, 278] width 143 height 12
drag, startPoint x: 227, startPoint y: 285, endPoint x: 232, endPoint y: 277, distance: 9.3
click at [232, 277] on input "Av. Atlântica, 1910 - [GEOGRAPHIC_DATA], [GEOGRAPHIC_DATA] - [GEOGRAPHIC_DATA],…" at bounding box center [284, 278] width 143 height 12
click at [241, 278] on input "Av. Atlântica, 1910 - [GEOGRAPHIC_DATA], [GEOGRAPHIC_DATA] - [GEOGRAPHIC_DATA],…" at bounding box center [284, 278] width 143 height 12
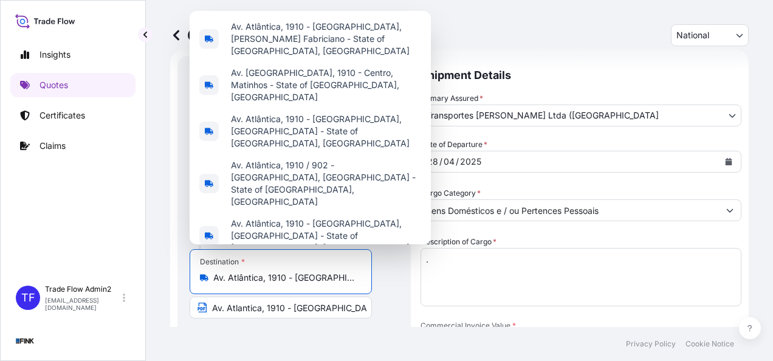
click at [241, 278] on input "Av. Atlântica, 1910 - [GEOGRAPHIC_DATA], [GEOGRAPHIC_DATA] - [GEOGRAPHIC_DATA],…" at bounding box center [284, 278] width 143 height 12
paste input "antica, 1910 - [GEOGRAPHIC_DATA] - CEP 22775-110"
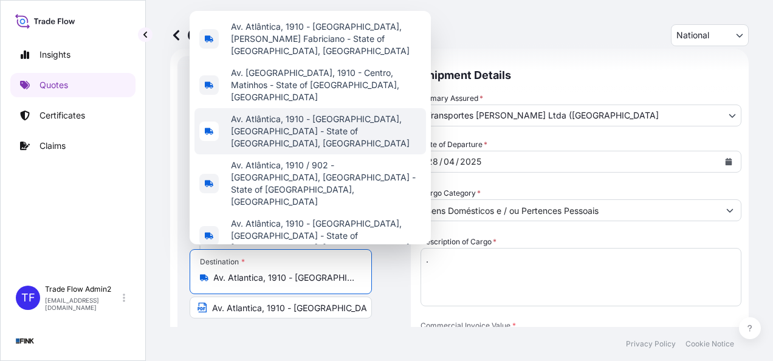
click at [356, 150] on span "Av. Atlântica, 1910 - [GEOGRAPHIC_DATA], [GEOGRAPHIC_DATA] - State of [GEOGRAPH…" at bounding box center [326, 131] width 190 height 36
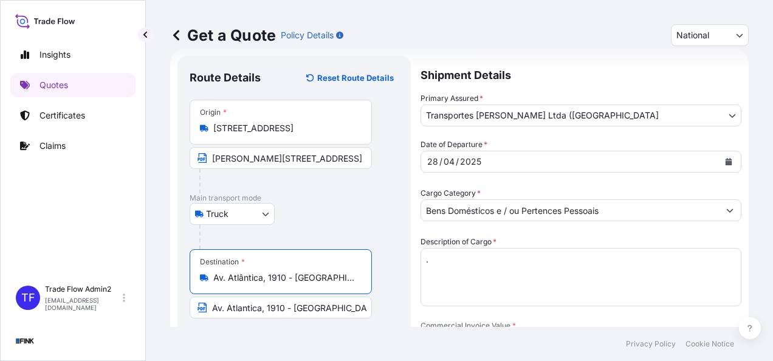
type input "Av. Atlântica, 1910 - [GEOGRAPHIC_DATA], [GEOGRAPHIC_DATA] - State of [GEOGRAPH…"
click at [294, 308] on input "Av. Atlantica, 1910 - [GEOGRAPHIC_DATA] - CEP 22775-110" at bounding box center [281, 308] width 182 height 22
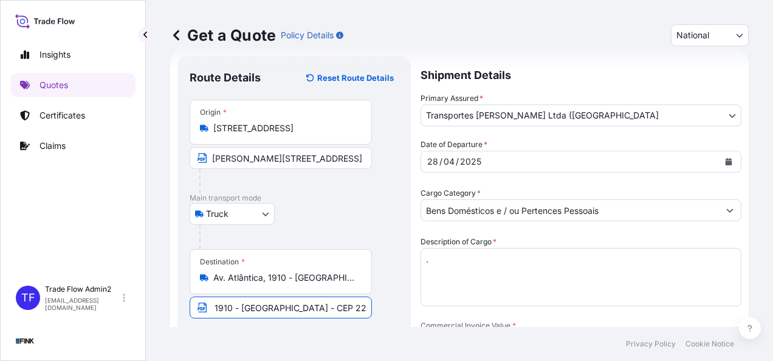
click at [313, 329] on footer "Privacy Policy Cookie Notice" at bounding box center [459, 344] width 627 height 34
click at [631, 162] on div "[DATE]" at bounding box center [570, 162] width 298 height 22
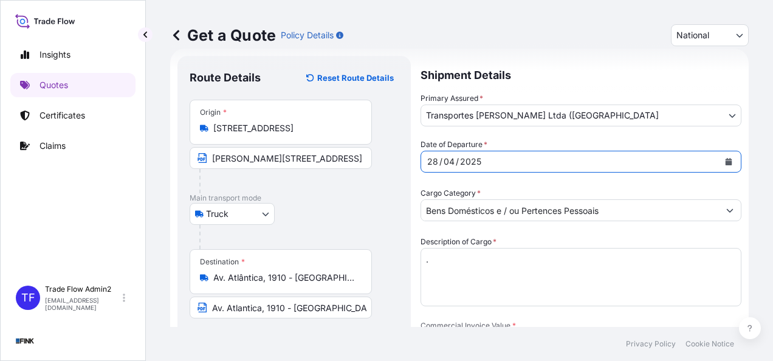
click at [723, 165] on button "Calendar" at bounding box center [728, 161] width 19 height 19
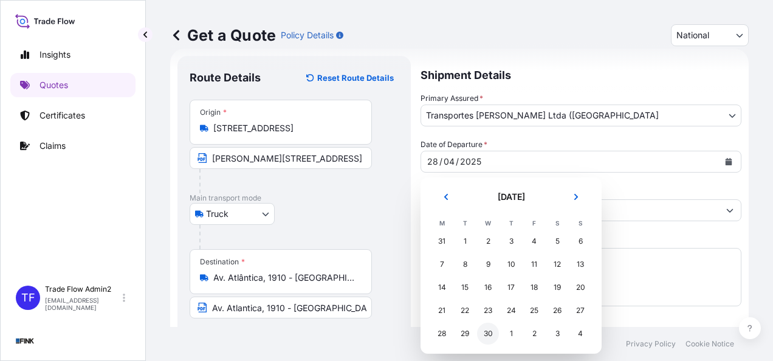
click at [485, 334] on div "30" at bounding box center [488, 334] width 22 height 22
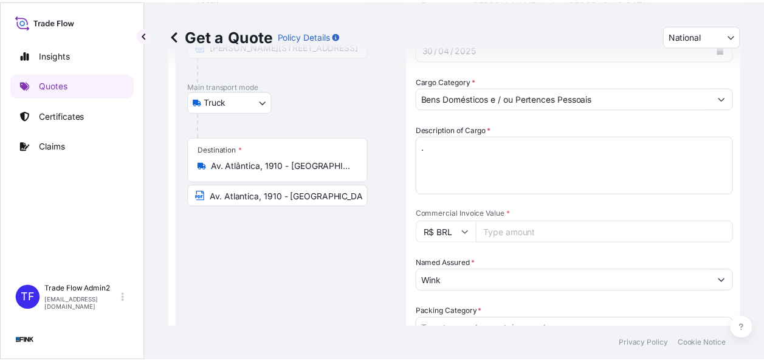
scroll to position [120, 0]
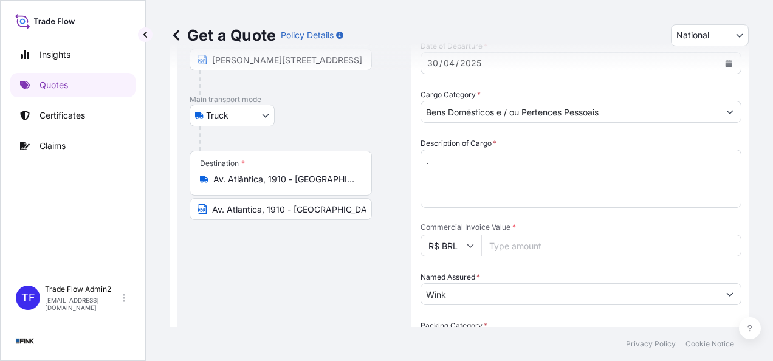
click at [528, 252] on input "Commercial Invoice Value *" at bounding box center [611, 246] width 260 height 22
paste input "50000.00"
type input "50000.00"
click at [492, 296] on input "Wink" at bounding box center [570, 294] width 298 height 22
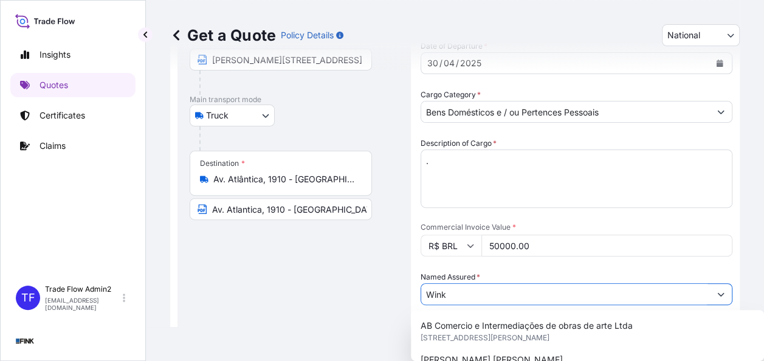
click at [492, 296] on input "Wink" at bounding box center [565, 294] width 289 height 22
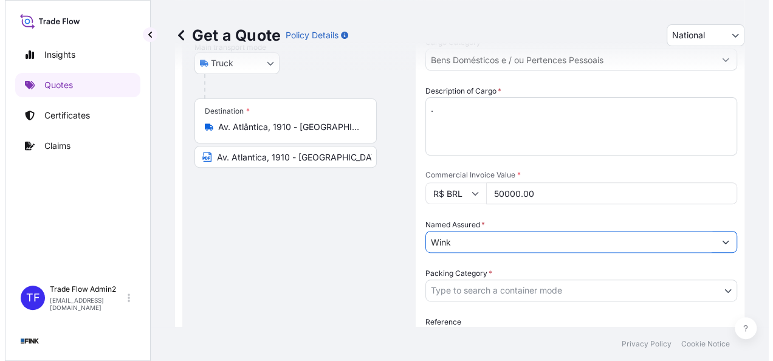
scroll to position [173, 0]
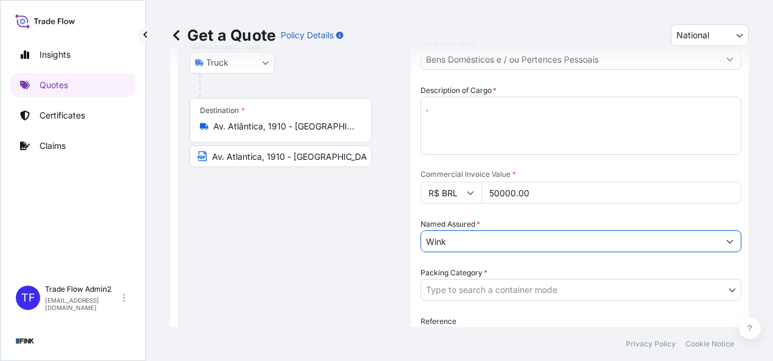
drag, startPoint x: 490, startPoint y: 247, endPoint x: 440, endPoint y: 233, distance: 51.8
click at [440, 233] on input "Wink" at bounding box center [570, 241] width 298 height 22
click at [455, 244] on input "Wink" at bounding box center [570, 241] width 298 height 22
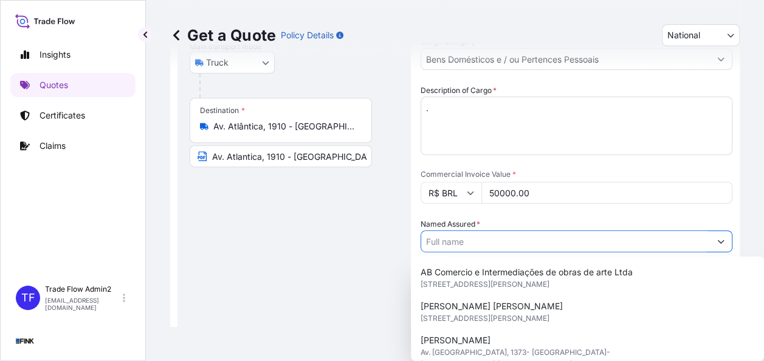
paste input "Wink"
type input "Wink"
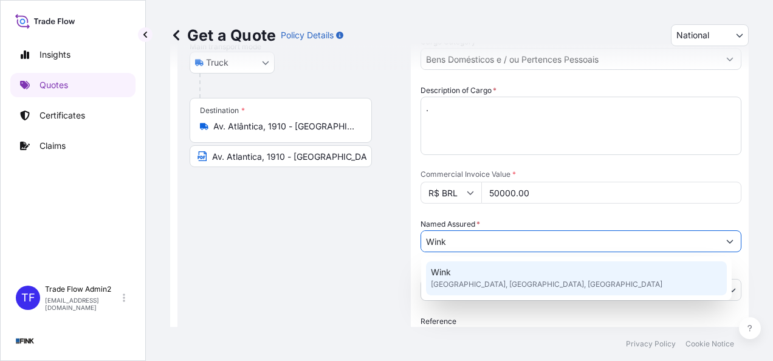
click at [468, 269] on div "Wink [GEOGRAPHIC_DATA], [GEOGRAPHIC_DATA], [GEOGRAPHIC_DATA]" at bounding box center [576, 278] width 301 height 34
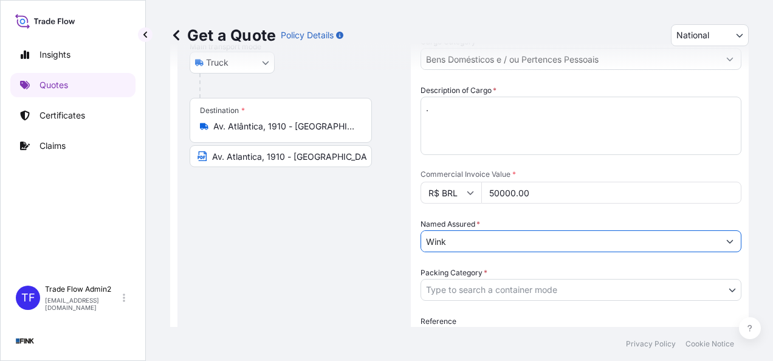
click at [411, 265] on form "Route Details Reset Route Details Place of loading Road / [GEOGRAPHIC_DATA] / I…" at bounding box center [459, 192] width 579 height 591
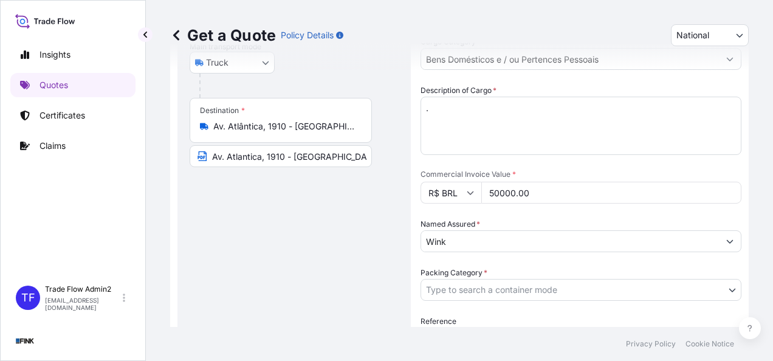
click at [684, 283] on body "Insights Quotes Certificates Claims TF Trade Flow Admin2 [EMAIL_ADDRESS][DOMAIN…" at bounding box center [386, 180] width 773 height 361
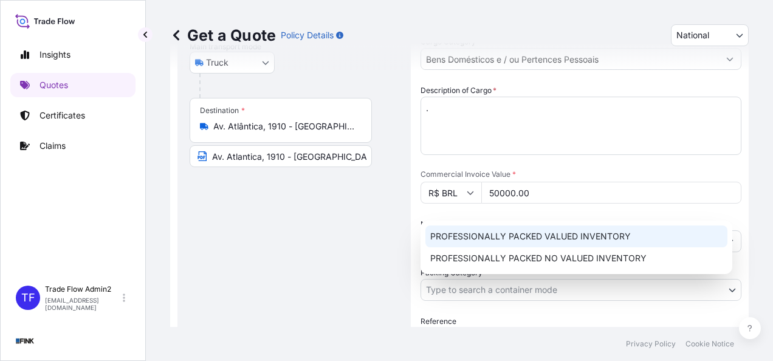
click at [582, 236] on div "PROFESSIONALLY PACKED VALUED INVENTORY" at bounding box center [577, 237] width 302 height 22
select select "11"
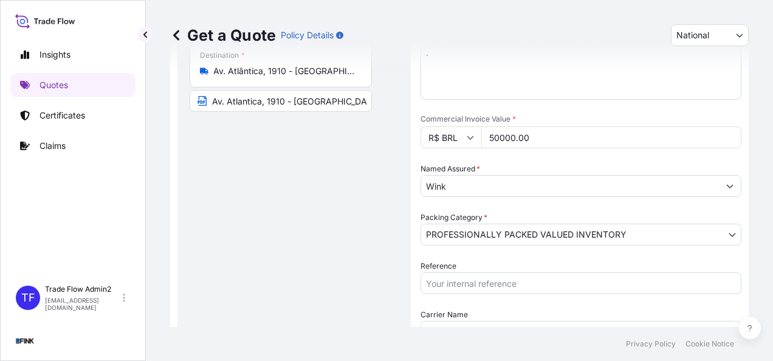
scroll to position [230, 0]
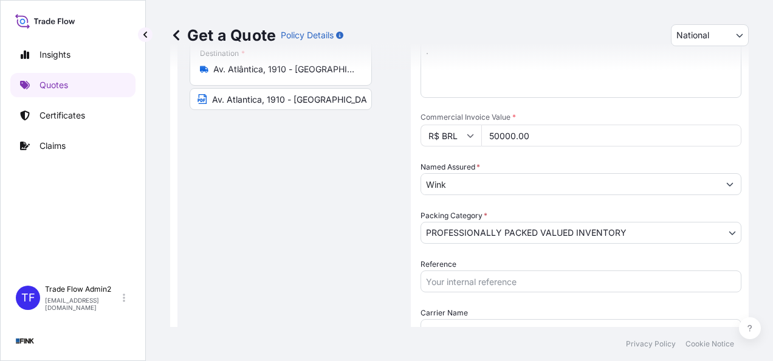
click at [515, 285] on input "Reference" at bounding box center [581, 281] width 321 height 22
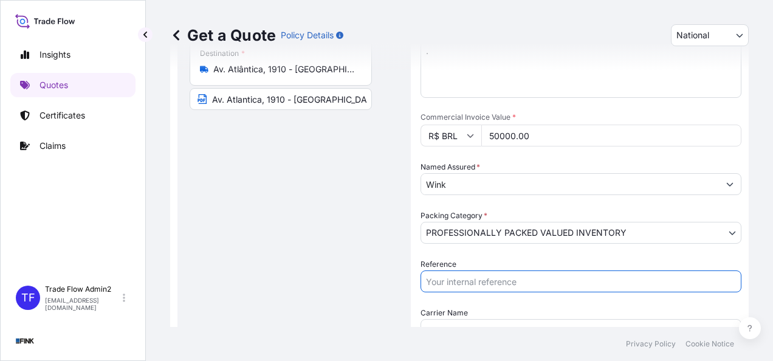
paste input "08N-0013/25 - AO"
type input "08N-0013/25 - AO"
click at [376, 315] on div "Route Details Reset Route Details Place of loading Road / [GEOGRAPHIC_DATA] / I…" at bounding box center [294, 136] width 209 height 552
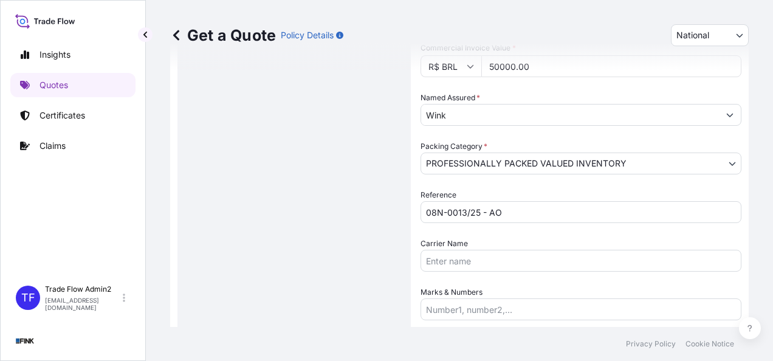
scroll to position [334, 0]
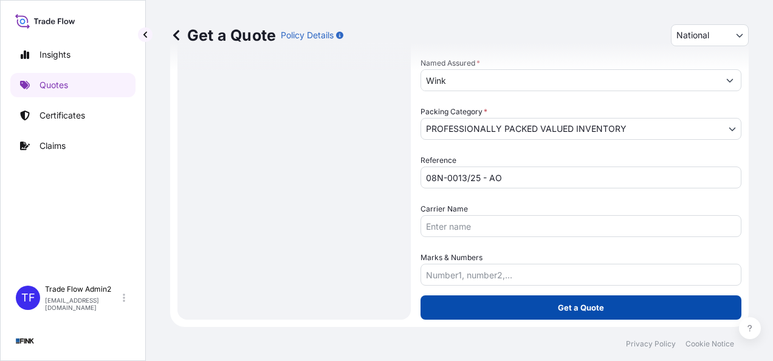
click at [605, 300] on button "Get a Quote" at bounding box center [581, 307] width 321 height 24
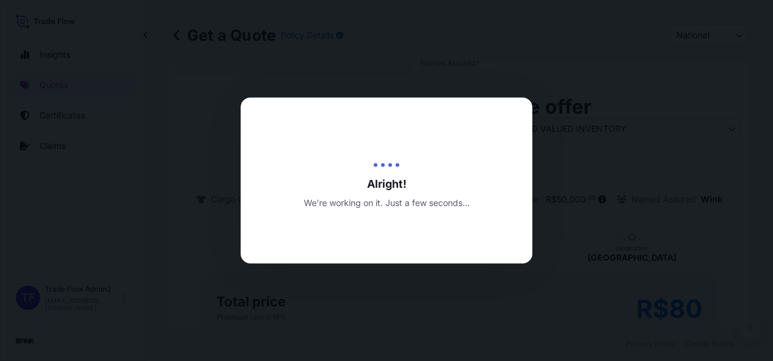
type input "[DATE]"
select select "Truck"
select select "31747"
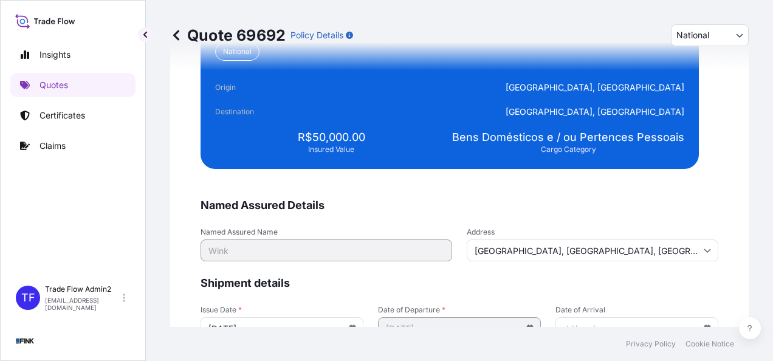
scroll to position [2445, 0]
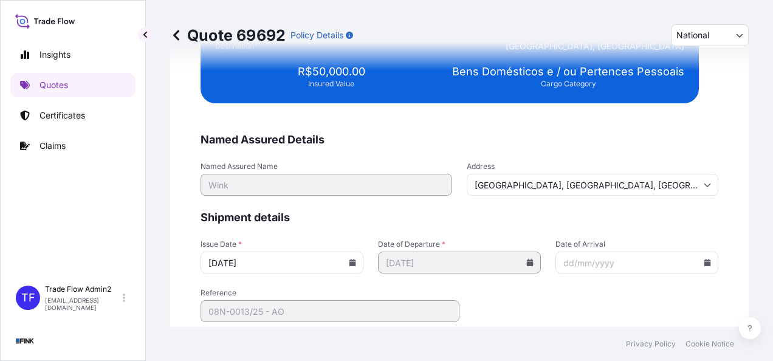
click at [352, 260] on icon at bounding box center [353, 262] width 7 height 7
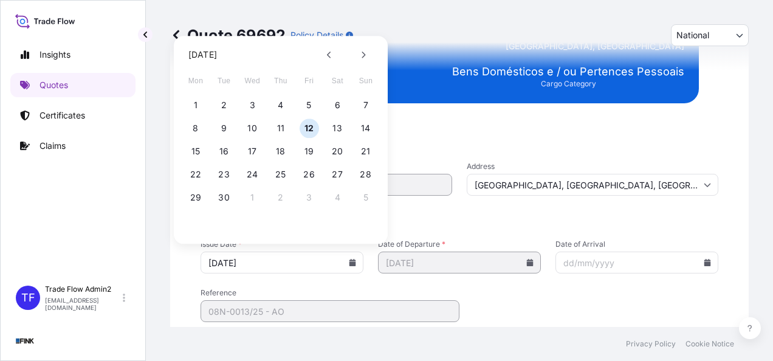
click at [331, 66] on div "[DATE] Mon Tue Wed Thu Fri Sat Sun 1 2 3 4 5 6 7 8 9 10 11 12 13 14 15 16 17 18…" at bounding box center [281, 137] width 195 height 203
click at [331, 64] on button at bounding box center [329, 54] width 19 height 19
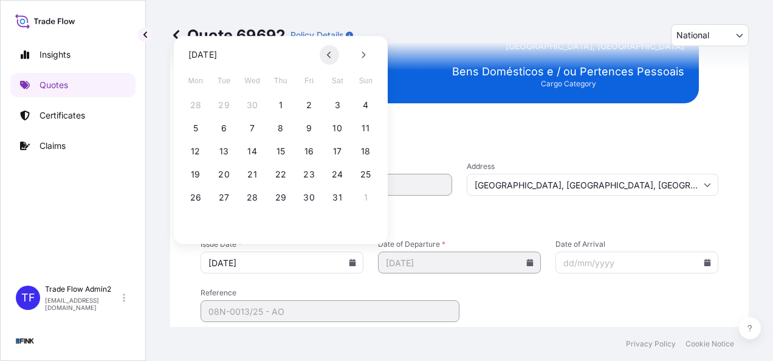
click at [331, 64] on button at bounding box center [329, 54] width 19 height 19
click at [250, 196] on button "30" at bounding box center [252, 197] width 19 height 19
type input "[DATE]"
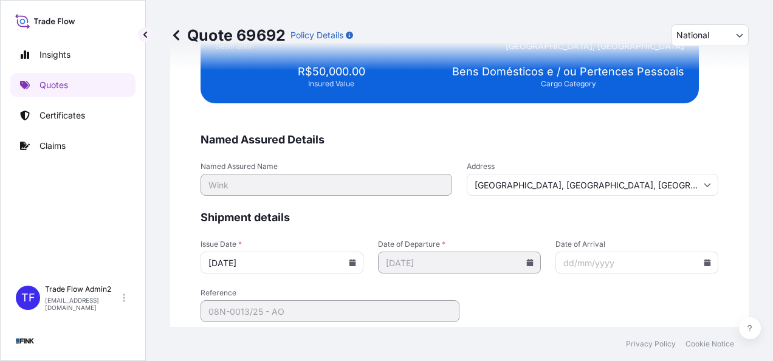
click at [173, 252] on div "We just need a few more details before we issue the certificate Named Assured D…" at bounding box center [459, 75] width 579 height 598
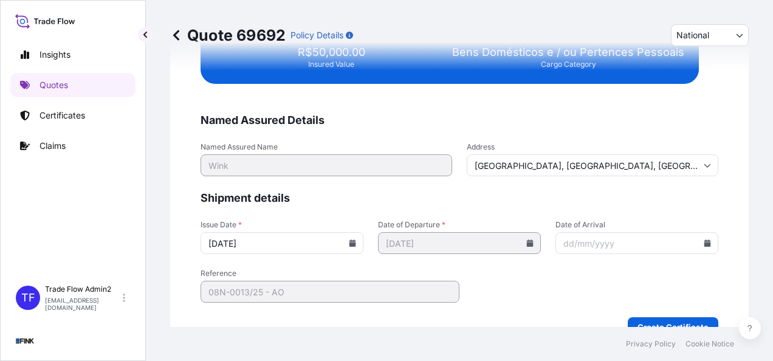
scroll to position [2465, 0]
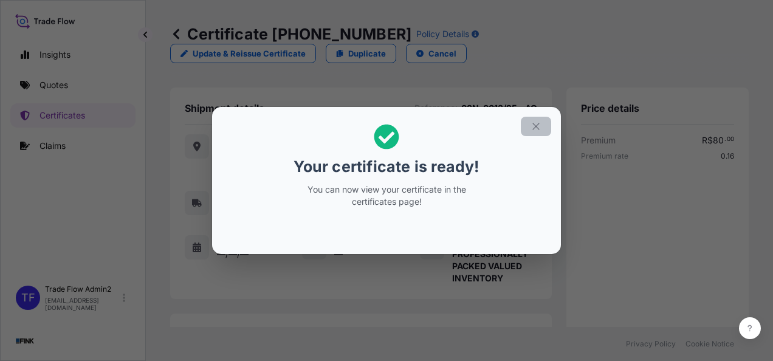
click at [536, 126] on icon "button" at bounding box center [535, 126] width 7 height 7
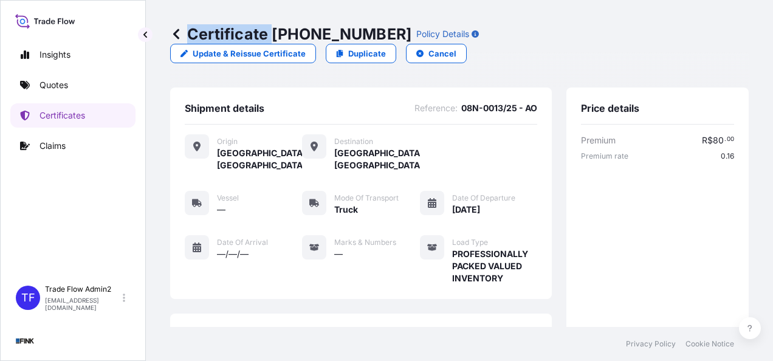
drag, startPoint x: 274, startPoint y: 29, endPoint x: 355, endPoint y: 43, distance: 82.6
click at [355, 43] on p "Certificate [PHONE_NUMBER]" at bounding box center [290, 33] width 241 height 19
copy p "Certificate"
click at [326, 88] on div "Shipment details Reference : 08N-0013/25 - AO Origin [GEOGRAPHIC_DATA], [GEOGRA…" at bounding box center [361, 194] width 382 height 212
drag, startPoint x: 276, startPoint y: 33, endPoint x: 356, endPoint y: 40, distance: 80.5
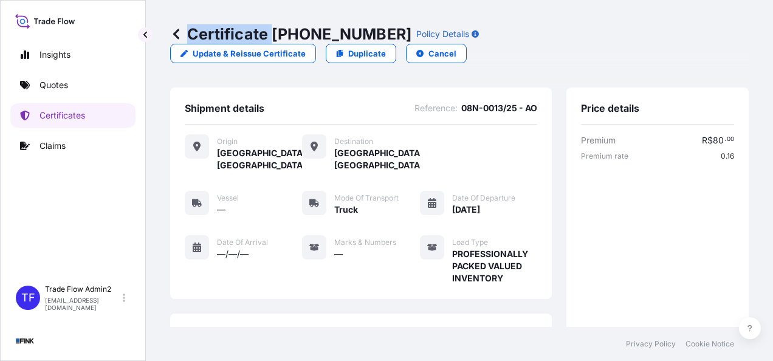
click at [356, 40] on div "Certificate [PHONE_NUMBER] Policy Details" at bounding box center [324, 33] width 309 height 19
drag, startPoint x: 356, startPoint y: 40, endPoint x: 289, endPoint y: 42, distance: 66.9
click at [289, 42] on p "Certificate [PHONE_NUMBER]" at bounding box center [290, 33] width 241 height 19
drag, startPoint x: 274, startPoint y: 35, endPoint x: 357, endPoint y: 33, distance: 83.9
click at [357, 33] on div "Certificate [PHONE_NUMBER] Policy Details" at bounding box center [324, 33] width 309 height 19
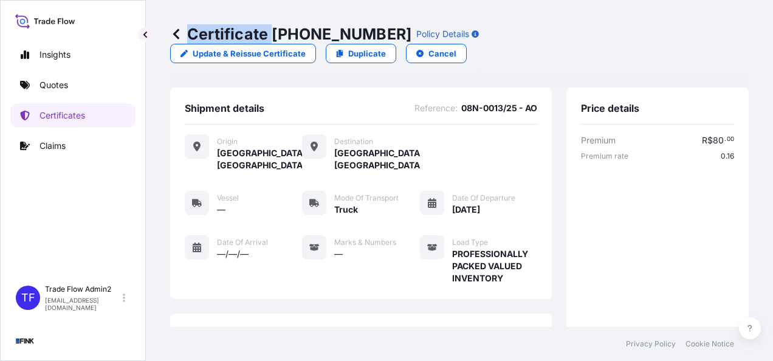
drag, startPoint x: 357, startPoint y: 33, endPoint x: 276, endPoint y: 40, distance: 81.7
click at [276, 40] on p "Certificate [PHONE_NUMBER]" at bounding box center [290, 33] width 241 height 19
click at [270, 33] on p "Certificate [PHONE_NUMBER]" at bounding box center [290, 33] width 241 height 19
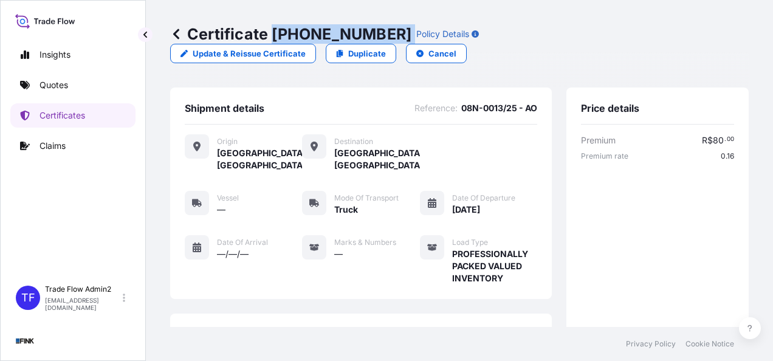
drag, startPoint x: 271, startPoint y: 33, endPoint x: 355, endPoint y: 35, distance: 83.9
click at [355, 35] on p "Certificate [PHONE_NUMBER]" at bounding box center [290, 33] width 241 height 19
click at [73, 112] on p "Certificates" at bounding box center [63, 115] width 46 height 12
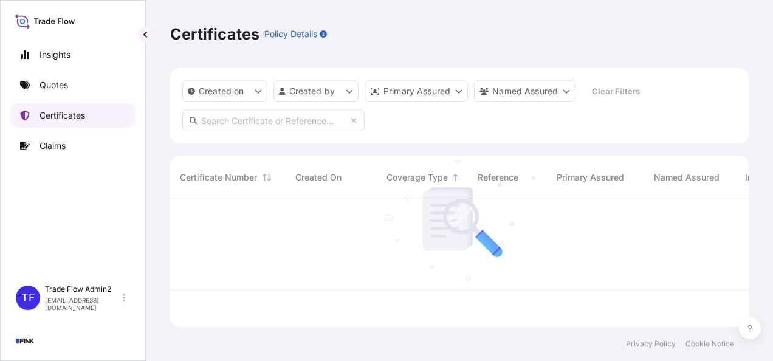
scroll to position [125, 569]
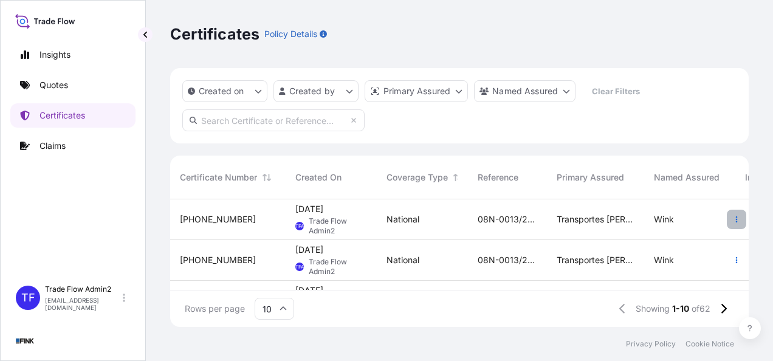
click at [732, 222] on button "button" at bounding box center [736, 219] width 19 height 19
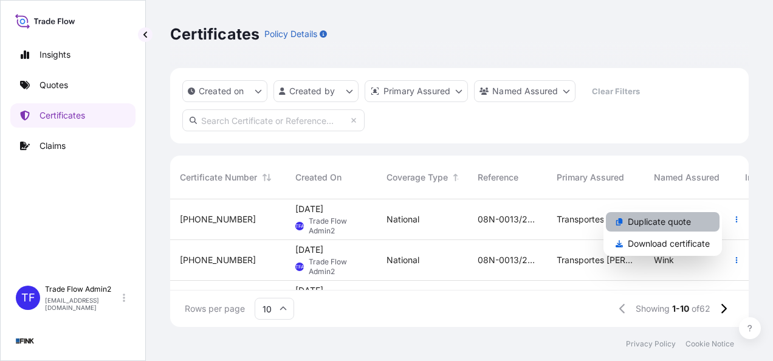
click at [672, 221] on p "Duplicate quote" at bounding box center [659, 222] width 63 height 12
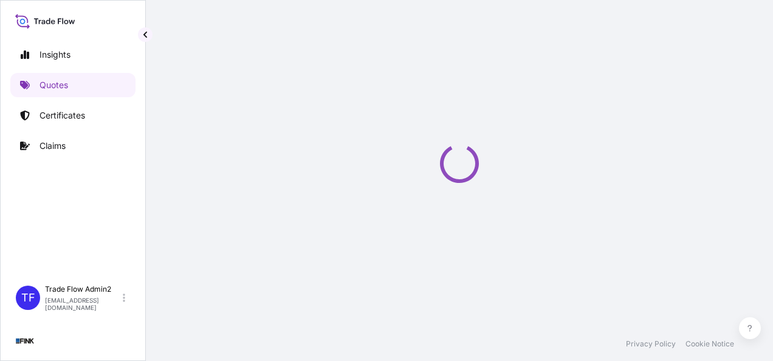
select select "national"
select select "Truck"
select select "31747"
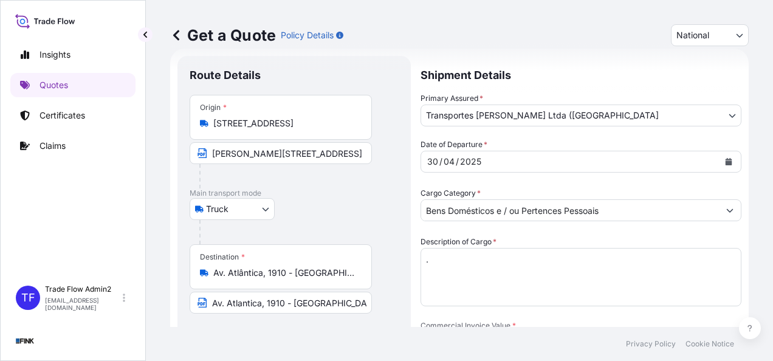
click at [296, 116] on div "Origin * [STREET_ADDRESS]" at bounding box center [281, 117] width 182 height 45
click at [296, 117] on input "[STREET_ADDRESS]" at bounding box center [284, 123] width 143 height 12
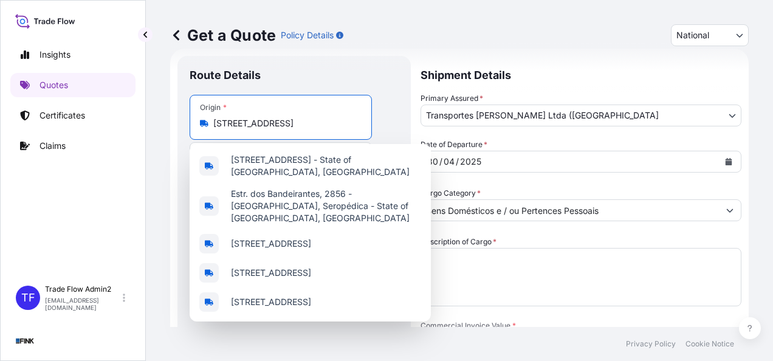
scroll to position [0, 0]
click at [296, 116] on div "Origin * [STREET_ADDRESS]" at bounding box center [281, 117] width 182 height 45
click at [296, 117] on input "[STREET_ADDRESS]" at bounding box center [284, 123] width 143 height 12
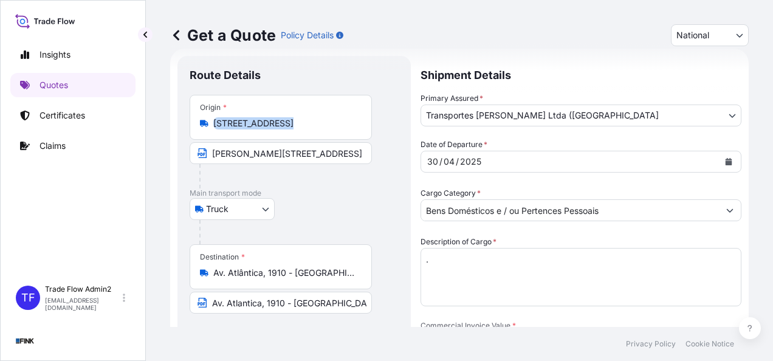
click at [296, 116] on div "Origin * [STREET_ADDRESS]" at bounding box center [281, 117] width 182 height 45
click at [296, 117] on input "[STREET_ADDRESS]" at bounding box center [284, 123] width 143 height 12
drag, startPoint x: 296, startPoint y: 116, endPoint x: 284, endPoint y: 119, distance: 12.4
click at [284, 119] on input "[STREET_ADDRESS]" at bounding box center [284, 123] width 143 height 12
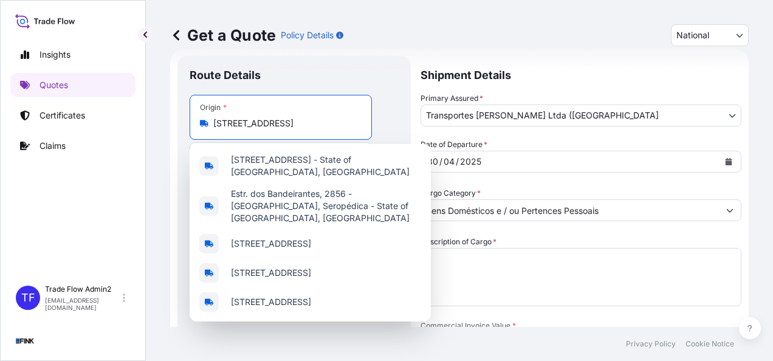
click at [284, 119] on input "[STREET_ADDRESS]" at bounding box center [284, 123] width 143 height 12
paste input "Pão de Açucar - [STREET_ADDRESS]"
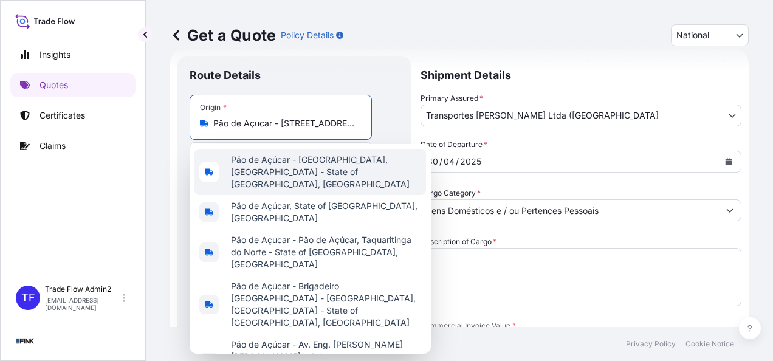
click at [314, 172] on span "Pão de Açúcar - [GEOGRAPHIC_DATA], [GEOGRAPHIC_DATA] - State of [GEOGRAPHIC_DAT…" at bounding box center [326, 172] width 190 height 36
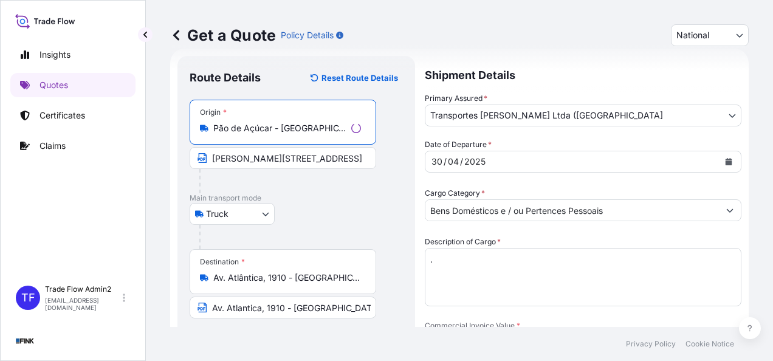
type input "Pão de Açúcar - [GEOGRAPHIC_DATA], [GEOGRAPHIC_DATA] - State of [GEOGRAPHIC_DAT…"
click at [300, 159] on input "[PERSON_NAME][STREET_ADDRESS]" at bounding box center [283, 158] width 187 height 22
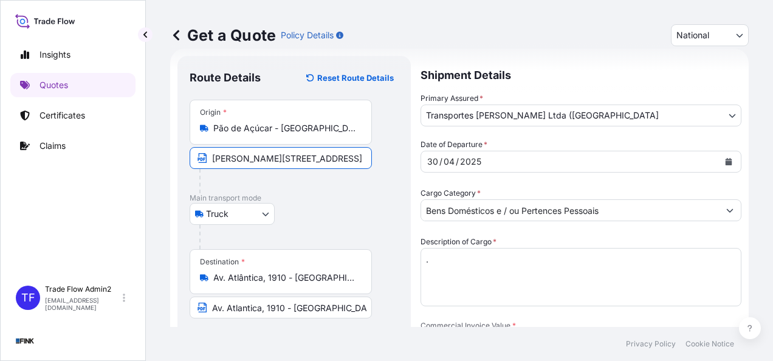
click at [300, 159] on input "[PERSON_NAME][STREET_ADDRESS]" at bounding box center [281, 158] width 182 height 22
paste input "Pão de Açucar - [STREET_ADDRESS]"
type input "Pão de Açucar - [STREET_ADDRESS]"
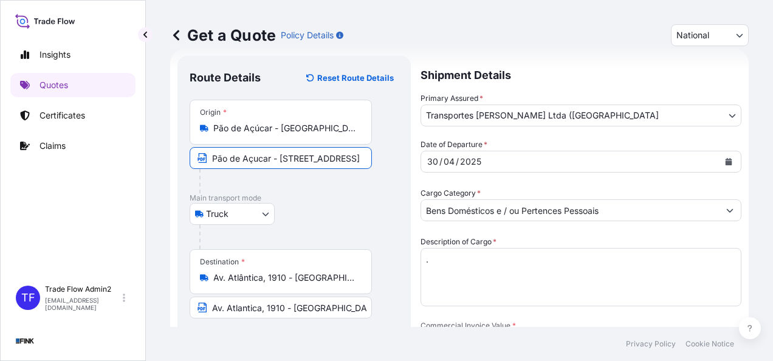
click at [334, 216] on div "Truck Truck" at bounding box center [294, 214] width 209 height 22
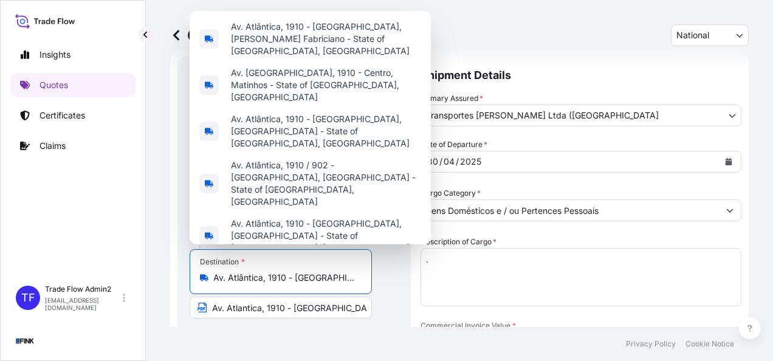
click at [259, 281] on input "Av. Atlântica, 1910 - [GEOGRAPHIC_DATA], [GEOGRAPHIC_DATA] - [GEOGRAPHIC_DATA],…" at bounding box center [284, 278] width 143 height 12
paste input "[PERSON_NAME][STREET_ADDRESS]"
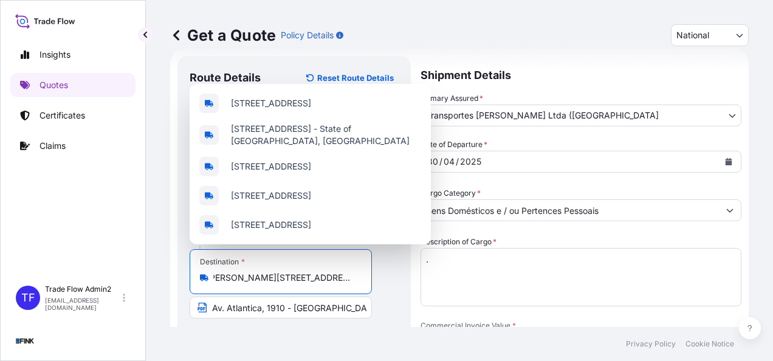
scroll to position [0, 184]
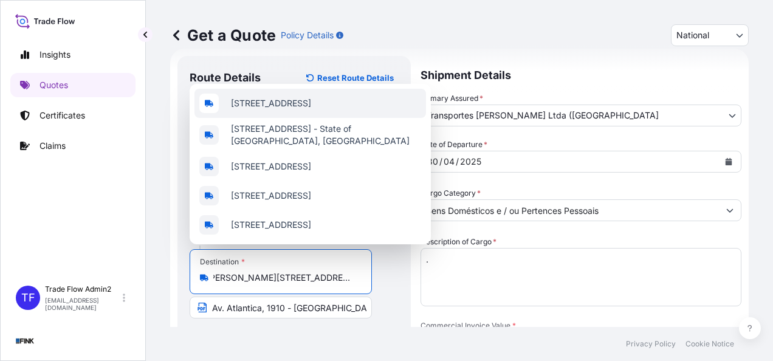
click at [306, 97] on span "[STREET_ADDRESS]" at bounding box center [271, 103] width 80 height 12
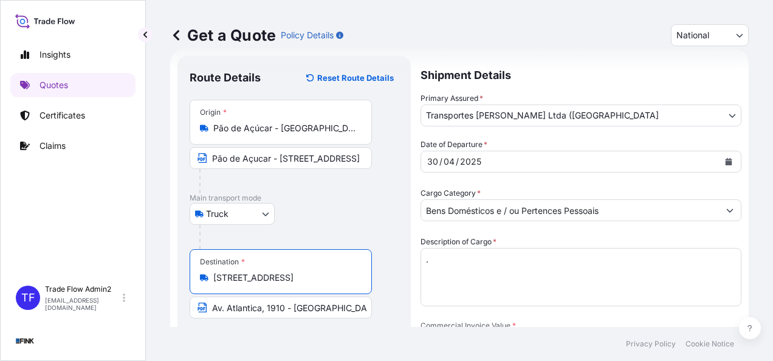
type input "[STREET_ADDRESS]"
click at [263, 308] on input "Av. Atlantica, 1910 - [GEOGRAPHIC_DATA] - CEP 22775-110" at bounding box center [281, 308] width 182 height 22
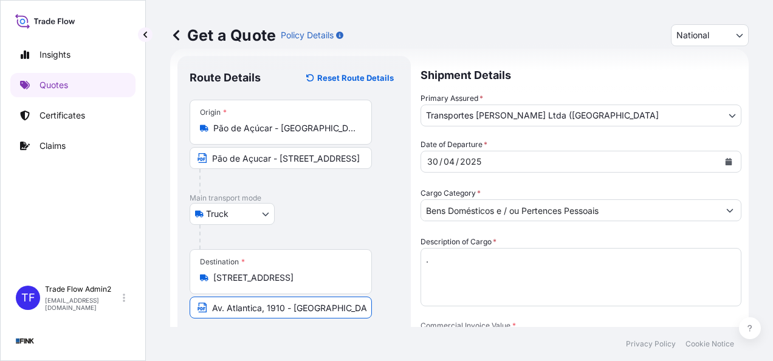
click at [263, 308] on input "Av. Atlantica, 1910 - [GEOGRAPHIC_DATA] - CEP 22775-110" at bounding box center [281, 308] width 182 height 22
paste input "[PERSON_NAME][STREET_ADDRESS]"
type input "[PERSON_NAME][STREET_ADDRESS]"
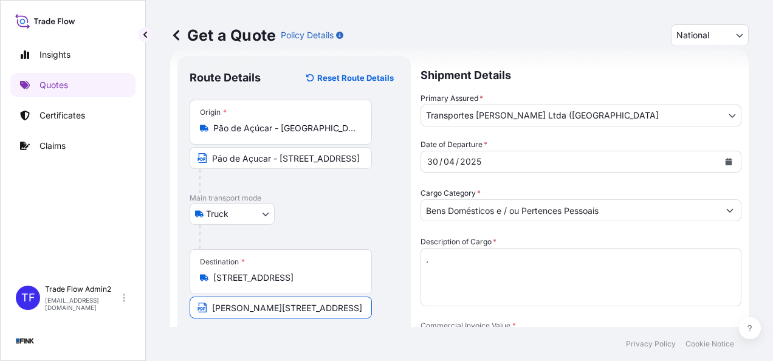
click at [238, 338] on footer "Privacy Policy Cookie Notice" at bounding box center [459, 344] width 627 height 34
click at [721, 166] on button "Calendar" at bounding box center [728, 161] width 19 height 19
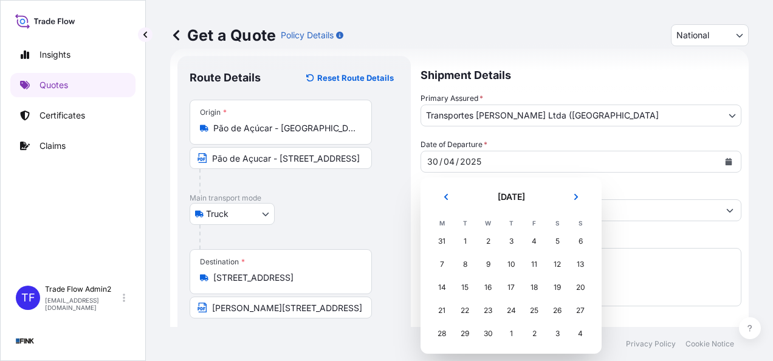
click at [532, 334] on div "2" at bounding box center [534, 334] width 22 height 22
click at [571, 195] on button "Next" at bounding box center [576, 196] width 27 height 19
click at [531, 246] on div "2" at bounding box center [534, 241] width 22 height 22
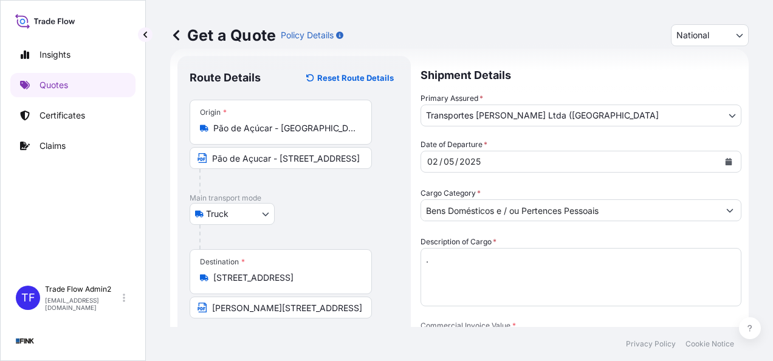
scroll to position [105, 0]
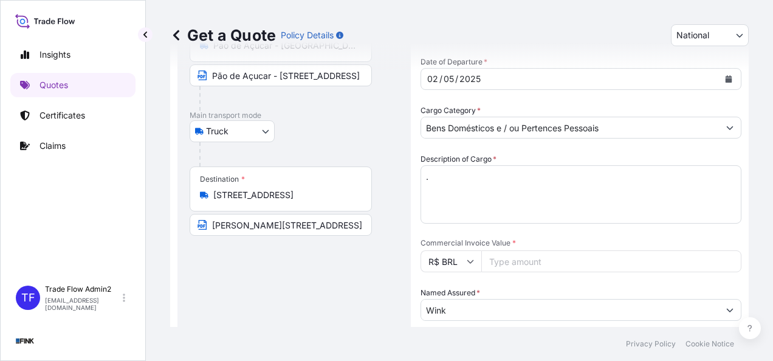
click at [559, 258] on input "Commercial Invoice Value *" at bounding box center [611, 261] width 260 height 22
paste input "50000.00"
type input "50000.00"
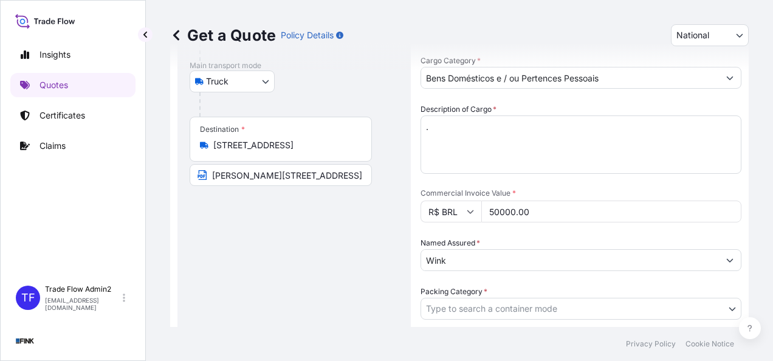
scroll to position [213, 0]
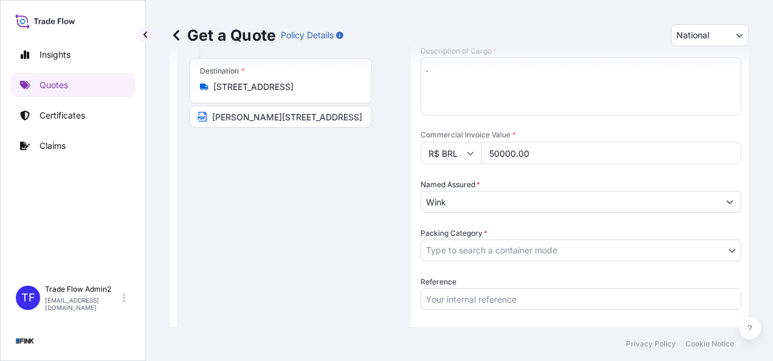
click at [564, 247] on body "Insights Quotes Certificates Claims TF Trade Flow Admin2 [EMAIL_ADDRESS][DOMAIN…" at bounding box center [386, 180] width 773 height 361
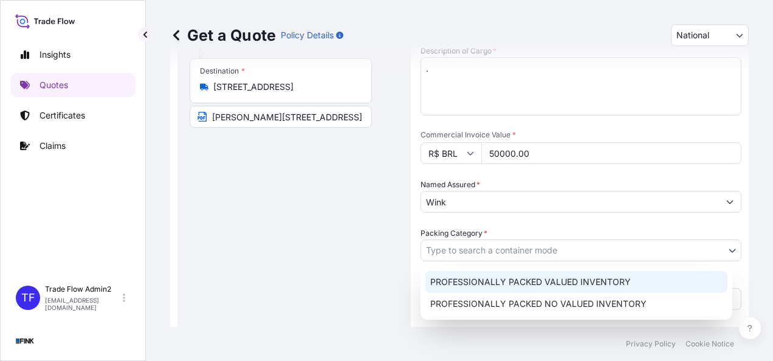
click at [522, 286] on div "PROFESSIONALLY PACKED VALUED INVENTORY" at bounding box center [577, 282] width 302 height 22
select select "11"
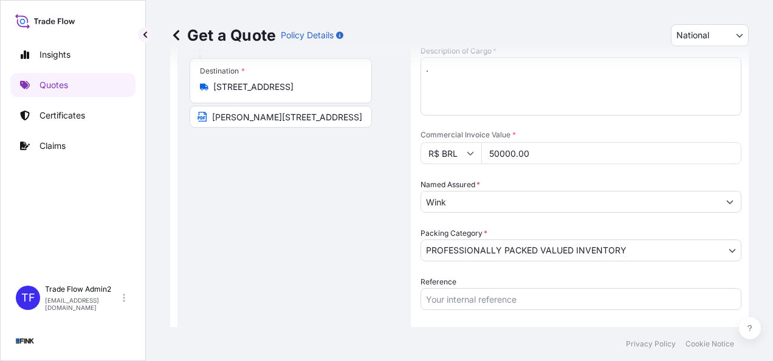
scroll to position [249, 0]
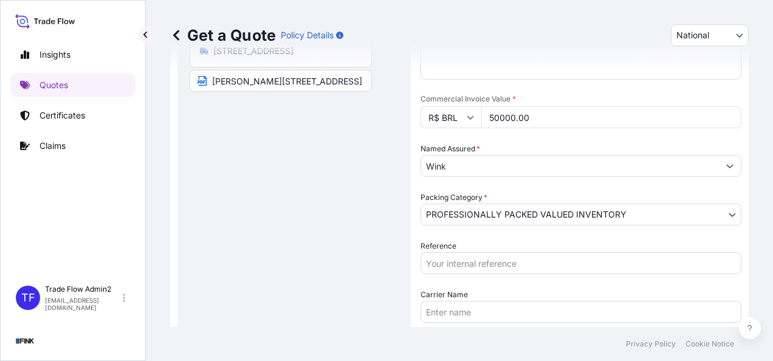
click at [488, 263] on input "Reference" at bounding box center [581, 263] width 321 height 22
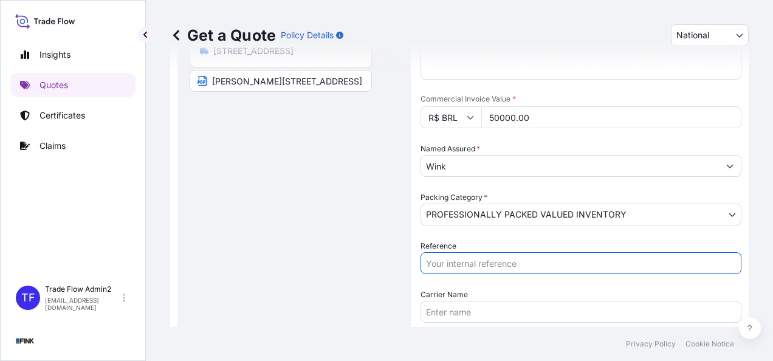
paste input "08N-0013/25 - AO"
type input "08N-0013/25 - AO"
click at [359, 277] on div "Route Details Reset Route Details Place of loading Road / [GEOGRAPHIC_DATA] / I…" at bounding box center [294, 117] width 209 height 552
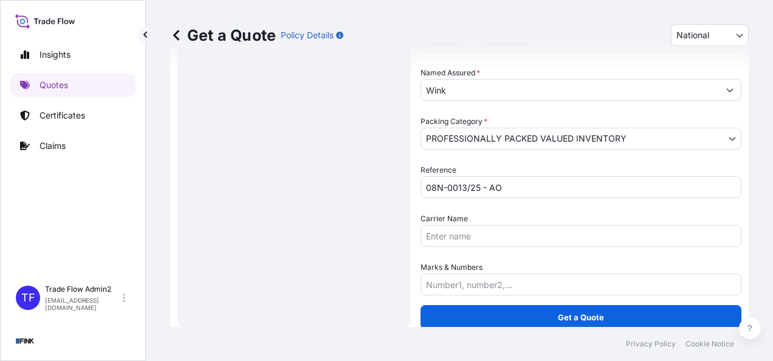
scroll to position [325, 0]
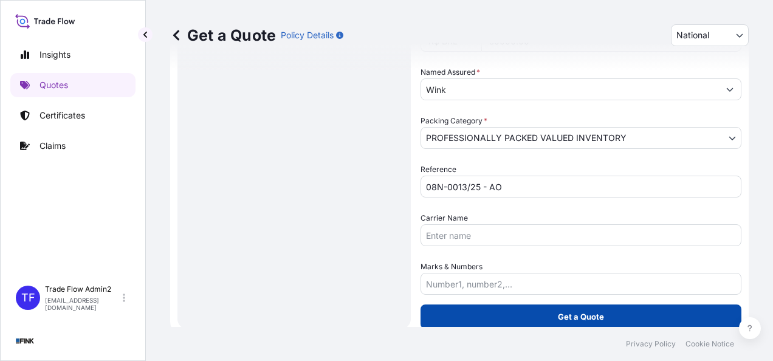
click at [570, 317] on p "Get a Quote" at bounding box center [581, 317] width 46 height 12
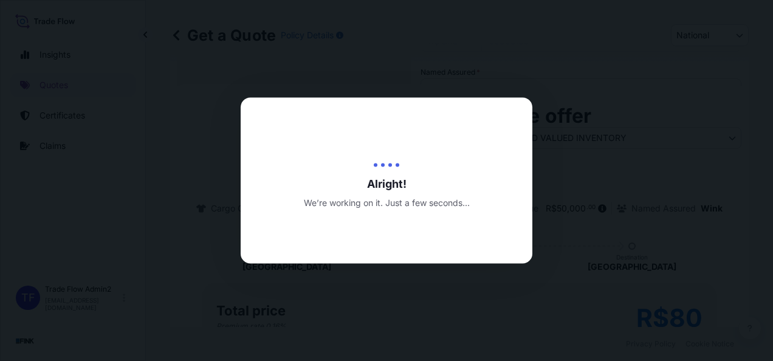
type input "[DATE]"
select select "Truck"
select select "31747"
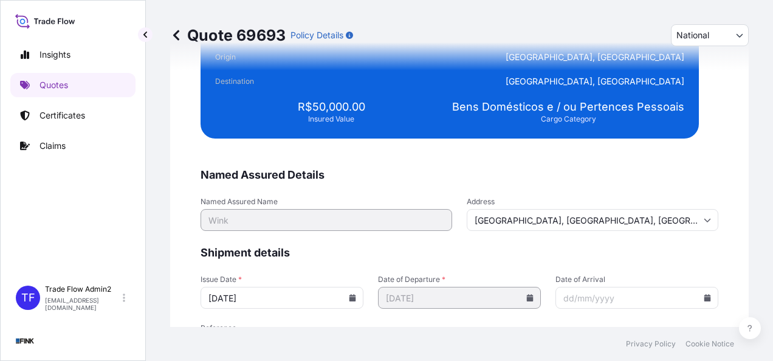
scroll to position [2417, 0]
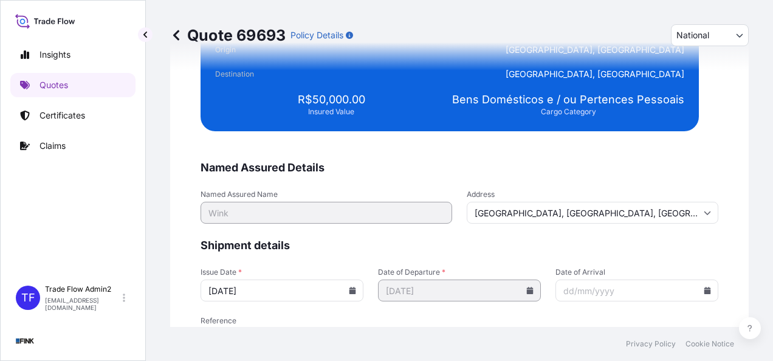
click at [346, 297] on input "[DATE]" at bounding box center [282, 291] width 163 height 22
click at [346, 294] on input "[DATE]" at bounding box center [282, 291] width 163 height 22
click at [349, 287] on icon at bounding box center [352, 290] width 7 height 7
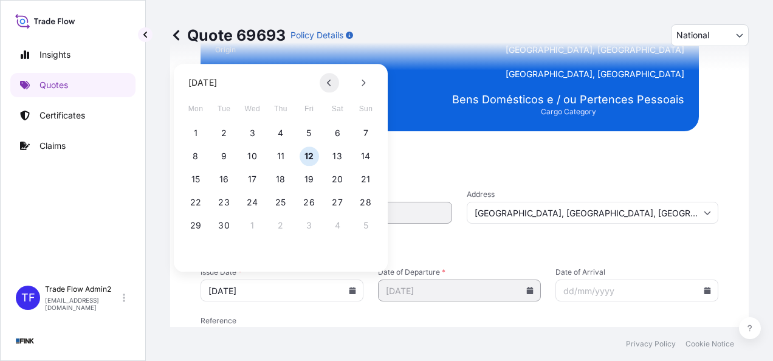
click at [331, 81] on icon at bounding box center [329, 82] width 5 height 7
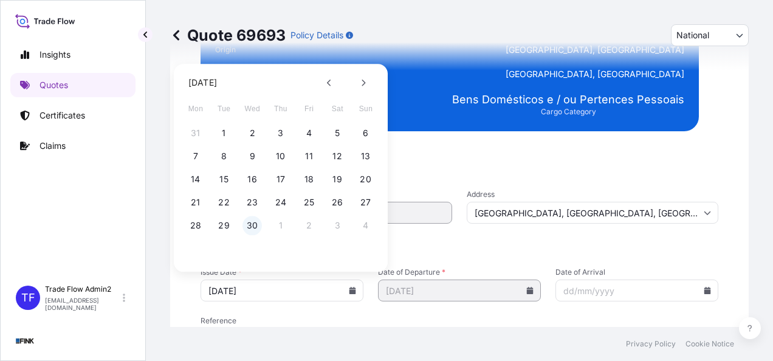
click at [250, 221] on button "30" at bounding box center [252, 225] width 19 height 19
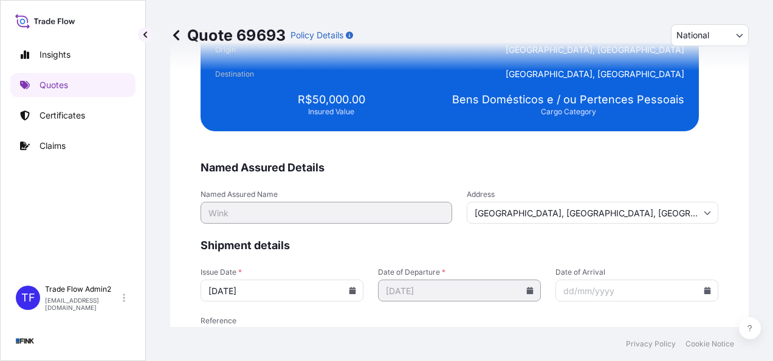
type input "[DATE]"
click at [153, 269] on div "Quote 69693 Policy Details National International National Route Details Place …" at bounding box center [459, 163] width 627 height 327
click at [656, 203] on input "[GEOGRAPHIC_DATA], [GEOGRAPHIC_DATA], [GEOGRAPHIC_DATA]" at bounding box center [593, 213] width 252 height 22
click at [538, 243] on span "Shipment details" at bounding box center [460, 245] width 518 height 15
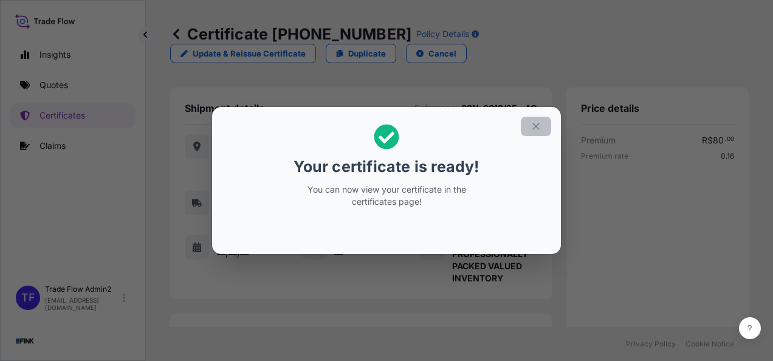
click at [542, 120] on button "button" at bounding box center [536, 126] width 30 height 19
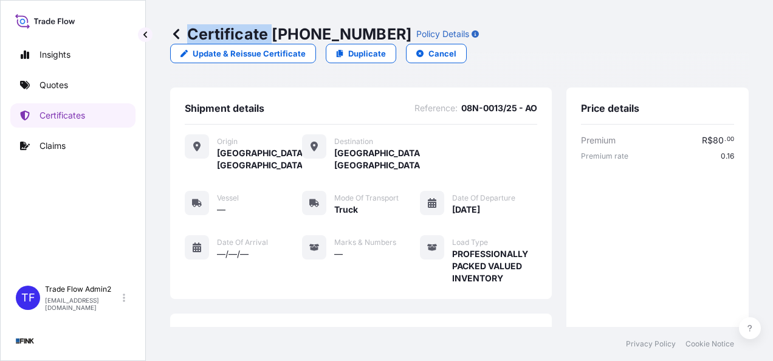
drag, startPoint x: 276, startPoint y: 32, endPoint x: 357, endPoint y: 40, distance: 81.9
click at [357, 40] on div "Certificate [PHONE_NUMBER] Policy Details" at bounding box center [324, 33] width 309 height 19
drag, startPoint x: 357, startPoint y: 40, endPoint x: 288, endPoint y: 43, distance: 69.3
click at [288, 43] on p "Certificate [PHONE_NUMBER]" at bounding box center [290, 33] width 241 height 19
drag, startPoint x: 288, startPoint y: 43, endPoint x: 278, endPoint y: 38, distance: 10.9
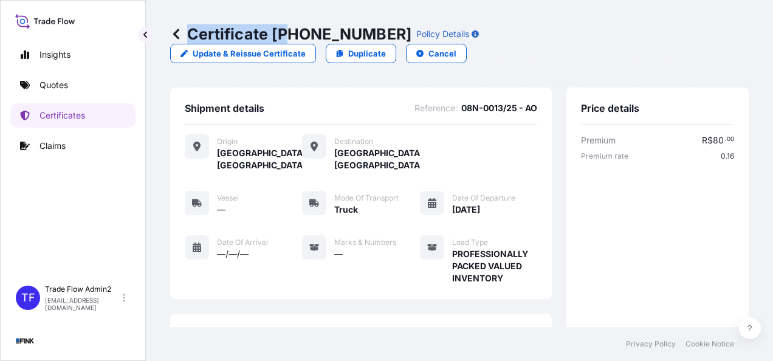
click at [278, 38] on p "Certificate [PHONE_NUMBER]" at bounding box center [290, 33] width 241 height 19
click at [274, 33] on p "Certificate [PHONE_NUMBER]" at bounding box center [290, 33] width 241 height 19
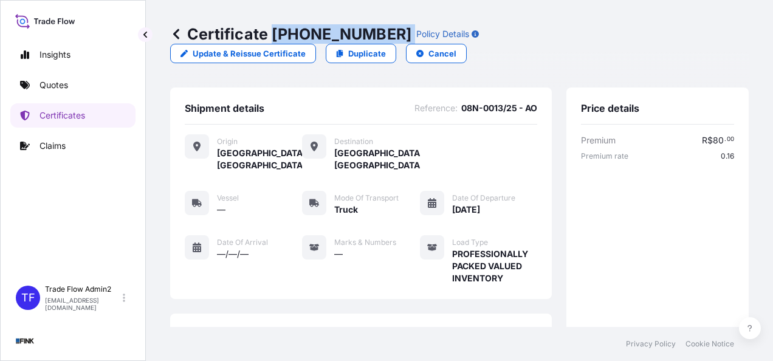
drag, startPoint x: 276, startPoint y: 33, endPoint x: 360, endPoint y: 36, distance: 84.0
click at [360, 36] on div "Certificate [PHONE_NUMBER] Policy Details" at bounding box center [324, 33] width 309 height 19
click at [71, 115] on p "Certificates" at bounding box center [63, 115] width 46 height 12
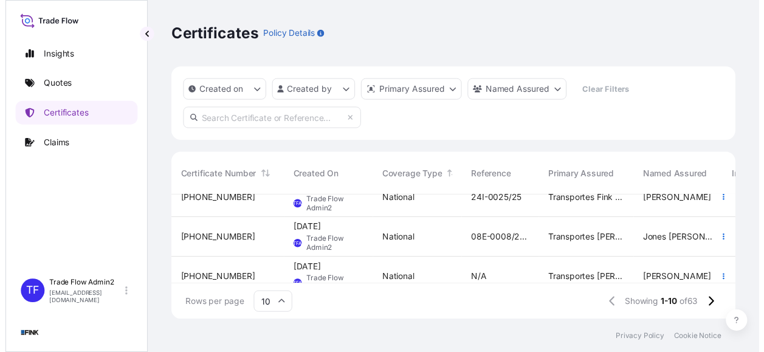
scroll to position [222, 0]
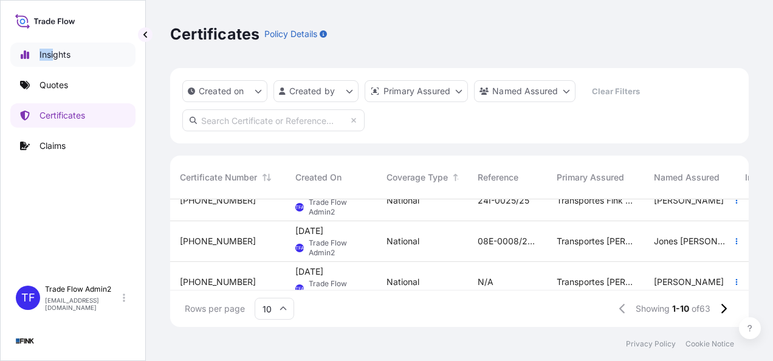
drag, startPoint x: 35, startPoint y: 26, endPoint x: 52, endPoint y: 59, distance: 37.0
click at [52, 59] on div "Insights Quotes Certificates Claims TF Trade Flow Admin2 [EMAIL_ADDRESS][DOMAIN…" at bounding box center [73, 180] width 146 height 361
click at [52, 59] on p "Insights" at bounding box center [55, 55] width 31 height 12
select select "2025"
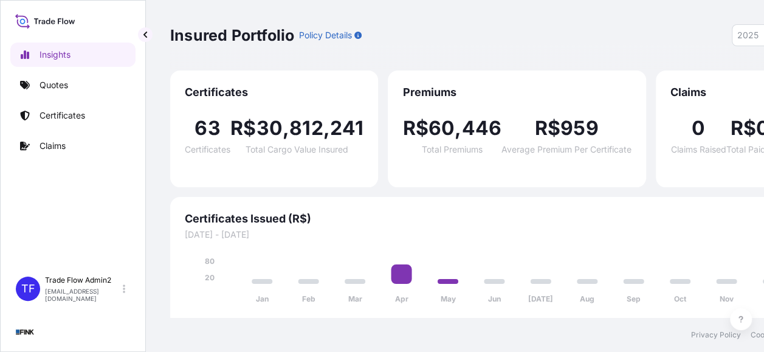
click at [159, 133] on div "Insured Portfolio Policy Details 2025 2025 2024 2023 2022 Certificates 63 Certi…" at bounding box center [492, 159] width 692 height 318
click at [74, 145] on link "Claims" at bounding box center [72, 146] width 125 height 24
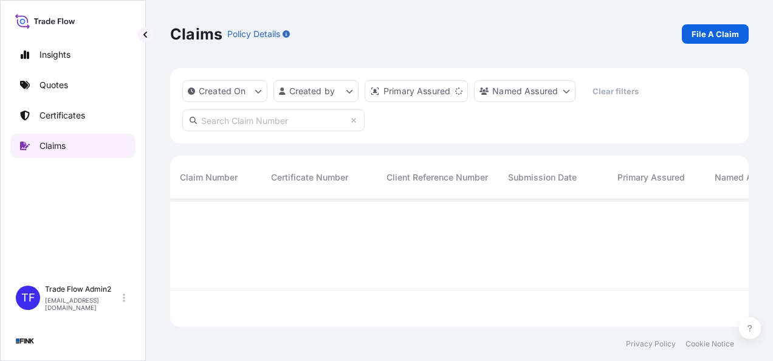
scroll to position [162, 569]
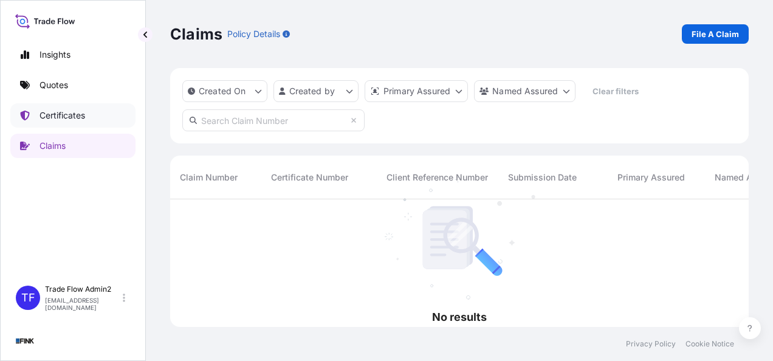
click at [60, 115] on p "Certificates" at bounding box center [63, 115] width 46 height 12
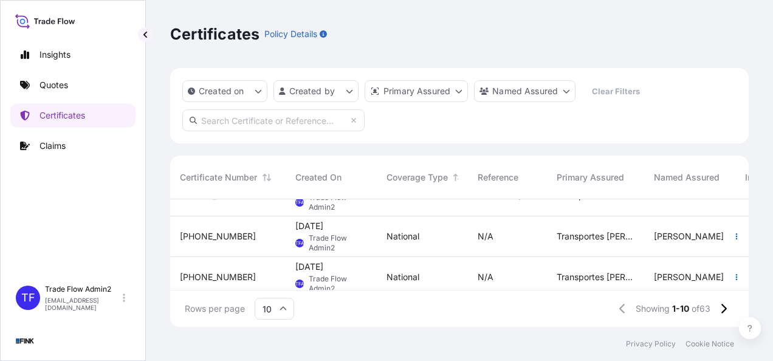
scroll to position [326, 0]
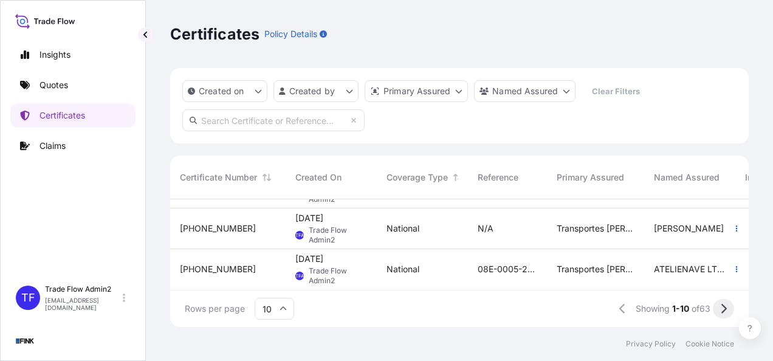
click at [729, 309] on button at bounding box center [723, 308] width 21 height 19
click at [722, 311] on icon at bounding box center [723, 308] width 7 height 11
